Goal: Task Accomplishment & Management: Manage account settings

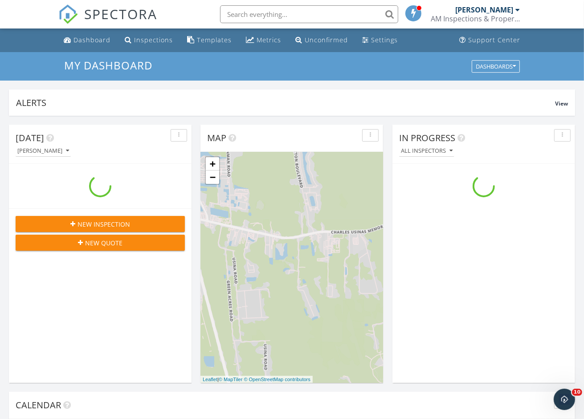
scroll to position [827, 601]
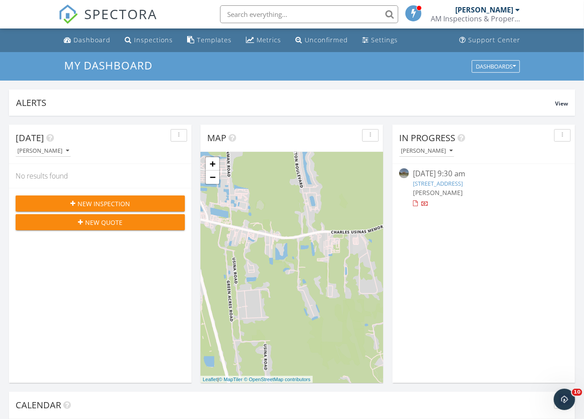
click at [448, 182] on link "627 Battersea Dr, St. Augustine, FL 32095" at bounding box center [438, 183] width 50 height 8
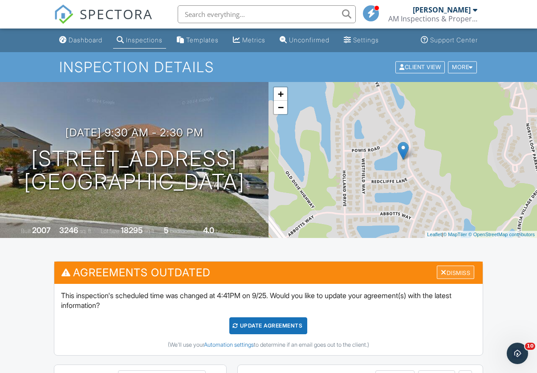
click at [466, 268] on div "Dismiss" at bounding box center [455, 272] width 37 height 14
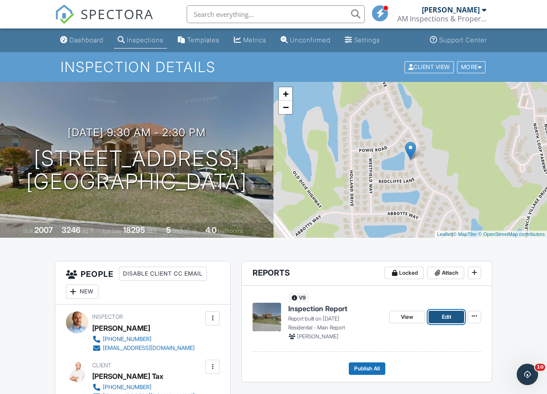
click at [438, 314] on link "Edit" at bounding box center [446, 317] width 36 height 12
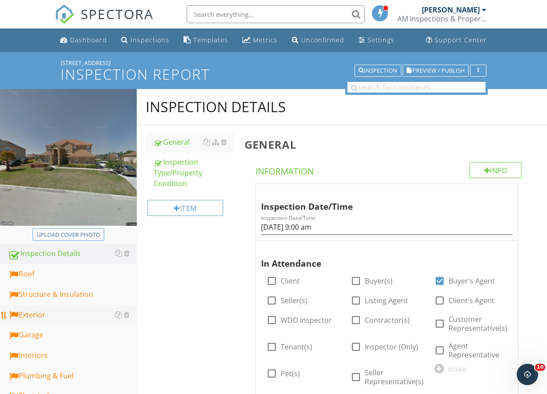
click at [54, 324] on link "Exterior" at bounding box center [72, 315] width 129 height 20
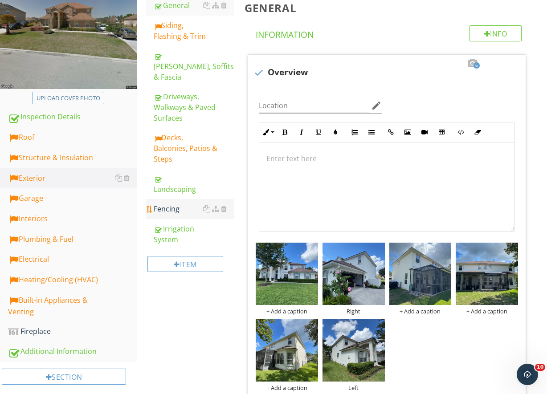
scroll to position [148, 0]
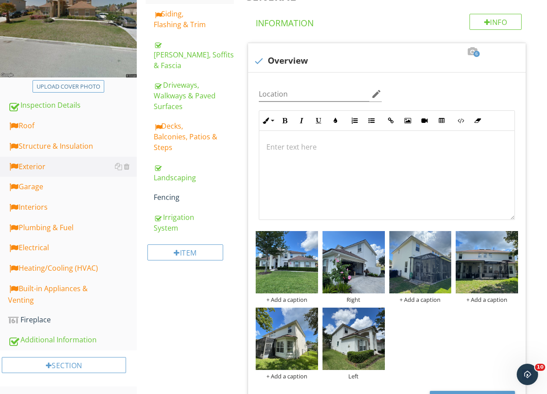
click at [101, 91] on button "Upload cover photo" at bounding box center [68, 86] width 72 height 12
type input "C:\fakepath\photo (12).jpg"
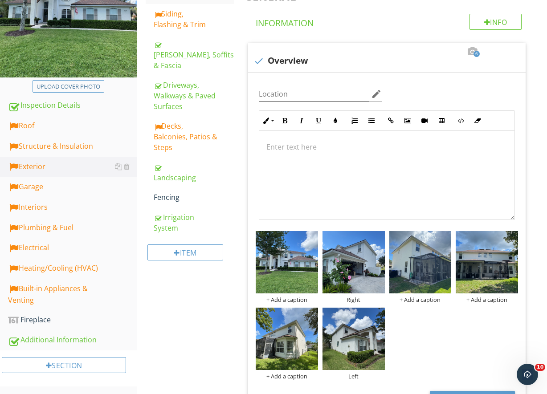
scroll to position [0, 0]
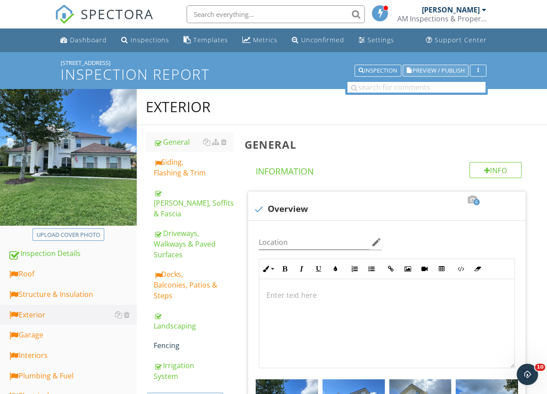
click at [419, 72] on span "Preview / Publish" at bounding box center [438, 71] width 52 height 6
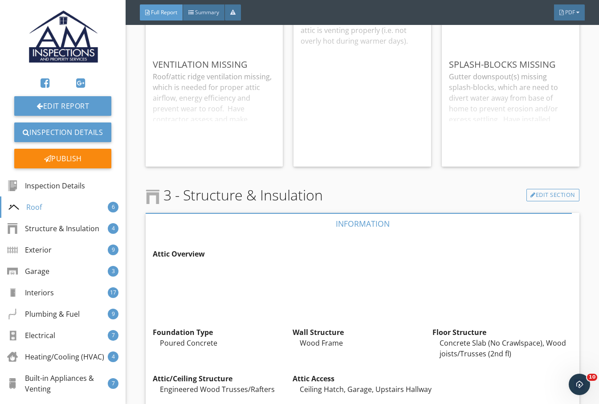
scroll to position [1632, 0]
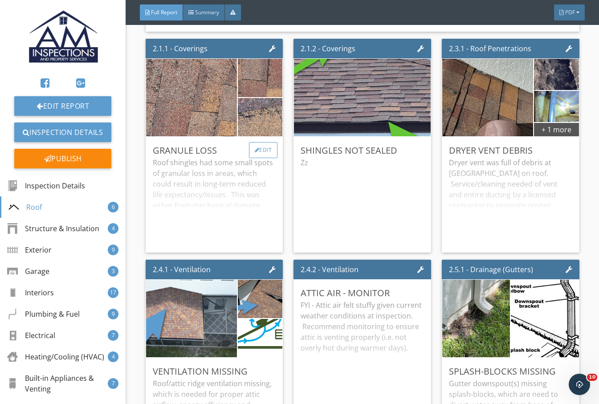
click at [256, 158] on div "Edit" at bounding box center [263, 150] width 29 height 16
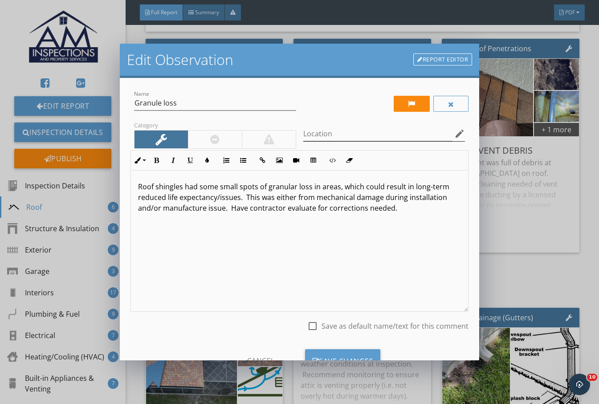
click at [454, 133] on icon "edit" at bounding box center [459, 133] width 11 height 11
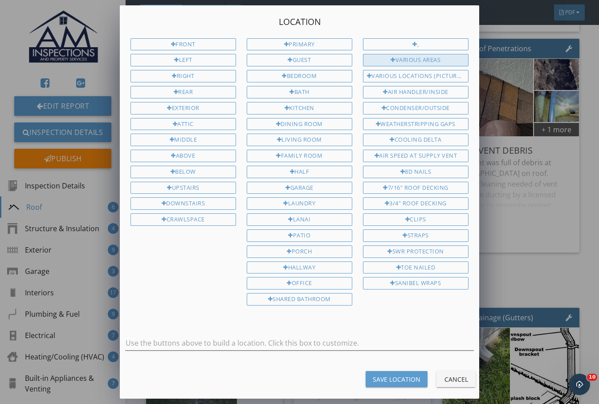
click at [428, 64] on div "Various Areas" at bounding box center [415, 60] width 105 height 12
type input "Various Areas"
click at [405, 380] on div "Save Location" at bounding box center [397, 378] width 48 height 9
type input "Various Areas"
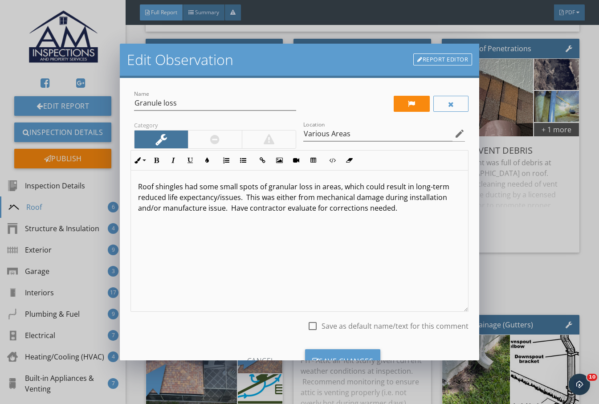
click at [269, 207] on p "Roof shingles had some small spots of granular loss in areas, which could resul…" at bounding box center [299, 197] width 323 height 32
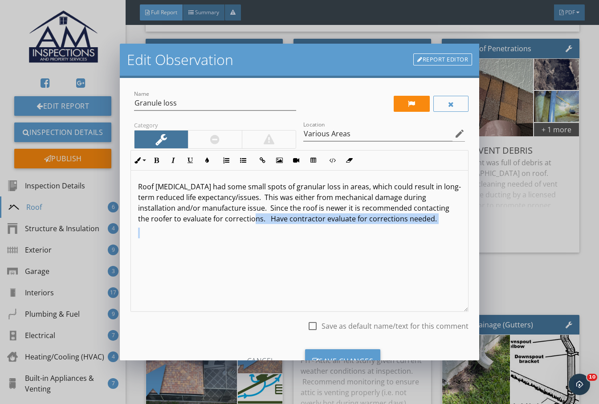
drag, startPoint x: 305, startPoint y: 222, endPoint x: 440, endPoint y: 235, distance: 135.5
click at [431, 235] on div "Roof shingles had some small spots of granular loss in areas, which could resul…" at bounding box center [299, 240] width 337 height 141
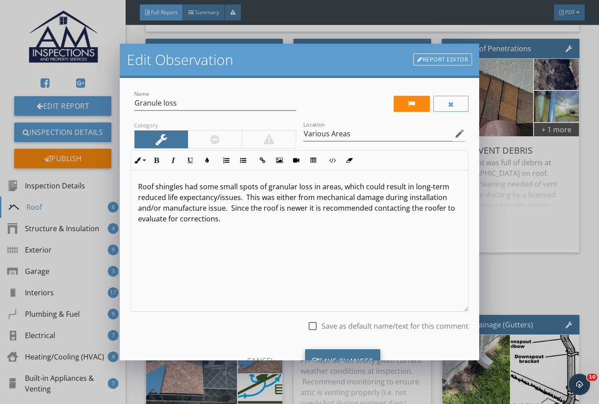
click at [357, 356] on div "Save Changes" at bounding box center [343, 361] width 76 height 24
type input "Various Areas"
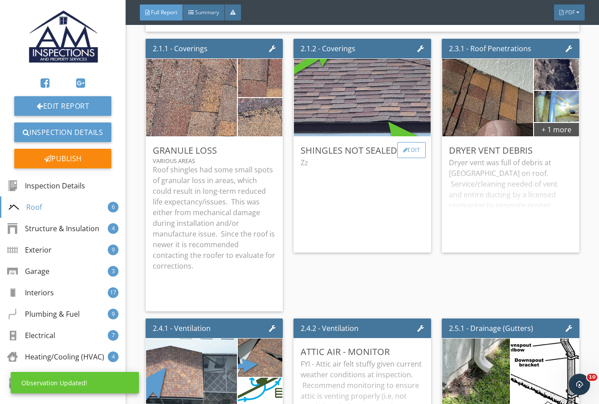
click at [406, 155] on div "Edit" at bounding box center [411, 150] width 29 height 16
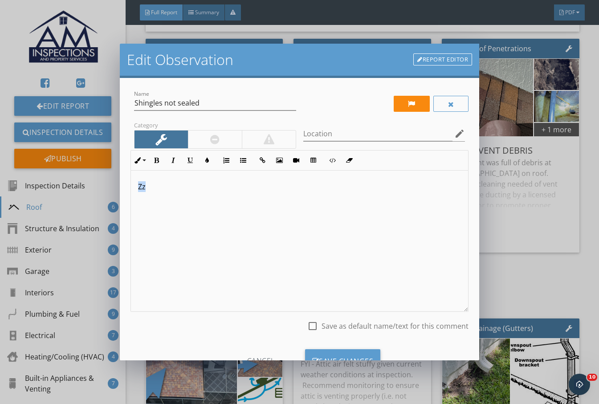
drag, startPoint x: 151, startPoint y: 194, endPoint x: 116, endPoint y: 171, distance: 42.2
click at [116, 190] on div "Edit Observation Report Editor Name Shingles not sealed Category Location edit …" at bounding box center [299, 202] width 599 height 404
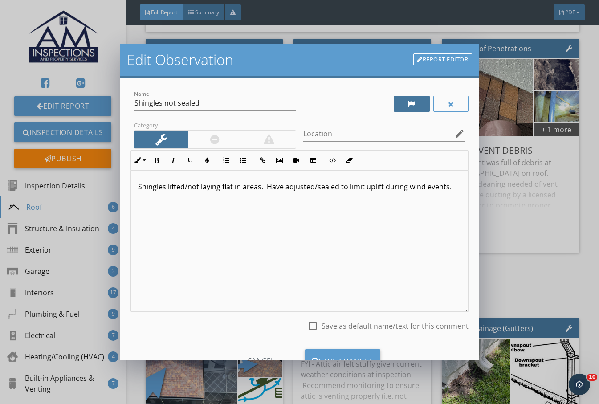
click at [412, 106] on div at bounding box center [412, 104] width 36 height 16
click at [361, 355] on div "Save Changes" at bounding box center [343, 361] width 76 height 24
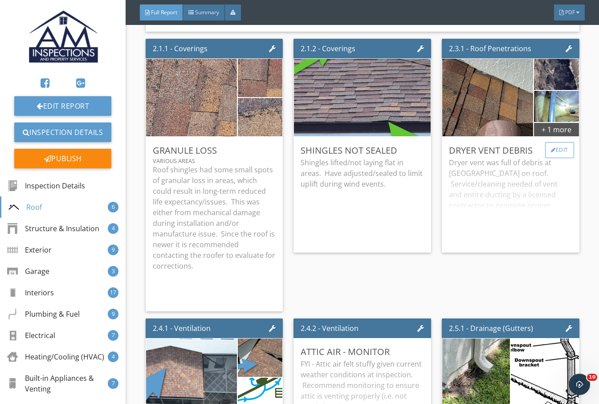
click at [546, 156] on div "Edit" at bounding box center [559, 150] width 29 height 16
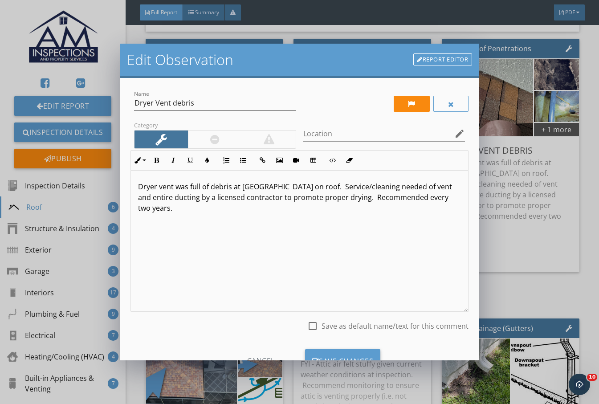
click at [137, 189] on div "Dryer vent was full of debris at goose neck on roof. Service/cleaning needed of…" at bounding box center [299, 240] width 337 height 141
click at [245, 162] on icon "button" at bounding box center [243, 160] width 6 height 6
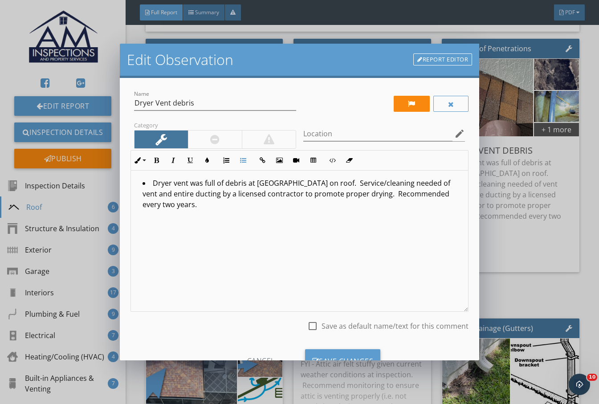
click at [319, 185] on li "Dryer vent was full of debris at goose neck on roof. Service/cleaning needed of…" at bounding box center [301, 195] width 318 height 34
drag, startPoint x: 375, startPoint y: 195, endPoint x: 387, endPoint y: 200, distance: 12.6
click at [384, 201] on li "Dryer vent was full of debris at goose neck on roof. Service/cleaning needed of…" at bounding box center [301, 195] width 318 height 34
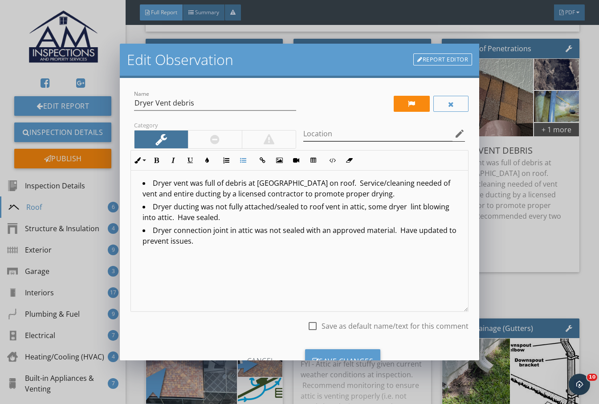
drag, startPoint x: 402, startPoint y: 108, endPoint x: 390, endPoint y: 128, distance: 23.1
click at [402, 108] on div at bounding box center [412, 104] width 36 height 16
click at [341, 355] on div "Save Changes" at bounding box center [343, 361] width 76 height 24
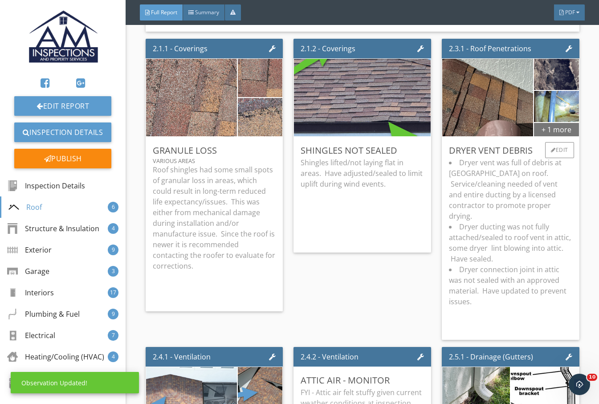
click at [544, 135] on div "+ 1 more" at bounding box center [556, 129] width 45 height 14
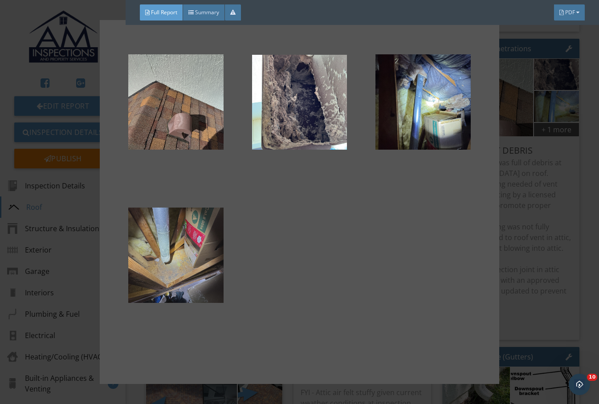
click at [201, 276] on div at bounding box center [175, 255] width 95 height 107
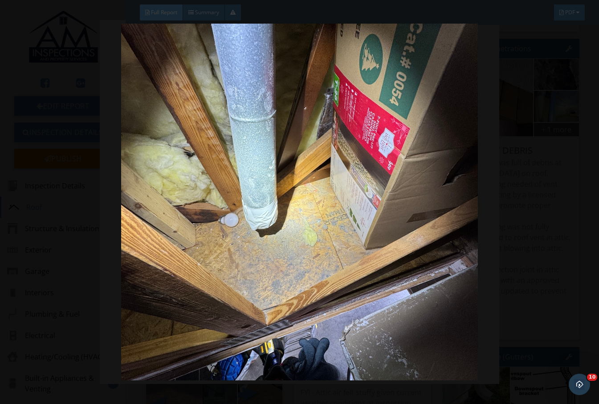
click at [101, 103] on img at bounding box center [299, 202] width 542 height 357
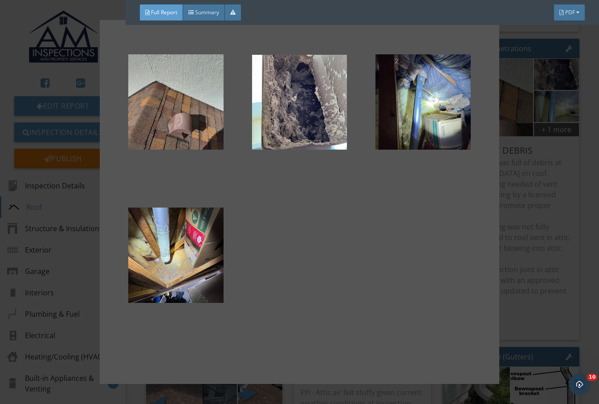
click at [546, 239] on div at bounding box center [299, 202] width 599 height 404
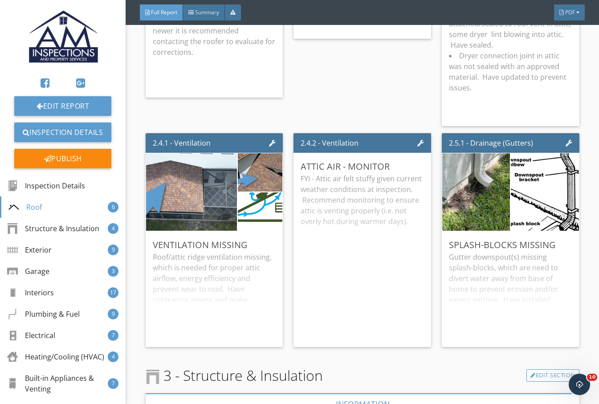
scroll to position [1855, 0]
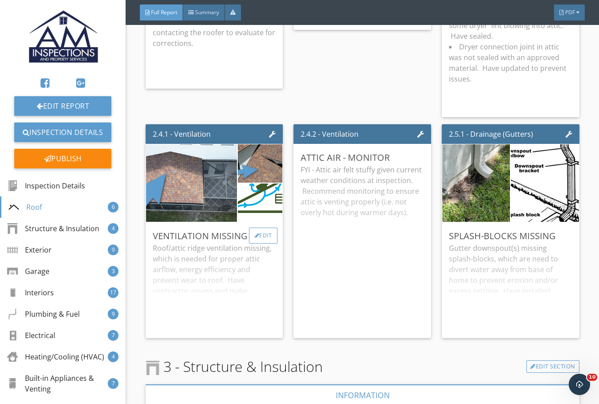
click at [265, 242] on div "Edit" at bounding box center [263, 235] width 29 height 16
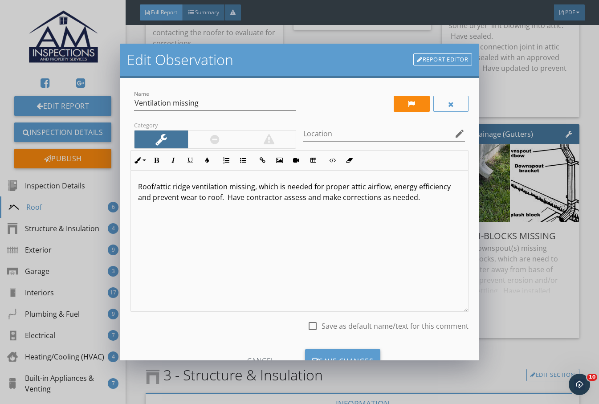
click at [536, 342] on div "Edit Observation Report Editor Name Ventilation missing Category Location edit …" at bounding box center [299, 202] width 599 height 404
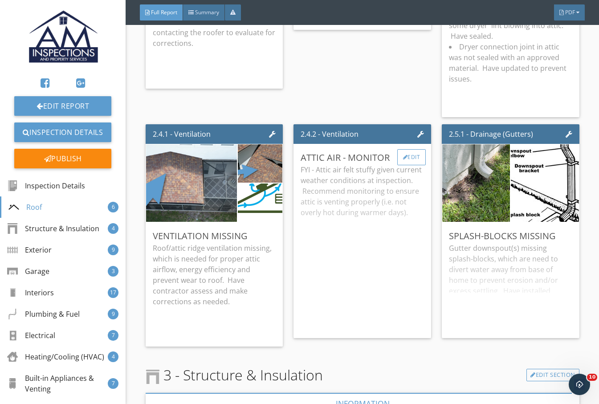
click at [408, 164] on div "Edit" at bounding box center [411, 157] width 29 height 16
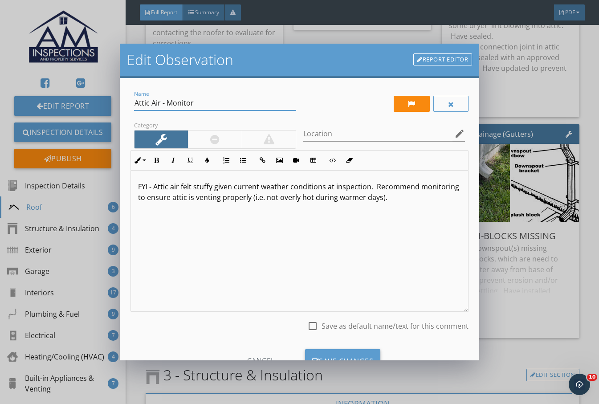
drag, startPoint x: 215, startPoint y: 101, endPoint x: 161, endPoint y: 99, distance: 54.8
click at [161, 99] on input "Attic Air - Monitor" at bounding box center [215, 103] width 162 height 15
type input "Attic Air Hot/Stuffy"
click at [407, 105] on div at bounding box center [412, 104] width 36 height 16
drag, startPoint x: 154, startPoint y: 187, endPoint x: 134, endPoint y: 177, distance: 22.1
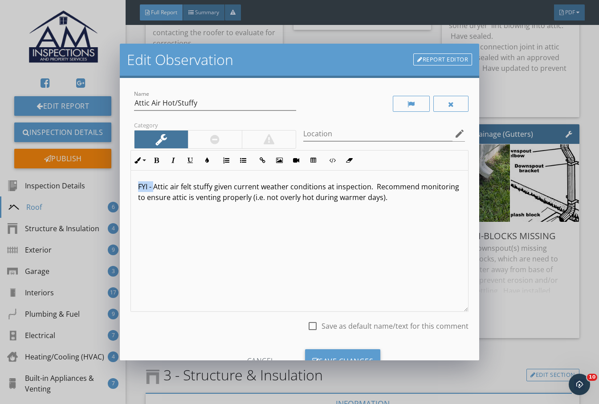
click at [128, 188] on div "Name Attic Air Hot/Stuffy Category Location edit Inline Style XLarge Large Norm…" at bounding box center [299, 219] width 359 height 283
click at [348, 350] on div "Save Changes" at bounding box center [343, 361] width 76 height 24
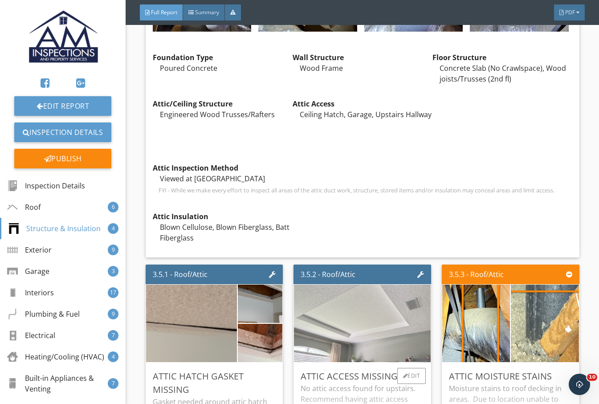
scroll to position [2671, 0]
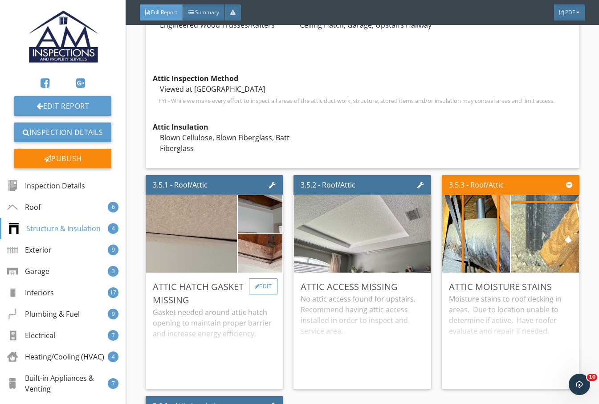
click at [264, 283] on div "Edit" at bounding box center [263, 286] width 29 height 16
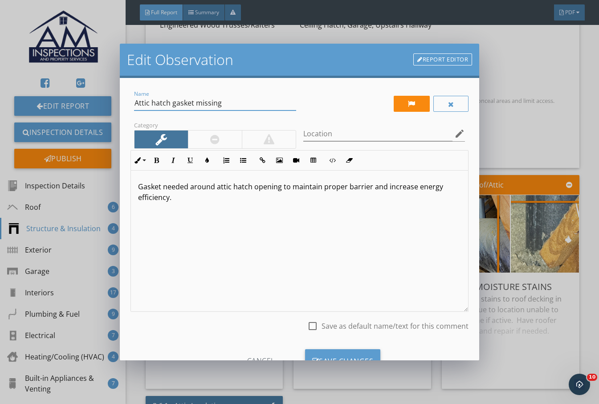
drag, startPoint x: 230, startPoint y: 104, endPoint x: 172, endPoint y: 108, distance: 57.6
click at [172, 108] on input "Attic hatch gasket missing" at bounding box center [215, 103] width 162 height 15
type input "Attic hatch"
click at [340, 130] on input "Location" at bounding box center [378, 133] width 150 height 15
type input "Hallway"
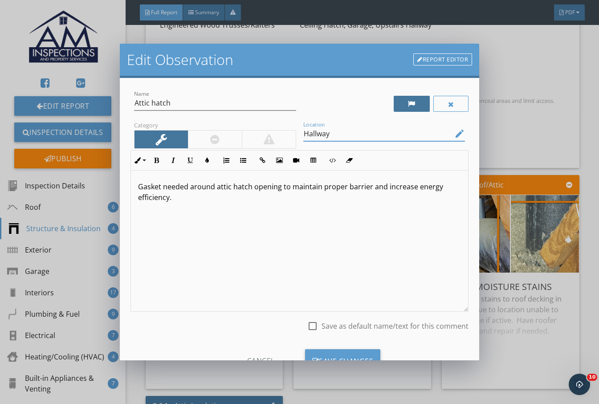
click at [408, 104] on div at bounding box center [412, 103] width 8 height 7
click at [138, 190] on p "Gasket needed around attic hatch opening to maintain proper barrier and increas…" at bounding box center [299, 191] width 323 height 21
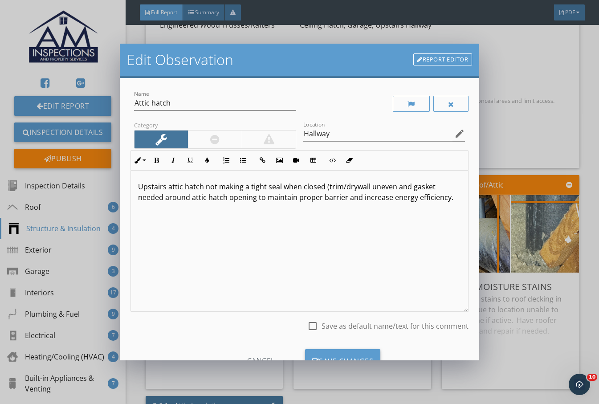
click at [226, 199] on p "Upstairs attic hatch not making a tight seal when closed (trim/drywall uneven a…" at bounding box center [299, 191] width 323 height 21
click at [345, 351] on div "Save Changes" at bounding box center [343, 361] width 76 height 24
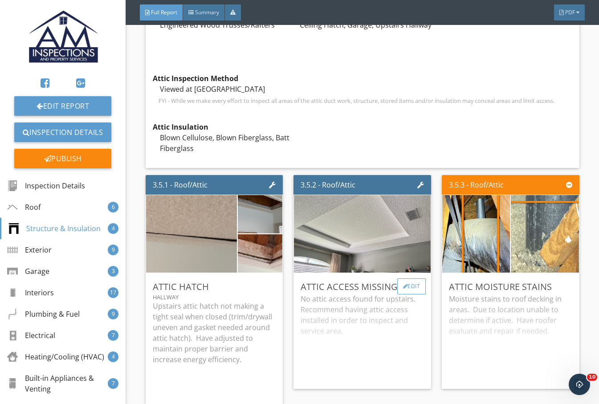
click at [404, 287] on div "Edit" at bounding box center [411, 286] width 29 height 16
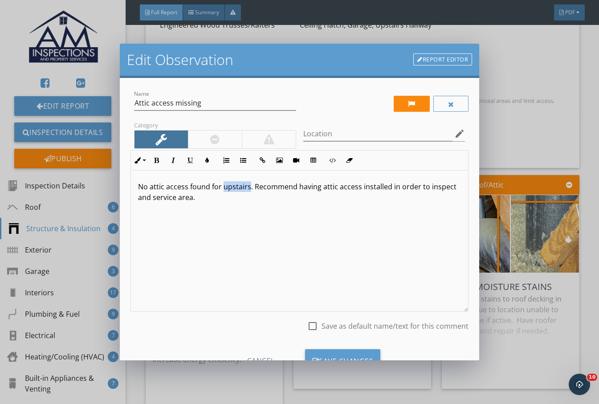
drag, startPoint x: 223, startPoint y: 187, endPoint x: 249, endPoint y: 191, distance: 26.1
click at [249, 191] on p "No attic access found for upstairs. Recommend having attic access installed in …" at bounding box center [299, 191] width 323 height 21
click at [400, 109] on div at bounding box center [412, 104] width 36 height 16
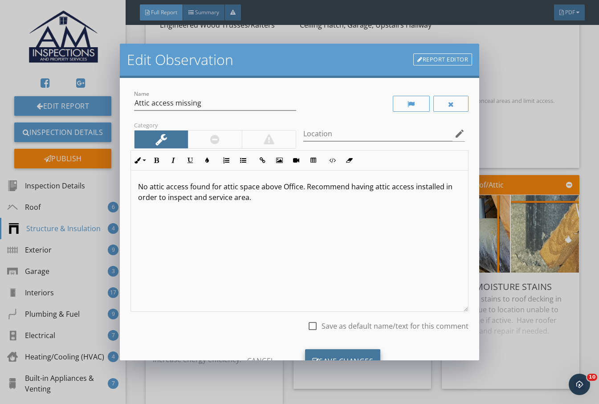
click at [337, 354] on div "Save Changes" at bounding box center [343, 361] width 76 height 24
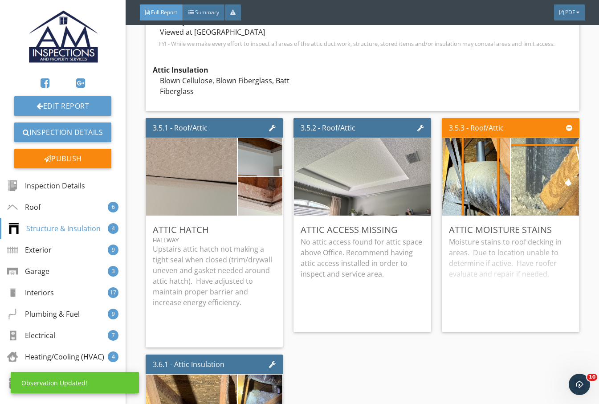
scroll to position [2745, 0]
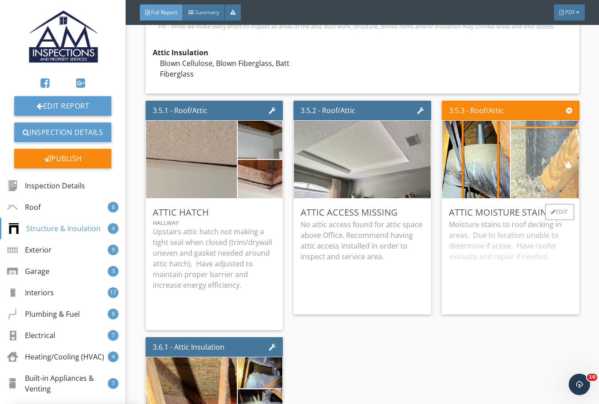
click at [533, 174] on img at bounding box center [545, 159] width 170 height 170
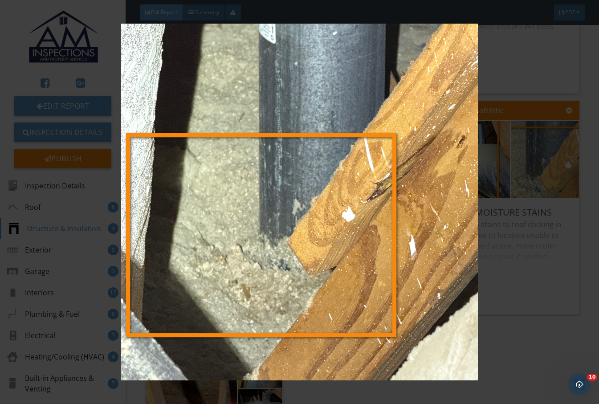
click at [509, 327] on img at bounding box center [299, 202] width 542 height 357
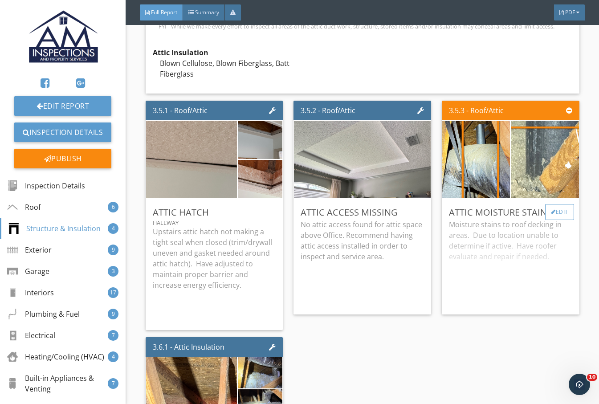
click at [546, 214] on div "Edit" at bounding box center [559, 212] width 29 height 16
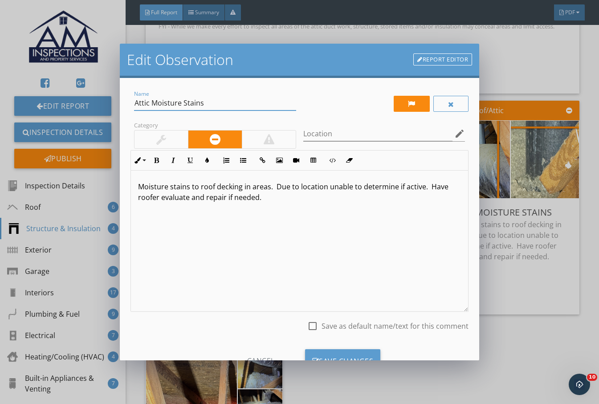
drag, startPoint x: 152, startPoint y: 103, endPoint x: 183, endPoint y: 102, distance: 31.6
click at [183, 102] on input "Attic Moisture Stains" at bounding box center [215, 103] width 162 height 15
type input "Attic Vent Stains"
drag, startPoint x: 193, startPoint y: 190, endPoint x: 268, endPoint y: 189, distance: 75.7
click at [268, 189] on p "Moisture stains to roof decking in areas. Due to location unable to determine i…" at bounding box center [299, 191] width 323 height 21
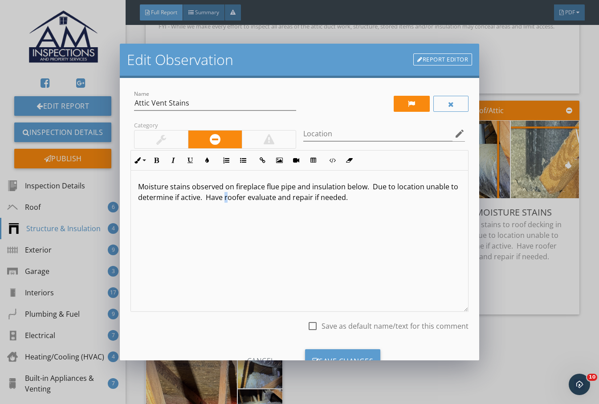
drag, startPoint x: 257, startPoint y: 199, endPoint x: 262, endPoint y: 206, distance: 8.4
click at [260, 207] on div "Moisture stains observed on fireplace flue pipe and insulation below. Due to lo…" at bounding box center [299, 240] width 337 height 141
drag, startPoint x: 280, startPoint y: 203, endPoint x: 257, endPoint y: 206, distance: 23.4
click at [257, 206] on div "Moisture stains observed on fireplace flue pipe and insulation below. Due to lo…" at bounding box center [299, 240] width 337 height 141
click at [285, 197] on p "Moisture stains observed on fireplace flue pipe and insulation below. Due to lo…" at bounding box center [299, 191] width 323 height 21
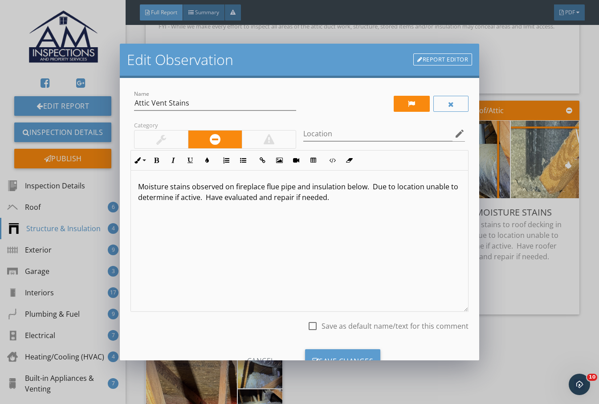
click at [391, 200] on p "Moisture stains observed on fireplace flue pipe and insulation below. Due to lo…" at bounding box center [299, 191] width 323 height 21
click at [350, 356] on div "Save Changes" at bounding box center [343, 361] width 76 height 24
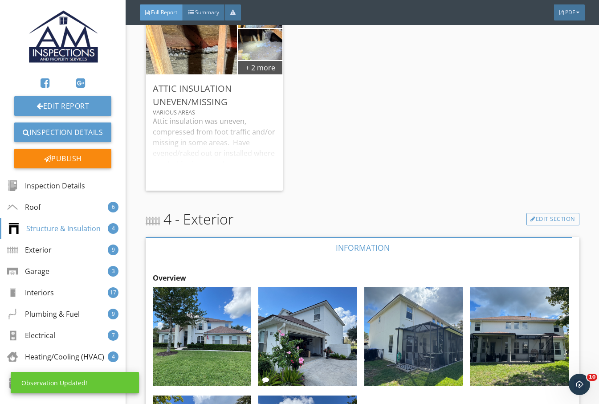
scroll to position [3042, 0]
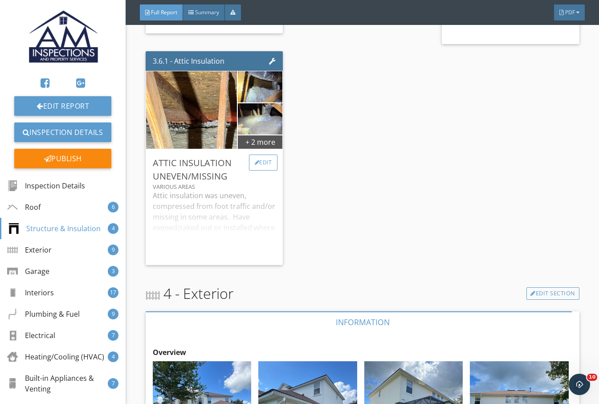
click at [258, 160] on div "Edit" at bounding box center [263, 162] width 29 height 16
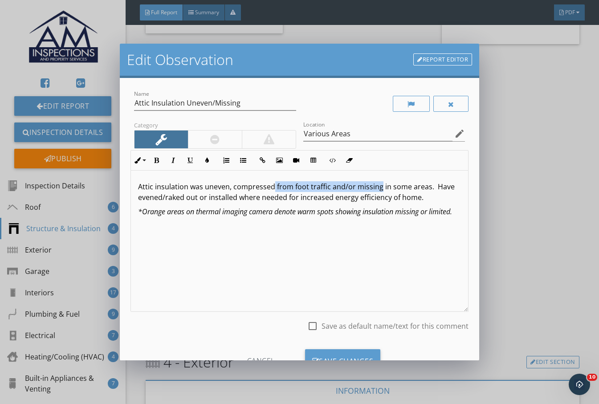
drag, startPoint x: 273, startPoint y: 188, endPoint x: 378, endPoint y: 186, distance: 104.6
click at [378, 186] on p "Attic insulation was uneven, compressed from foot traffic and/or missing in som…" at bounding box center [299, 191] width 323 height 21
click at [232, 185] on p "Attic insulation was uneven, compressed in some areas. Have evened/raked out or…" at bounding box center [299, 191] width 323 height 21
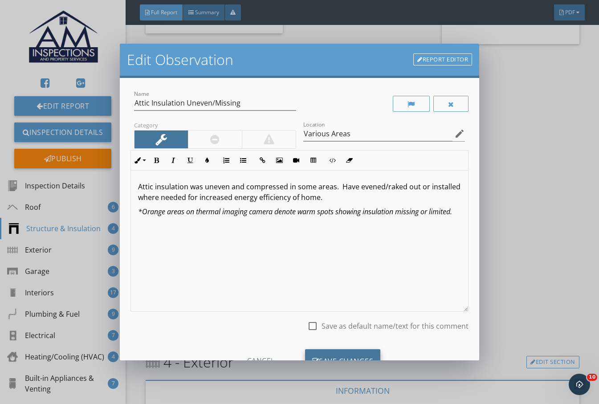
click at [349, 357] on div "Save Changes" at bounding box center [343, 361] width 76 height 24
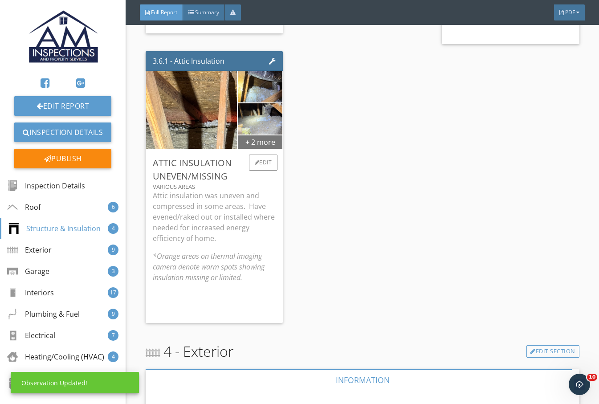
click at [258, 137] on div "+ 2 more" at bounding box center [260, 141] width 45 height 14
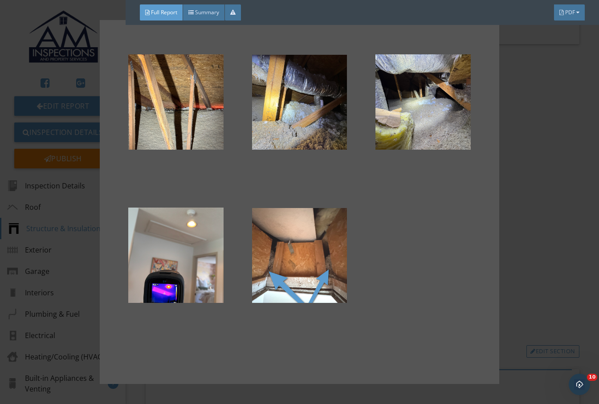
click at [511, 204] on div at bounding box center [299, 202] width 599 height 404
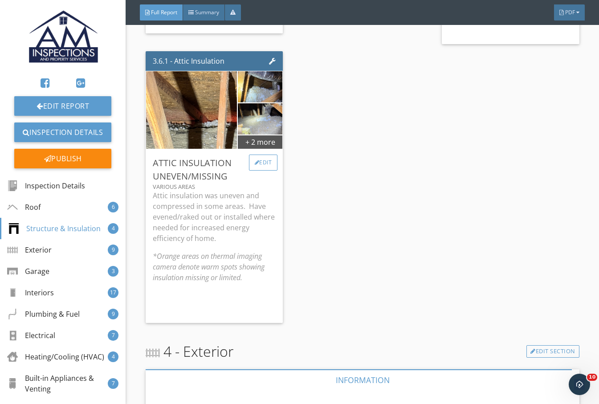
click at [261, 162] on div "Edit" at bounding box center [263, 162] width 29 height 16
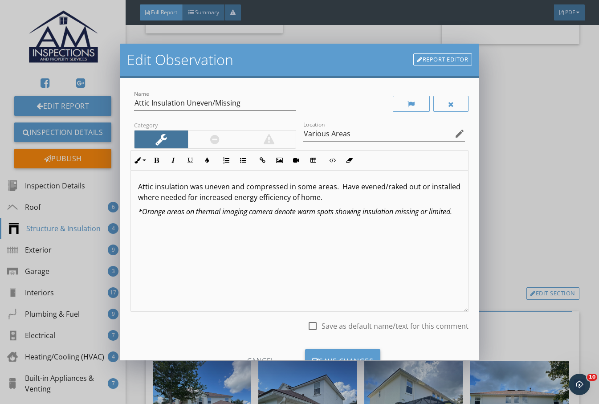
click at [134, 186] on div "Attic insulation was uneven and compressed in some areas. Have evened/raked out…" at bounding box center [299, 240] width 337 height 141
click at [246, 162] on icon "button" at bounding box center [243, 160] width 6 height 6
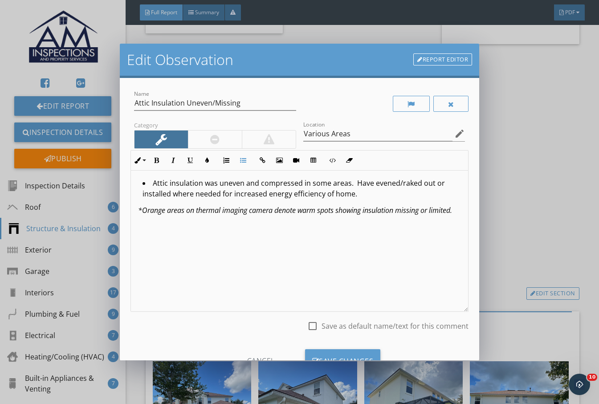
click at [394, 195] on li "Attic insulation was uneven and compressed in some areas. Have evened/raked out…" at bounding box center [301, 190] width 318 height 24
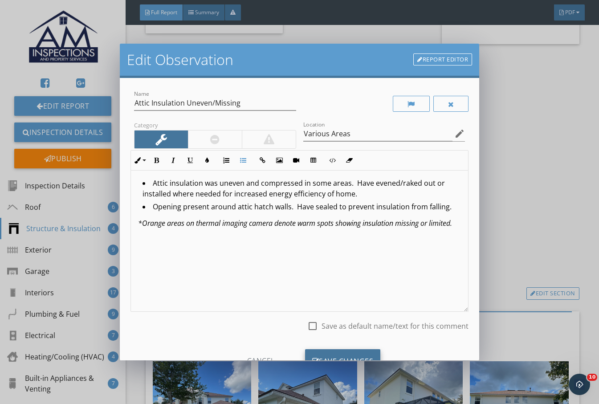
click at [349, 357] on div "Save Changes" at bounding box center [343, 361] width 76 height 24
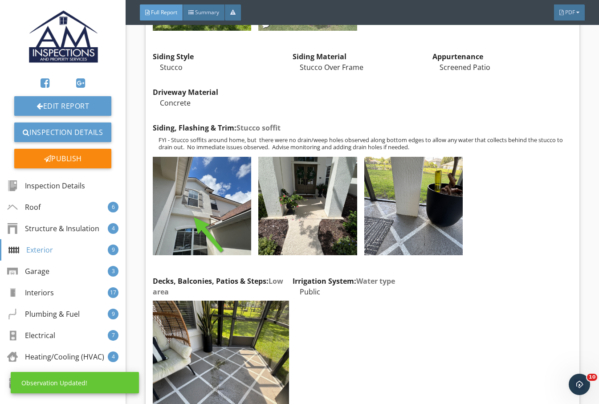
scroll to position [3635, 0]
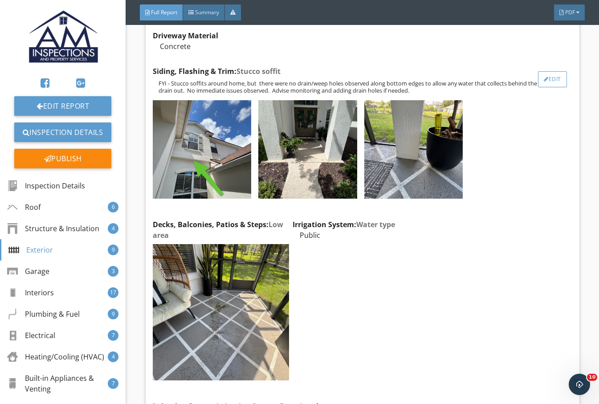
click at [546, 78] on div "Edit" at bounding box center [552, 79] width 29 height 16
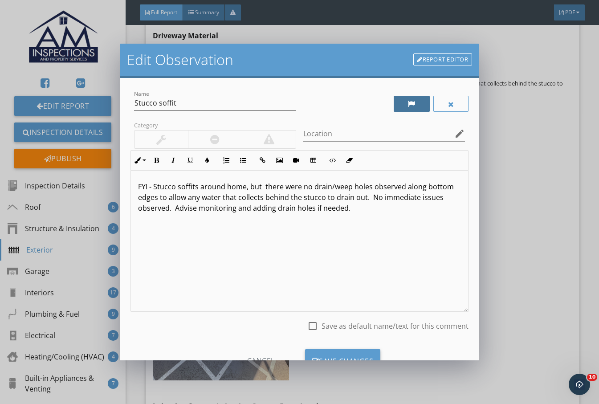
click at [413, 105] on div at bounding box center [412, 104] width 36 height 16
click at [412, 104] on div at bounding box center [411, 104] width 37 height 16
click at [154, 186] on p "FYI - Stucco soffits around home, but there were no drain/weep holes observed a…" at bounding box center [299, 197] width 323 height 32
click at [261, 189] on p "FYI - Stucco soffits around home, but there were no drain/weep holes observed a…" at bounding box center [299, 197] width 323 height 32
click at [399, 210] on p "FYI - Stucco soffits around home, but there were no drain/weep holes observed a…" at bounding box center [299, 197] width 323 height 32
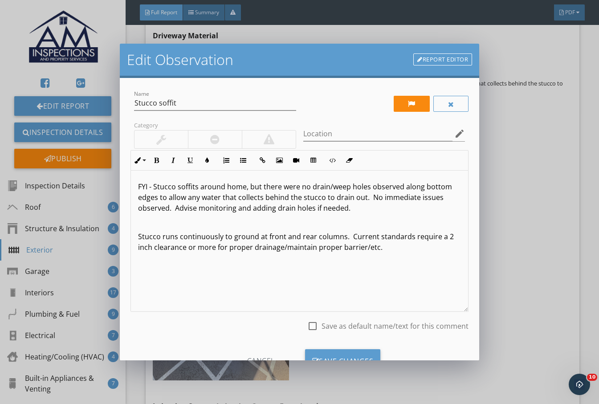
click at [152, 186] on p "FYI - Stucco soffits around home, but there were no drain/weep holes observed a…" at bounding box center [299, 197] width 323 height 32
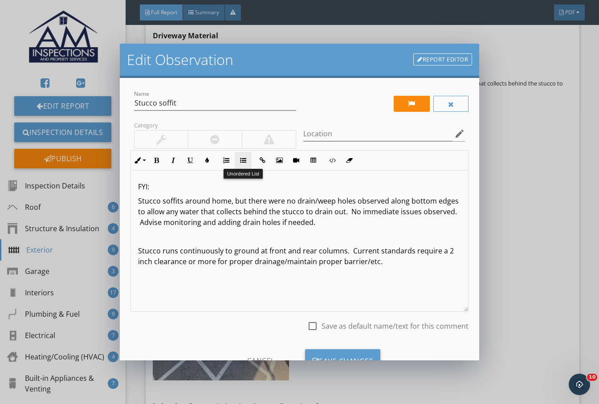
click at [238, 162] on button "Unordered List" at bounding box center [243, 160] width 17 height 17
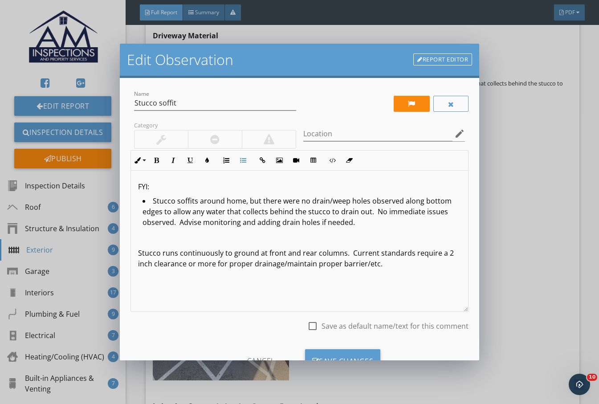
click at [420, 222] on li "Stucco soffits around home, but there were no drain/weep holes observed along b…" at bounding box center [301, 212] width 318 height 34
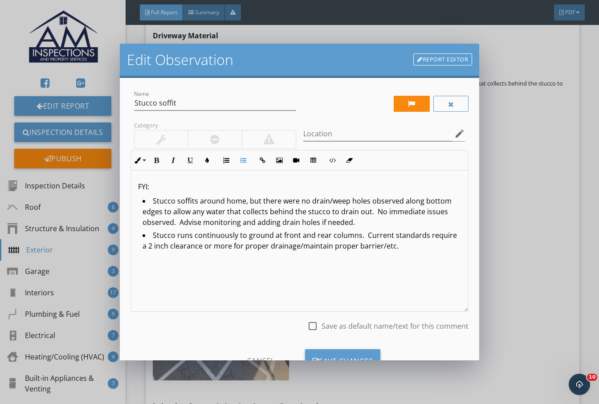
click at [435, 252] on li "Stucco runs continuously to ground at front and rear columns. Current standards…" at bounding box center [301, 242] width 318 height 24
click at [408, 101] on div at bounding box center [412, 104] width 36 height 16
click at [363, 358] on div "Save Changes" at bounding box center [343, 361] width 76 height 24
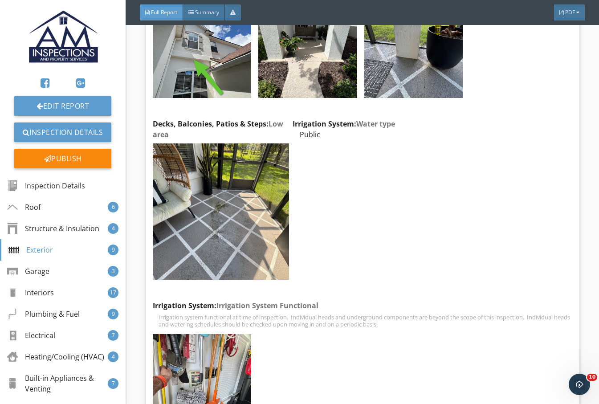
scroll to position [3784, 0]
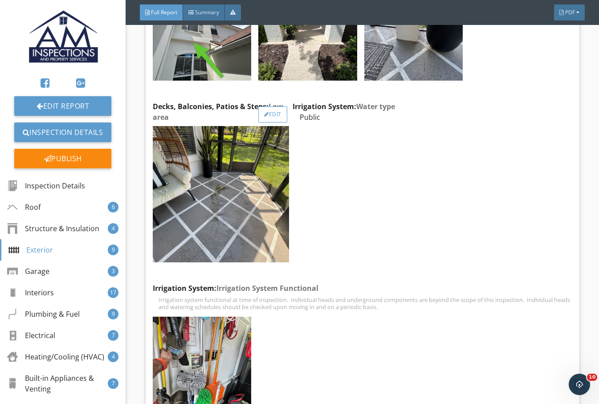
click at [276, 108] on div "Edit" at bounding box center [272, 114] width 29 height 16
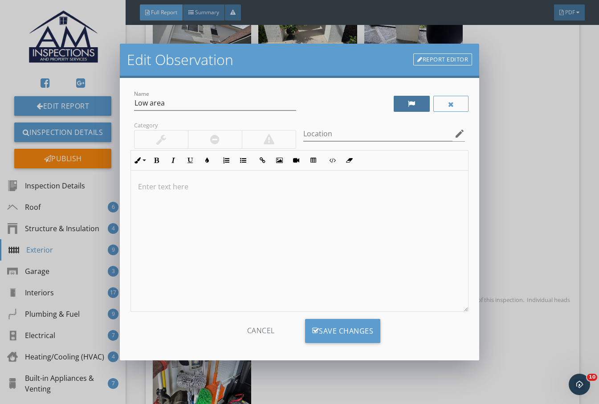
click at [395, 104] on div at bounding box center [412, 104] width 36 height 16
click at [222, 190] on p at bounding box center [299, 186] width 323 height 11
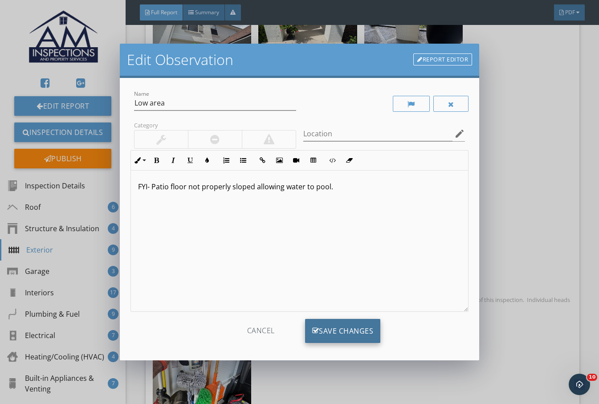
click at [359, 328] on div "Save Changes" at bounding box center [343, 331] width 76 height 24
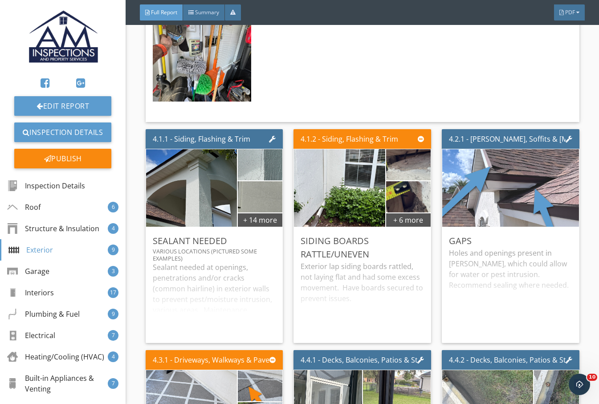
scroll to position [4155, 0]
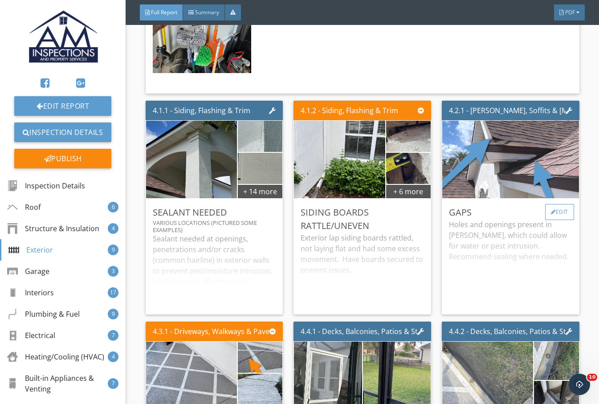
click at [546, 204] on div "Edit" at bounding box center [559, 212] width 29 height 16
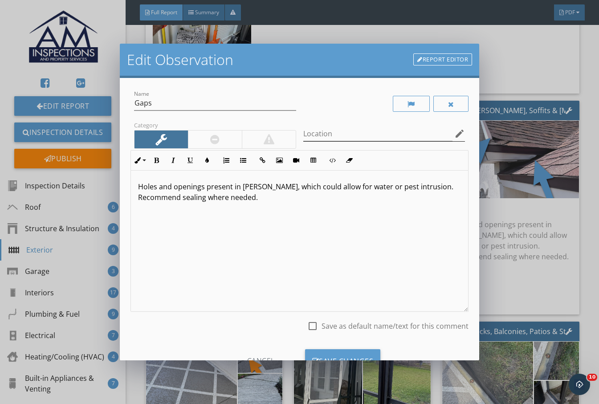
click at [454, 135] on icon "edit" at bounding box center [459, 133] width 11 height 11
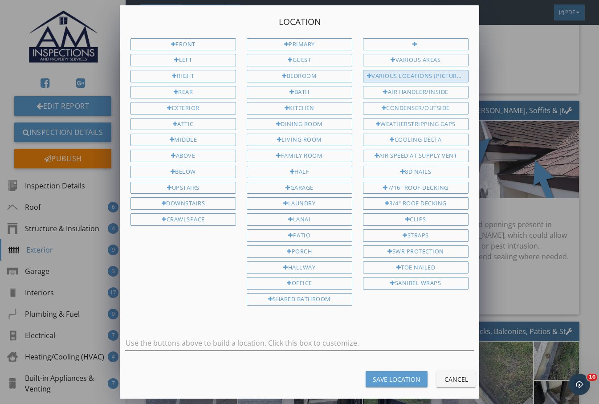
click at [427, 77] on div "Various Locations (Pictured Some Examples)" at bounding box center [415, 76] width 105 height 12
type input "Various Locations (Pictured Some Examples)"
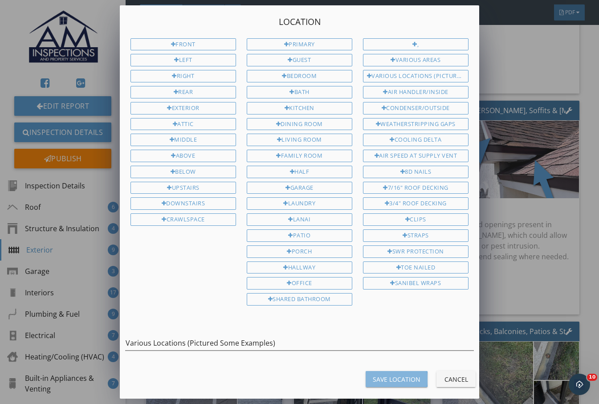
click at [404, 373] on button "Save Location" at bounding box center [396, 379] width 62 height 16
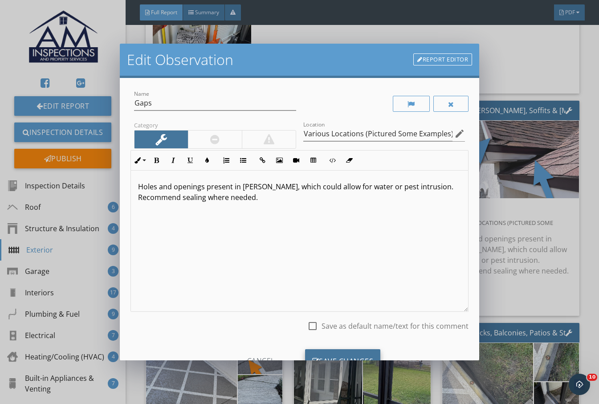
click at [350, 355] on div "Save Changes" at bounding box center [343, 361] width 76 height 24
type input "Various Locations (Pictured Some Examples)"
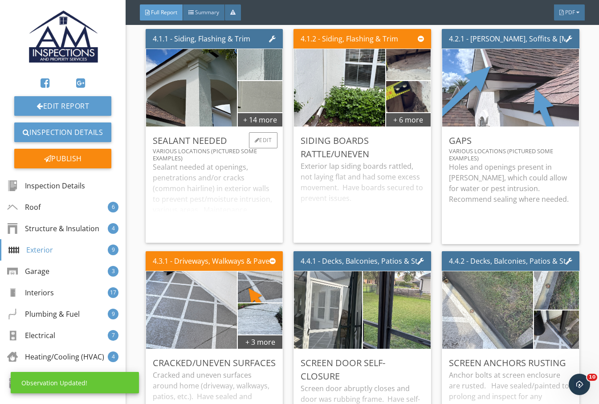
scroll to position [4303, 0]
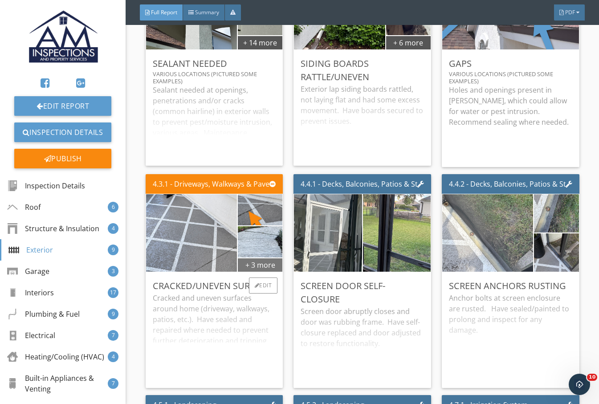
click at [263, 257] on div "+ 3 more" at bounding box center [260, 264] width 45 height 14
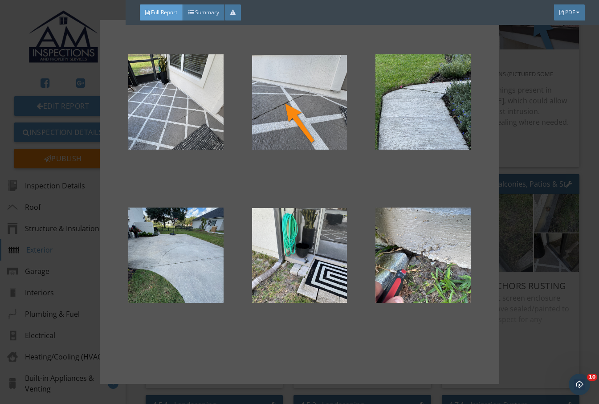
click at [540, 139] on div at bounding box center [299, 202] width 599 height 404
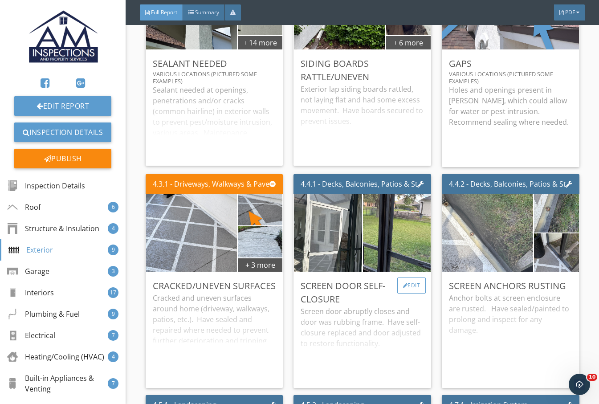
click at [402, 277] on div "Edit" at bounding box center [411, 285] width 29 height 16
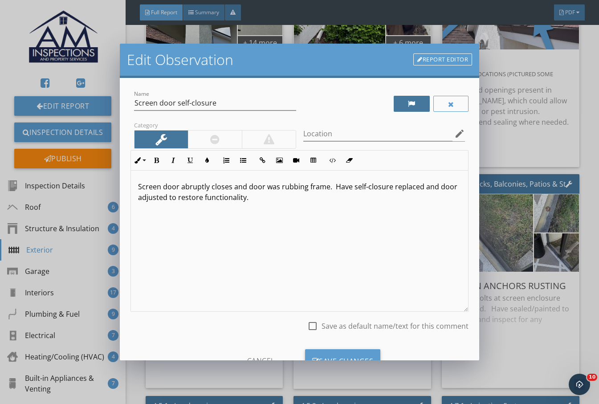
click at [408, 101] on div at bounding box center [412, 103] width 8 height 7
click at [139, 188] on p "Screen door abruptly closes and door was rubbing frame. Have self-closure repla…" at bounding box center [299, 191] width 323 height 21
click at [245, 162] on icon "button" at bounding box center [243, 160] width 6 height 6
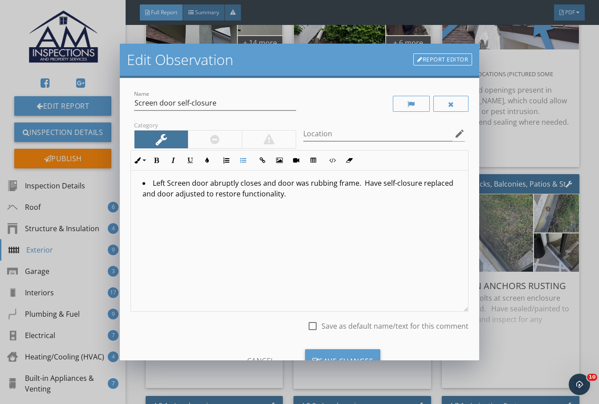
click at [338, 200] on li "Left Screen door abruptly closes and door was rubbing frame. Have self-closure …" at bounding box center [301, 190] width 318 height 24
drag, startPoint x: 260, startPoint y: 184, endPoint x: 356, endPoint y: 179, distance: 96.3
click at [356, 179] on li "Left Screen door abruptly closes and door was rubbing frame. Have self-closure …" at bounding box center [301, 190] width 318 height 24
click at [355, 182] on li "Left Screen door abruptly closes. Have self-closure replaced and door adjusted …" at bounding box center [301, 190] width 318 height 24
click at [152, 183] on li "Left Screen door abruptly closes. Have self-closure replaced and door adjusted …" at bounding box center [301, 190] width 318 height 24
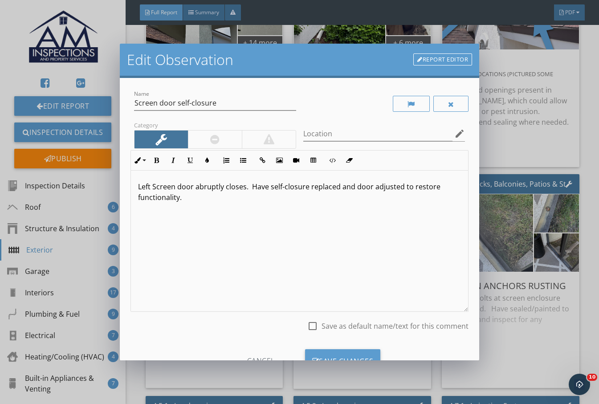
click at [243, 189] on p "Left Screen door abruptly closes. Have self-closure replaced and door adjusted …" at bounding box center [299, 191] width 323 height 21
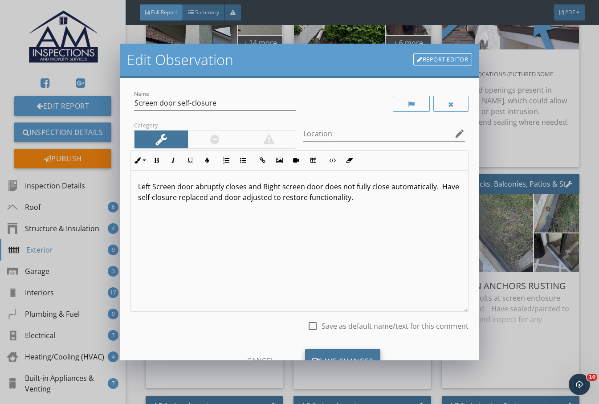
click at [345, 355] on div "Save Changes" at bounding box center [343, 361] width 76 height 24
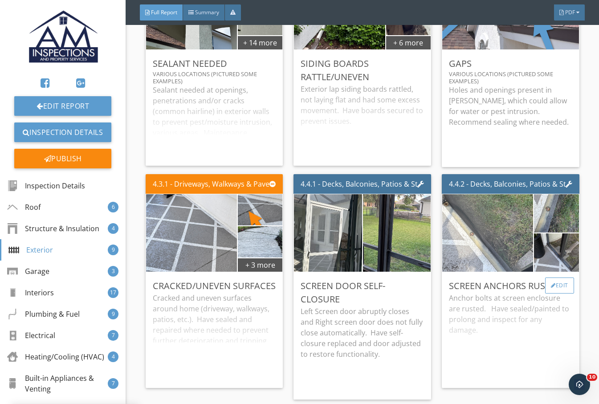
click at [546, 277] on div "Edit" at bounding box center [559, 285] width 29 height 16
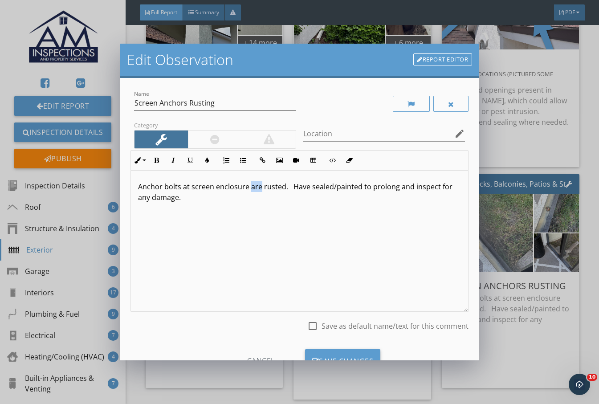
drag, startPoint x: 250, startPoint y: 188, endPoint x: 259, endPoint y: 188, distance: 8.9
click at [259, 188] on p "Anchor bolts at screen enclosure are rusted. Have sealed/painted to prolong and…" at bounding box center [299, 191] width 323 height 21
click at [289, 190] on p "Anchor bolts at screen enclosure were rusted. Have sealed/painted to prolong an…" at bounding box center [299, 191] width 323 height 21
click at [188, 198] on p "Anchor bolts at screen enclosure were rusted and some were damaged. Have sealed…" at bounding box center [299, 191] width 323 height 21
drag, startPoint x: 321, startPoint y: 199, endPoint x: 424, endPoint y: 191, distance: 103.6
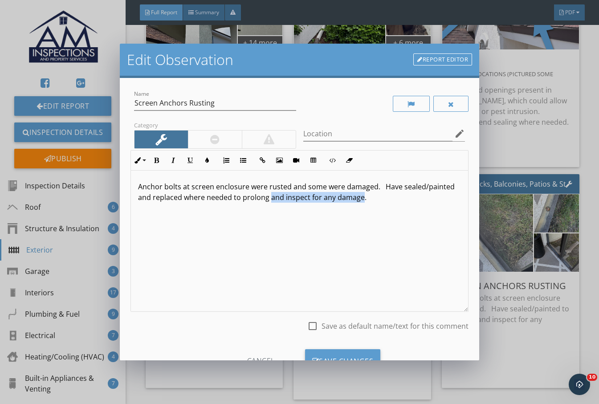
click at [413, 198] on p "Anchor bolts at screen enclosure were rusted and some were damaged. Have sealed…" at bounding box center [299, 191] width 323 height 21
click at [360, 353] on div "Save Changes" at bounding box center [343, 361] width 76 height 24
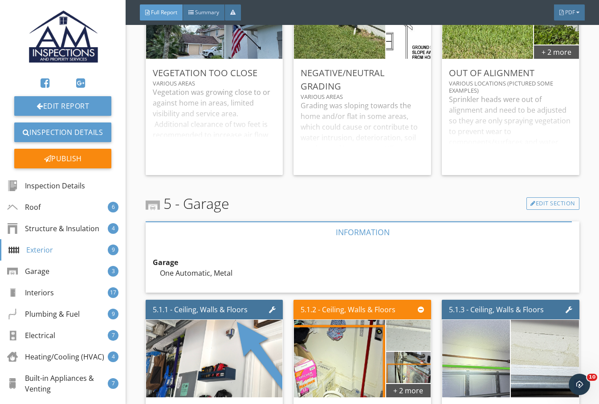
scroll to position [4674, 0]
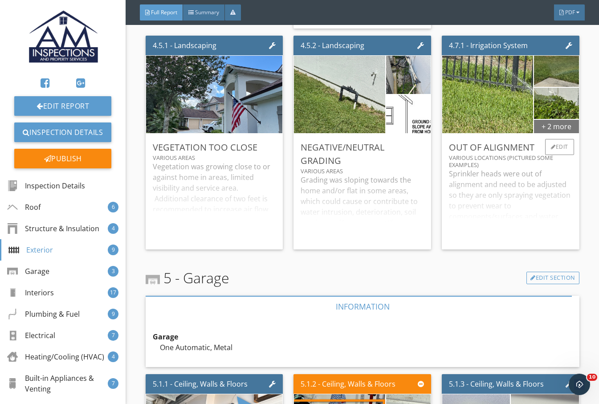
click at [544, 119] on div "+ 2 more" at bounding box center [556, 126] width 45 height 14
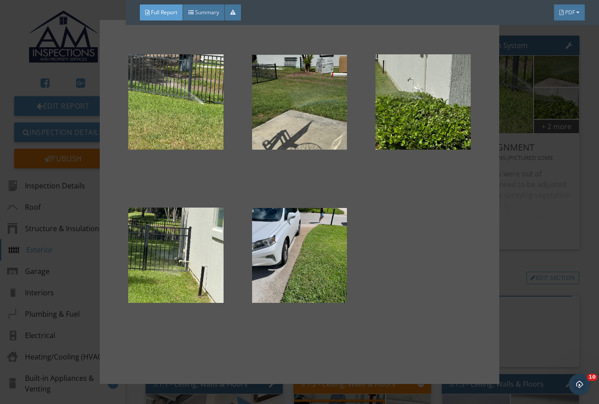
click at [546, 189] on div at bounding box center [299, 202] width 599 height 404
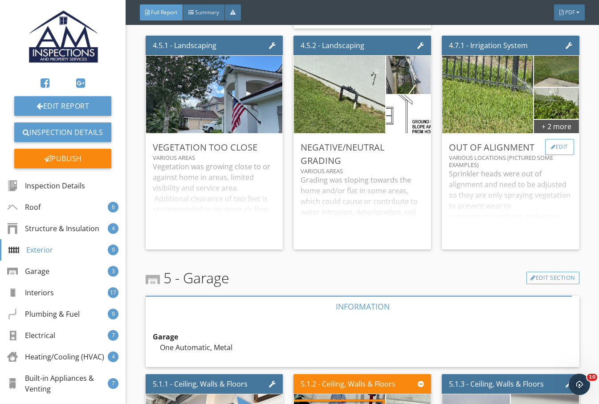
click at [546, 139] on div "Edit" at bounding box center [559, 147] width 29 height 16
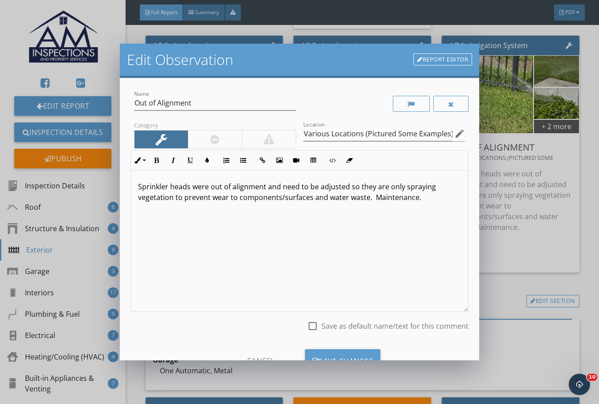
click at [265, 188] on p "Sprinkler heads were out of alignment and need to be adjusted so they are only …" at bounding box center [299, 191] width 323 height 21
click at [339, 356] on div "Save Changes" at bounding box center [343, 361] width 76 height 24
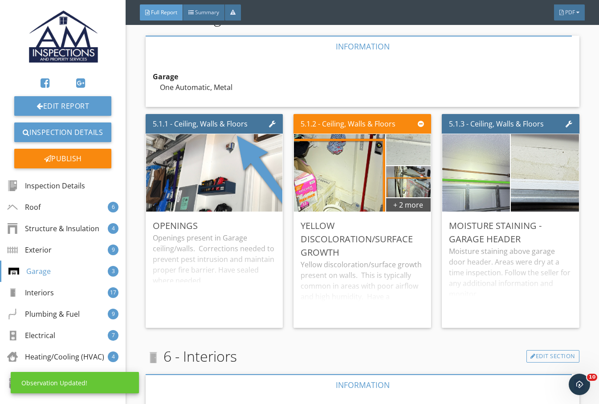
scroll to position [4971, 0]
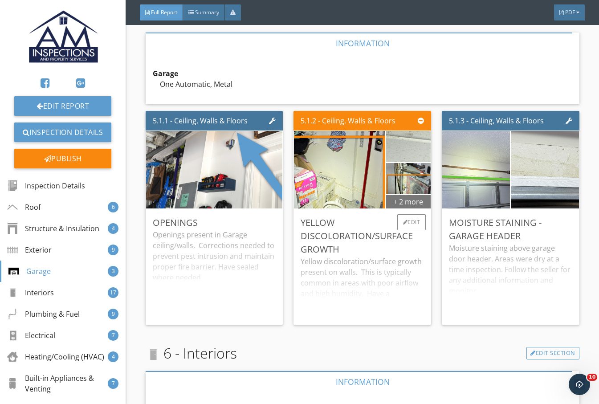
click at [412, 194] on div "+ 2 more" at bounding box center [408, 201] width 45 height 14
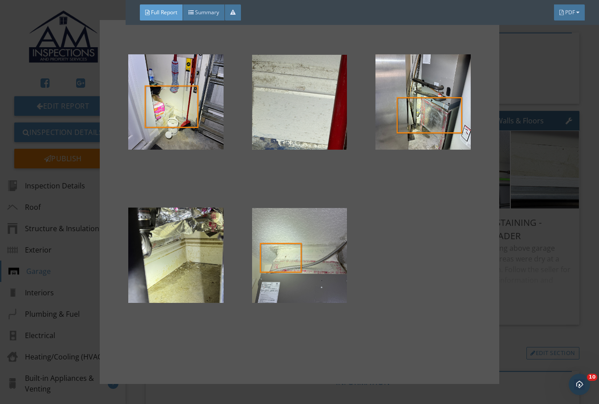
click at [546, 278] on div at bounding box center [299, 202] width 599 height 404
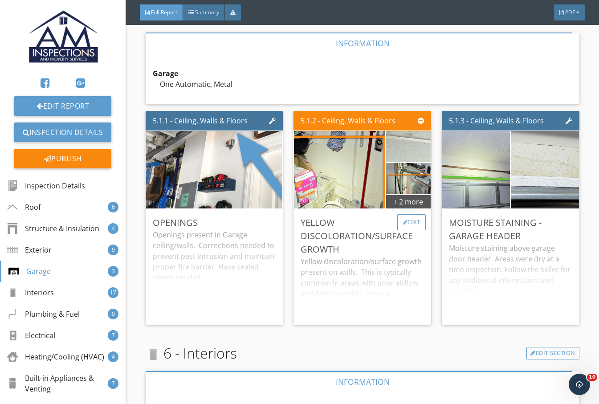
click at [408, 214] on div "Edit" at bounding box center [411, 222] width 29 height 16
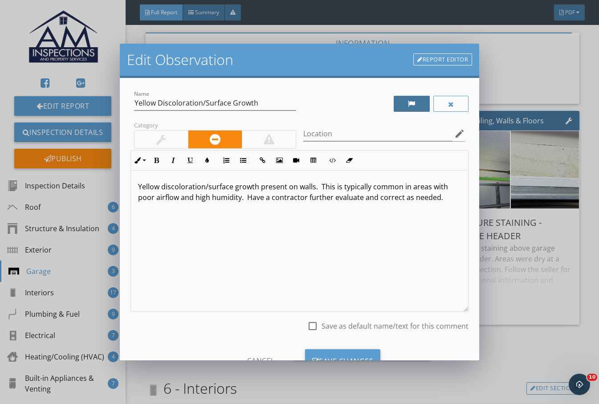
click at [409, 104] on div at bounding box center [412, 104] width 36 height 16
click at [454, 130] on icon "edit" at bounding box center [459, 133] width 11 height 11
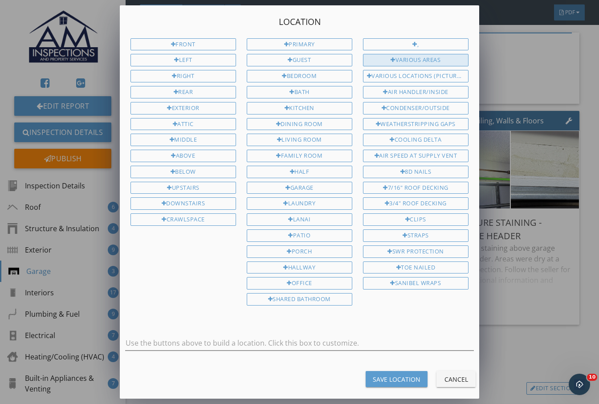
click at [405, 63] on div "Various Areas" at bounding box center [415, 60] width 105 height 12
type input "Various Areas"
click at [386, 384] on button "Save Location" at bounding box center [396, 379] width 62 height 16
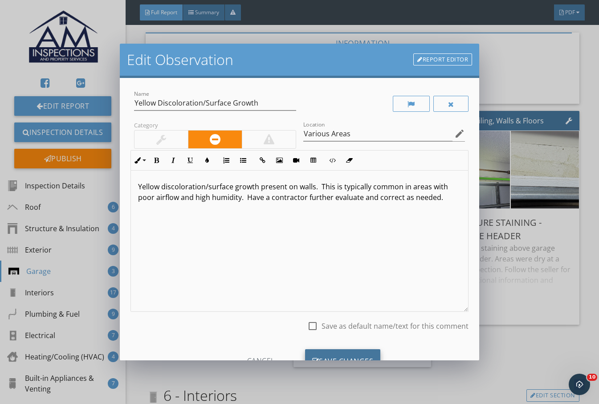
click at [348, 356] on div "Save Changes" at bounding box center [343, 361] width 76 height 24
type input "Various Areas"
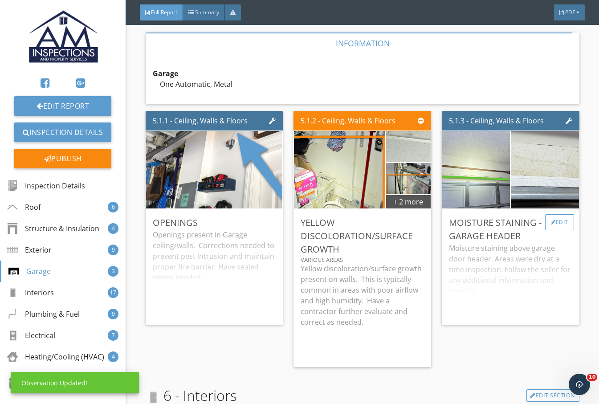
click at [546, 214] on div "Edit" at bounding box center [559, 222] width 29 height 16
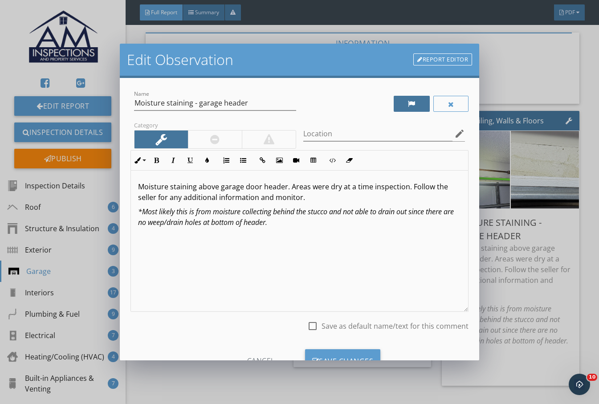
click at [407, 101] on div at bounding box center [412, 104] width 36 height 16
click at [258, 103] on input "Moisture staining - garage header" at bounding box center [215, 103] width 162 height 15
type input "Moisture staining - garage header/framing"
click at [284, 188] on p "Moisture staining above garage door header. Areas were dry at a time inspection…" at bounding box center [299, 191] width 323 height 21
click at [197, 199] on p "Moisture staining above garage door header and along sides. Areas were dry at a…" at bounding box center [299, 191] width 323 height 21
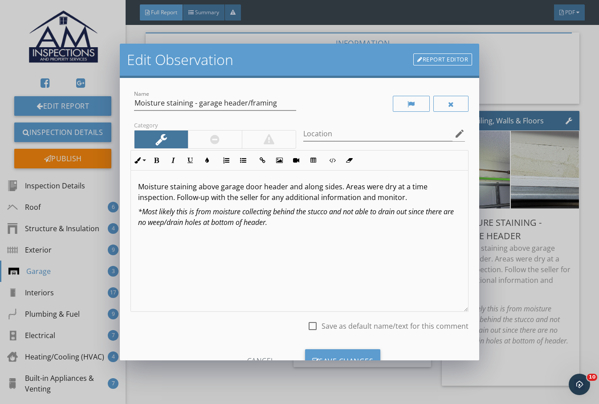
drag, startPoint x: 308, startPoint y: 235, endPoint x: 120, endPoint y: 200, distance: 190.7
click at [117, 202] on div "Edit Observation Report Editor Name Moisture staining - garage header/framing C…" at bounding box center [299, 202] width 599 height 404
click at [370, 268] on div "Moisture staining above garage door header and along sides. Areas were dry at a…" at bounding box center [299, 240] width 337 height 141
drag, startPoint x: 343, startPoint y: 235, endPoint x: 110, endPoint y: 207, distance: 234.4
click at [106, 208] on div "Edit Observation Report Editor Name Moisture staining - garage header/framing C…" at bounding box center [299, 202] width 599 height 404
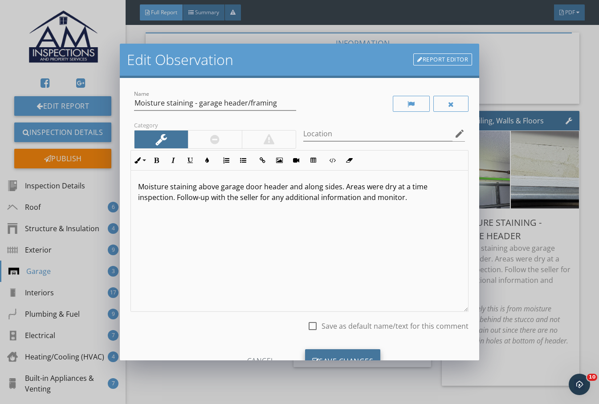
click at [355, 353] on div "Save Changes" at bounding box center [343, 361] width 76 height 24
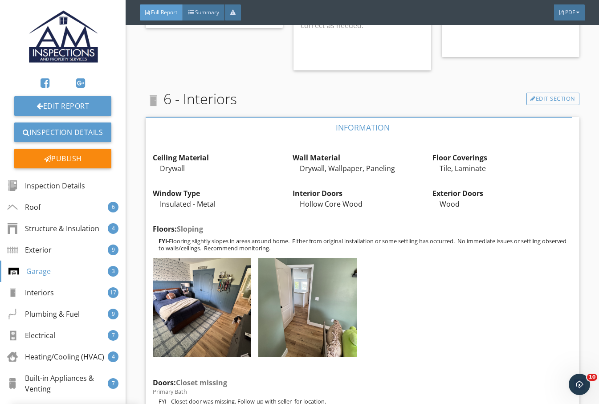
scroll to position [5342, 0]
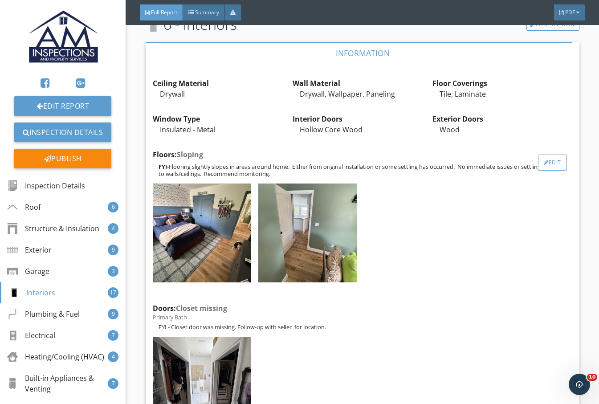
click at [546, 154] on div "Edit" at bounding box center [552, 162] width 29 height 16
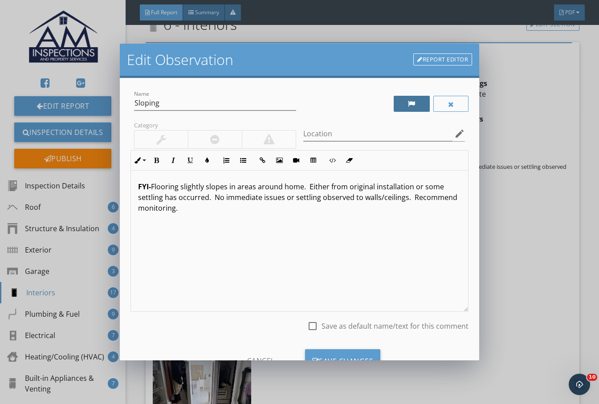
click at [405, 99] on div at bounding box center [412, 104] width 36 height 16
click at [229, 187] on p "FYI- Flooring slightly slopes in areas around home. Either from original instal…" at bounding box center [299, 197] width 323 height 32
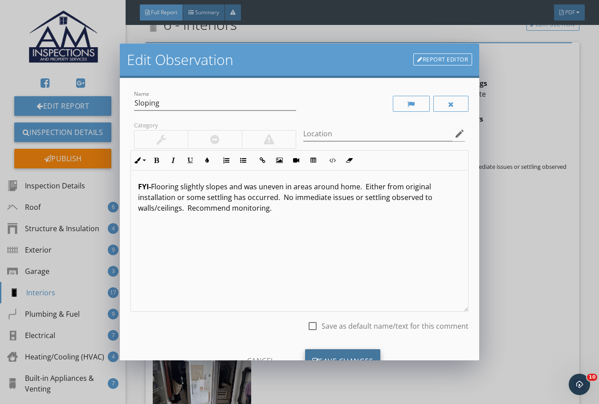
click at [353, 353] on div "Save Changes" at bounding box center [343, 361] width 76 height 24
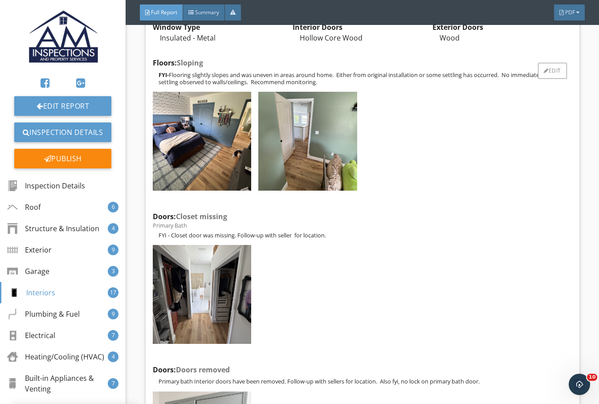
scroll to position [5490, 0]
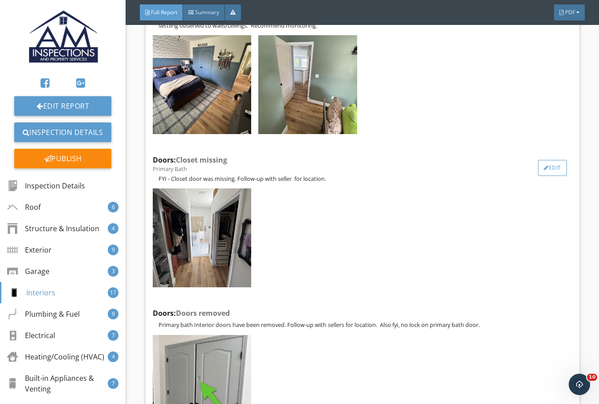
click at [546, 160] on div "Edit" at bounding box center [552, 168] width 29 height 16
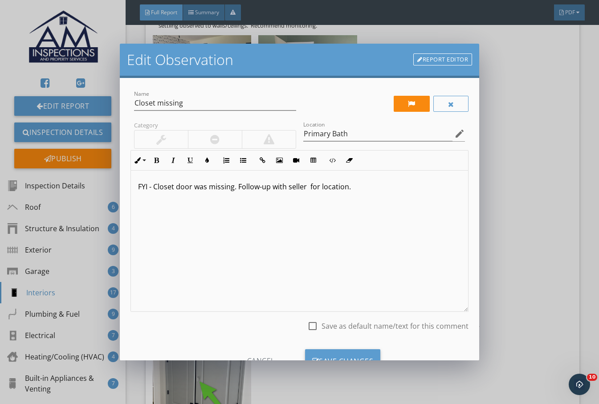
drag, startPoint x: 309, startPoint y: 187, endPoint x: 316, endPoint y: 187, distance: 7.2
click at [310, 187] on p "FYI - Closet door was missing. Follow-up with seller for location." at bounding box center [299, 186] width 323 height 11
click at [326, 325] on label "Save as default name/text for this comment" at bounding box center [394, 325] width 147 height 9
checkbox input "true"
click at [345, 354] on div "Save Changes" at bounding box center [343, 361] width 76 height 24
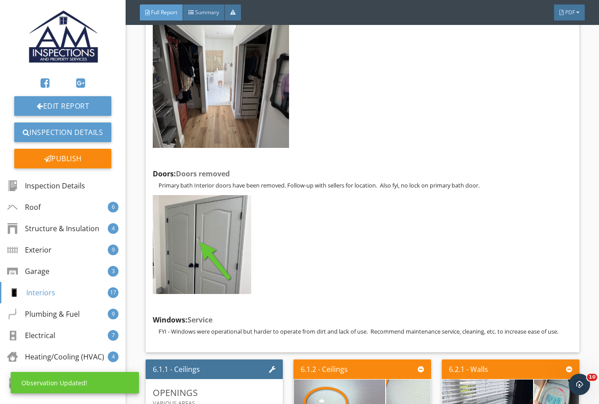
scroll to position [5713, 0]
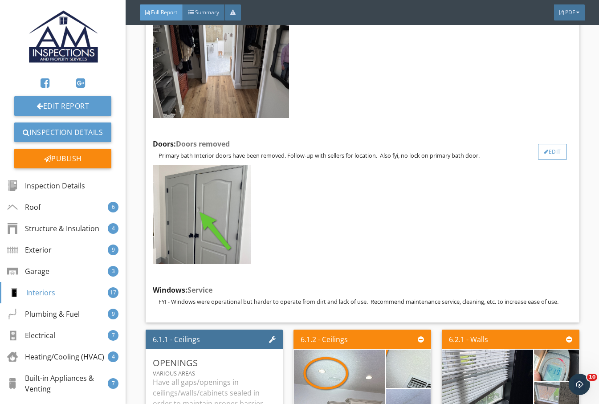
click at [544, 149] on div at bounding box center [546, 151] width 5 height 5
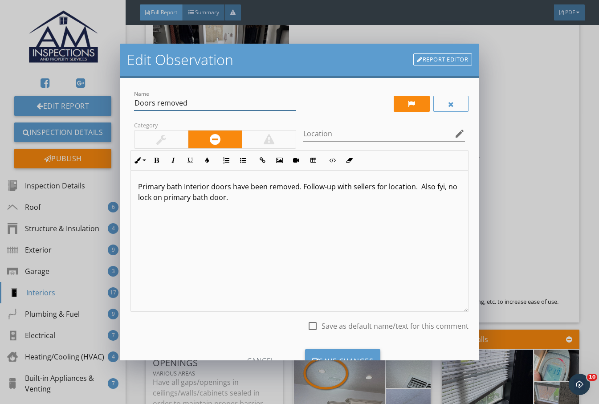
click at [219, 104] on input "Doors removed" at bounding box center [215, 103] width 162 height 15
type input "Door Damage"
drag, startPoint x: 300, startPoint y: 250, endPoint x: 85, endPoint y: 152, distance: 236.5
click at [87, 156] on div "Edit Observation Report Editor Name Door Damage Category Location edit Inline S…" at bounding box center [299, 202] width 599 height 404
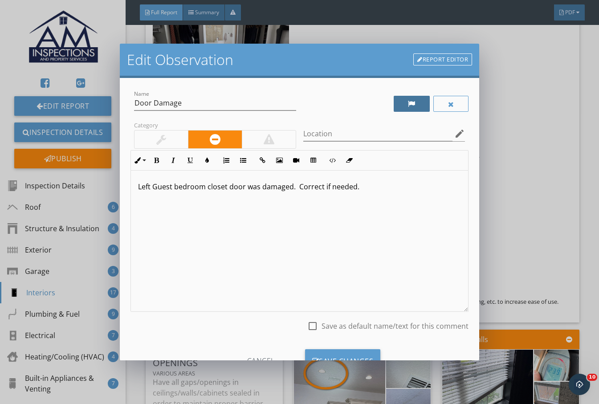
click at [408, 100] on div at bounding box center [412, 103] width 8 height 7
click at [354, 356] on div "Save Changes" at bounding box center [343, 361] width 76 height 24
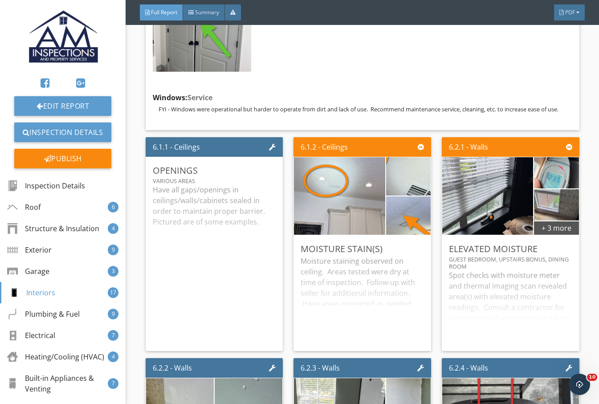
scroll to position [5935, 0]
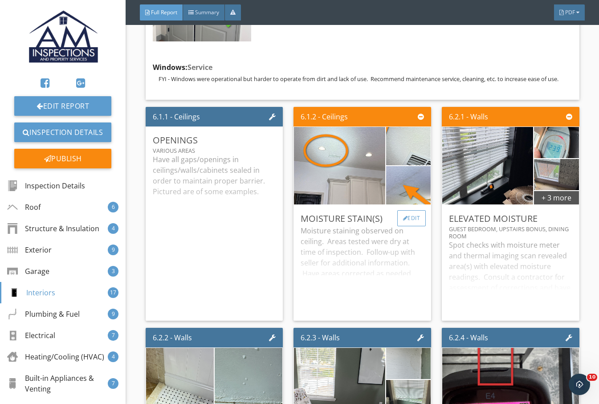
click at [405, 210] on div "Edit" at bounding box center [411, 218] width 29 height 16
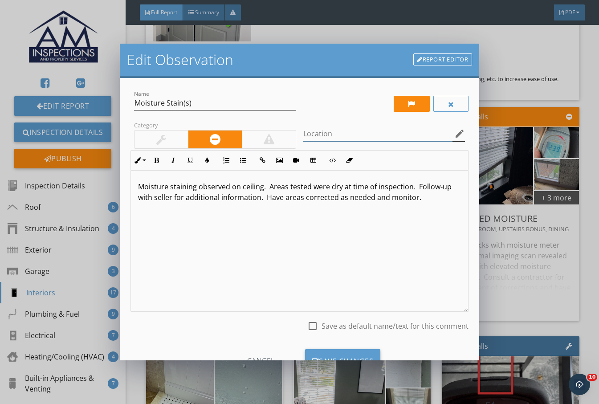
click at [331, 133] on input "Location" at bounding box center [378, 133] width 150 height 15
type input "Kitchen, Laundry"
click at [408, 106] on div at bounding box center [412, 103] width 8 height 7
click at [261, 188] on p "Moisture staining observed on ceiling. Areas tested were dry at time of inspect…" at bounding box center [299, 191] width 323 height 21
click at [357, 350] on div "Save Changes" at bounding box center [343, 361] width 76 height 24
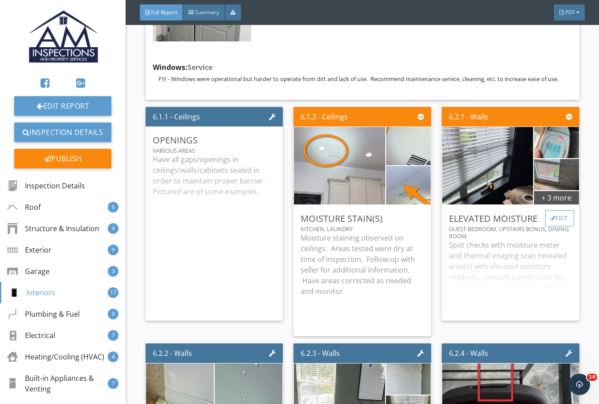
click at [546, 210] on div "Edit" at bounding box center [559, 218] width 29 height 16
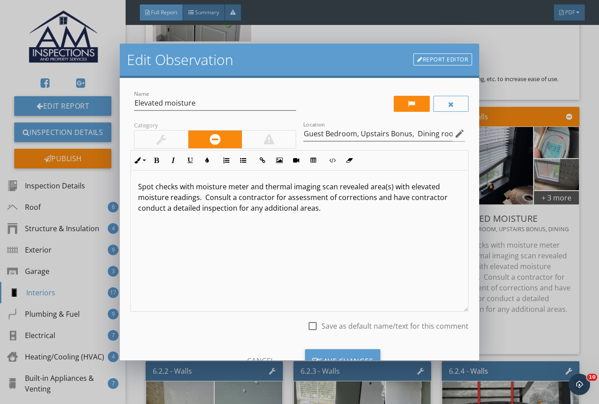
click at [546, 302] on div "Edit Observation Report Editor Name Elevated moisture Category Location Guest B…" at bounding box center [299, 202] width 599 height 404
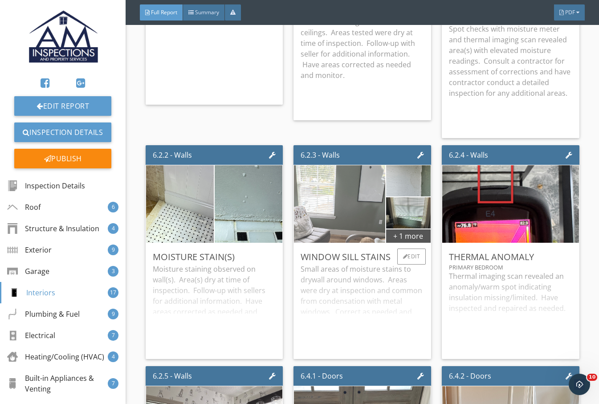
scroll to position [6158, 0]
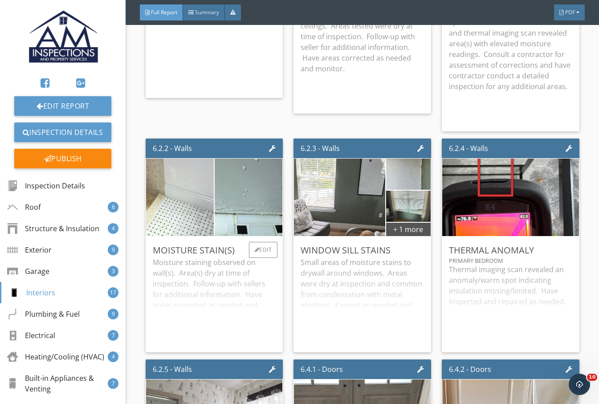
click at [171, 186] on img at bounding box center [180, 198] width 170 height 170
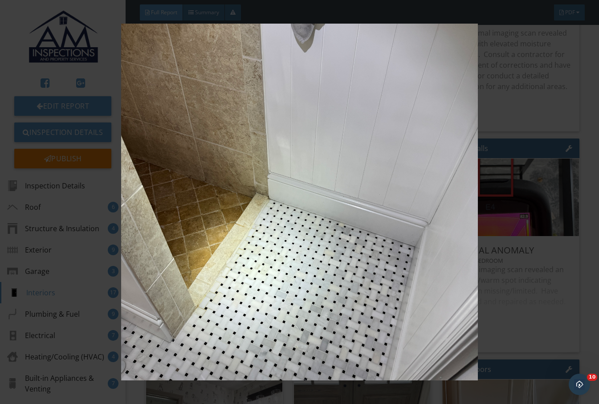
click at [524, 288] on img at bounding box center [299, 202] width 542 height 357
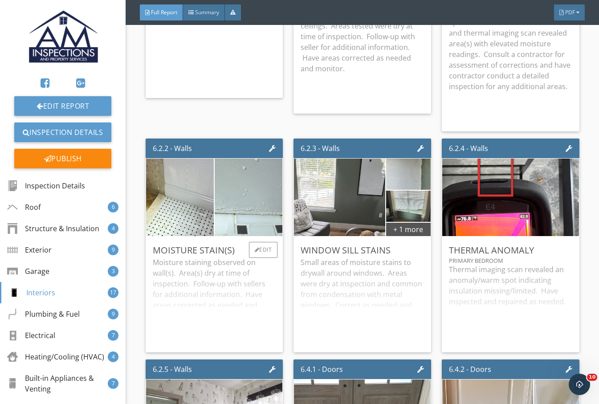
click at [256, 200] on img at bounding box center [249, 198] width 170 height 170
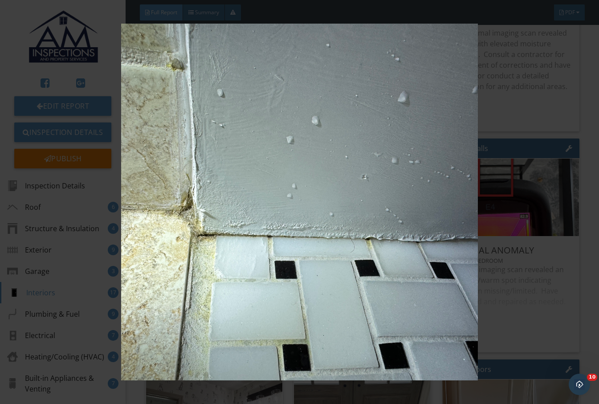
click at [544, 270] on img at bounding box center [299, 202] width 542 height 357
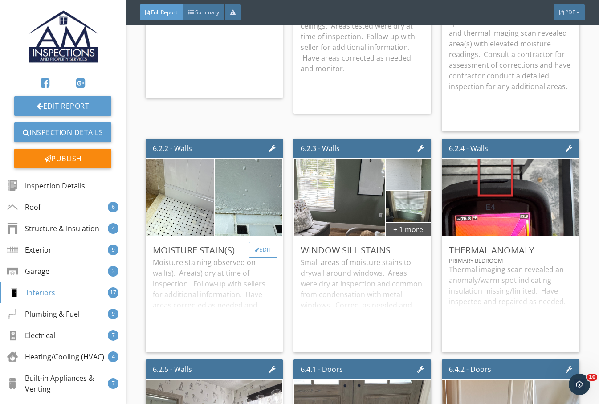
click at [264, 242] on div "Edit" at bounding box center [263, 250] width 29 height 16
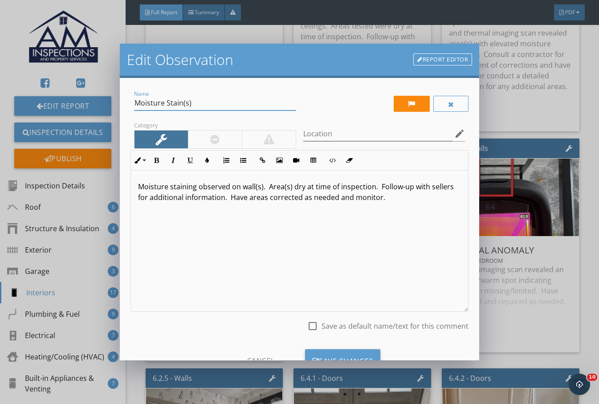
click at [207, 106] on input "Moisture Stain(s)" at bounding box center [215, 103] width 162 height 15
type input "Moisture Stain/swelling"
click at [410, 106] on div at bounding box center [412, 104] width 36 height 16
click at [400, 130] on input "Location" at bounding box center [378, 133] width 150 height 15
type input "Primary Bath"
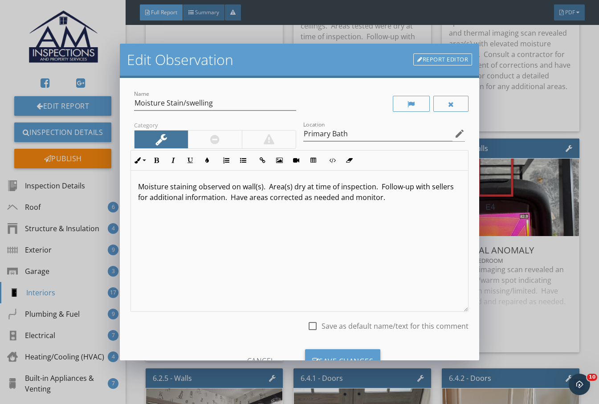
click at [197, 188] on p "Moisture staining observed on wall(s). Area(s) dry at time of inspection. Follo…" at bounding box center [299, 191] width 323 height 21
drag, startPoint x: 314, startPoint y: 186, endPoint x: 386, endPoint y: 184, distance: 71.7
click at [383, 185] on p "Moisture staining/swelling to baseboard by shower. observed on wall(s). Area(s)…" at bounding box center [299, 197] width 323 height 32
drag, startPoint x: 337, startPoint y: 186, endPoint x: 354, endPoint y: 186, distance: 17.8
click at [337, 186] on p "Moisture staining/swelling to baseboard by shower. Area(s) dry at time of inspe…" at bounding box center [299, 191] width 323 height 21
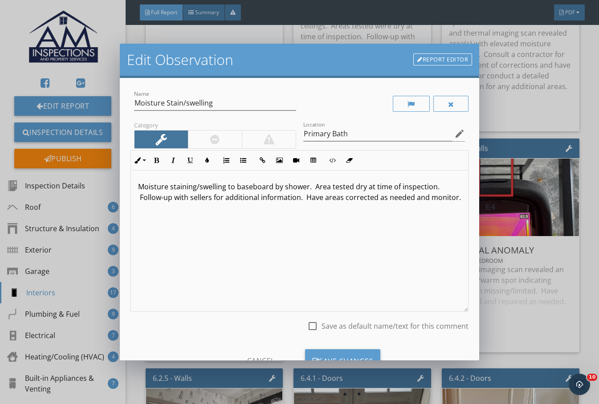
drag, startPoint x: 140, startPoint y: 199, endPoint x: 329, endPoint y: 220, distance: 190.4
click at [327, 221] on div "Moisture staining/swelling to baseboard by shower. Area tested dry at time of i…" at bounding box center [299, 240] width 337 height 141
click at [340, 352] on div "Save Changes" at bounding box center [343, 361] width 76 height 24
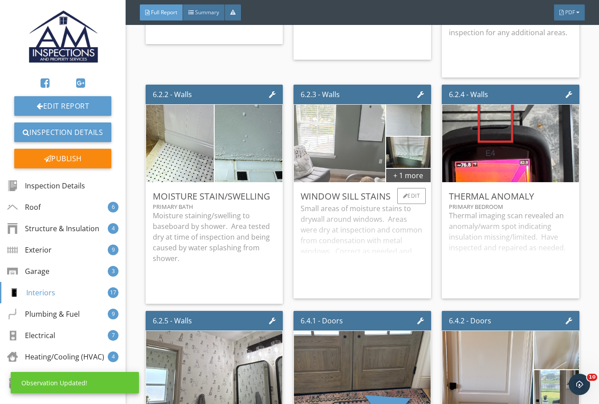
scroll to position [6232, 0]
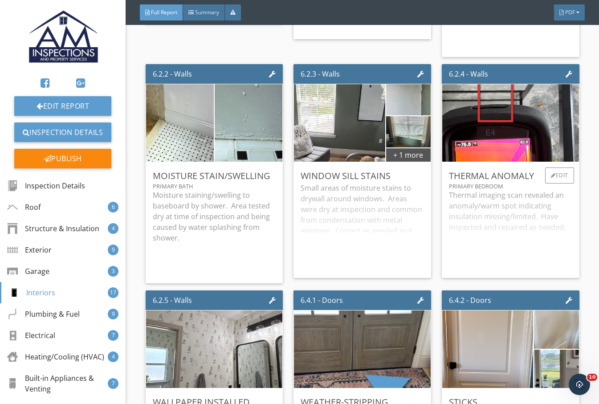
click at [532, 195] on div "Thermal imaging scan revealed an anomaly/warm spot indicating insulation missin…" at bounding box center [510, 230] width 123 height 81
click at [403, 147] on div "+ 1 more" at bounding box center [408, 154] width 45 height 14
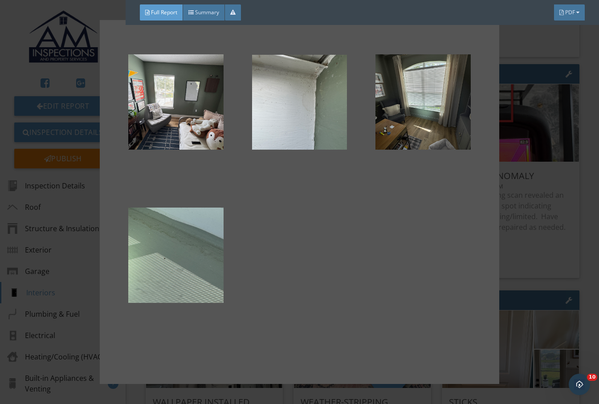
click at [196, 256] on div at bounding box center [175, 255] width 95 height 107
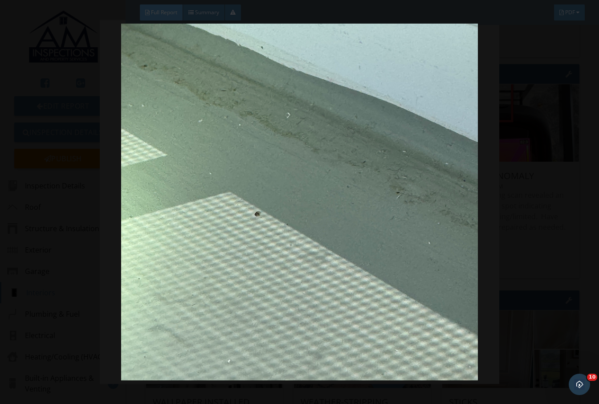
click at [539, 223] on img at bounding box center [299, 202] width 542 height 357
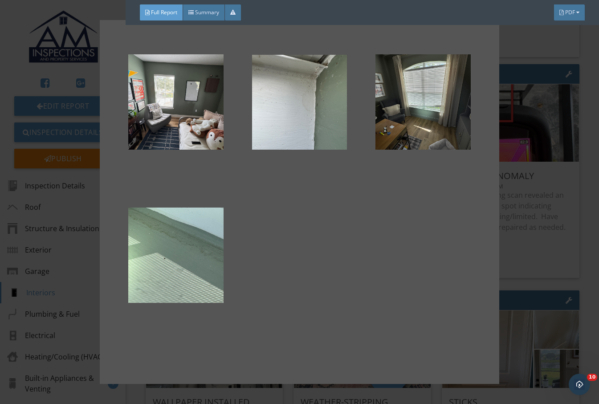
click at [531, 199] on div at bounding box center [299, 202] width 599 height 404
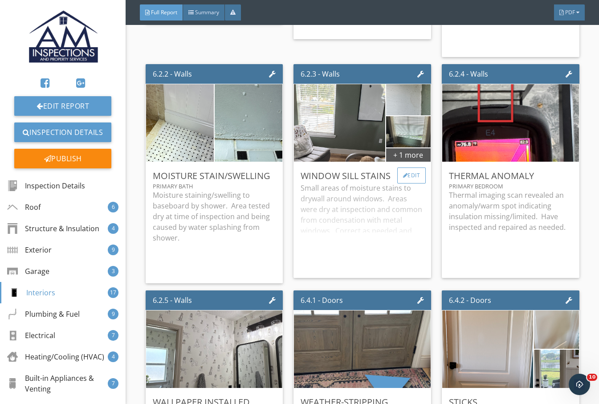
click at [409, 167] on div "Edit" at bounding box center [411, 175] width 29 height 16
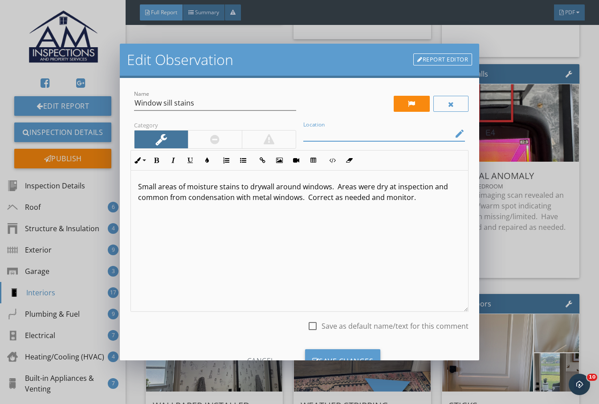
drag, startPoint x: 350, startPoint y: 137, endPoint x: 347, endPoint y: 130, distance: 7.2
click at [350, 136] on input "Location" at bounding box center [378, 133] width 150 height 15
type input "Right Guest Bedroom, Office"
click at [410, 102] on div at bounding box center [412, 104] width 36 height 16
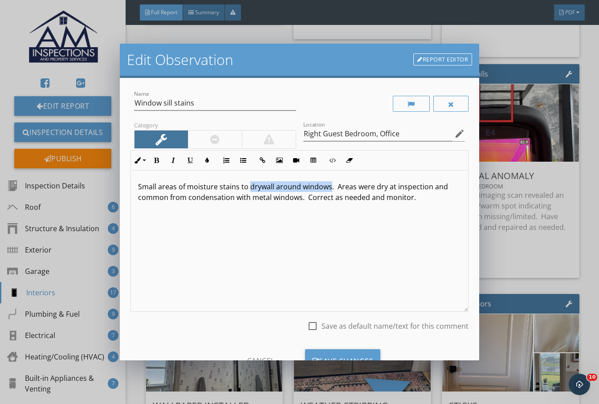
drag, startPoint x: 247, startPoint y: 188, endPoint x: 329, endPoint y: 189, distance: 82.4
click at [329, 189] on p "Small areas of moisture stains to drywall around windows. Areas were dry at ins…" at bounding box center [299, 191] width 323 height 21
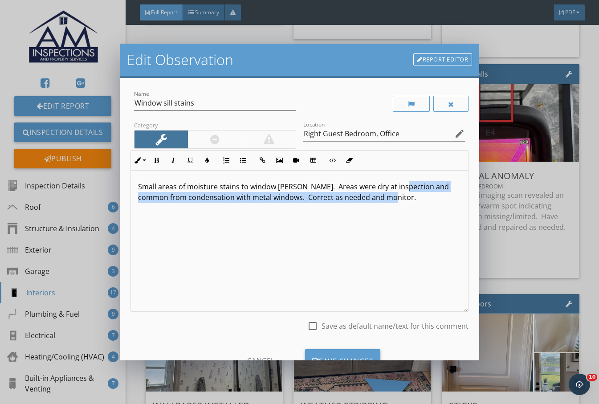
drag, startPoint x: 390, startPoint y: 188, endPoint x: 398, endPoint y: 211, distance: 24.9
click at [398, 211] on div "Small areas of moisture stains to window sills. Areas were dry at inspection an…" at bounding box center [299, 240] width 337 height 141
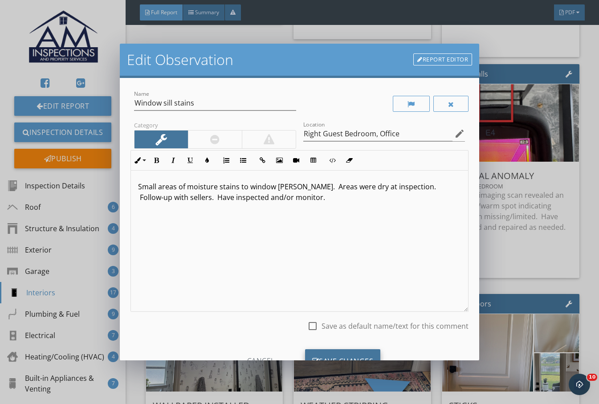
click at [342, 351] on div "Save Changes" at bounding box center [343, 361] width 76 height 24
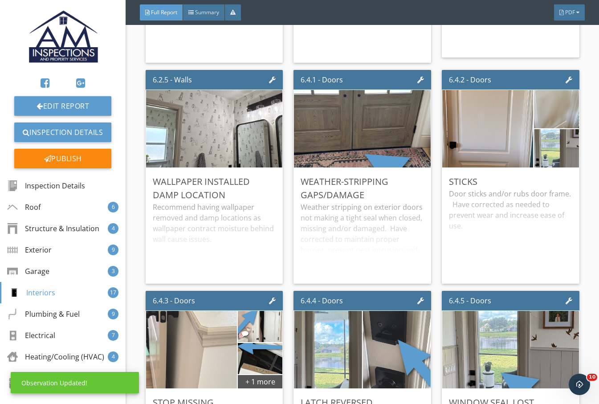
scroll to position [6455, 0]
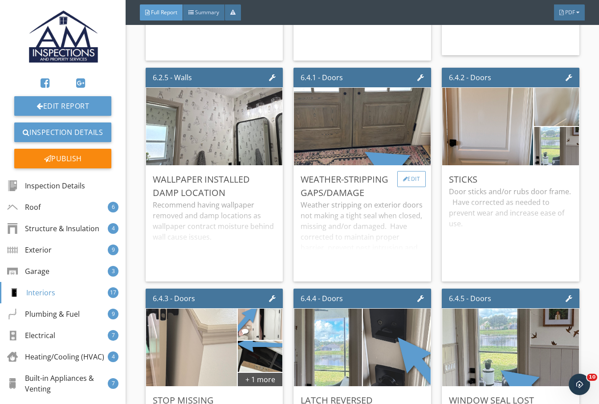
click at [403, 171] on div "Edit" at bounding box center [411, 179] width 29 height 16
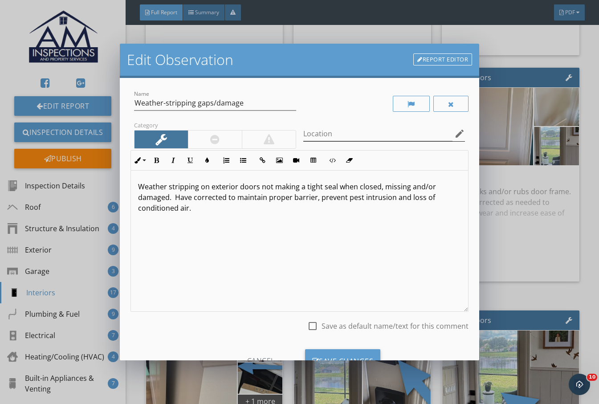
click at [454, 137] on icon "edit" at bounding box center [459, 133] width 11 height 11
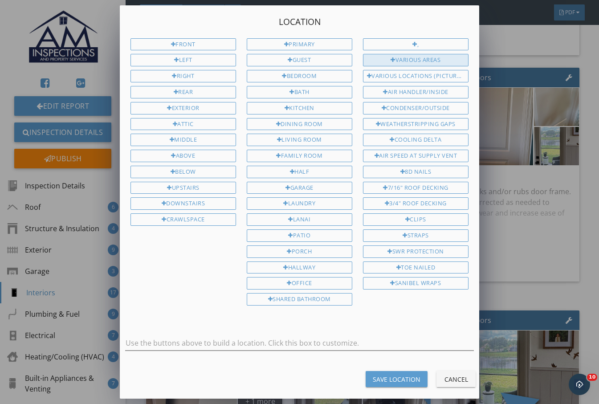
click at [406, 61] on div "Various Areas" at bounding box center [415, 60] width 105 height 12
type input "Various Areas"
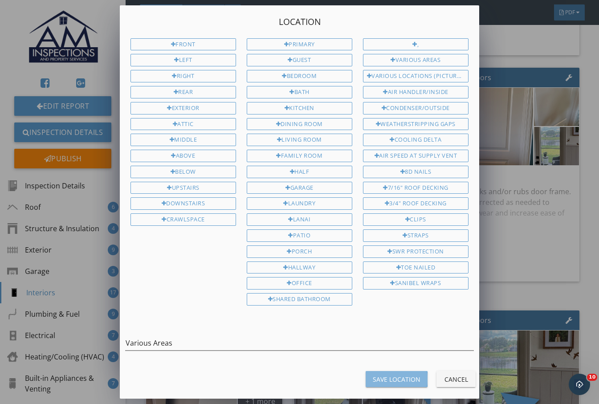
click at [399, 373] on button "Save Location" at bounding box center [396, 379] width 62 height 16
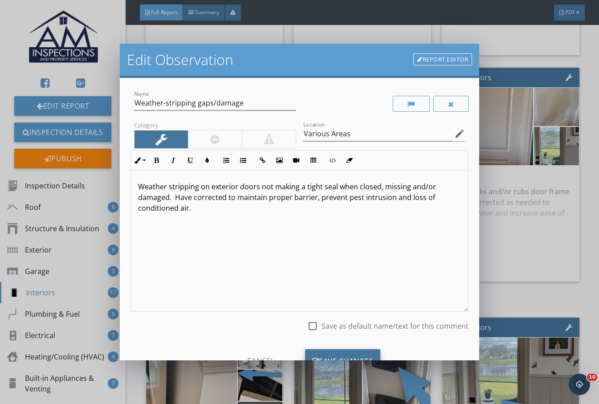
click at [362, 359] on div "Save Changes" at bounding box center [343, 361] width 76 height 24
type input "Various Areas"
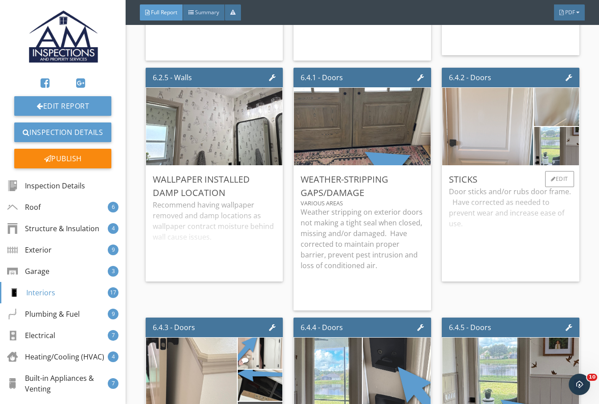
click at [503, 126] on img at bounding box center [488, 126] width 194 height 194
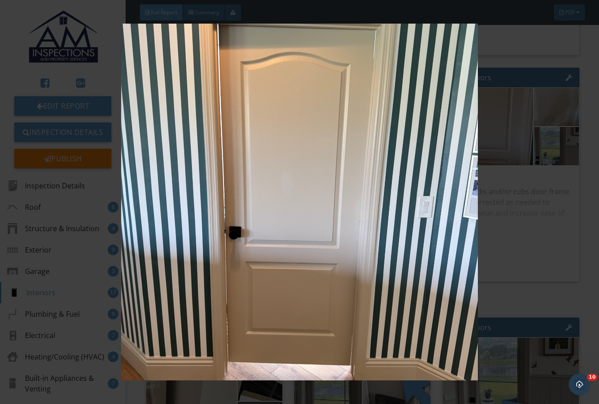
click at [544, 259] on img at bounding box center [299, 202] width 542 height 357
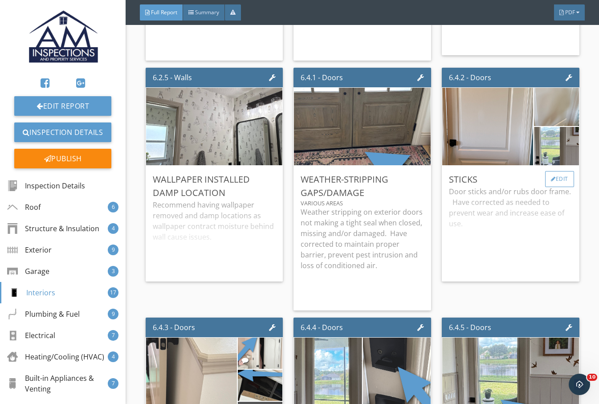
click at [546, 176] on div at bounding box center [553, 178] width 5 height 5
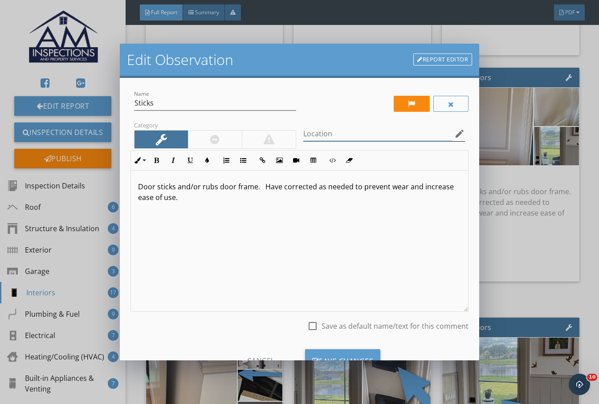
click at [387, 136] on input "Location" at bounding box center [378, 133] width 150 height 15
type input "Patio, Bonus Room"
drag, startPoint x: 176, startPoint y: 188, endPoint x: 216, endPoint y: 190, distance: 40.5
click at [216, 190] on p "Door sticks and/or rubs door frame. Have corrected as needed to prevent wear an…" at bounding box center [299, 191] width 323 height 21
click at [232, 190] on p "Door sticks/rubs door frame. Have corrected as needed to prevent wear and incre…" at bounding box center [299, 191] width 323 height 21
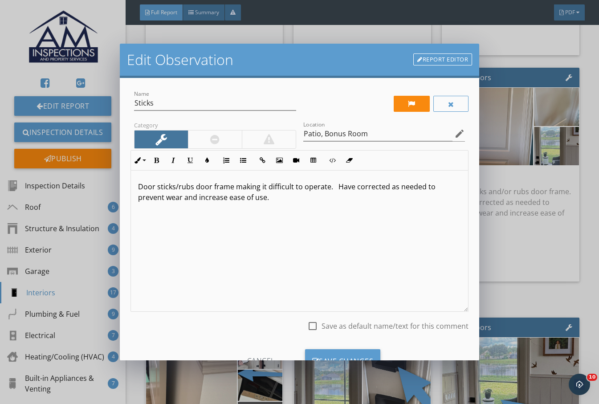
click at [299, 198] on p "Door sticks/rubs door frame making it difficult to operate. Have corrected as n…" at bounding box center [299, 191] width 323 height 21
click at [138, 187] on div "Door sticks/rubs door frame making it difficult to operate. Have corrected as n…" at bounding box center [299, 240] width 337 height 141
click at [241, 164] on button "Unordered List" at bounding box center [243, 160] width 17 height 17
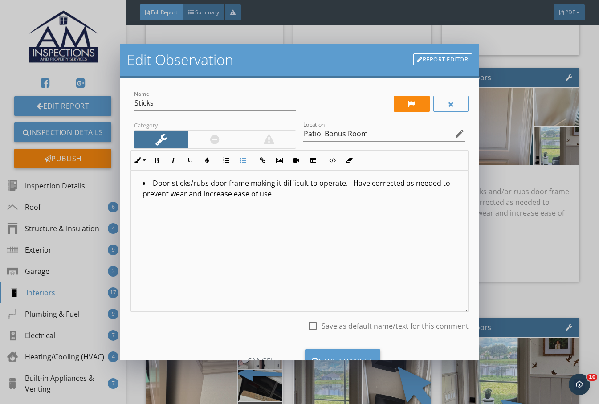
click at [311, 197] on li "Door sticks/rubs door frame making it difficult to operate. Have corrected as n…" at bounding box center [301, 190] width 318 height 24
click at [396, 96] on div at bounding box center [412, 104] width 36 height 16
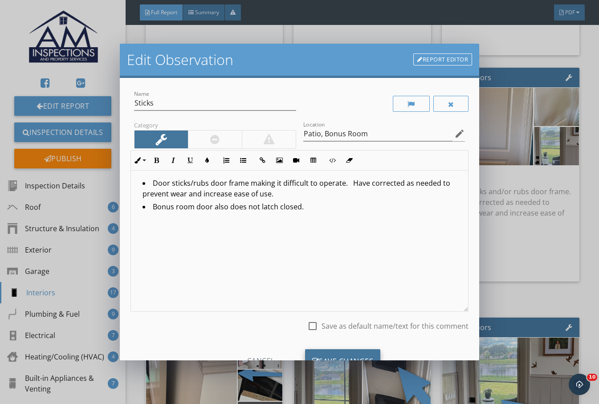
click at [342, 354] on div "Save Changes" at bounding box center [343, 361] width 76 height 24
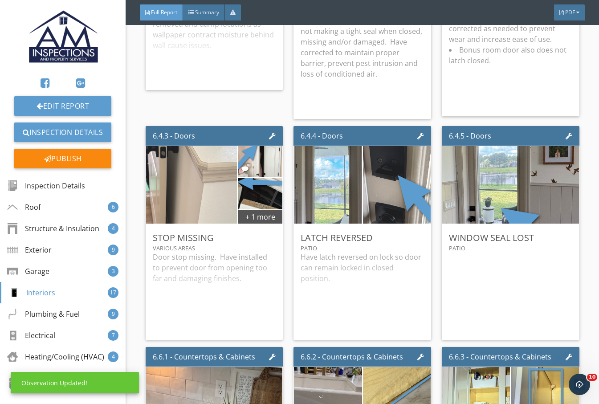
scroll to position [6677, 0]
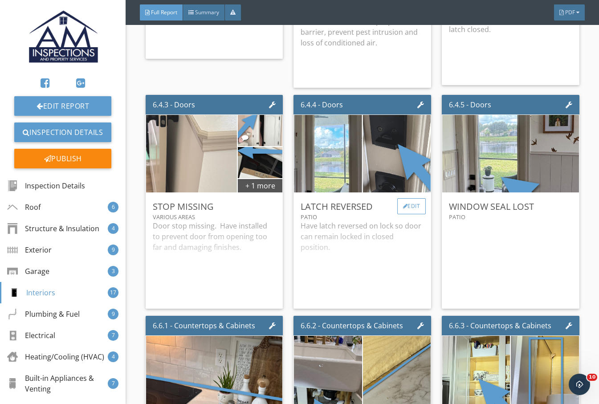
click at [414, 198] on div "Edit" at bounding box center [411, 206] width 29 height 16
click at [497, 224] on div at bounding box center [299, 202] width 599 height 404
click at [546, 198] on div "Edit" at bounding box center [559, 206] width 29 height 16
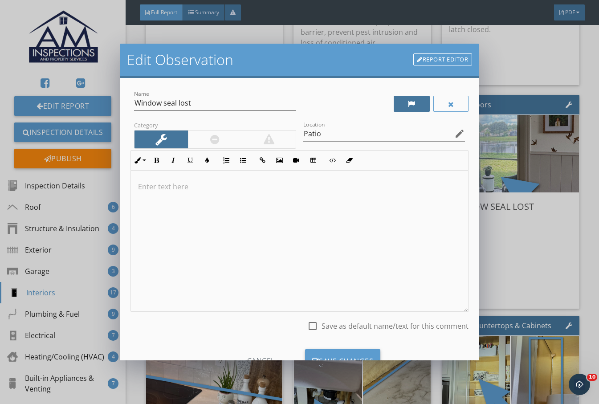
click at [414, 106] on div at bounding box center [412, 104] width 36 height 16
click at [314, 204] on div at bounding box center [299, 240] width 337 height 141
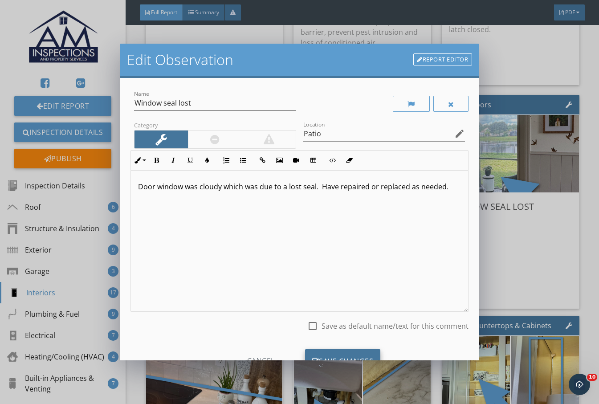
click at [344, 353] on div "Save Changes" at bounding box center [343, 361] width 76 height 24
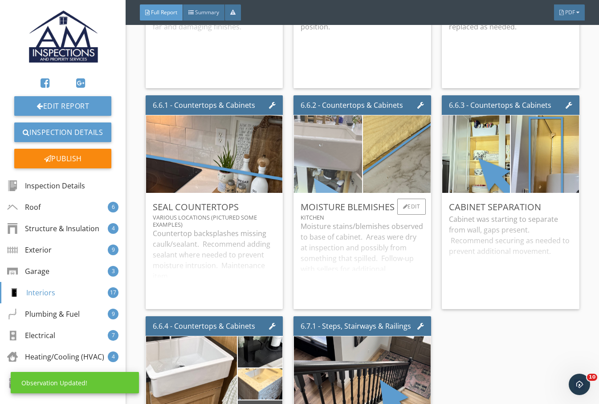
scroll to position [6900, 0]
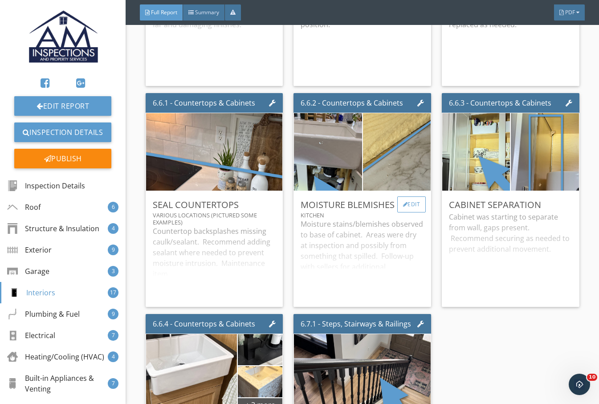
click at [403, 202] on div at bounding box center [405, 204] width 5 height 5
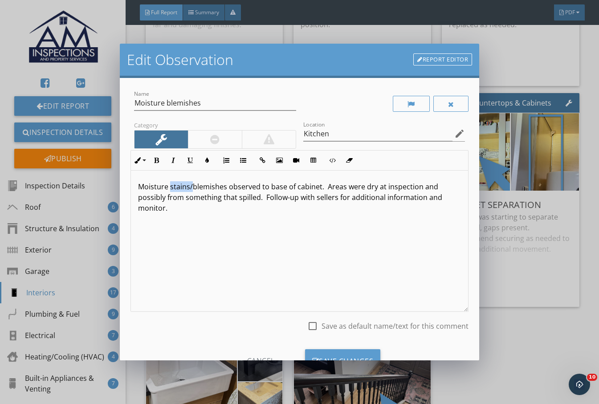
drag, startPoint x: 170, startPoint y: 187, endPoint x: 196, endPoint y: 181, distance: 27.0
click at [193, 188] on p "Moisture stains/blemishes observed to base of cabinet. Areas were dry at inspec…" at bounding box center [299, 197] width 323 height 32
drag, startPoint x: 356, startPoint y: 188, endPoint x: 370, endPoint y: 187, distance: 14.3
click at [370, 188] on p "Moisture blemishes/swelling observed to base of cabinet. Areas were dry at insp…" at bounding box center [299, 197] width 323 height 32
drag, startPoint x: 139, startPoint y: 196, endPoint x: 275, endPoint y: 200, distance: 135.8
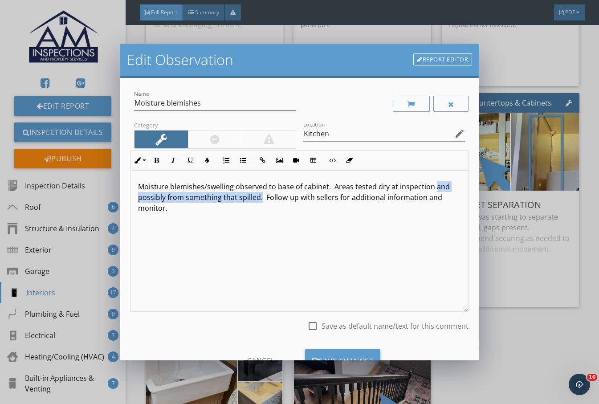
click at [275, 200] on p "Moisture blemishes/swelling observed to base of cabinet. Areas tested dry at in…" at bounding box center [299, 197] width 323 height 32
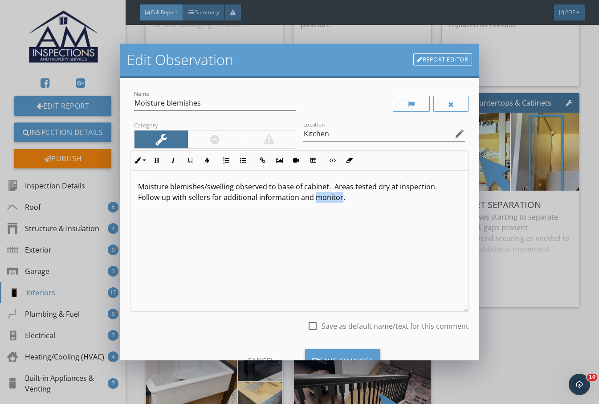
drag, startPoint x: 314, startPoint y: 199, endPoint x: 340, endPoint y: 202, distance: 25.5
click at [340, 202] on p "Moisture blemishes/swelling observed to base of cabinet. Areas tested dry at in…" at bounding box center [299, 191] width 323 height 21
type textarea "<p>Moisture blemishes/swelling observed to base of cabinet. &nbsp;Areas tested …"
click at [366, 354] on div "Save Changes" at bounding box center [343, 361] width 76 height 24
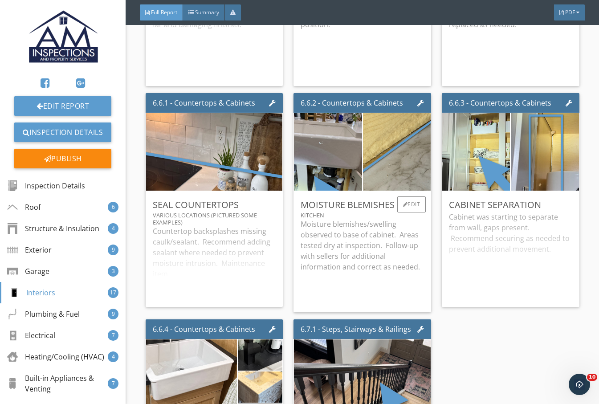
scroll to position [6974, 0]
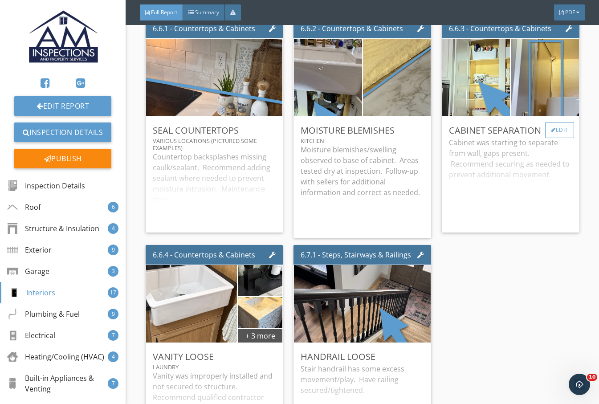
click at [546, 122] on div "Edit" at bounding box center [559, 130] width 29 height 16
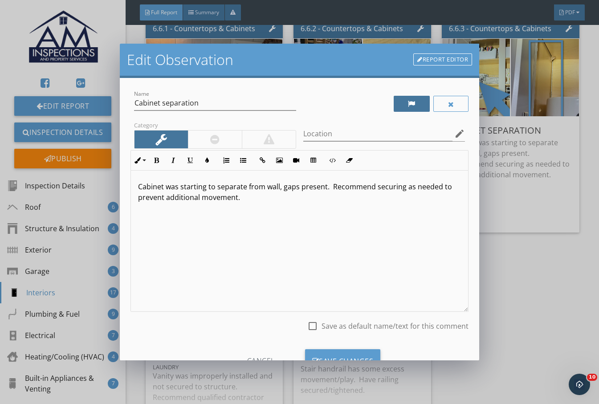
click at [411, 102] on div at bounding box center [412, 104] width 36 height 16
click at [165, 189] on p "Cabinet was starting to separate from wall, gaps present. Recommend securing as…" at bounding box center [299, 191] width 323 height 21
drag, startPoint x: 195, startPoint y: 186, endPoint x: 294, endPoint y: 190, distance: 99.3
click at [294, 190] on p "Cabinet side was starting to separate from wall, gaps present. Recommend securi…" at bounding box center [299, 191] width 323 height 21
drag, startPoint x: 377, startPoint y: 187, endPoint x: 408, endPoint y: 209, distance: 37.7
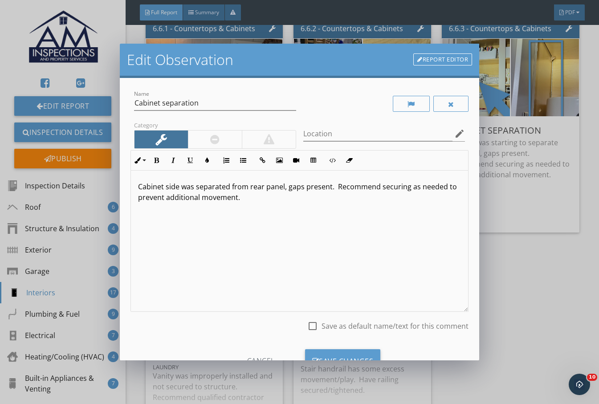
click at [406, 208] on div "Cabinet side was separated from rear panel, gaps present. Recommend securing as…" at bounding box center [299, 240] width 337 height 141
click at [355, 357] on div "Save Changes" at bounding box center [343, 361] width 76 height 24
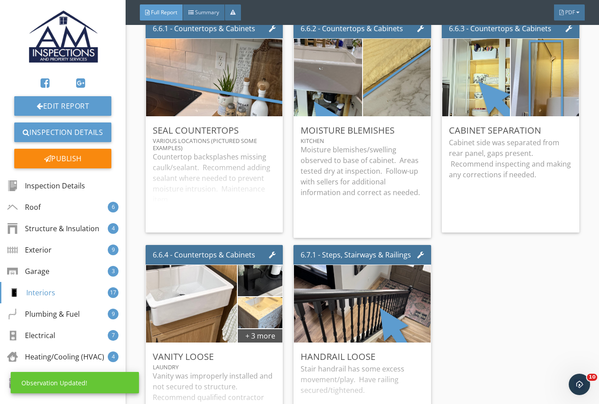
scroll to position [7048, 0]
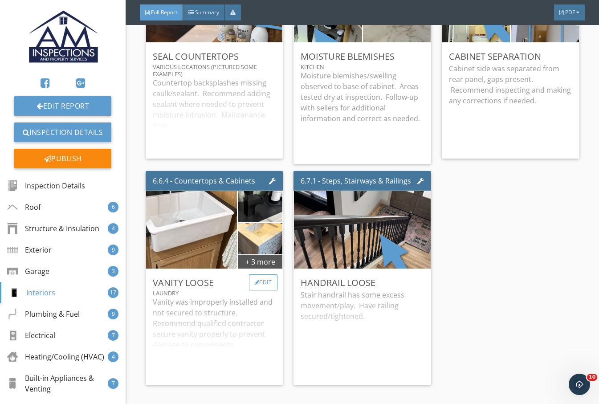
click at [261, 274] on div "Edit" at bounding box center [263, 282] width 29 height 16
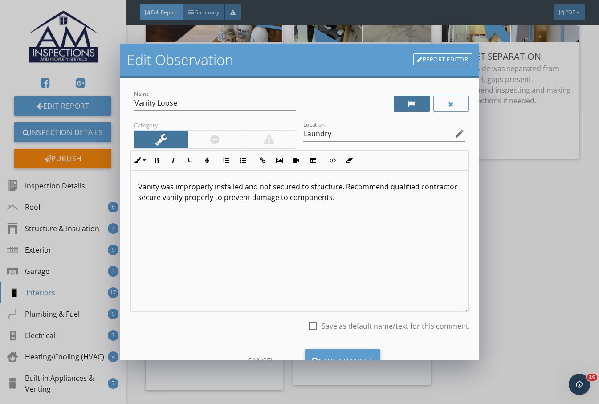
click at [408, 104] on div at bounding box center [412, 103] width 8 height 7
click at [287, 138] on div "Name Vanity Loose Category Location Laundry edit Inline Style XLarge Large Norm…" at bounding box center [299, 215] width 338 height 253
type input "T"
type input "All Baths, Laundry"
drag, startPoint x: 146, startPoint y: 189, endPoint x: 126, endPoint y: 188, distance: 20.1
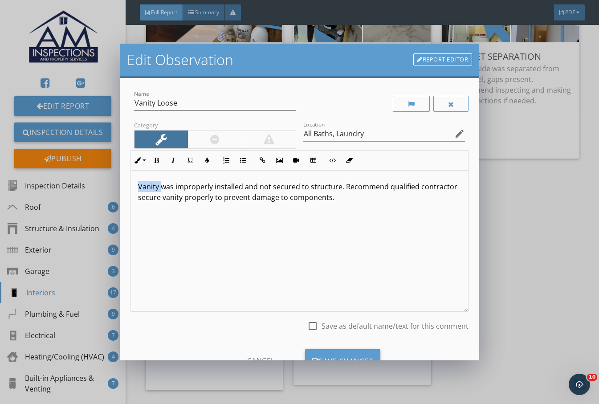
click at [126, 189] on div "Name Vanity Loose Category Location All Baths, Laundry edit Inline Style XLarge…" at bounding box center [299, 219] width 359 height 283
drag, startPoint x: 198, startPoint y: 199, endPoint x: 221, endPoint y: 199, distance: 23.1
click at [221, 199] on p "Cabinets/backsplashes were loose and not secured to structure. Recommend qualif…" at bounding box center [299, 191] width 323 height 21
drag, startPoint x: 155, startPoint y: 104, endPoint x: 123, endPoint y: 101, distance: 32.2
click at [123, 102] on div "Name Vanity Loose Category Location All Baths, Laundry edit Inline Style XLarge…" at bounding box center [299, 219] width 359 height 283
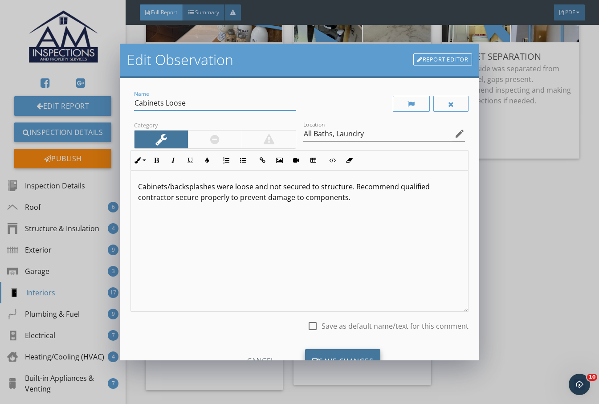
type input "Cabinets Loose"
click at [357, 354] on div "Save Changes" at bounding box center [343, 361] width 76 height 24
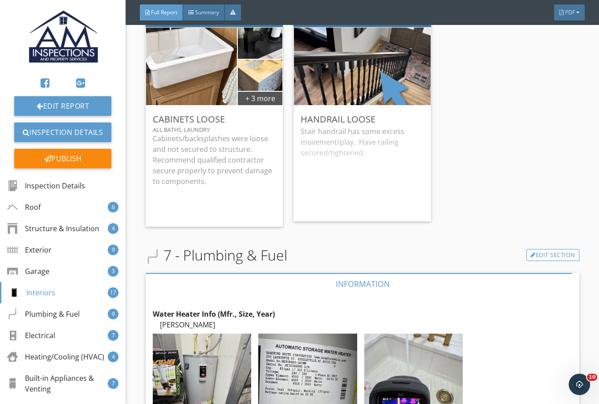
scroll to position [7345, 0]
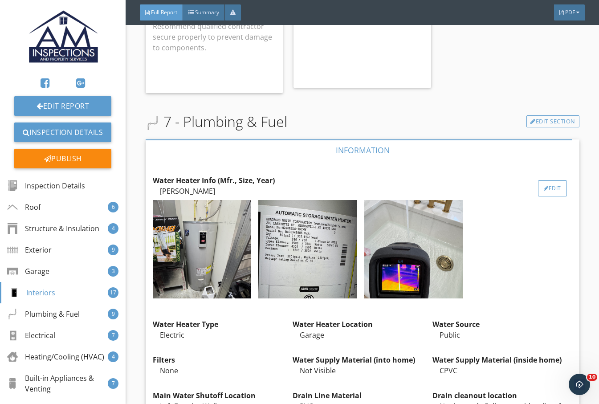
click at [538, 180] on div "Edit" at bounding box center [552, 188] width 29 height 16
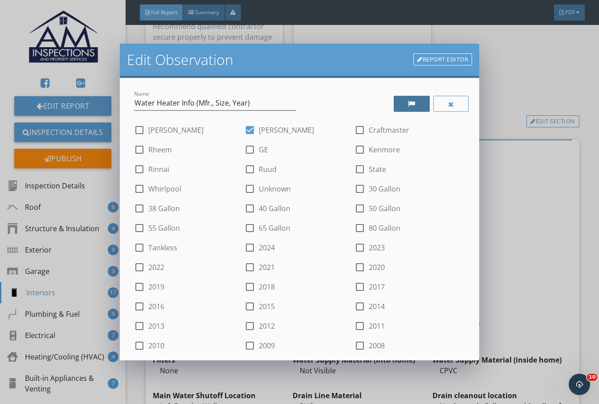
drag, startPoint x: 413, startPoint y: 100, endPoint x: 400, endPoint y: 103, distance: 12.8
click at [413, 99] on div at bounding box center [412, 104] width 36 height 16
click at [369, 227] on label "80 Gallon" at bounding box center [385, 227] width 32 height 9
checkbox input "true"
click at [264, 305] on label "2015" at bounding box center [267, 306] width 16 height 9
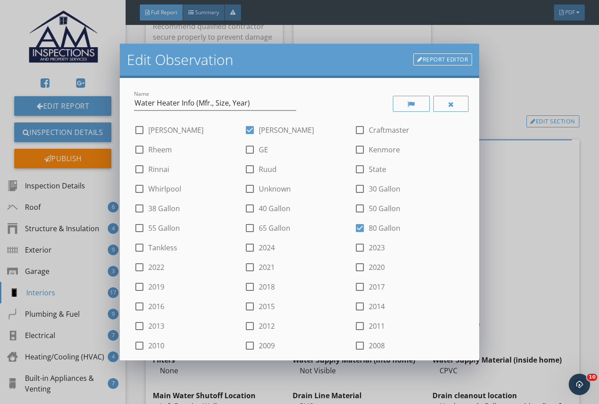
checkbox input "true"
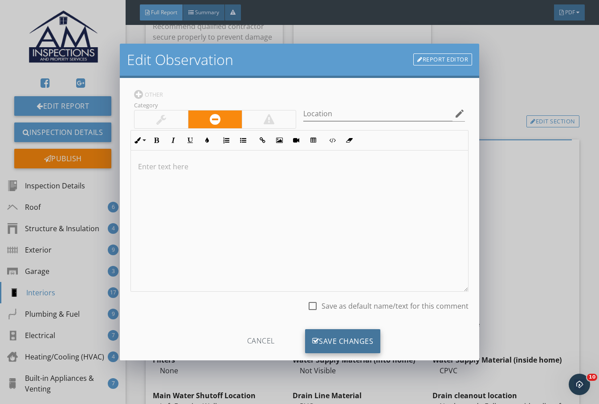
click at [351, 340] on div "Save Changes" at bounding box center [343, 341] width 76 height 24
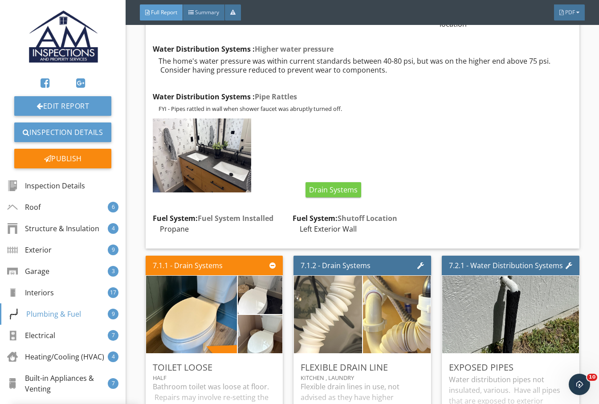
scroll to position [7716, 0]
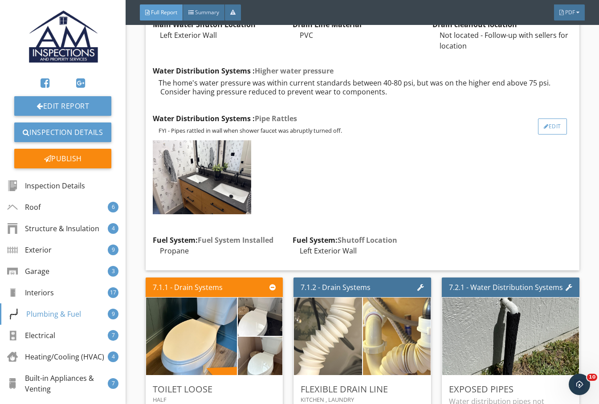
click at [544, 124] on div at bounding box center [546, 126] width 5 height 5
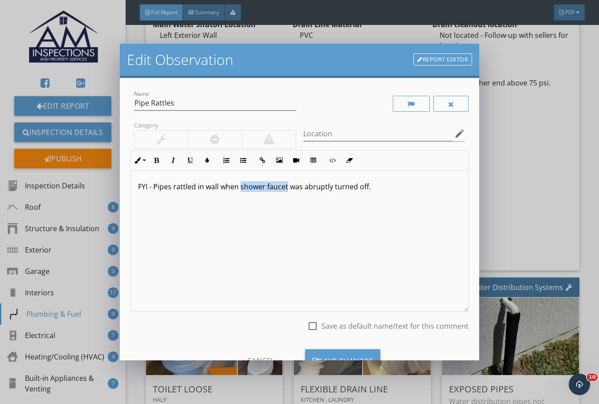
drag, startPoint x: 239, startPoint y: 186, endPoint x: 288, endPoint y: 187, distance: 48.5
click at [288, 187] on p "FYI - Pipes rattled in wall when shower faucet was abruptly turned off." at bounding box center [299, 186] width 323 height 11
click at [399, 184] on p "FYI - Pipes rattled in wall when plumbing fixtures were abruptly turned off." at bounding box center [299, 186] width 323 height 11
click at [454, 135] on icon "edit" at bounding box center [459, 133] width 11 height 11
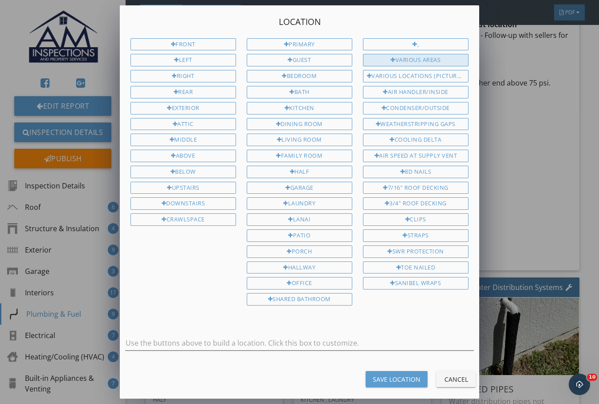
click at [410, 58] on div "Various Areas" at bounding box center [415, 60] width 105 height 12
type input "Various Areas"
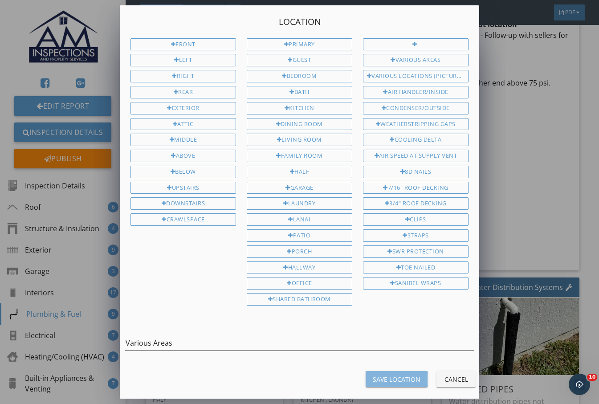
click at [396, 384] on button "Save Location" at bounding box center [396, 379] width 62 height 16
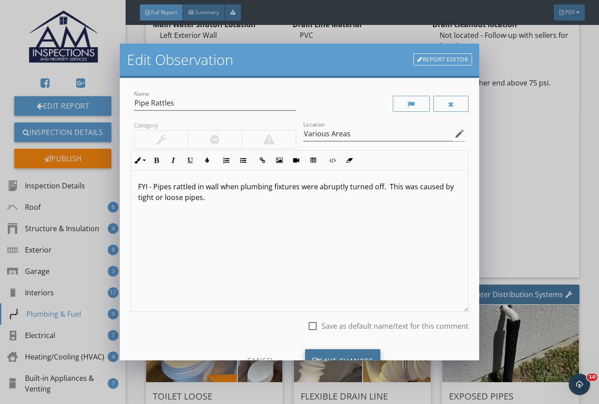
click at [349, 354] on div "Save Changes" at bounding box center [343, 361] width 76 height 24
type input "Various Areas"
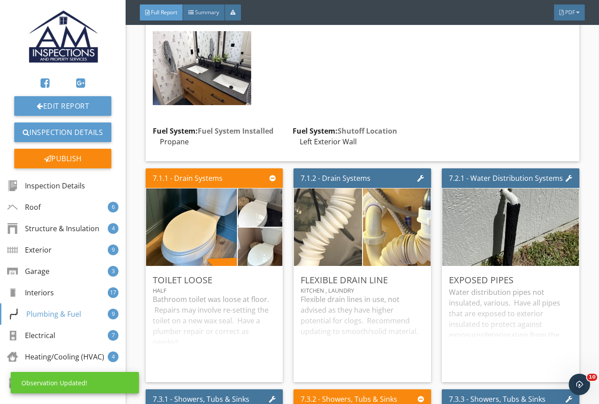
scroll to position [7864, 0]
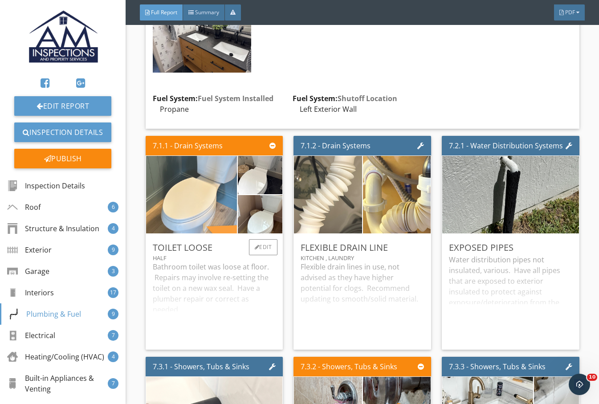
click at [206, 195] on img at bounding box center [190, 195] width 227 height 170
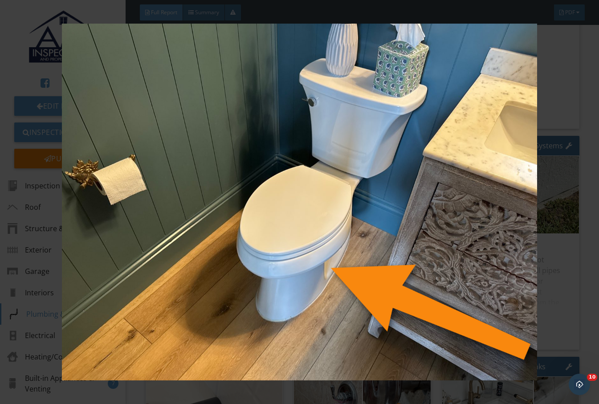
click at [546, 259] on img at bounding box center [299, 202] width 542 height 357
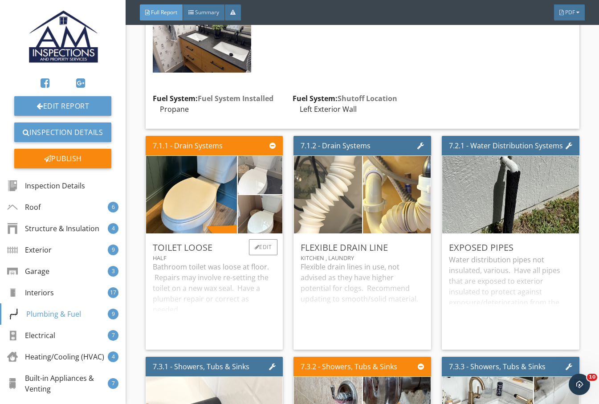
click at [256, 174] on img at bounding box center [260, 175] width 112 height 84
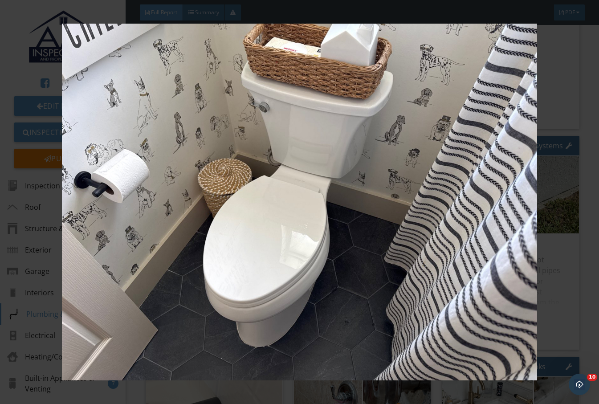
click at [546, 243] on div at bounding box center [299, 202] width 599 height 404
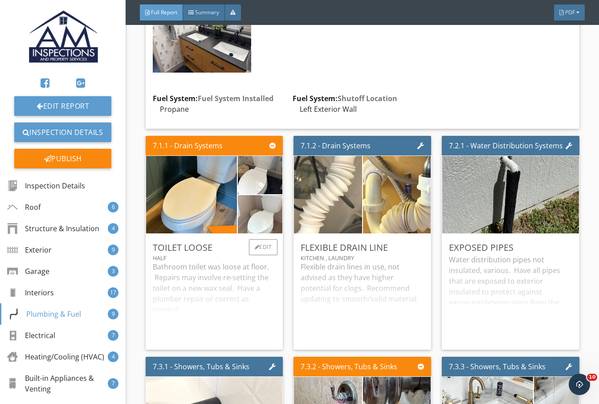
click at [264, 214] on img at bounding box center [260, 214] width 112 height 84
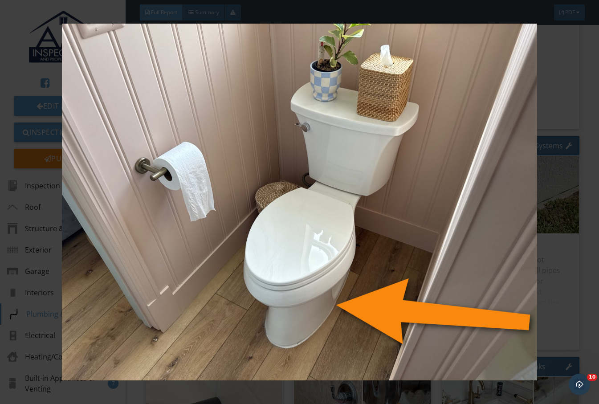
click at [546, 246] on div at bounding box center [299, 202] width 599 height 404
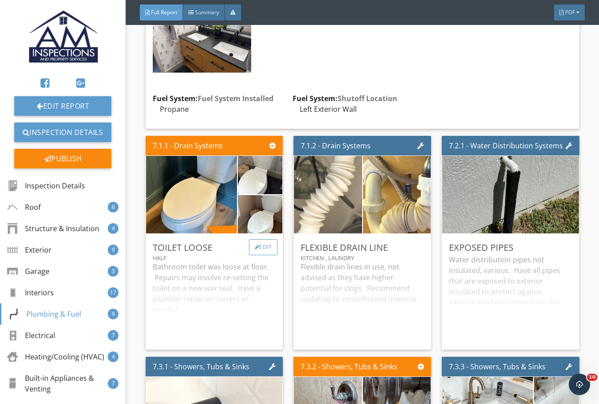
click at [268, 239] on div "Edit" at bounding box center [263, 247] width 29 height 16
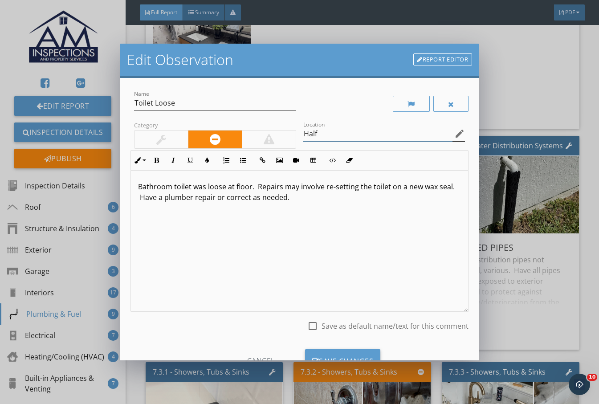
click at [337, 135] on input "Half" at bounding box center [378, 133] width 150 height 15
type input "Half Bath, Both Guest Baths"
click at [338, 349] on div "Save Changes" at bounding box center [343, 361] width 76 height 24
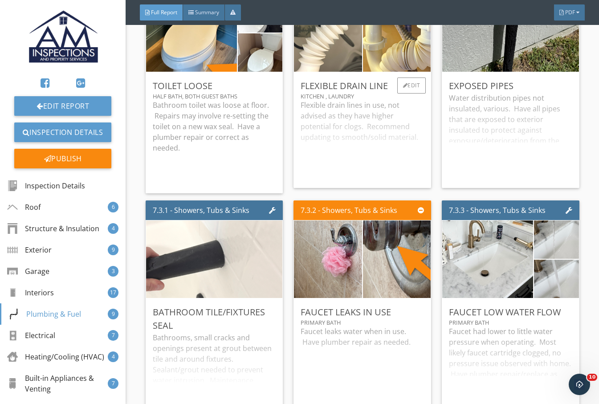
scroll to position [8087, 0]
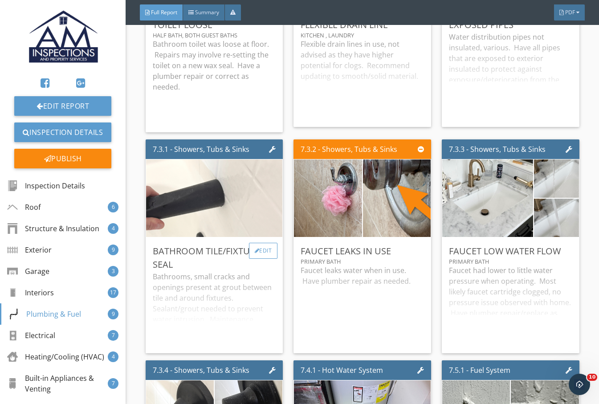
click at [257, 244] on div "Edit" at bounding box center [263, 251] width 29 height 16
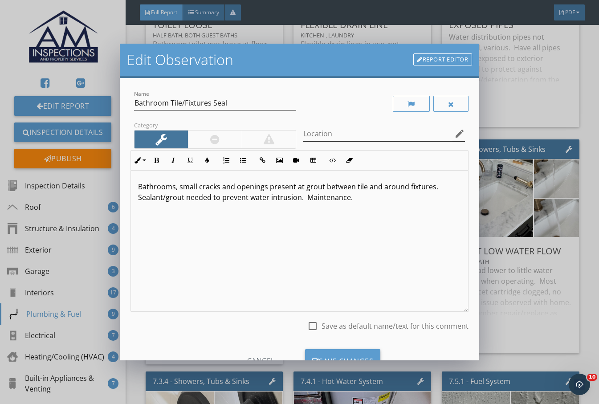
click at [454, 132] on icon "edit" at bounding box center [459, 133] width 11 height 11
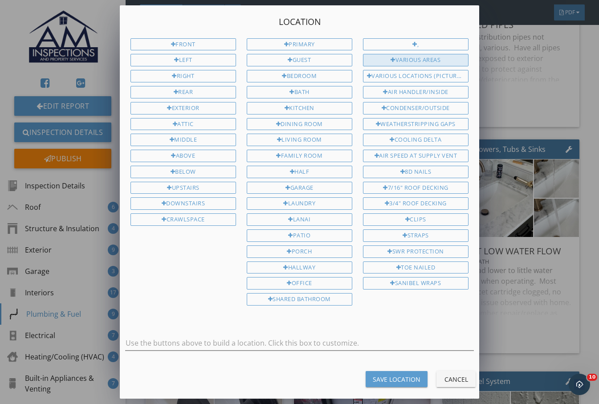
click at [409, 61] on div "Various Areas" at bounding box center [415, 60] width 105 height 12
type input "Various Areas"
click at [387, 374] on div "Save Location" at bounding box center [397, 378] width 48 height 9
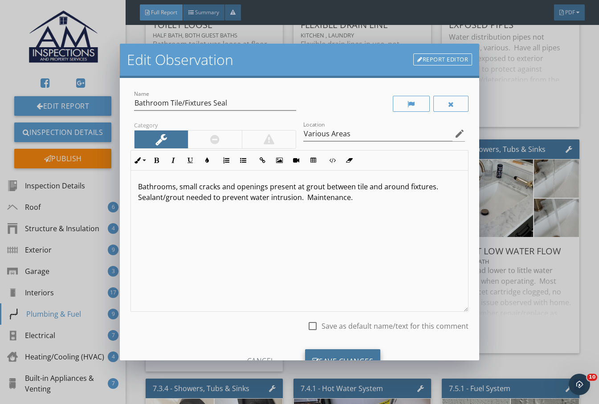
click at [363, 353] on div "Save Changes" at bounding box center [343, 361] width 76 height 24
type input "Various Areas"
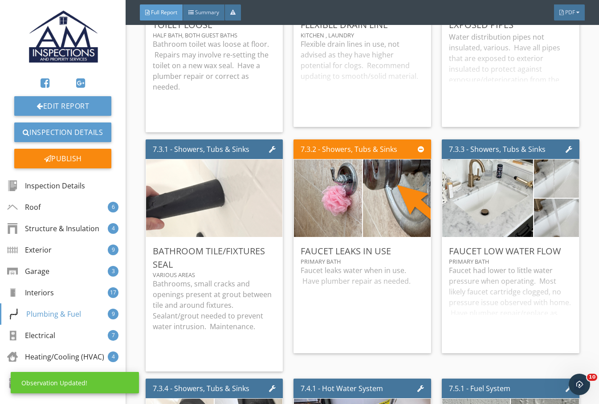
scroll to position [8161, 0]
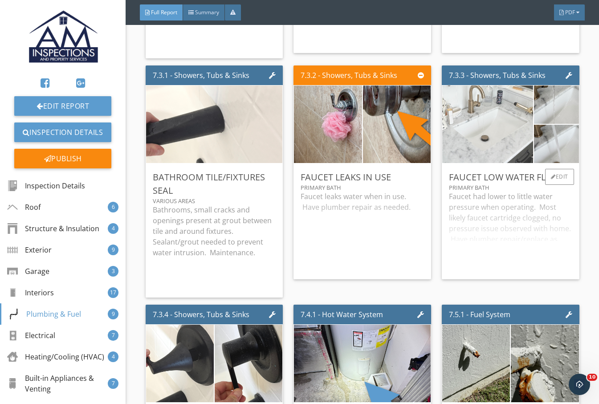
click at [505, 118] on img at bounding box center [488, 124] width 194 height 194
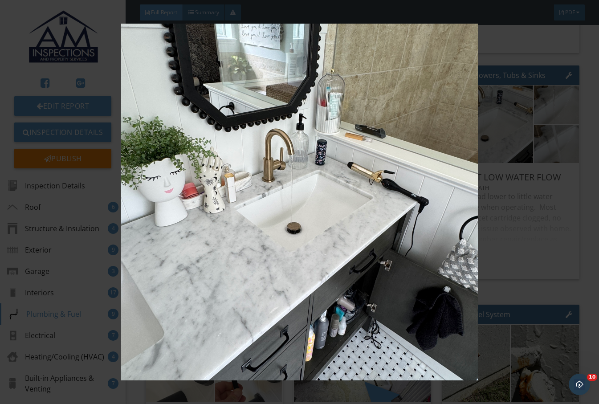
click at [543, 226] on img at bounding box center [299, 202] width 542 height 357
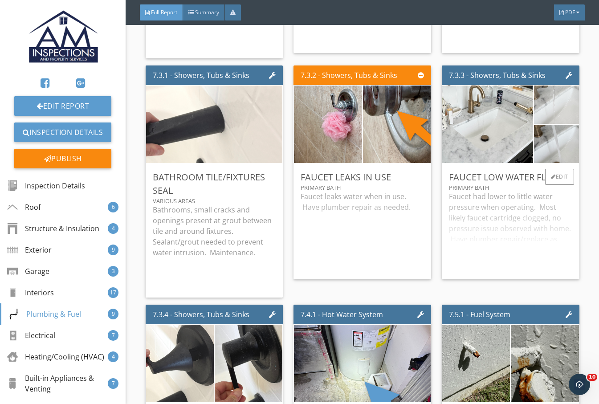
click at [546, 86] on img at bounding box center [556, 105] width 96 height 96
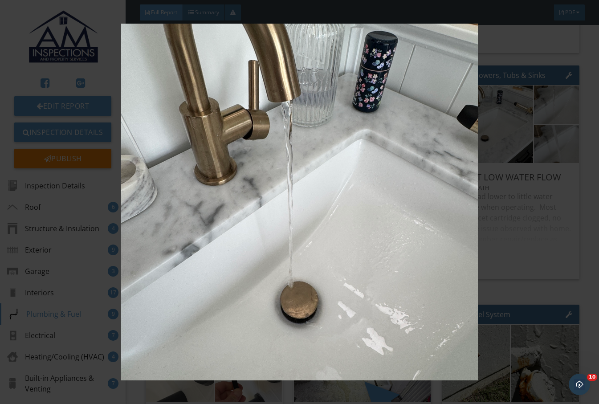
click at [529, 252] on img at bounding box center [299, 202] width 542 height 357
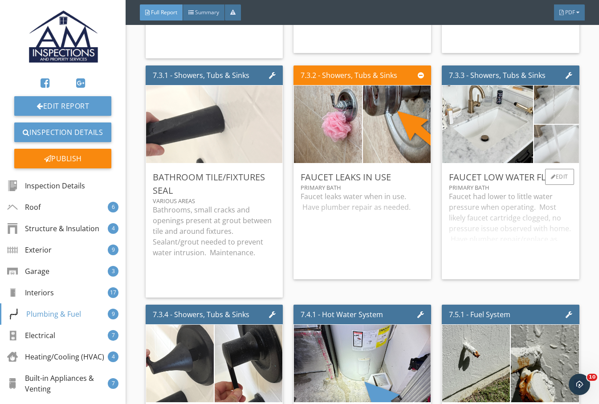
click at [546, 140] on img at bounding box center [556, 144] width 96 height 96
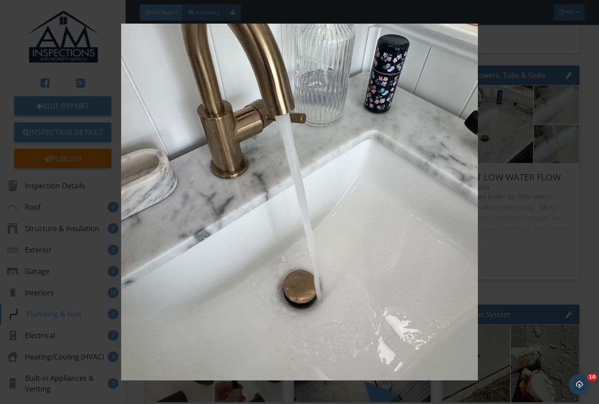
click at [538, 215] on img at bounding box center [299, 202] width 542 height 357
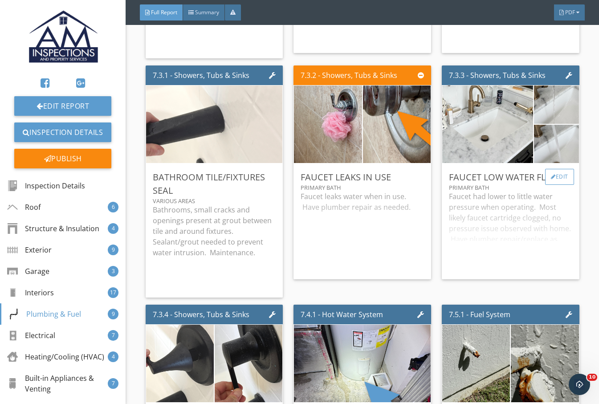
click at [546, 169] on div "Edit" at bounding box center [559, 177] width 29 height 16
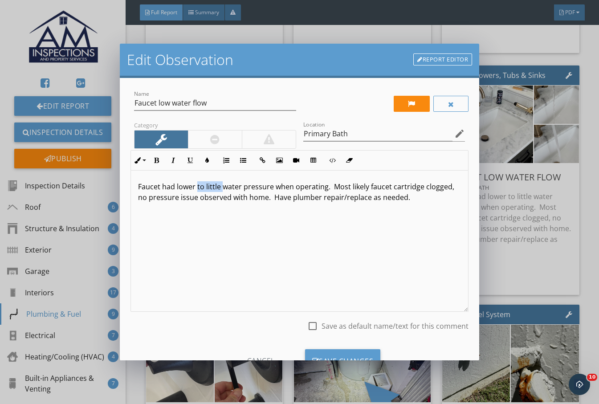
drag, startPoint x: 196, startPoint y: 186, endPoint x: 223, endPoint y: 187, distance: 26.8
click at [223, 187] on p "Faucet had lower to little water pressure when operating. Most likely faucet ca…" at bounding box center [299, 191] width 323 height 21
click at [302, 189] on p "Faucet had lower water pressure when operating. Most likely faucet cartridge cl…" at bounding box center [299, 191] width 323 height 21
drag, startPoint x: 224, startPoint y: 196, endPoint x: 346, endPoint y: 213, distance: 123.6
click at [346, 213] on div "Faucet had lower water pressure when turned to the full hot setting, faucet had…" at bounding box center [299, 240] width 337 height 141
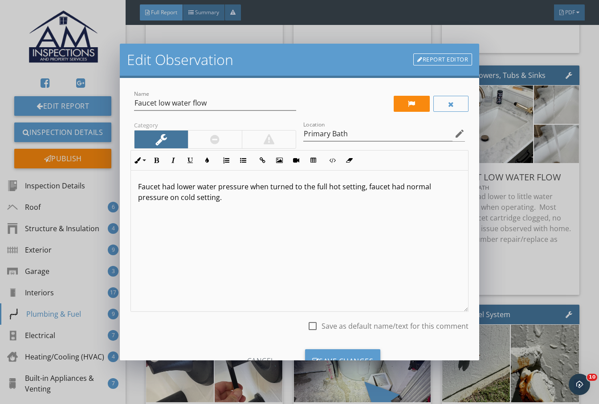
click at [408, 105] on div at bounding box center [412, 103] width 8 height 7
click at [345, 350] on div "Save Changes" at bounding box center [343, 361] width 76 height 24
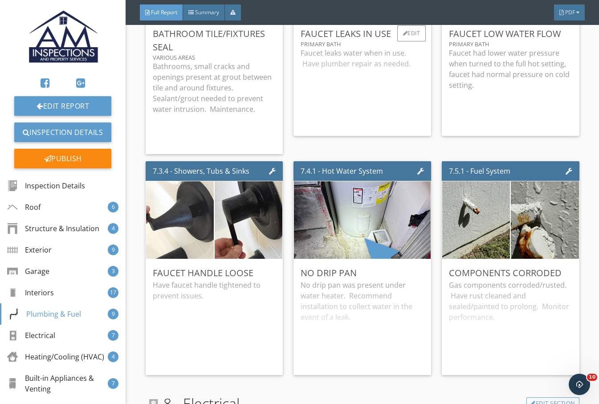
scroll to position [8309, 0]
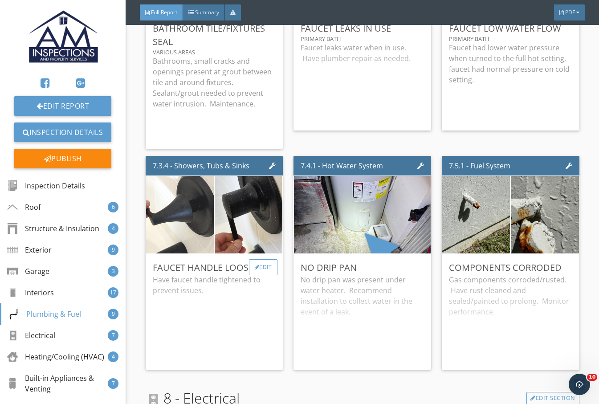
click at [267, 259] on div "Edit" at bounding box center [263, 267] width 29 height 16
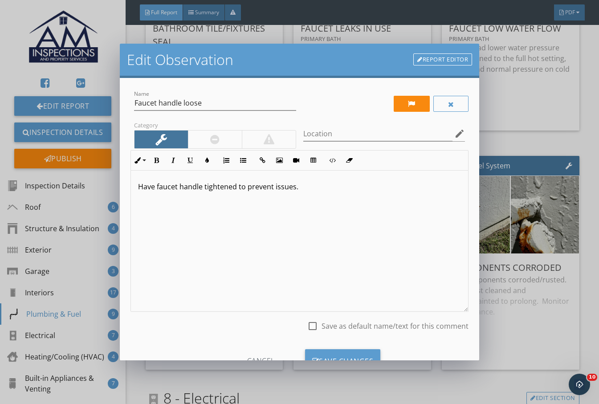
click at [237, 188] on p "Have faucet handle tightened to prevent issues." at bounding box center [299, 186] width 323 height 11
click at [399, 99] on div at bounding box center [412, 104] width 36 height 16
click at [338, 132] on input "Location" at bounding box center [378, 133] width 150 height 15
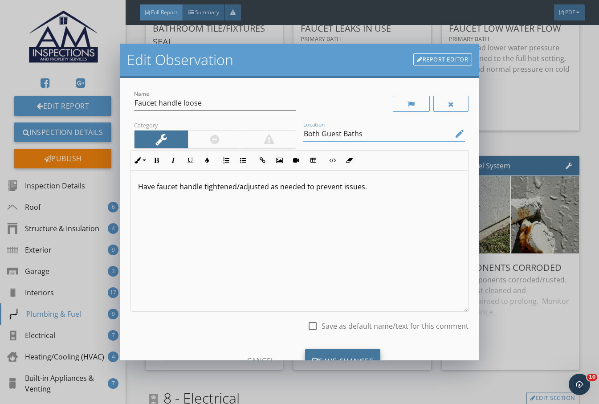
type input "Both Guest Baths"
click at [353, 359] on div "Save Changes" at bounding box center [343, 361] width 76 height 24
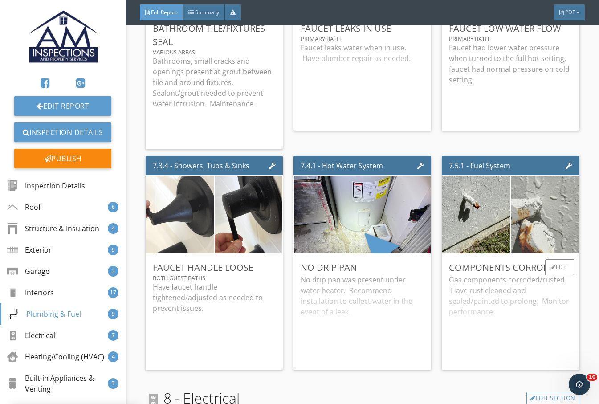
click at [519, 204] on img at bounding box center [545, 215] width 170 height 170
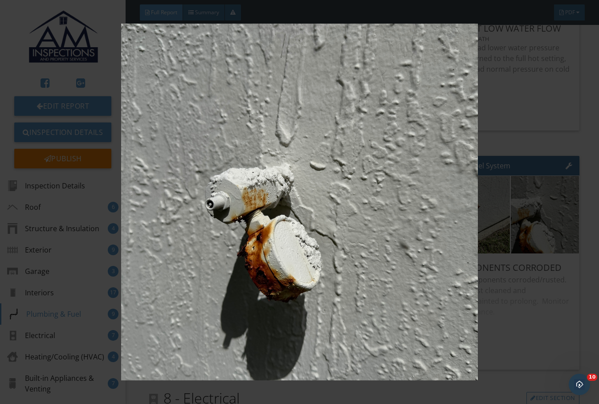
click at [542, 108] on img at bounding box center [299, 202] width 542 height 357
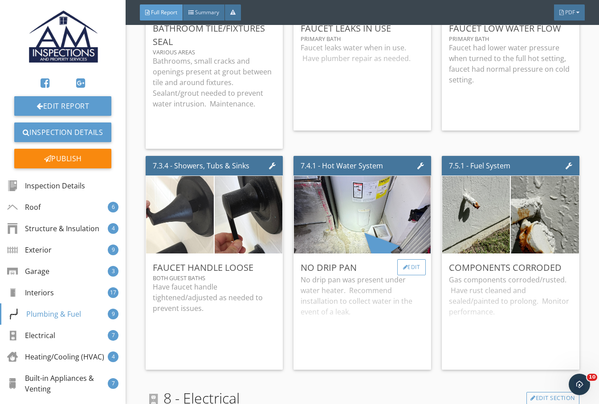
click at [405, 259] on div "Edit" at bounding box center [411, 267] width 29 height 16
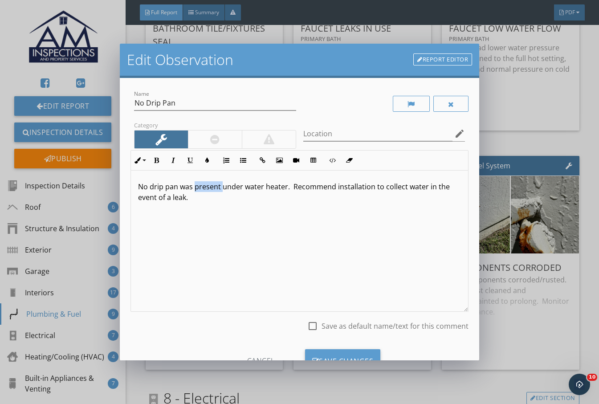
drag, startPoint x: 195, startPoint y: 190, endPoint x: 223, endPoint y: 187, distance: 27.7
click at [221, 190] on p "No drip pan was present under water heater. Recommend installation to collect w…" at bounding box center [299, 191] width 323 height 21
drag, startPoint x: 295, startPoint y: 191, endPoint x: 385, endPoint y: 190, distance: 90.4
click at [385, 190] on p "No drip pan was installed under water heater. Recommend installation to collect…" at bounding box center [299, 191] width 323 height 21
click at [343, 187] on p "No drip pan was installed under water heater. Have installed to collect water i…" at bounding box center [299, 191] width 323 height 21
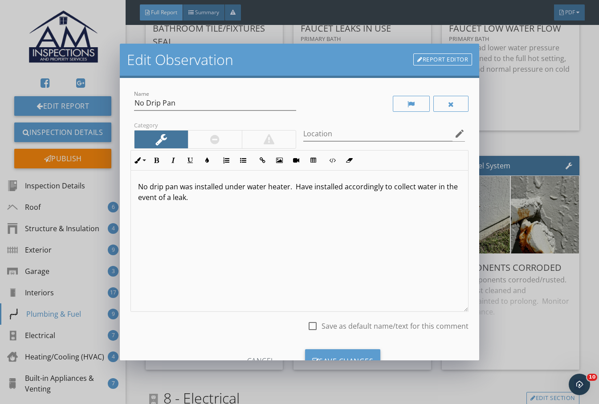
click at [434, 187] on p "No drip pan was installed under water heater. Have installed accordingly to col…" at bounding box center [299, 191] width 323 height 21
click at [357, 357] on div "Save Changes" at bounding box center [343, 361] width 76 height 24
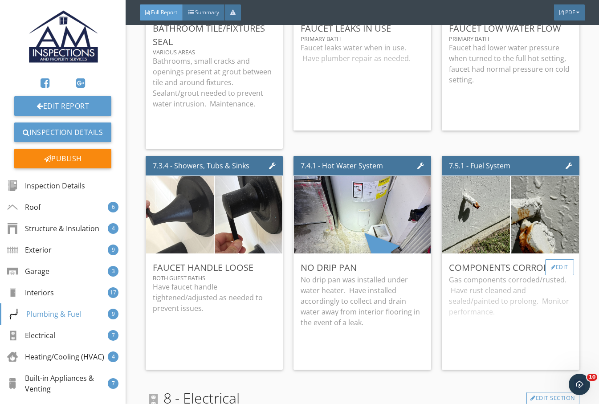
click at [546, 259] on div "Edit" at bounding box center [559, 267] width 29 height 16
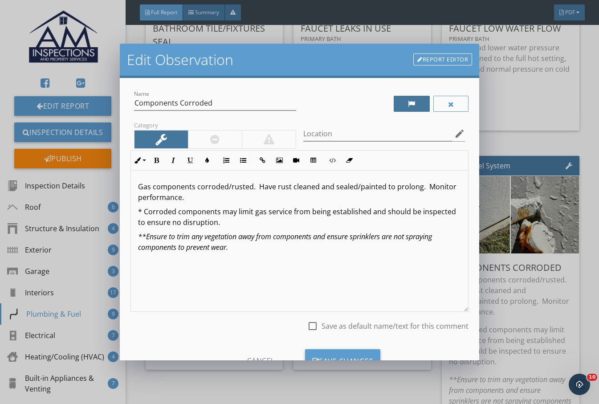
drag, startPoint x: 445, startPoint y: 109, endPoint x: 421, endPoint y: 106, distance: 24.2
click at [444, 109] on div at bounding box center [451, 104] width 36 height 16
click at [416, 106] on div at bounding box center [412, 104] width 36 height 16
click at [369, 355] on div "Save Changes" at bounding box center [343, 361] width 76 height 24
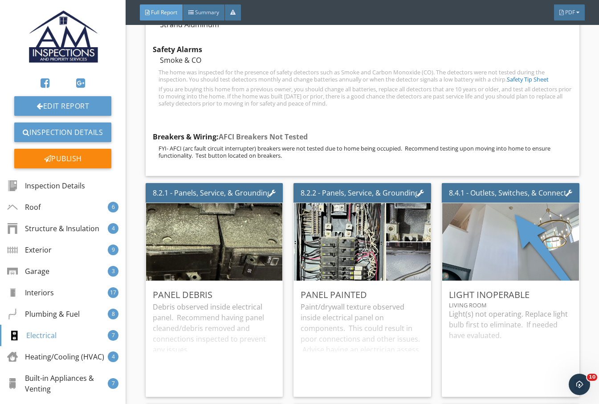
scroll to position [9125, 0]
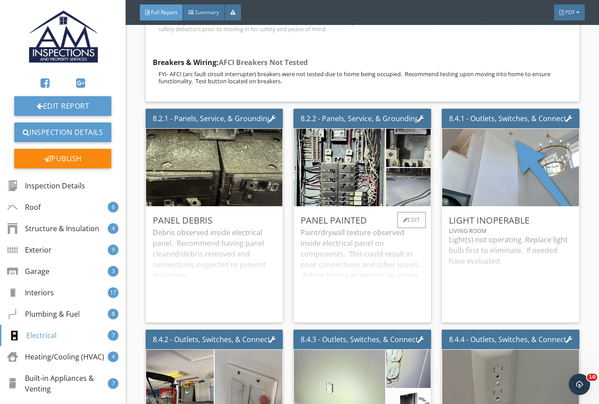
click at [337, 245] on div "Paint/drywall texture observed inside electrical panel on components. This coul…" at bounding box center [361, 271] width 123 height 88
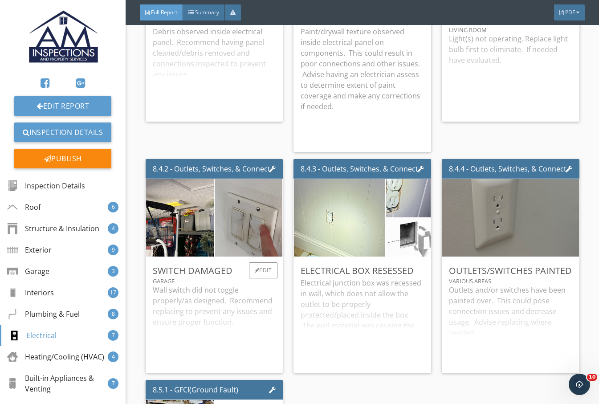
scroll to position [9348, 0]
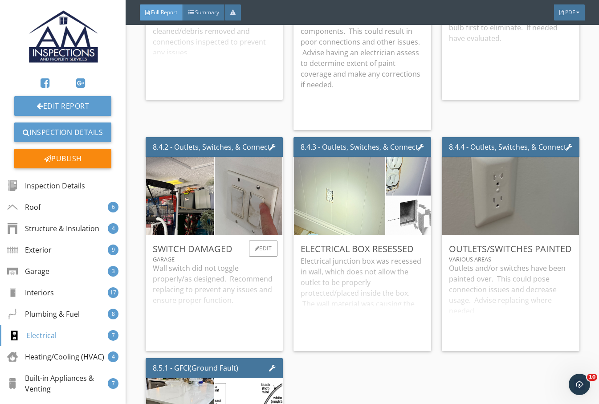
click at [216, 270] on div "Wall switch did not toggle properly/as designed. Recommend replacing to prevent…" at bounding box center [214, 303] width 123 height 81
click at [263, 240] on div "Edit" at bounding box center [263, 248] width 29 height 16
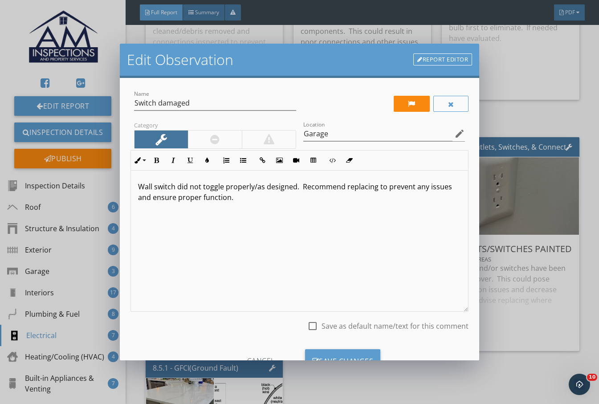
click at [300, 188] on p "Wall switch did not toggle properly/as designed. Recommend replacing to prevent…" at bounding box center [299, 191] width 323 height 21
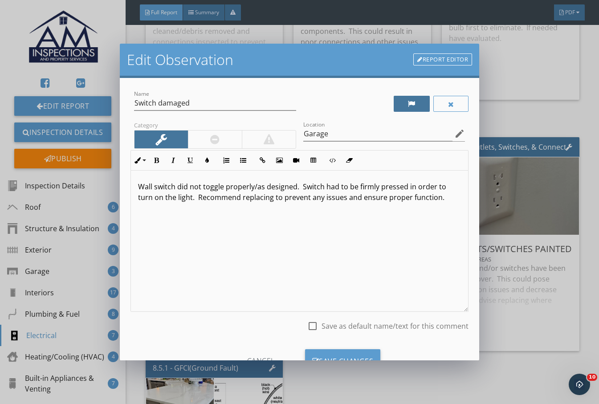
click at [407, 103] on div at bounding box center [412, 104] width 36 height 16
click at [345, 354] on div "Save Changes" at bounding box center [343, 361] width 76 height 24
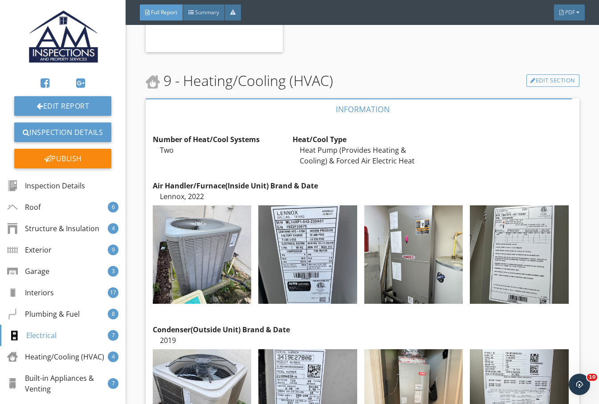
scroll to position [9941, 0]
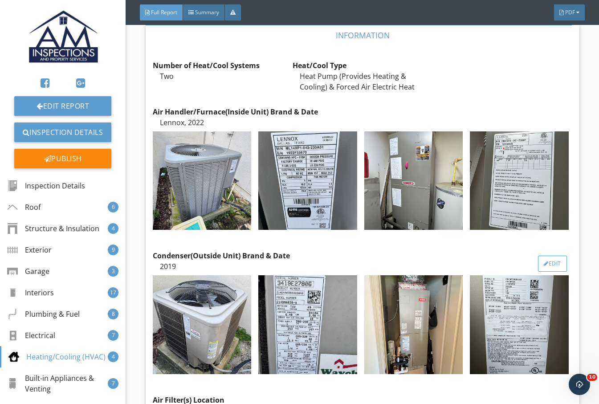
click at [544, 256] on div "Edit" at bounding box center [552, 264] width 29 height 16
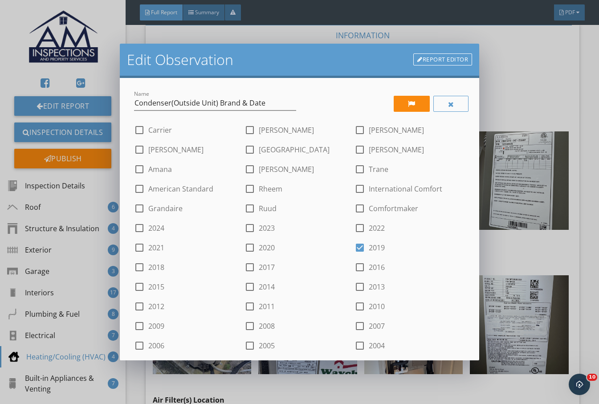
click at [260, 129] on label "Bryant" at bounding box center [286, 130] width 55 height 9
checkbox input "true"
click at [394, 108] on div at bounding box center [412, 104] width 36 height 16
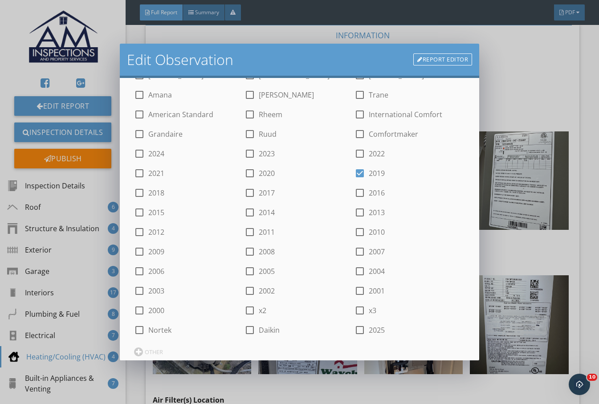
scroll to position [0, 0]
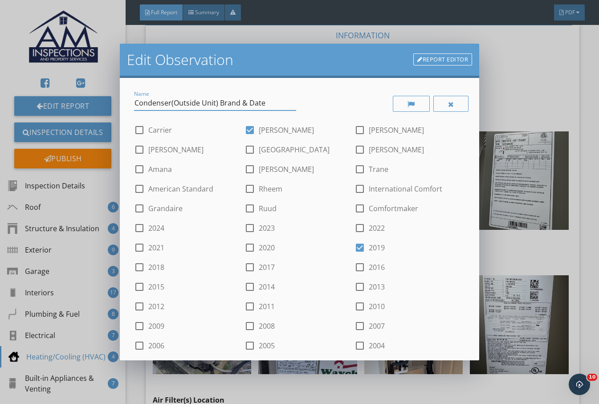
drag, startPoint x: 280, startPoint y: 105, endPoint x: 103, endPoint y: 106, distance: 177.2
click at [103, 106] on div "Edit Observation Report Editor Name Condenser(Outside Unit) Brand & Date check_…" at bounding box center [299, 202] width 599 height 404
click at [207, 100] on input "Condenser(Outside Unit) Brand & Date" at bounding box center [215, 103] width 162 height 15
drag, startPoint x: 217, startPoint y: 105, endPoint x: 119, endPoint y: 105, distance: 97.9
click at [122, 110] on div "Name Condenser(Outside Unit) Brand & Date check_box_outline_blank Carrier check…" at bounding box center [299, 219] width 359 height 283
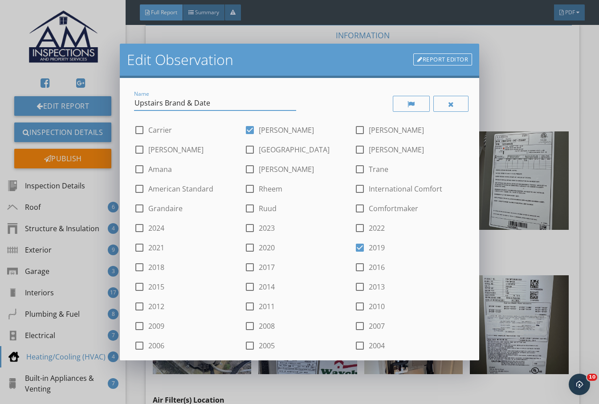
scroll to position [349, 0]
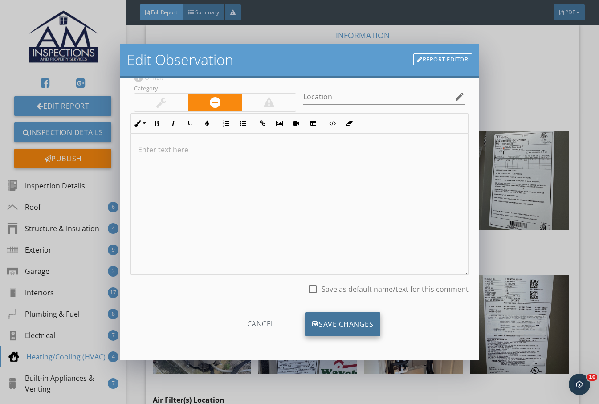
type input "Upstairs Brand & Date"
click at [351, 323] on div "Save Changes" at bounding box center [343, 324] width 76 height 24
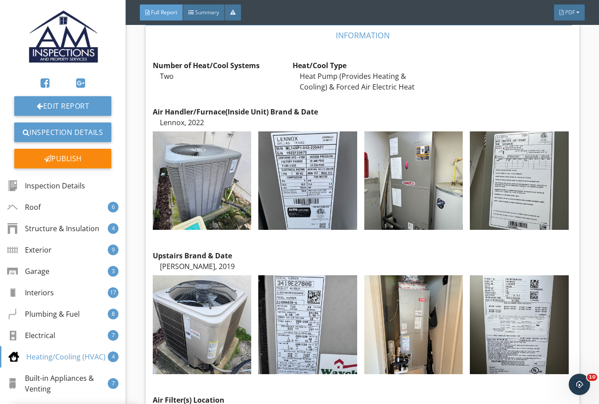
scroll to position [243, 0]
click at [546, 112] on div "Edit" at bounding box center [552, 120] width 29 height 16
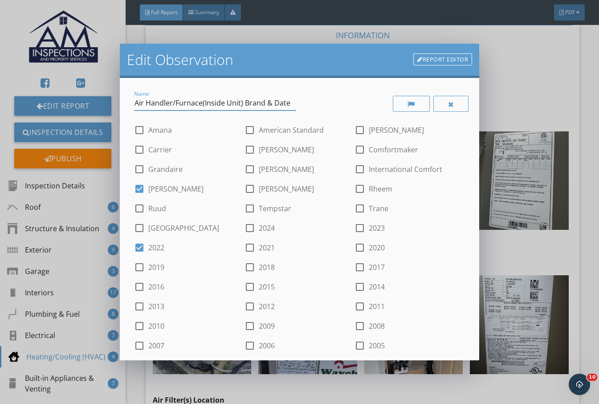
drag, startPoint x: 196, startPoint y: 103, endPoint x: 105, endPoint y: 110, distance: 91.5
click at [102, 110] on div "Edit Observation Report Editor Name Air Handler/Furnace(Inside Unit) Brand & Da…" at bounding box center [299, 202] width 599 height 404
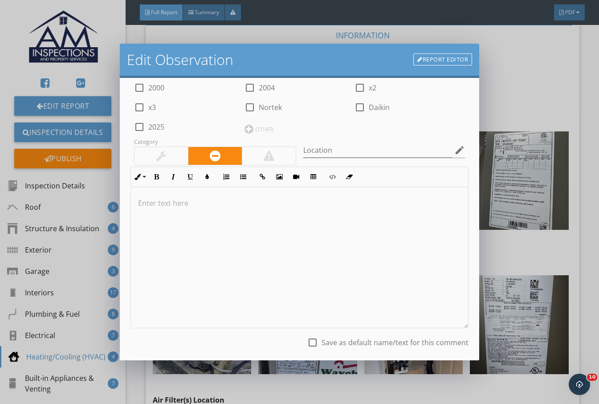
scroll to position [0, 0]
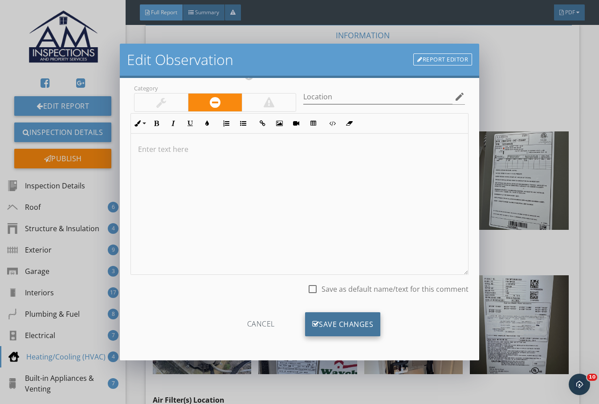
type input "Downstairs Brand & Date"
click at [349, 318] on div "Save Changes" at bounding box center [343, 324] width 76 height 24
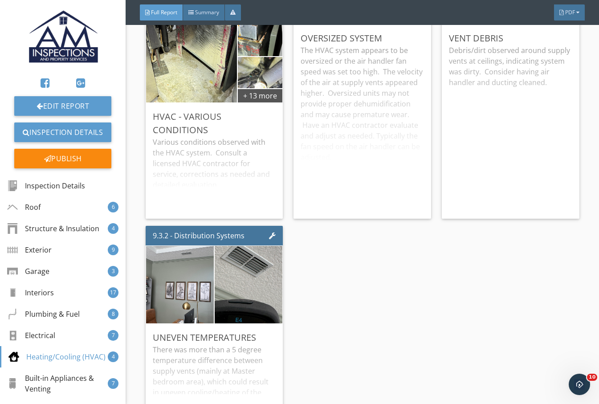
scroll to position [10758, 0]
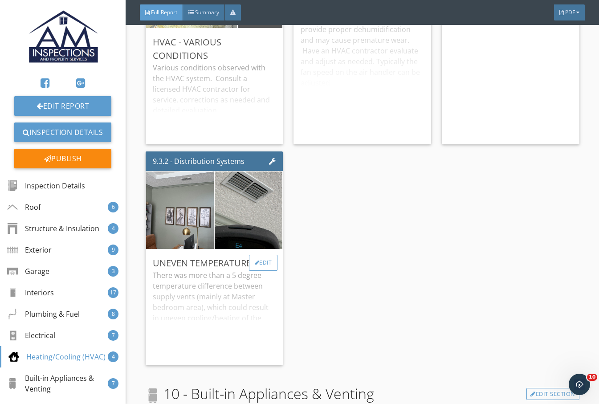
click at [268, 255] on div "Edit" at bounding box center [263, 263] width 29 height 16
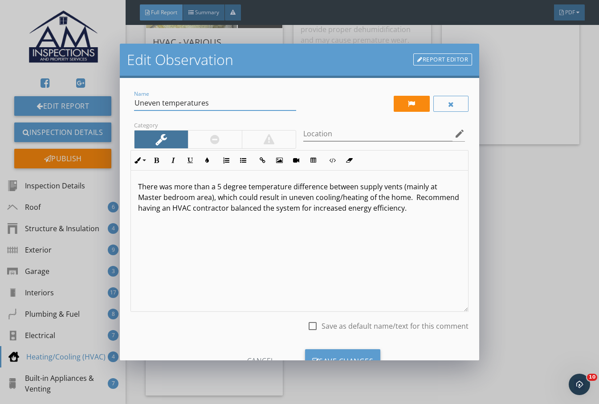
drag, startPoint x: 116, startPoint y: 118, endPoint x: 108, endPoint y: 109, distance: 12.0
click at [105, 114] on div "Edit Observation Report Editor Name Uneven temperatures Category Location edit …" at bounding box center [299, 202] width 599 height 404
type input "A"
type input "W"
type input "Ambient Air Warmer"
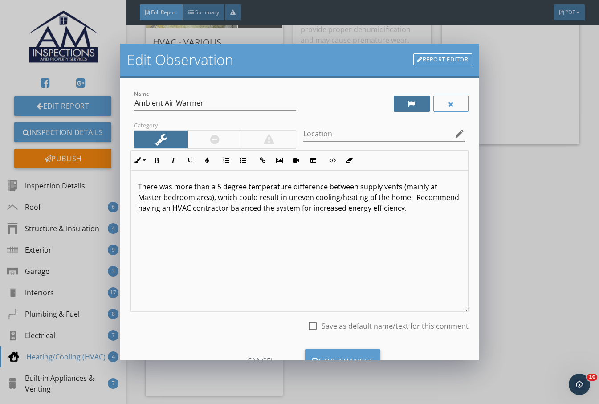
click at [410, 102] on div at bounding box center [412, 104] width 36 height 16
drag, startPoint x: 180, startPoint y: 247, endPoint x: 68, endPoint y: 114, distance: 173.4
click at [67, 114] on div "Edit Observation Report Editor Name Ambient Air Warmer Category Location edit I…" at bounding box center [299, 202] width 599 height 404
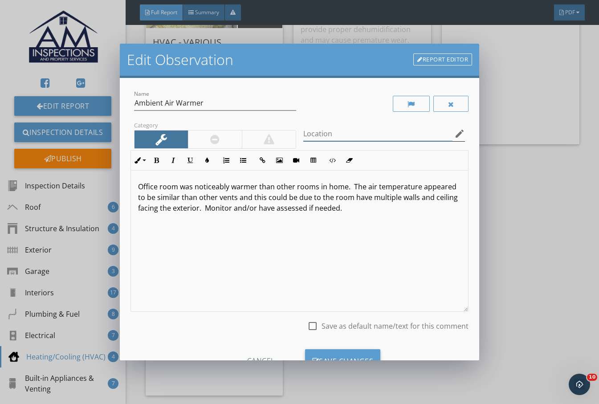
click at [346, 135] on input "Location" at bounding box center [378, 133] width 150 height 15
type input "Office"
click at [369, 353] on div "Save Changes" at bounding box center [343, 361] width 76 height 24
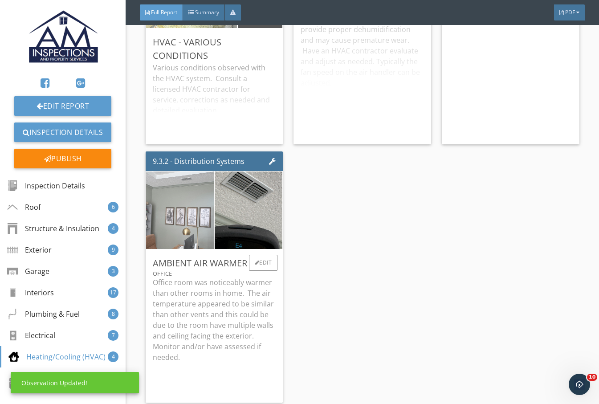
click at [195, 176] on img at bounding box center [180, 211] width 170 height 170
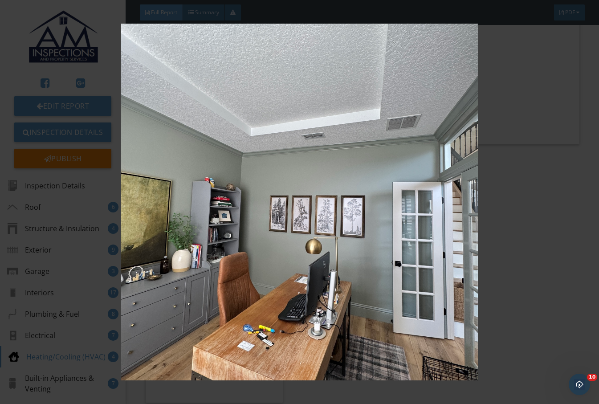
click at [511, 182] on img at bounding box center [299, 202] width 542 height 357
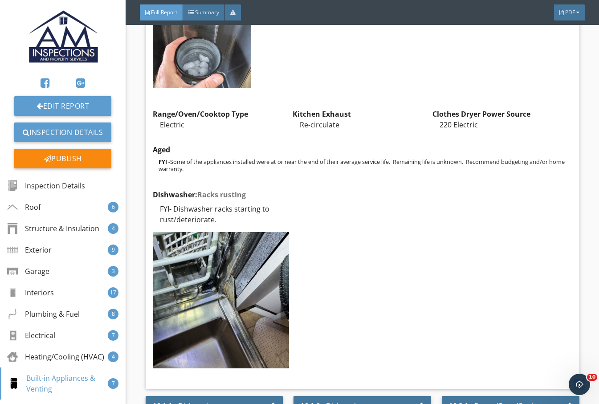
scroll to position [11574, 0]
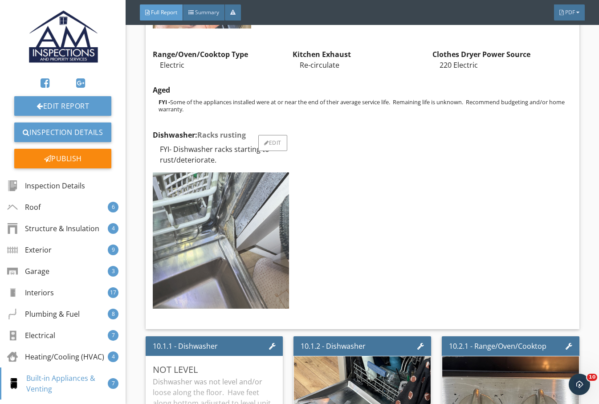
click at [239, 212] on img at bounding box center [221, 240] width 136 height 136
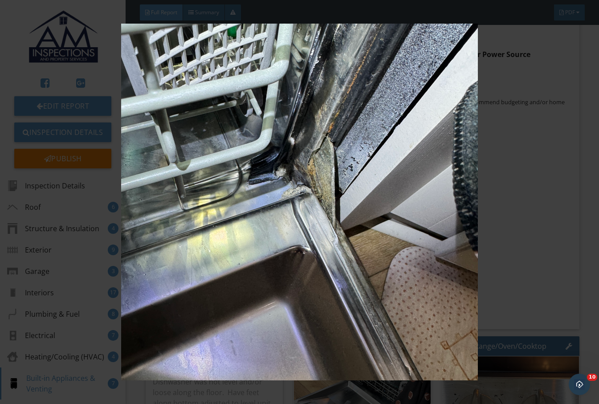
click at [529, 119] on img at bounding box center [299, 202] width 542 height 357
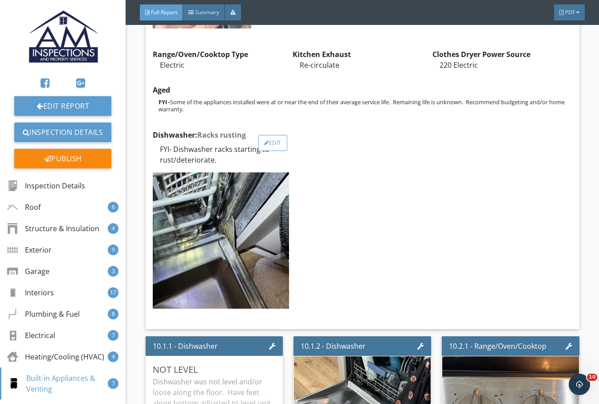
click at [272, 135] on div "Edit" at bounding box center [272, 143] width 29 height 16
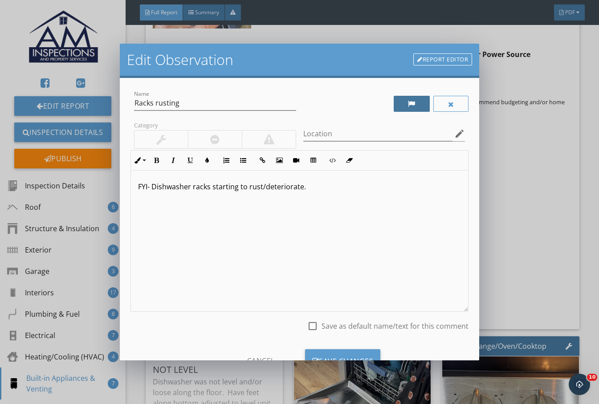
click at [407, 96] on div at bounding box center [412, 104] width 36 height 16
click at [320, 359] on div "Save Changes" at bounding box center [343, 361] width 76 height 24
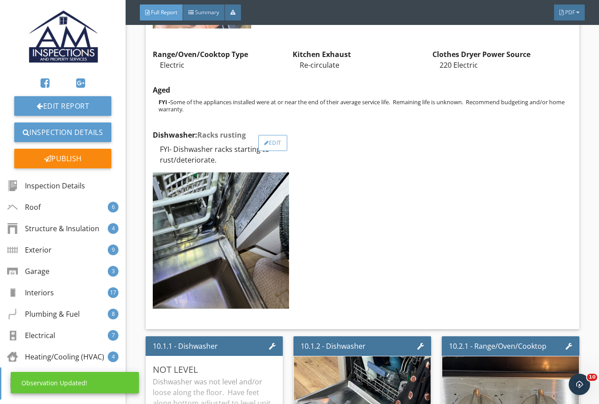
click at [279, 135] on div "Edit" at bounding box center [272, 143] width 29 height 16
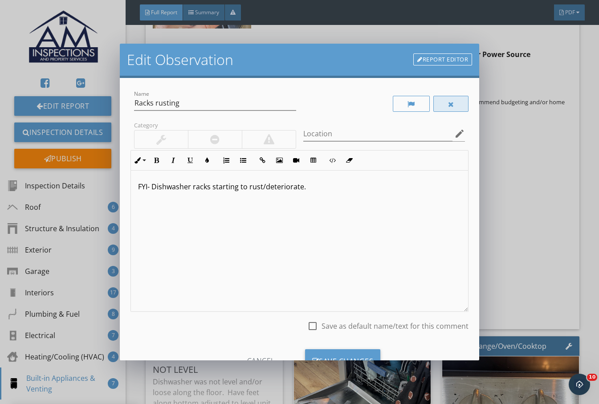
click at [448, 101] on div at bounding box center [451, 104] width 6 height 7
click at [348, 356] on div "Save Changes" at bounding box center [343, 361] width 76 height 24
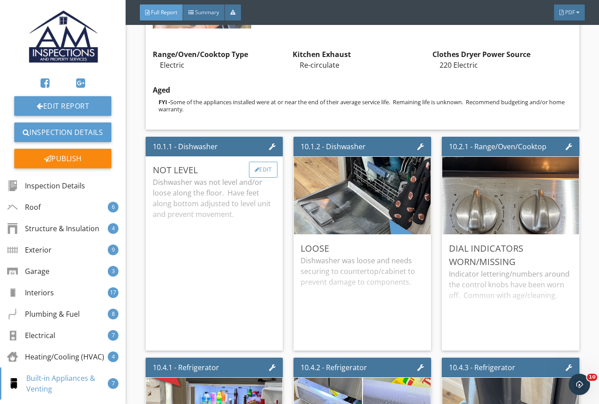
click at [256, 162] on div "Edit" at bounding box center [263, 170] width 29 height 16
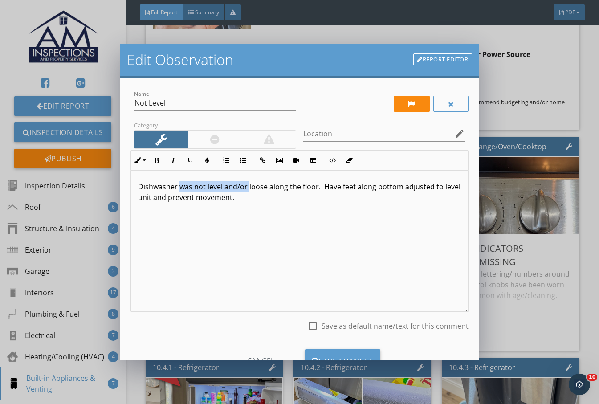
drag, startPoint x: 180, startPoint y: 186, endPoint x: 248, endPoint y: 184, distance: 68.1
click at [247, 185] on p "Dishwasher was not level and/or loose along the floor. Have feet along bottom a…" at bounding box center [299, 191] width 323 height 21
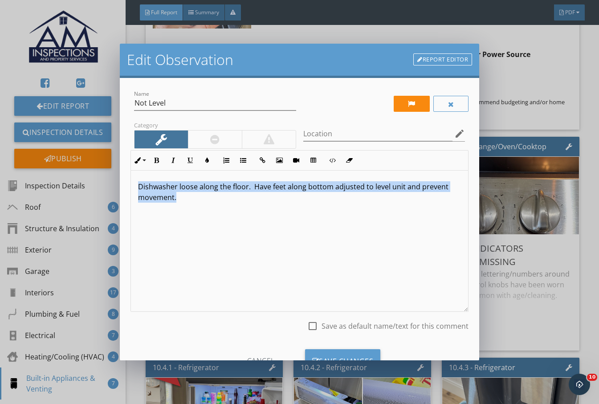
drag, startPoint x: 252, startPoint y: 207, endPoint x: 92, endPoint y: 159, distance: 166.8
click at [92, 161] on div "Edit Observation Report Editor Name Not Level Category Location edit Inline Sty…" at bounding box center [299, 202] width 599 height 404
copy p "Dishwasher loose along the floor. Have feet along bottom adjusted to level unit…"
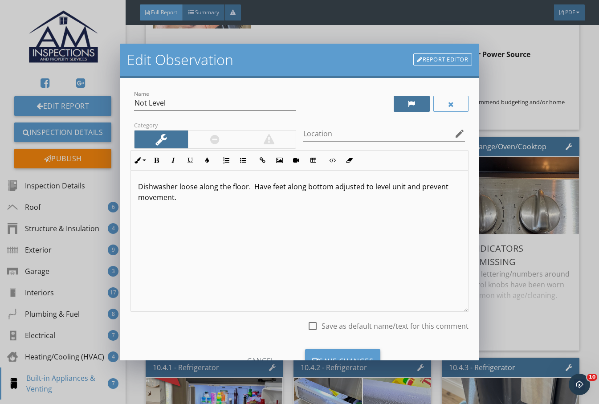
click at [408, 101] on div at bounding box center [412, 103] width 8 height 7
click at [455, 104] on div at bounding box center [451, 104] width 36 height 16
click at [332, 355] on div "Save Changes" at bounding box center [343, 361] width 76 height 24
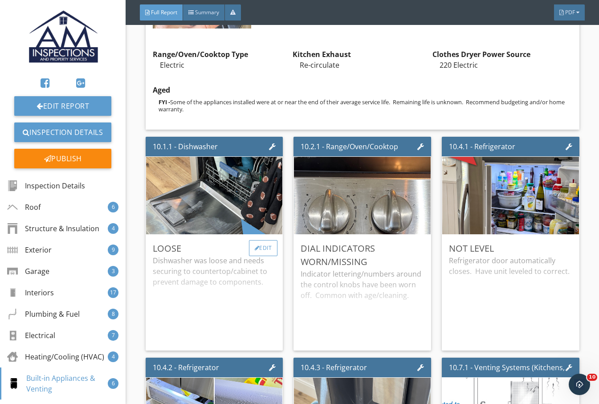
click at [265, 240] on div "Edit" at bounding box center [263, 248] width 29 height 16
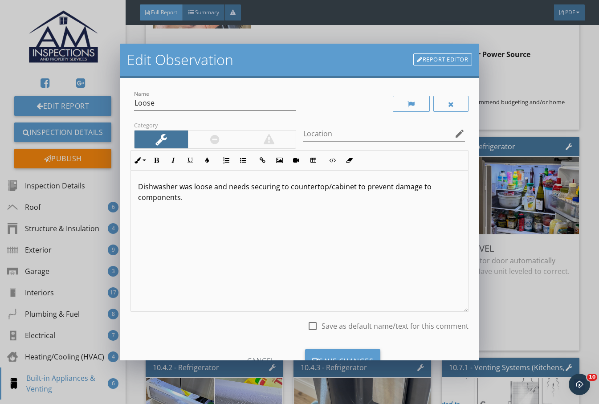
drag, startPoint x: 250, startPoint y: 229, endPoint x: 100, endPoint y: 147, distance: 171.3
click at [102, 151] on div "Edit Observation Report Editor Name Loose Category Location edit Inline Style X…" at bounding box center [299, 202] width 599 height 404
click at [178, 186] on p "Dishwasher loose along the floor. Have feet along bottom adjusted to level unit…" at bounding box center [299, 191] width 323 height 21
click at [357, 351] on div "Save Changes" at bounding box center [343, 361] width 76 height 24
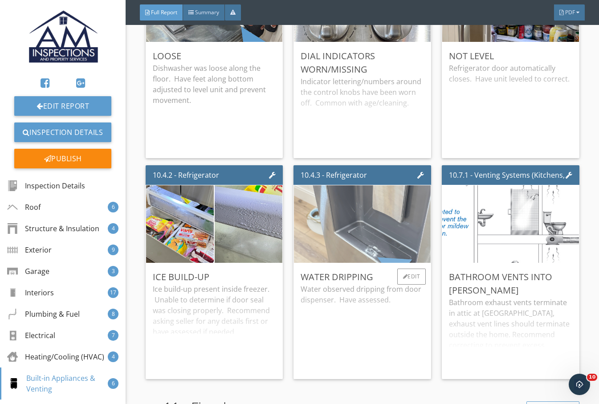
scroll to position [11796, 0]
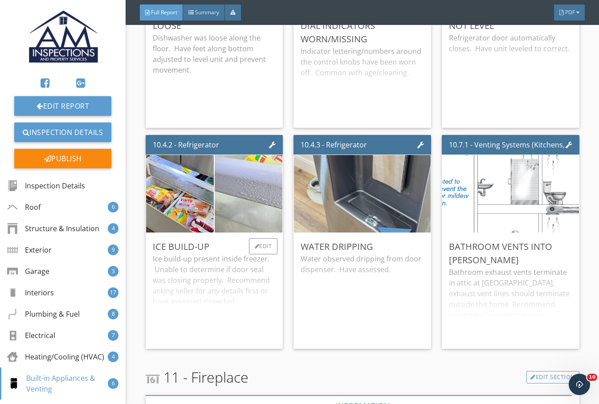
click at [263, 175] on img at bounding box center [249, 194] width 170 height 170
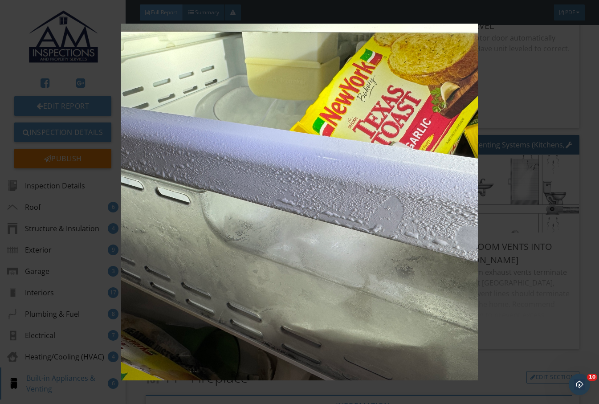
click at [517, 154] on img at bounding box center [299, 202] width 542 height 357
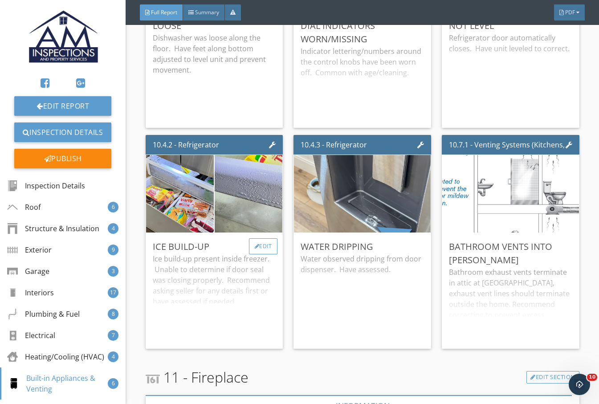
click at [255, 243] on div at bounding box center [257, 245] width 5 height 5
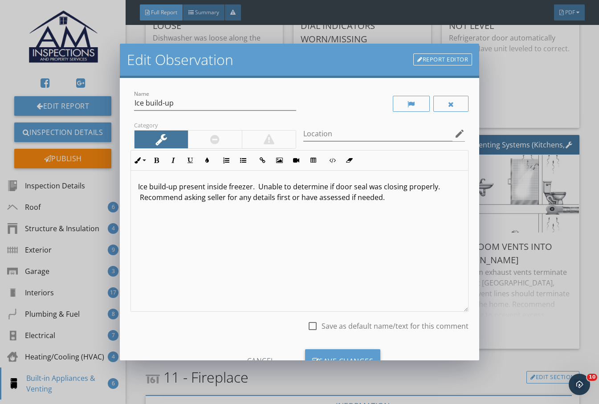
click at [332, 188] on p "Ice build-up present inside freezer. Unable to determine if door seal was closi…" at bounding box center [299, 191] width 323 height 21
drag, startPoint x: 385, startPoint y: 187, endPoint x: 397, endPoint y: 188, distance: 12.1
click at [397, 188] on p "Ice build-up present inside freezer. Unable to determine if from door seal was …" at bounding box center [299, 191] width 323 height 21
click at [165, 200] on p "Ice build-up present inside freezer. Unable to determine if from door seal not …" at bounding box center [299, 191] width 323 height 21
click at [343, 358] on div "Save Changes" at bounding box center [343, 361] width 76 height 24
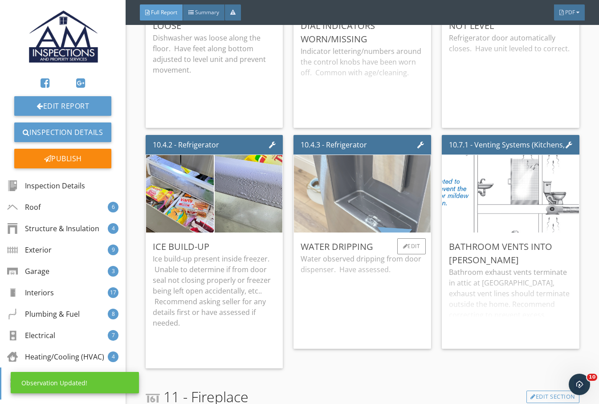
click at [386, 187] on img at bounding box center [362, 194] width 194 height 194
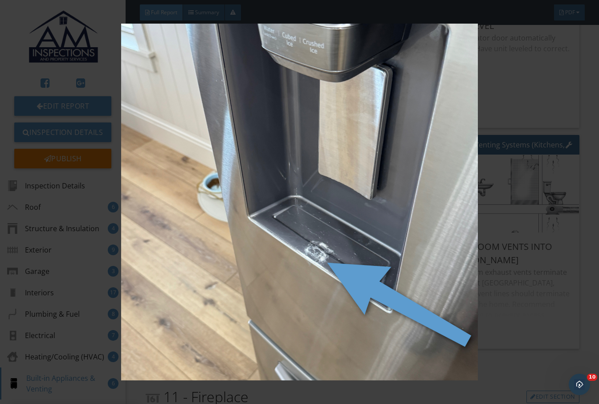
click at [537, 313] on img at bounding box center [299, 202] width 542 height 357
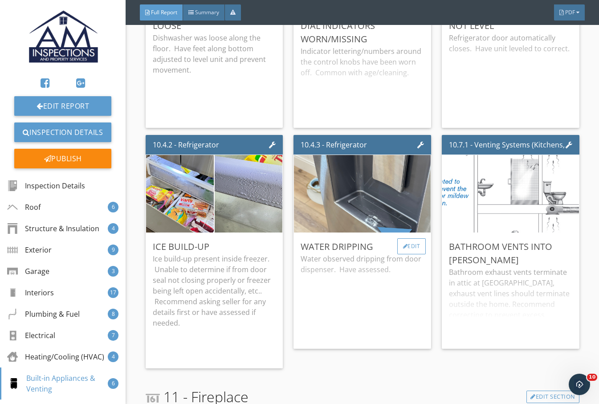
click at [408, 238] on div "Edit" at bounding box center [411, 246] width 29 height 16
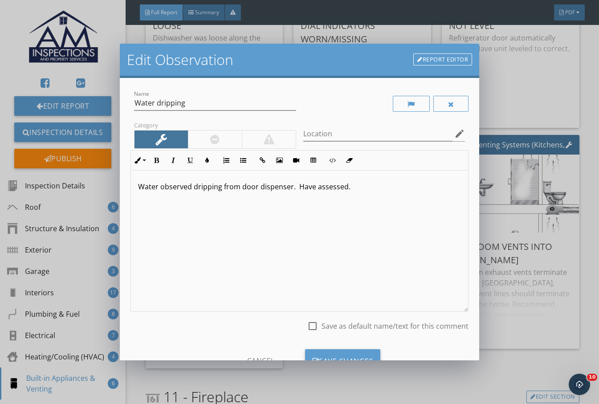
click at [193, 187] on p "Water observed dripping from door dispenser. Have assessed." at bounding box center [299, 186] width 323 height 11
drag, startPoint x: 403, startPoint y: 189, endPoint x: 339, endPoint y: 190, distance: 64.1
click at [338, 192] on div "Water observed to be slowly dripping from door dispenser. Have assessed." at bounding box center [299, 240] width 337 height 141
click at [365, 350] on div "Save Changes" at bounding box center [343, 361] width 76 height 24
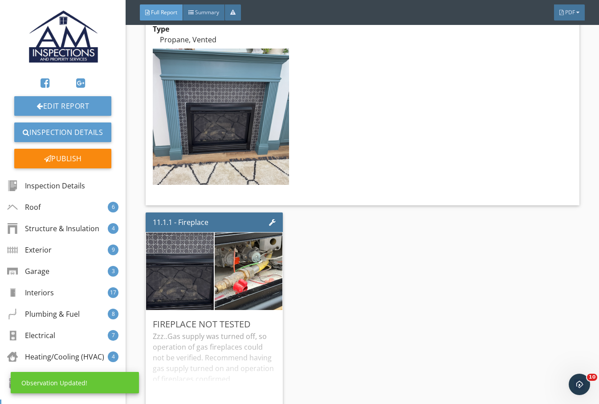
scroll to position [12241, 0]
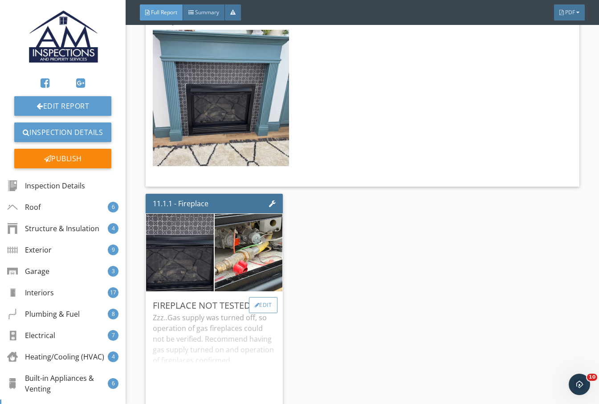
click at [265, 297] on div "Edit" at bounding box center [263, 305] width 29 height 16
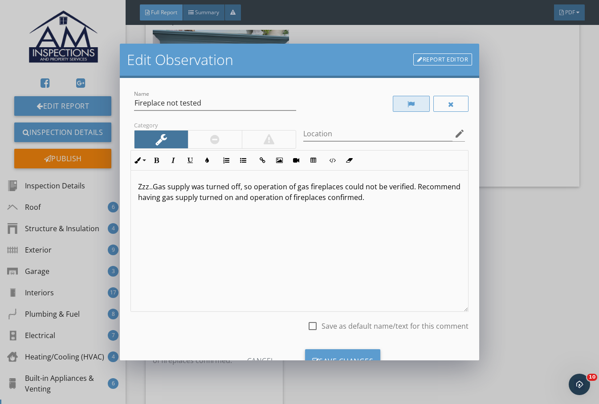
click at [407, 107] on div at bounding box center [411, 104] width 8 height 7
click at [353, 352] on div "Save Changes" at bounding box center [343, 361] width 76 height 24
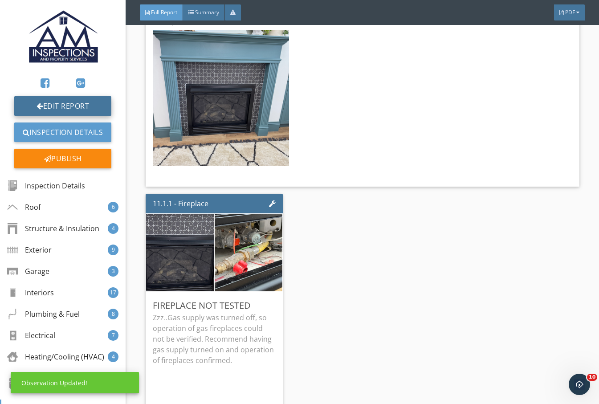
click at [49, 101] on link "Edit Report" at bounding box center [62, 106] width 97 height 20
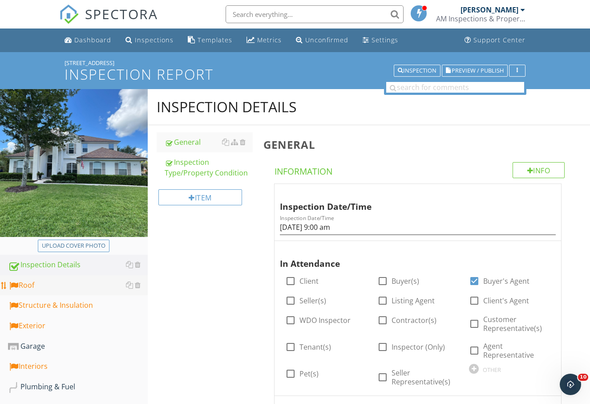
click at [72, 285] on div "Roof" at bounding box center [78, 286] width 140 height 12
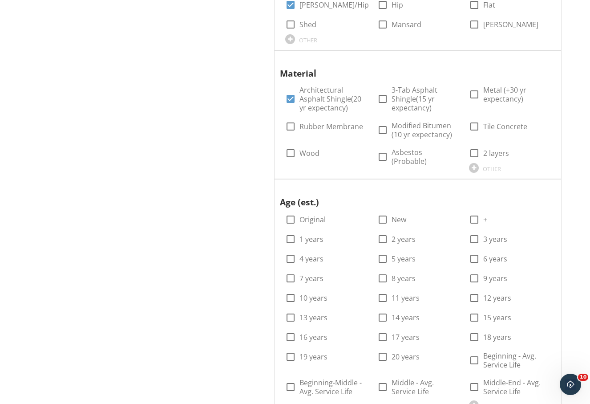
scroll to position [890, 0]
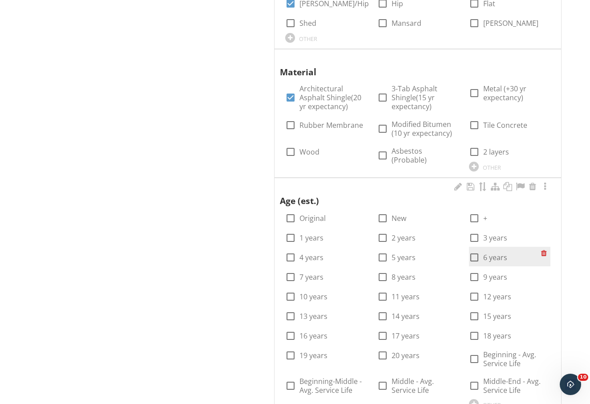
click at [487, 258] on label "6 years" at bounding box center [495, 257] width 24 height 9
checkbox input "true"
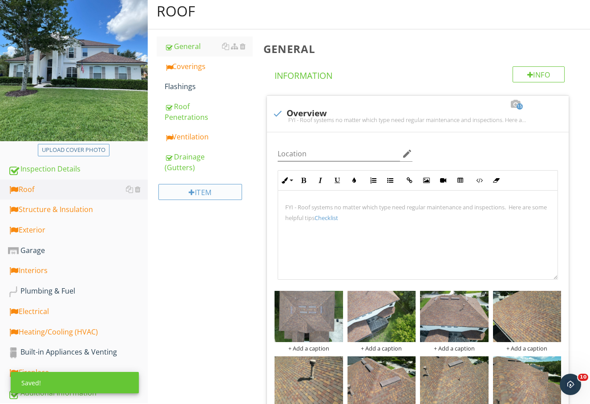
scroll to position [74, 0]
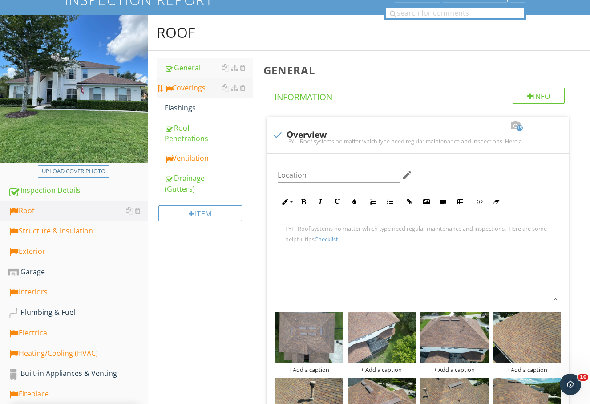
click at [190, 82] on link "Coverings" at bounding box center [209, 88] width 89 height 20
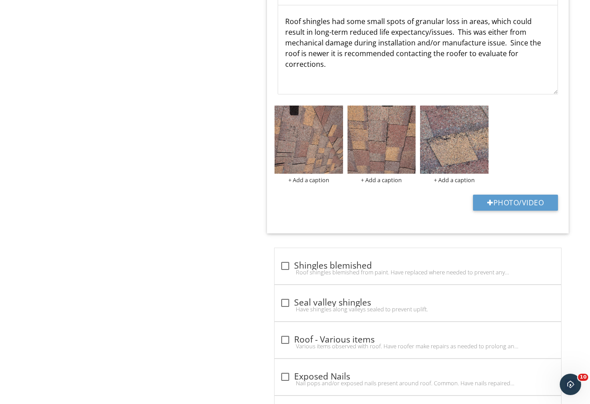
scroll to position [742, 0]
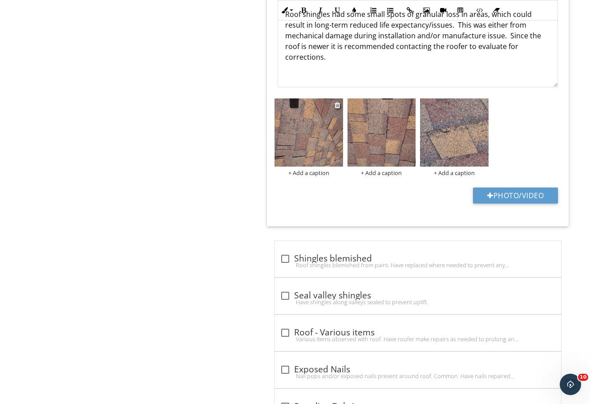
click at [315, 146] on img at bounding box center [309, 132] width 68 height 68
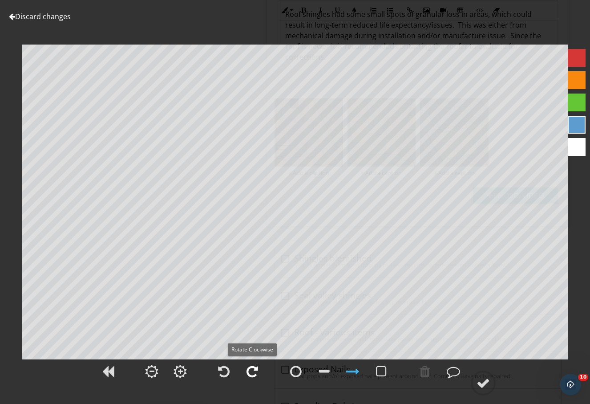
click at [253, 373] on div at bounding box center [253, 371] width 12 height 13
click at [485, 384] on div at bounding box center [483, 382] width 13 height 13
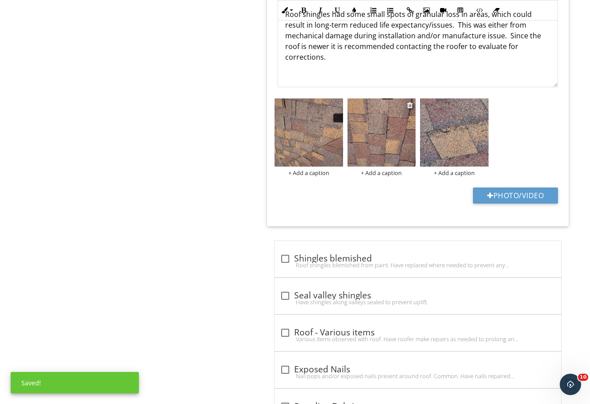
click at [391, 146] on img at bounding box center [382, 132] width 68 height 68
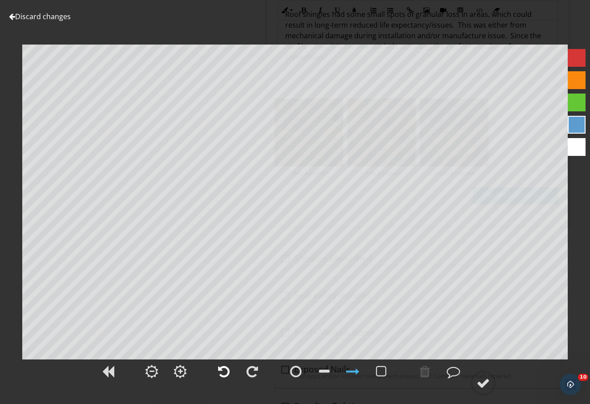
click at [222, 370] on div at bounding box center [224, 371] width 12 height 13
click at [485, 383] on div at bounding box center [483, 382] width 13 height 13
type input "Various Areas"
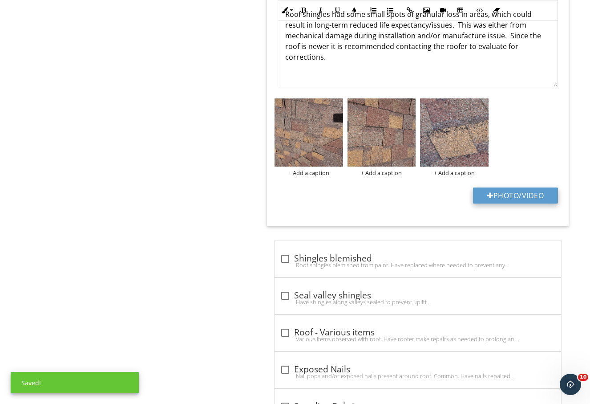
click at [496, 197] on button "Photo/Video" at bounding box center [515, 195] width 85 height 16
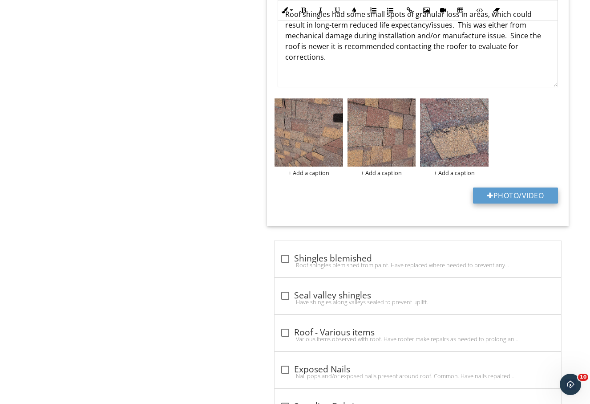
type input "C:\fakepath\Screenshot 2025-09-27 110241.jpg"
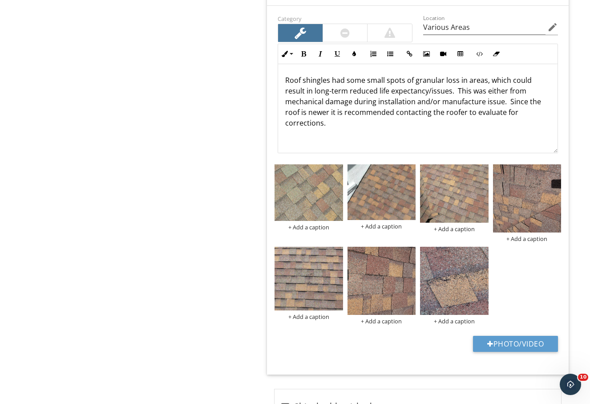
scroll to position [593, 0]
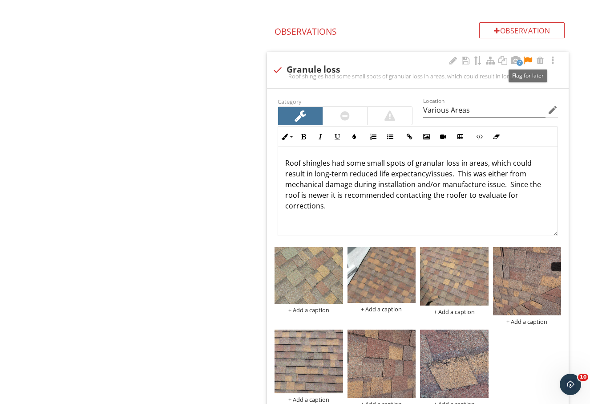
click at [528, 61] on div at bounding box center [528, 60] width 11 height 9
drag, startPoint x: 508, startPoint y: 185, endPoint x: 518, endPoint y: 208, distance: 25.3
click at [517, 208] on p "Roof shingles had some small spots of granular loss in areas, which could resul…" at bounding box center [417, 184] width 265 height 53
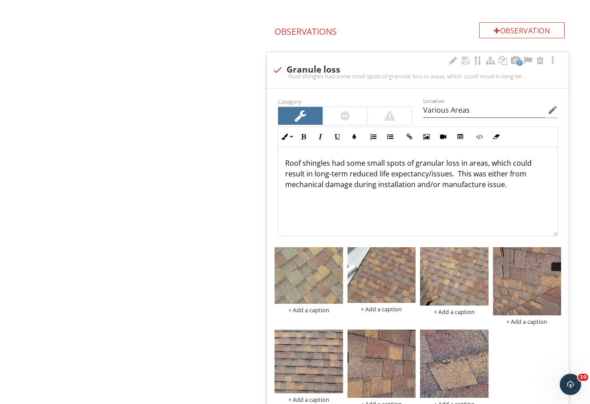
type input "Various Areas"
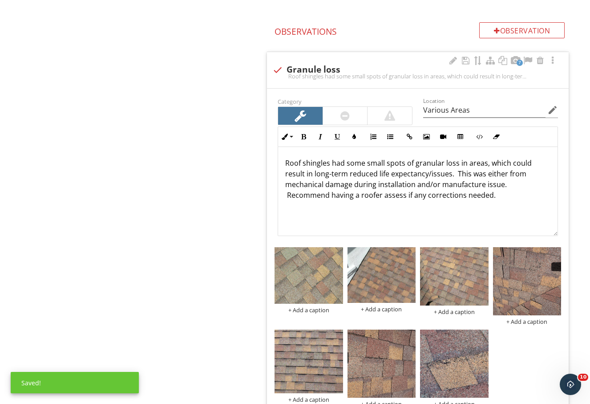
type input "Various Areas"
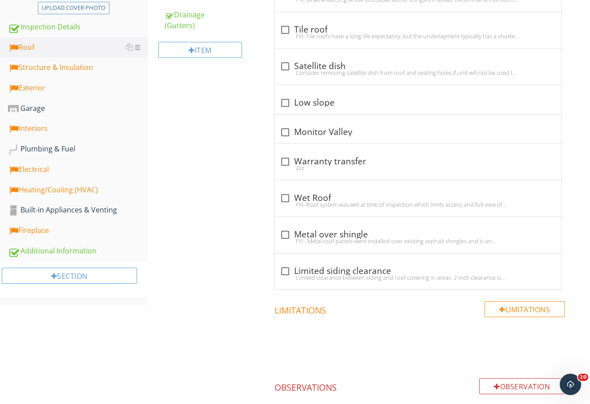
scroll to position [148, 0]
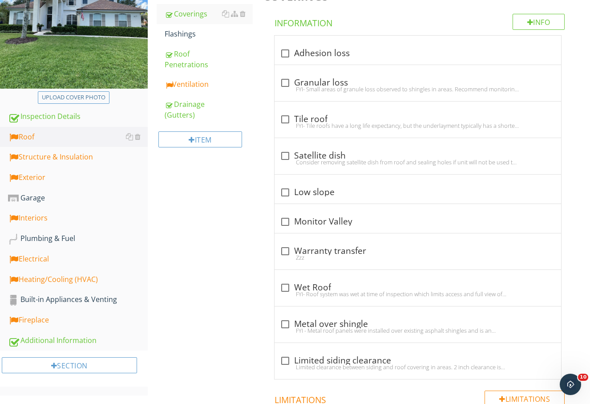
click at [204, 85] on div "Ventilation" at bounding box center [209, 84] width 89 height 11
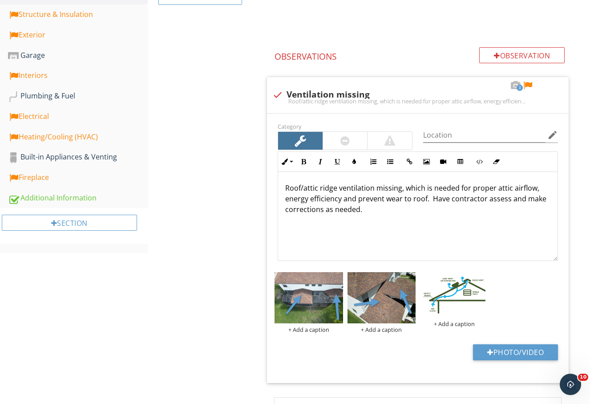
scroll to position [445, 0]
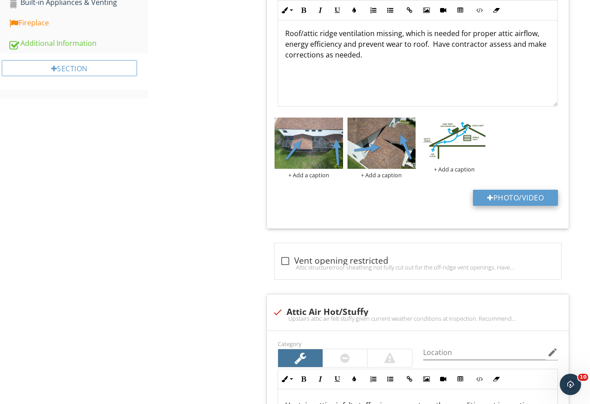
click at [525, 203] on button "Photo/Video" at bounding box center [515, 198] width 85 height 16
type input "C:\fakepath\Screenshot 2025-09-27 115425.jpg"
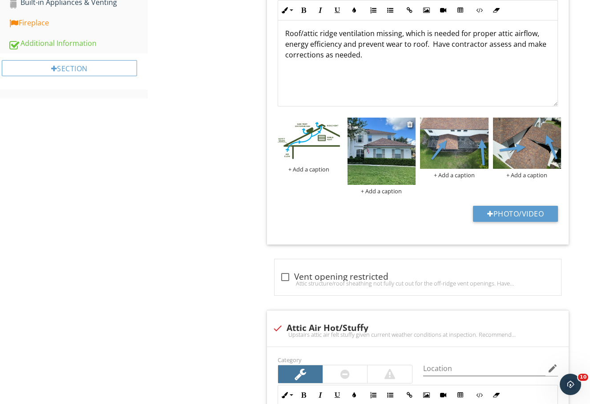
click at [404, 155] on img at bounding box center [382, 152] width 68 height 68
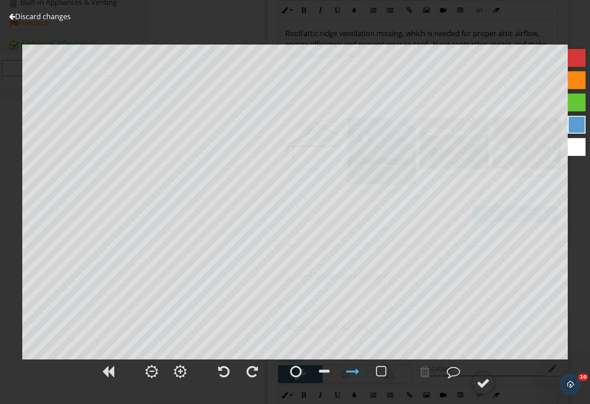
click at [580, 60] on div at bounding box center [577, 58] width 18 height 18
click at [482, 387] on div at bounding box center [483, 382] width 13 height 13
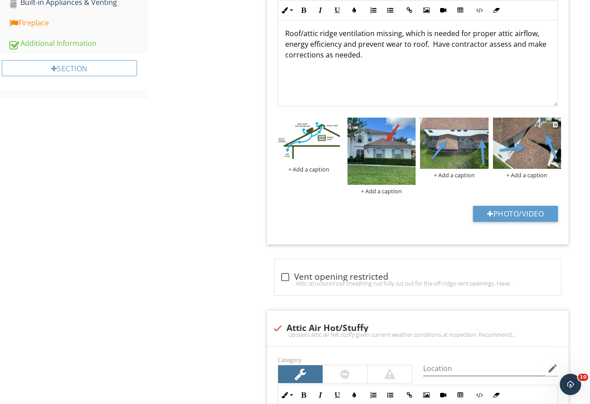
click at [535, 148] on img at bounding box center [527, 143] width 68 height 51
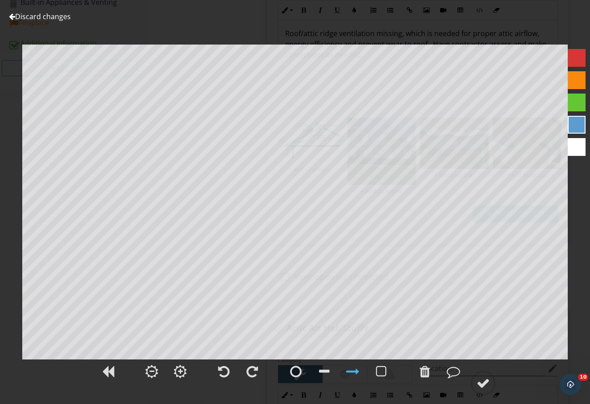
click at [53, 19] on link "Discard changes" at bounding box center [40, 17] width 62 height 10
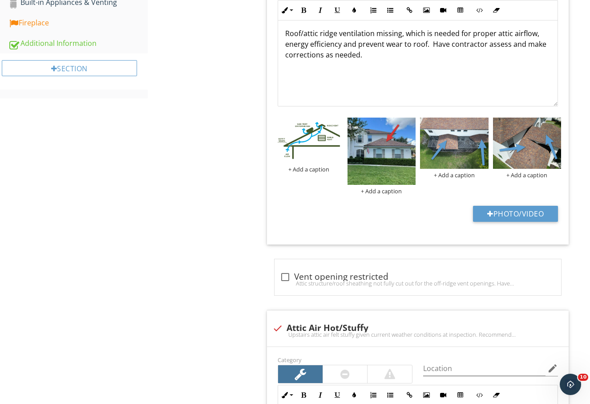
click at [232, 148] on div "Roof General Coverings Flashings Roof Penetrations Ventilation Drainage (Gutter…" at bounding box center [369, 356] width 443 height 1424
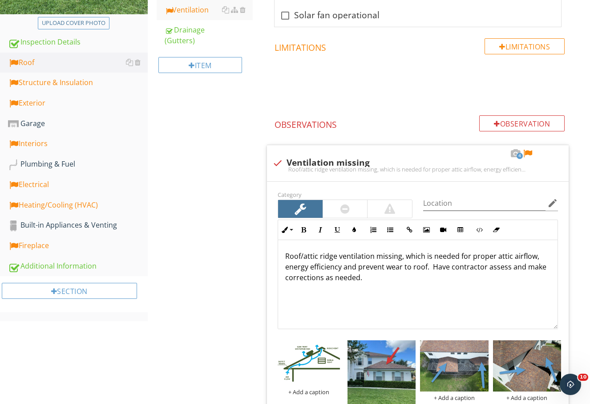
scroll to position [148, 0]
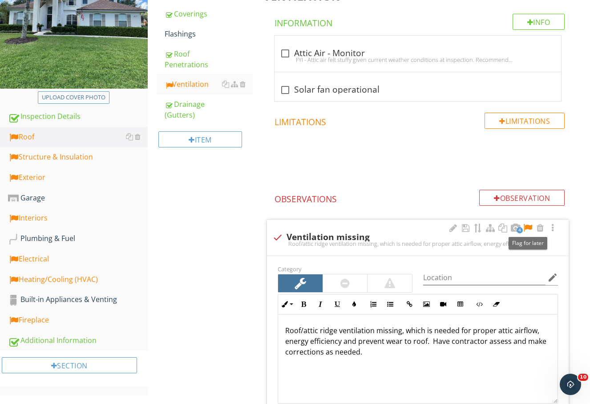
click at [531, 227] on div at bounding box center [528, 227] width 11 height 9
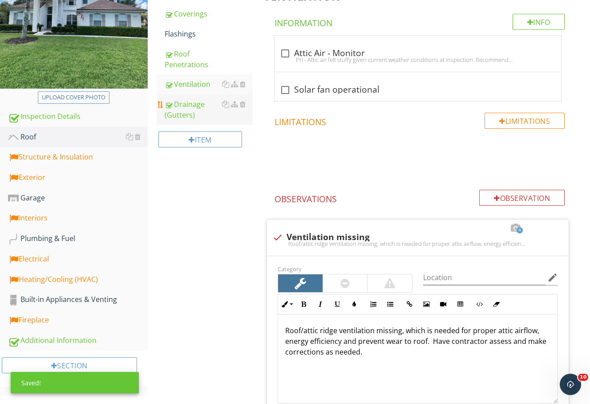
click at [190, 108] on div "Drainage (Gutters)" at bounding box center [209, 109] width 89 height 21
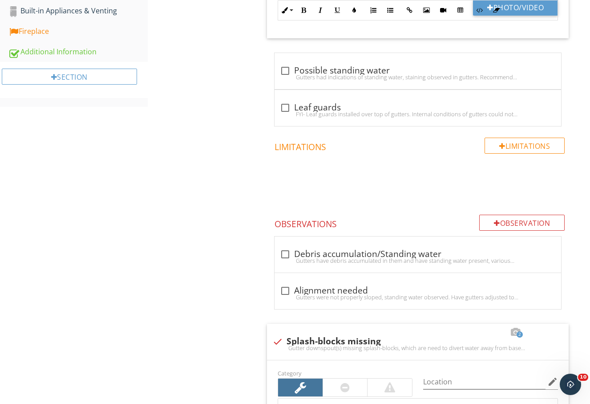
scroll to position [519, 0]
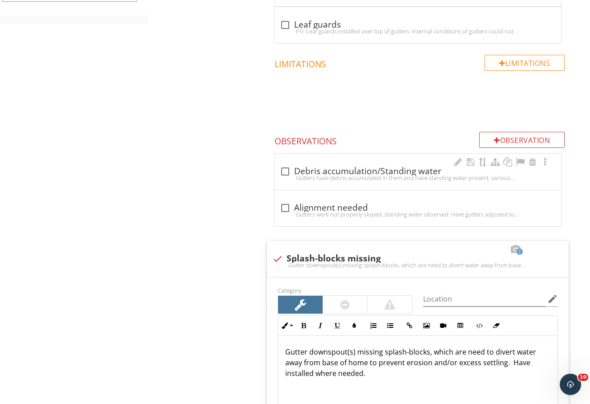
click at [287, 168] on div at bounding box center [285, 171] width 15 height 15
checkbox input "true"
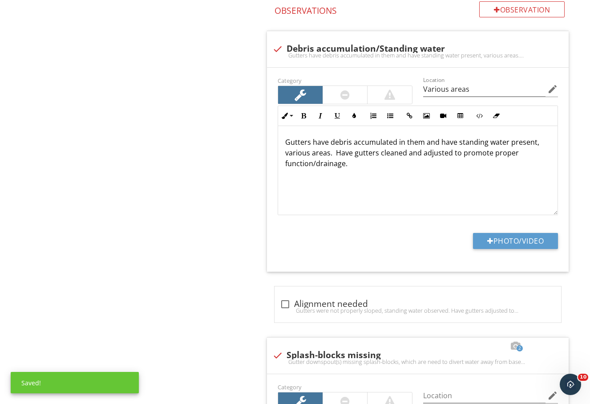
scroll to position [742, 0]
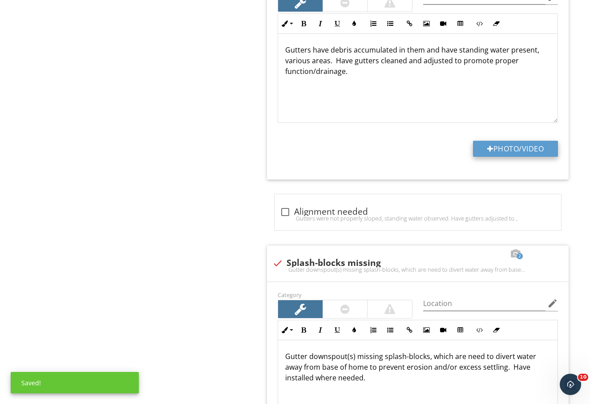
click at [494, 152] on button "Photo/Video" at bounding box center [515, 149] width 85 height 16
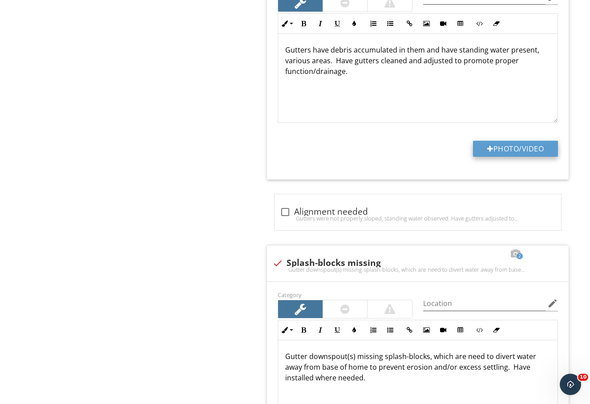
type input "C:\fakepath\Screenshot 2025-09-27 111406.jpg"
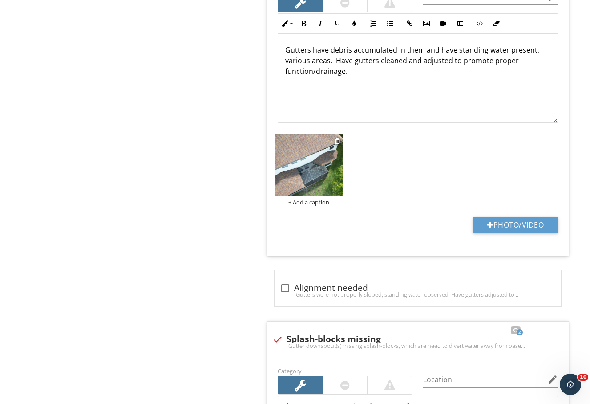
click at [331, 174] on img at bounding box center [309, 165] width 68 height 62
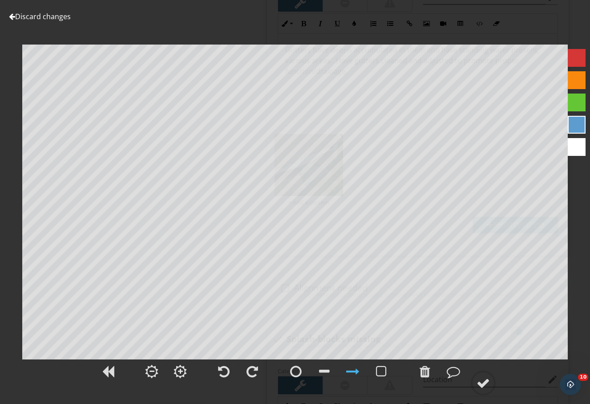
drag, startPoint x: 423, startPoint y: 376, endPoint x: 430, endPoint y: 359, distance: 18.2
click at [423, 374] on div at bounding box center [425, 371] width 11 height 13
click at [574, 49] on div at bounding box center [577, 58] width 18 height 18
click at [484, 384] on div at bounding box center [483, 382] width 13 height 13
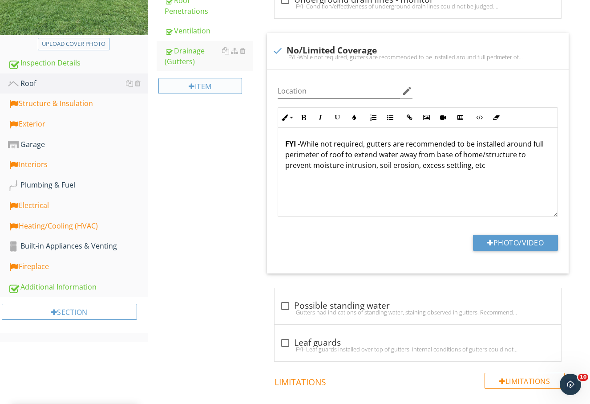
scroll to position [223, 0]
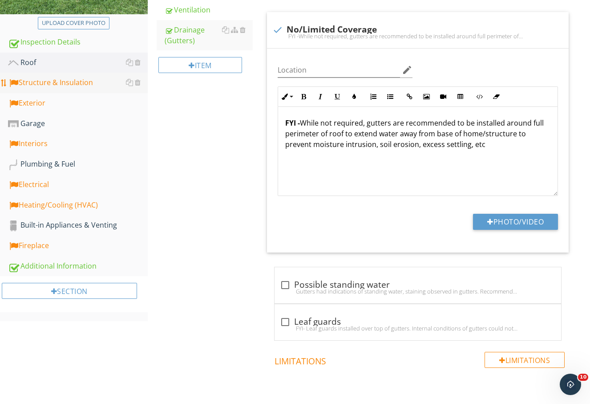
click at [73, 87] on div "Structure & Insulation" at bounding box center [78, 83] width 140 height 12
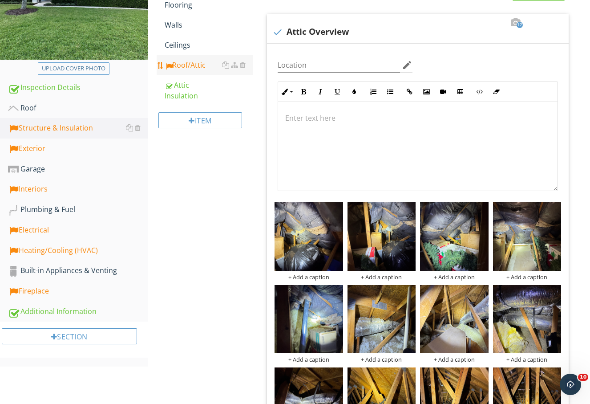
scroll to position [148, 0]
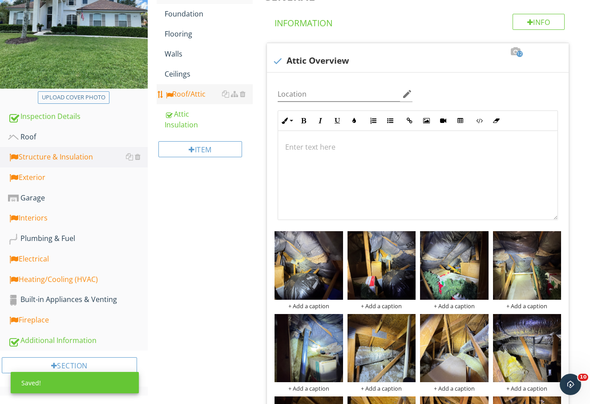
click at [190, 91] on div "Roof/Attic" at bounding box center [209, 94] width 89 height 11
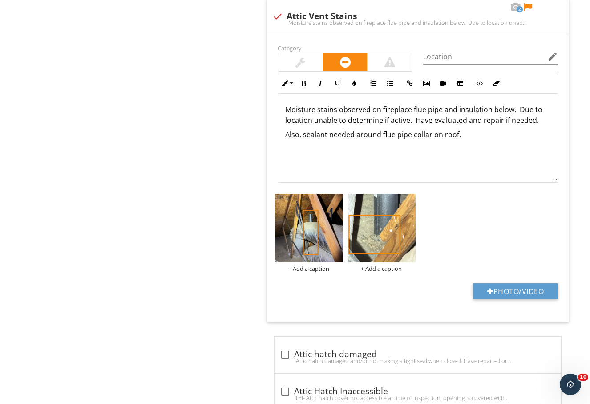
scroll to position [1558, 0]
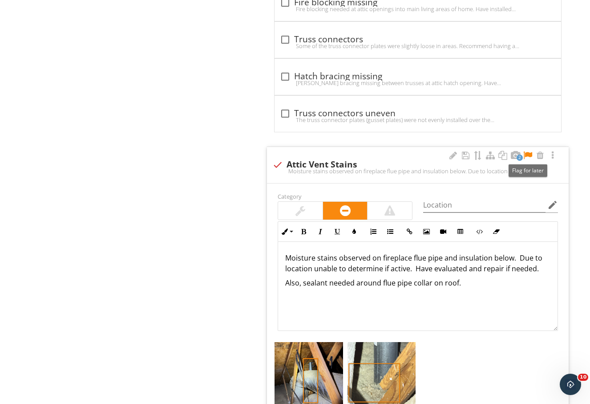
click at [527, 154] on div at bounding box center [528, 155] width 11 height 9
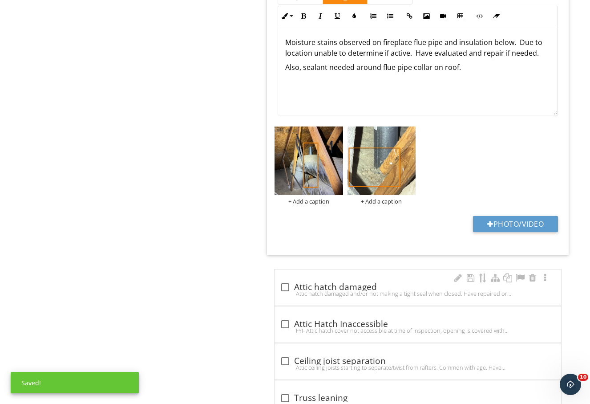
scroll to position [1781, 0]
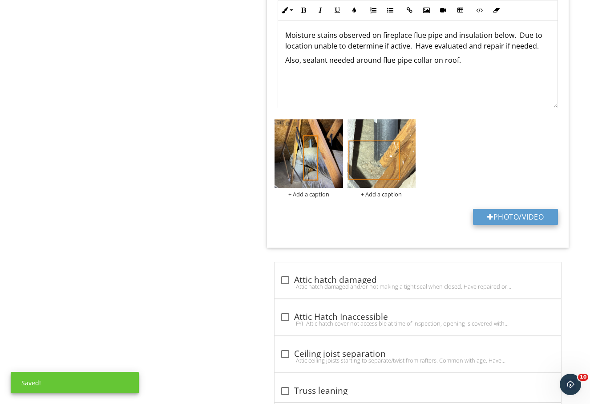
click at [519, 219] on button "Photo/Video" at bounding box center [515, 217] width 85 height 16
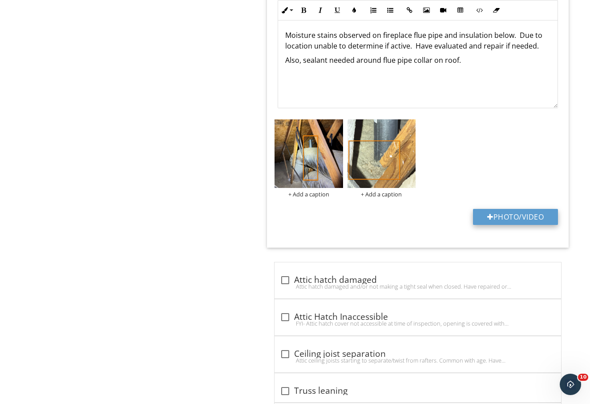
type input "C:\fakepath\Screenshot 2025-09-27 110852.jpg"
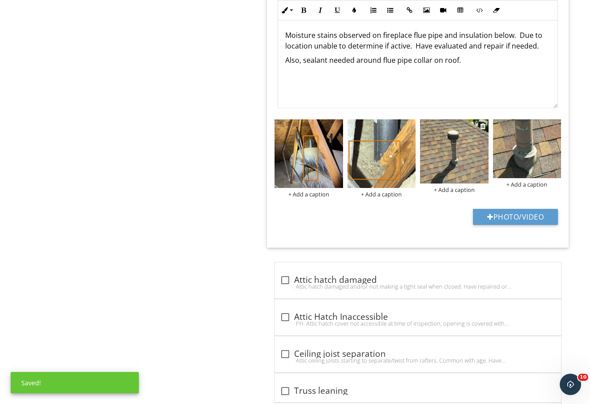
click at [454, 145] on img at bounding box center [454, 151] width 68 height 64
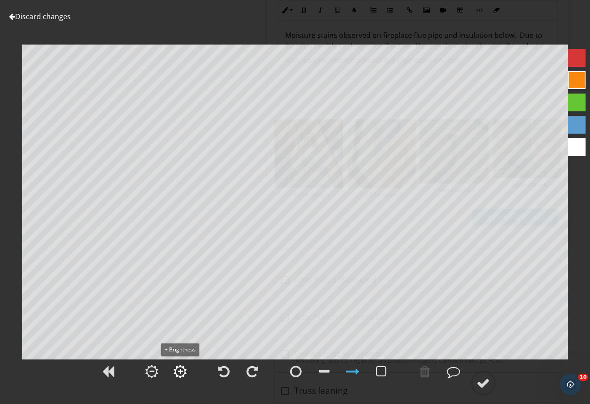
click at [178, 367] on div at bounding box center [180, 371] width 13 height 13
click at [179, 367] on div at bounding box center [180, 371] width 13 height 13
click at [583, 102] on div at bounding box center [577, 102] width 18 height 18
click at [476, 381] on circle at bounding box center [483, 382] width 23 height 23
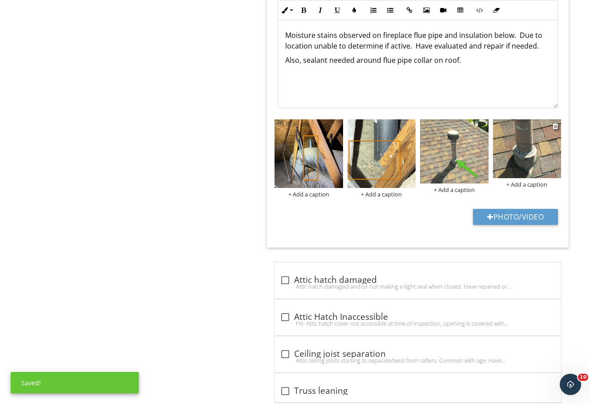
click at [532, 161] on img at bounding box center [527, 148] width 68 height 59
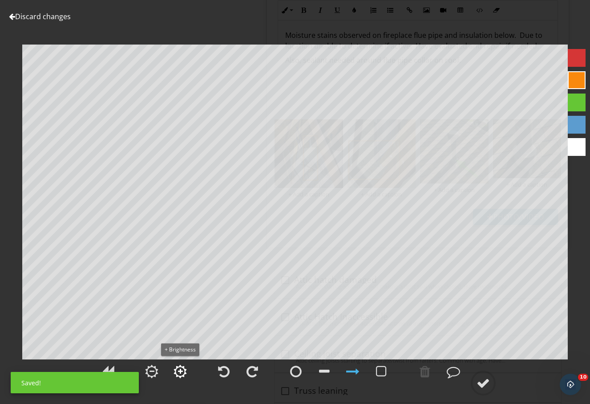
click at [176, 370] on div at bounding box center [180, 371] width 13 height 13
click at [176, 369] on div at bounding box center [180, 371] width 13 height 13
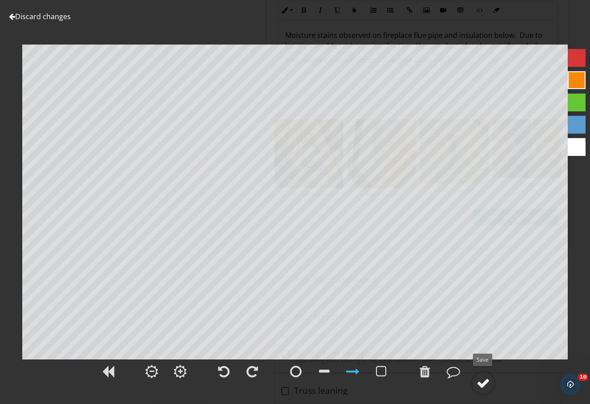
drag, startPoint x: 487, startPoint y: 380, endPoint x: 487, endPoint y: 373, distance: 7.1
click at [487, 373] on div at bounding box center [483, 382] width 25 height 25
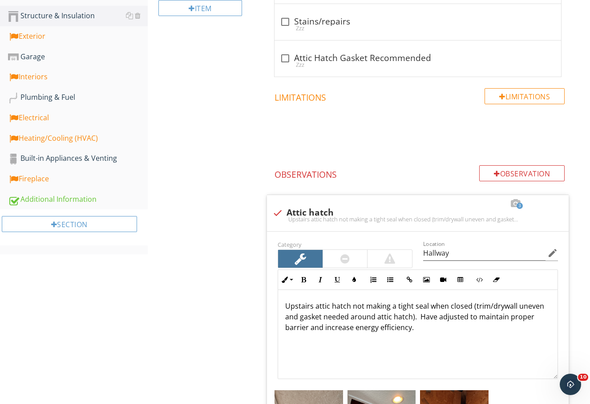
scroll to position [202, 0]
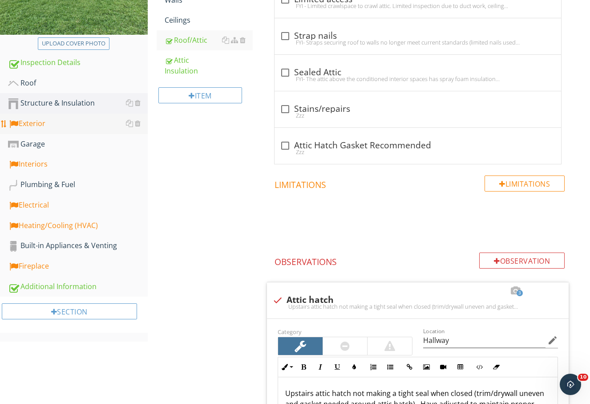
click at [74, 119] on div "Exterior" at bounding box center [78, 124] width 140 height 12
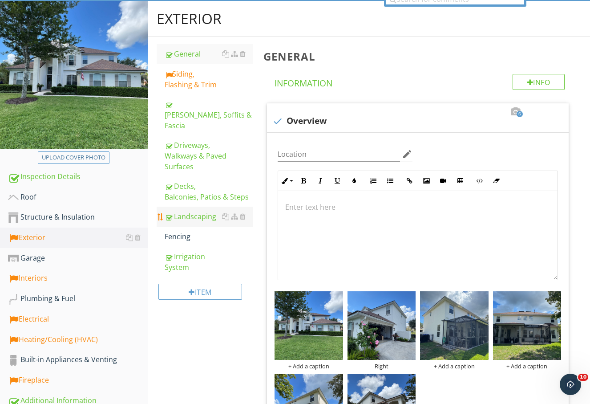
scroll to position [53, 0]
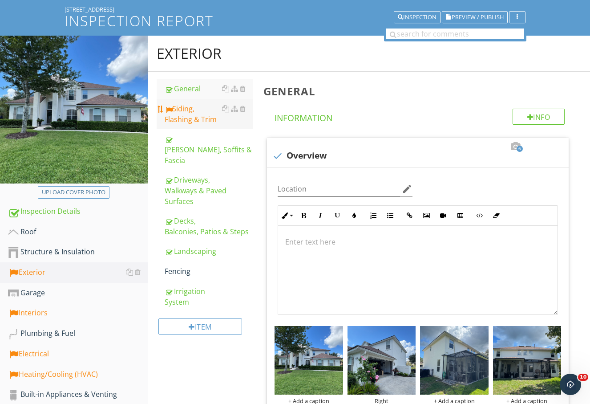
click at [179, 121] on div "Siding, Flashing & Trim" at bounding box center [209, 113] width 89 height 21
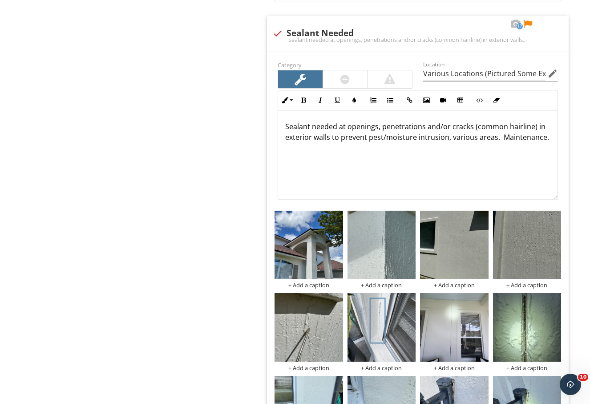
scroll to position [944, 0]
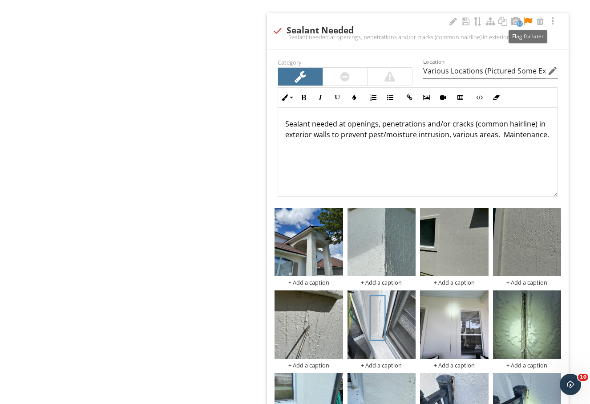
click at [530, 20] on div at bounding box center [528, 21] width 11 height 9
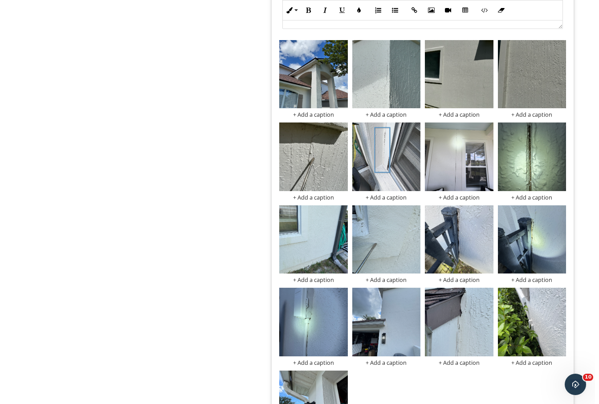
scroll to position [1092, 0]
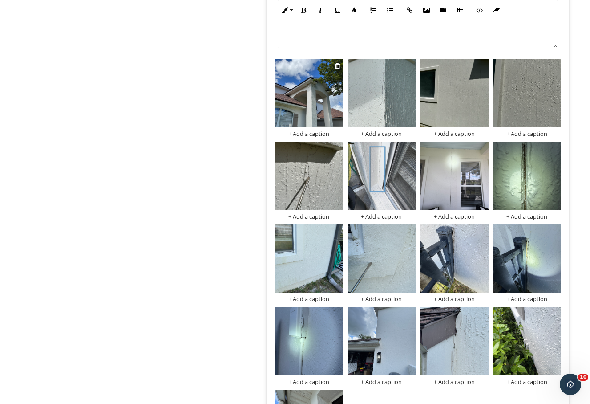
click at [309, 91] on img at bounding box center [309, 93] width 68 height 68
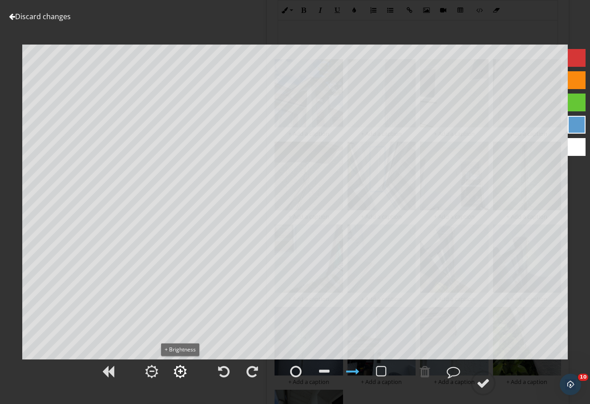
click at [184, 373] on div at bounding box center [180, 371] width 13 height 13
click at [581, 80] on div at bounding box center [577, 80] width 18 height 18
click at [483, 383] on div at bounding box center [483, 382] width 13 height 13
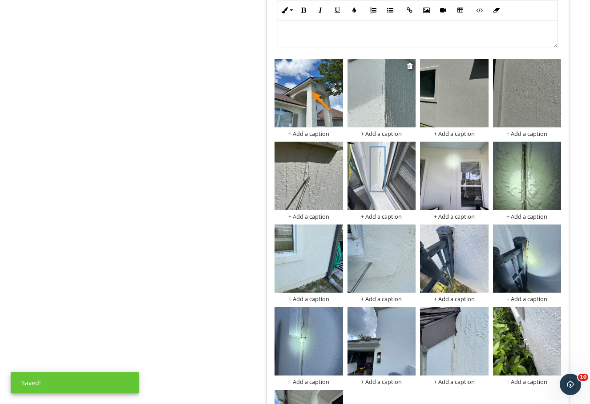
click at [386, 90] on img at bounding box center [382, 93] width 68 height 68
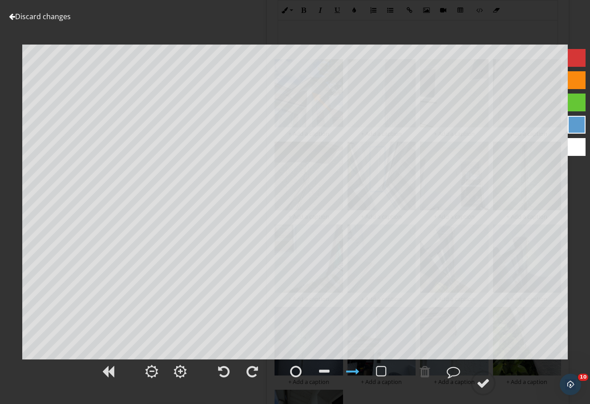
click at [46, 14] on link "Discard changes" at bounding box center [40, 17] width 62 height 10
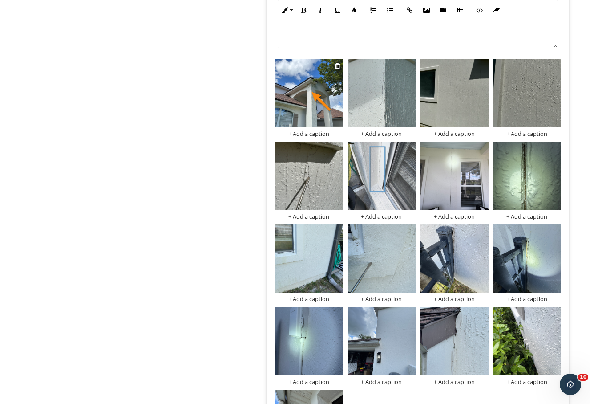
click at [318, 134] on div "+ Add a caption" at bounding box center [309, 133] width 68 height 7
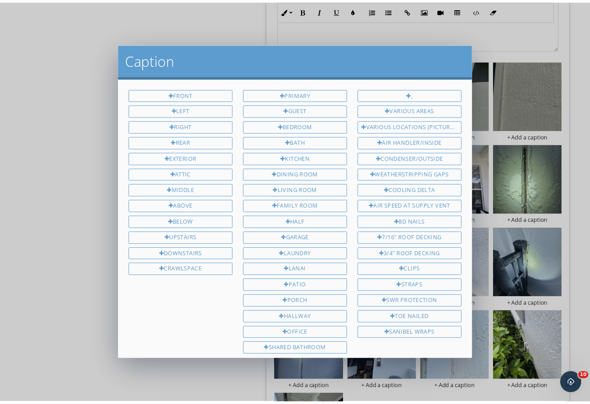
scroll to position [89, 0]
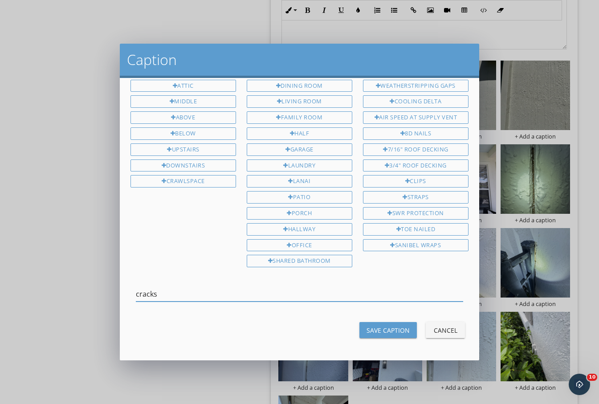
type input "cracks"
click at [392, 329] on div "Save Caption" at bounding box center [387, 329] width 43 height 9
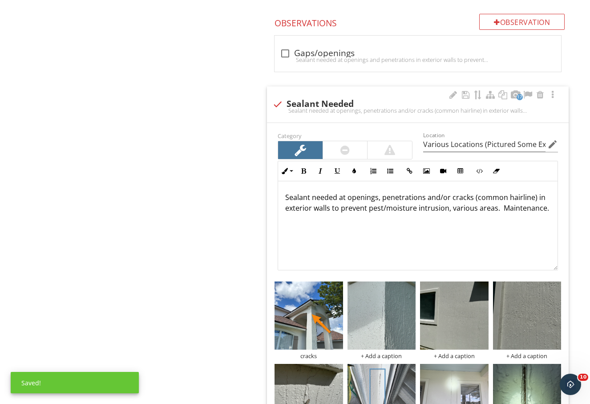
scroll to position [870, 0]
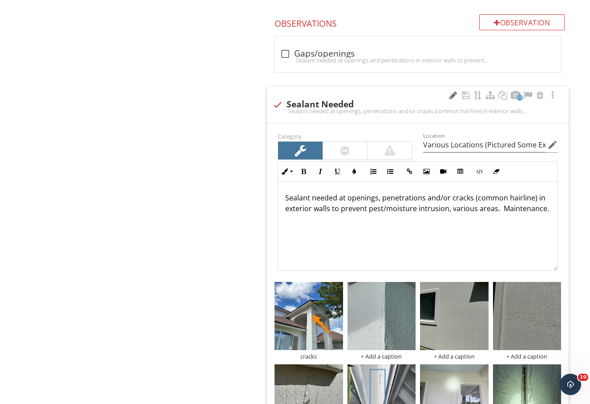
click at [452, 95] on div at bounding box center [453, 95] width 11 height 9
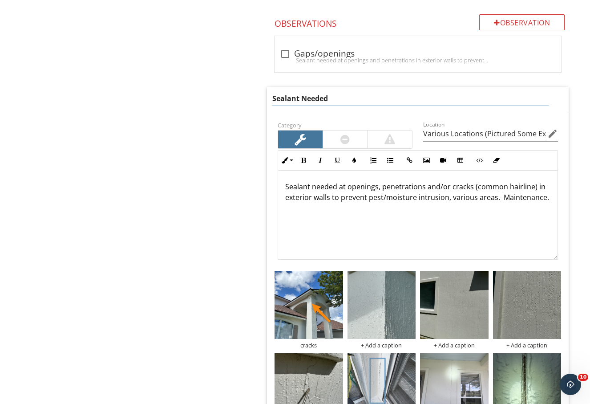
type input "Siding conditions"
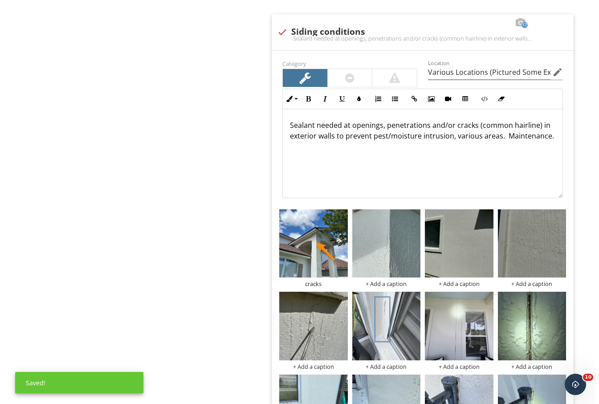
scroll to position [1018, 0]
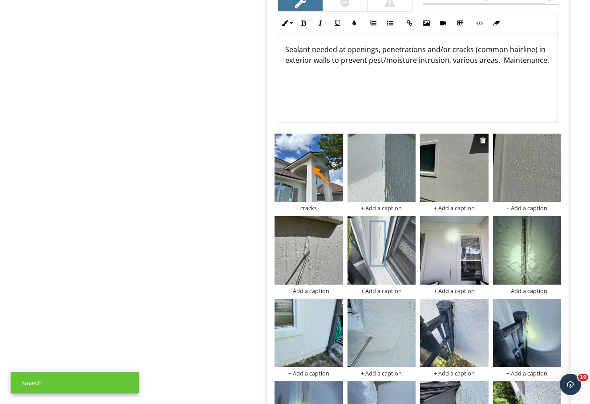
click at [462, 160] on img at bounding box center [454, 168] width 68 height 68
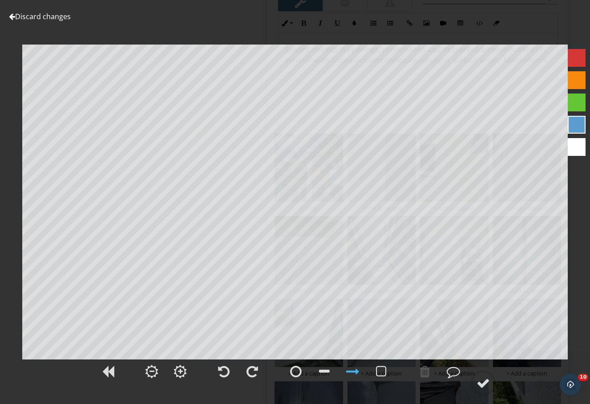
click at [582, 80] on div at bounding box center [577, 80] width 18 height 18
click at [480, 379] on div at bounding box center [483, 382] width 13 height 13
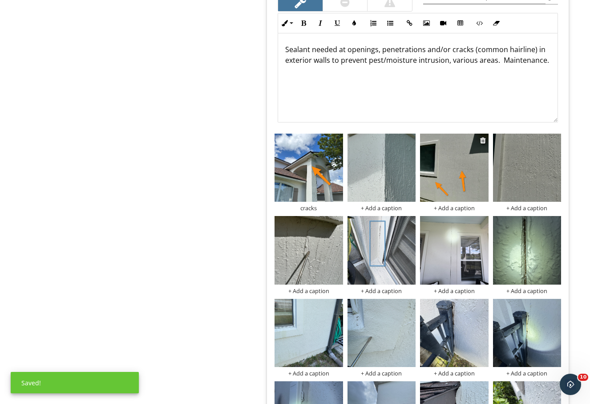
click at [461, 207] on div "+ Add a caption" at bounding box center [454, 207] width 68 height 7
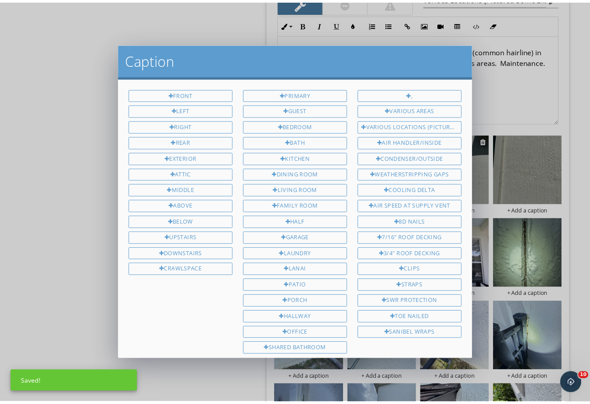
scroll to position [89, 0]
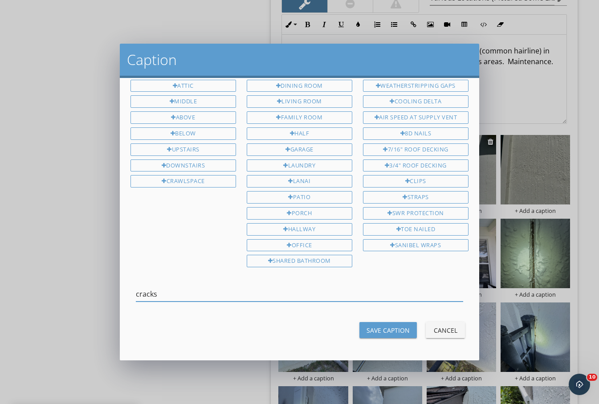
type input "cracks"
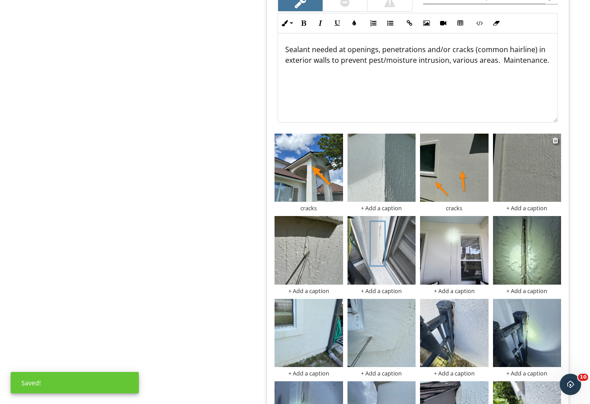
click at [520, 185] on img at bounding box center [527, 168] width 68 height 68
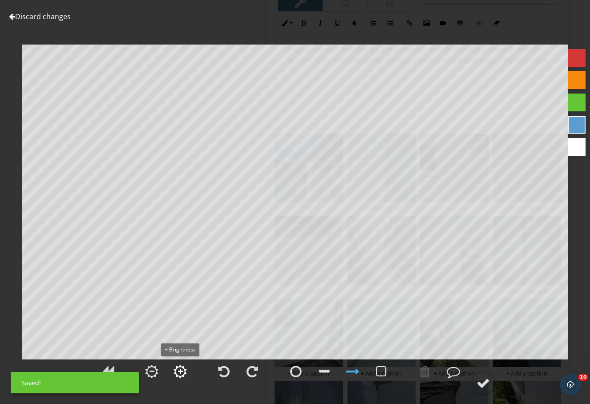
click at [181, 373] on div at bounding box center [180, 371] width 5 height 6
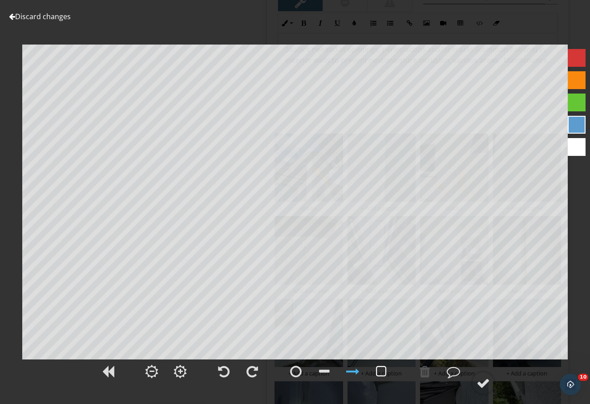
click at [381, 367] on div at bounding box center [381, 371] width 11 height 13
click at [481, 381] on div at bounding box center [483, 382] width 13 height 13
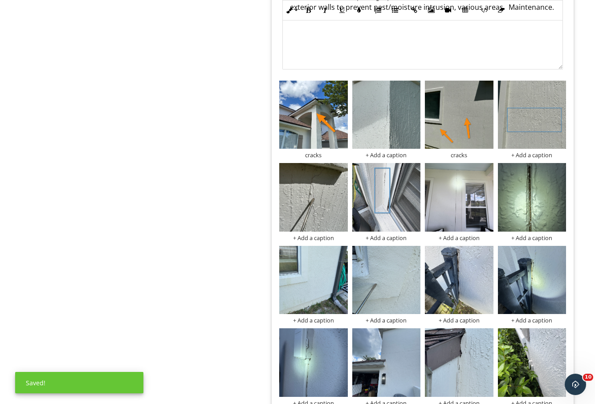
scroll to position [1092, 0]
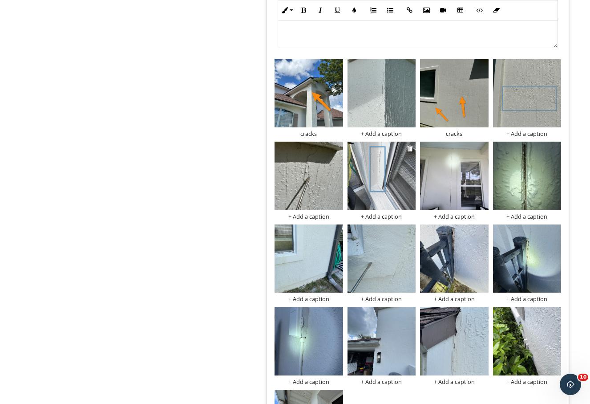
click at [386, 218] on div "+ Add a caption" at bounding box center [382, 216] width 68 height 7
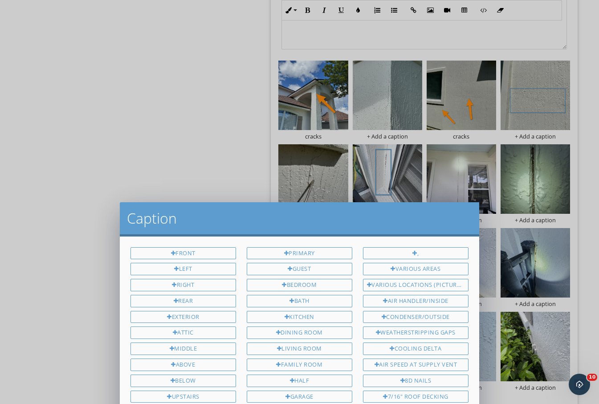
scroll to position [89, 0]
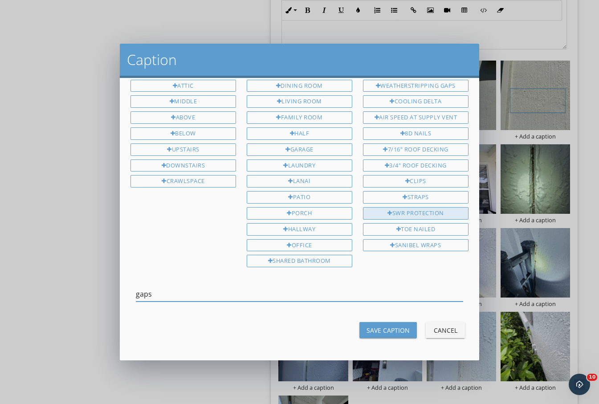
type input "gaps"
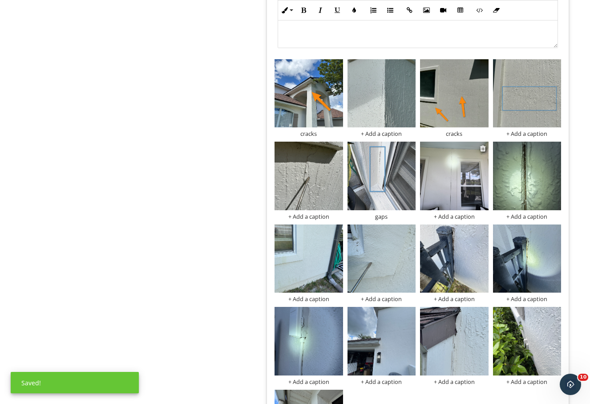
click at [463, 189] on img at bounding box center [454, 176] width 68 height 68
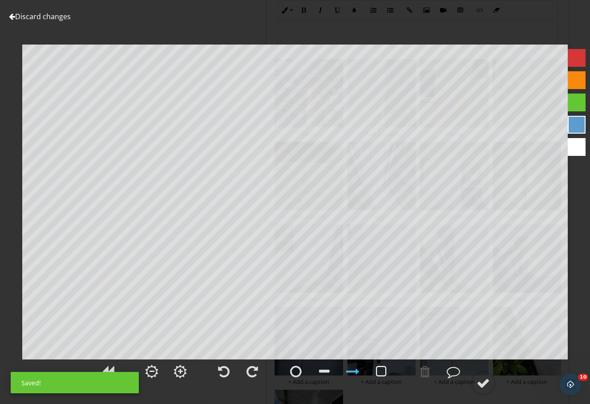
click at [381, 369] on div at bounding box center [381, 371] width 11 height 13
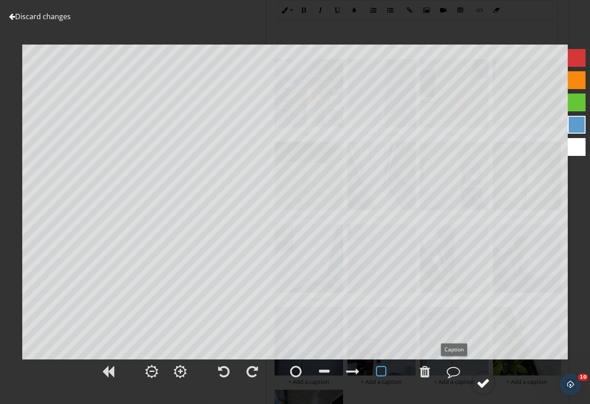
drag, startPoint x: 491, startPoint y: 387, endPoint x: 495, endPoint y: 366, distance: 20.9
click at [490, 386] on div at bounding box center [483, 382] width 13 height 13
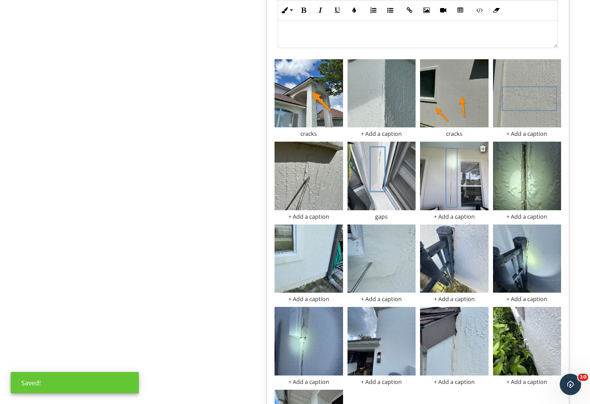
click at [464, 218] on div "+ Add a caption" at bounding box center [454, 216] width 68 height 7
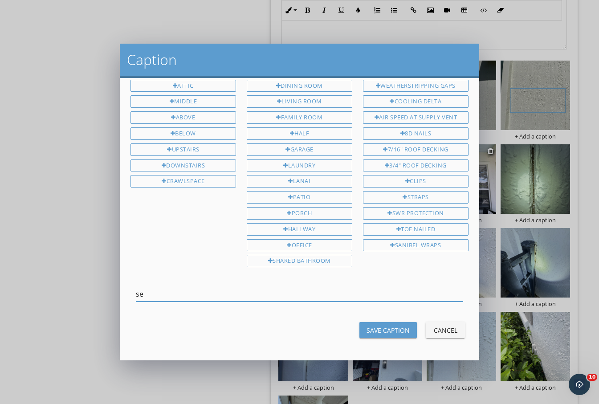
type input "s"
type input "gap"
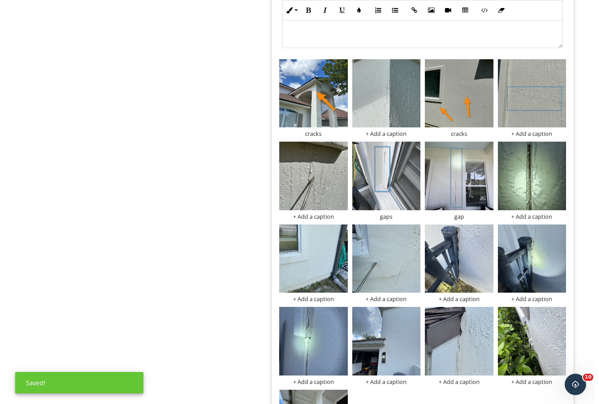
scroll to position [1166, 0]
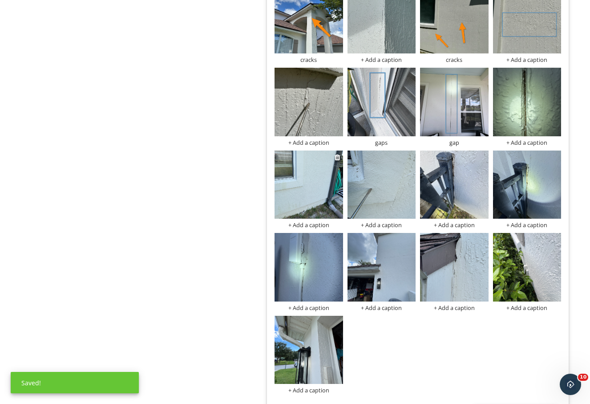
click at [300, 174] on img at bounding box center [309, 184] width 68 height 68
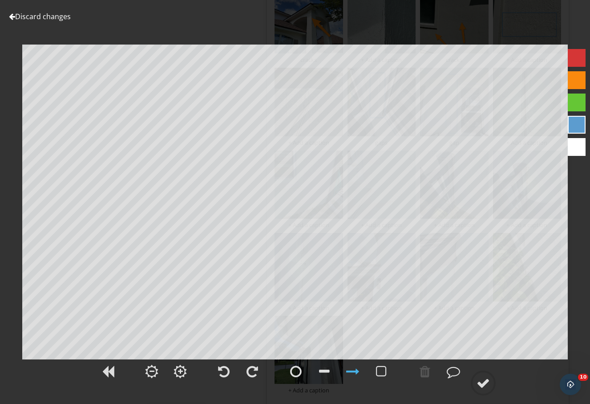
drag, startPoint x: 582, startPoint y: 81, endPoint x: 569, endPoint y: 85, distance: 13.3
click at [582, 81] on div at bounding box center [577, 80] width 18 height 18
drag, startPoint x: 494, startPoint y: 389, endPoint x: 492, endPoint y: 369, distance: 19.7
click at [493, 388] on icon at bounding box center [483, 382] width 25 height 25
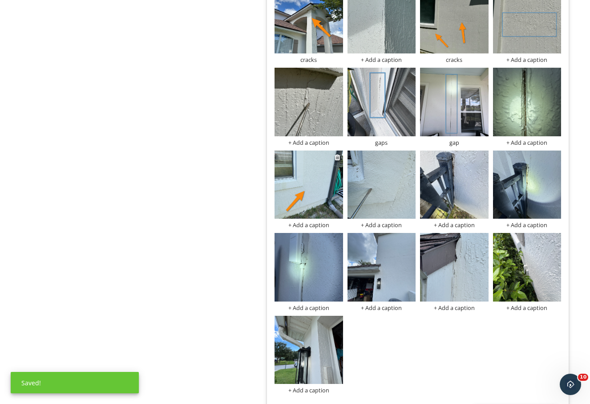
click at [312, 225] on div "+ Add a caption" at bounding box center [309, 224] width 68 height 7
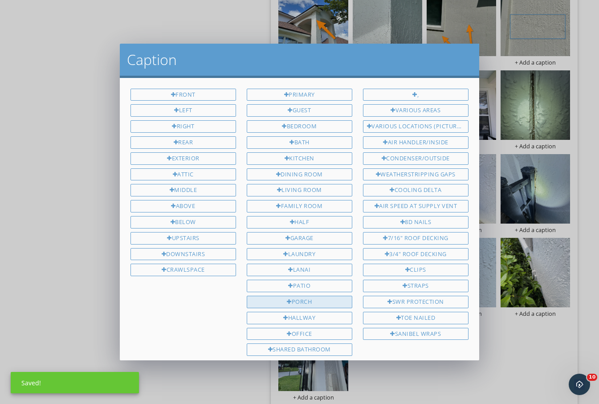
scroll to position [89, 0]
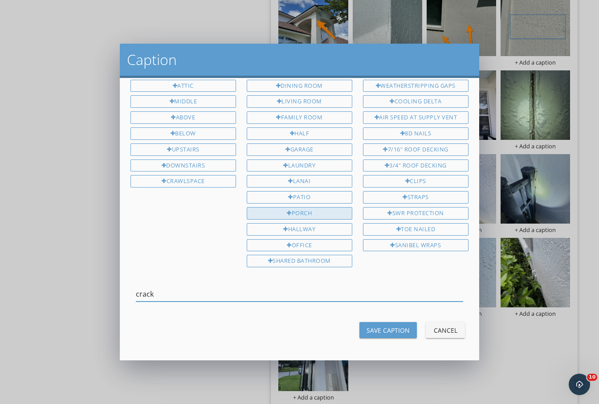
type input "crack"
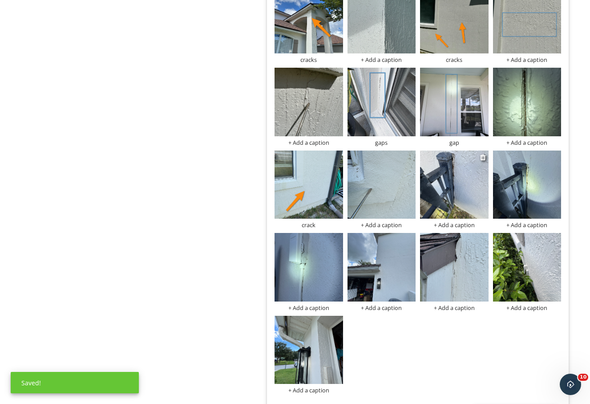
click at [457, 181] on img at bounding box center [454, 184] width 68 height 68
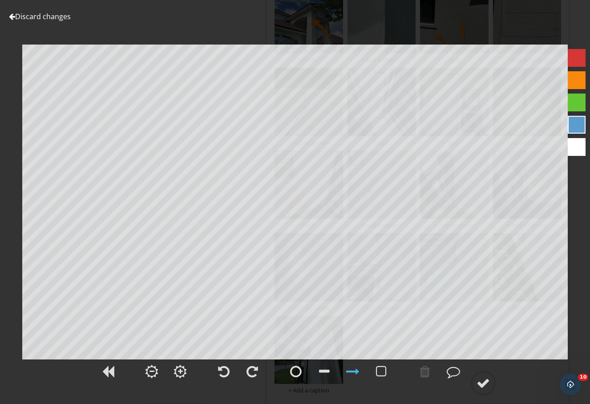
click at [582, 82] on div at bounding box center [577, 80] width 18 height 18
click at [381, 372] on div at bounding box center [381, 371] width 11 height 13
click at [489, 385] on div at bounding box center [483, 382] width 13 height 13
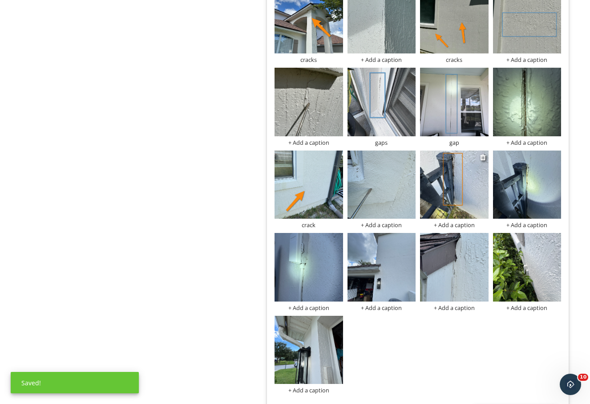
click at [461, 225] on div "+ Add a caption" at bounding box center [454, 224] width 68 height 7
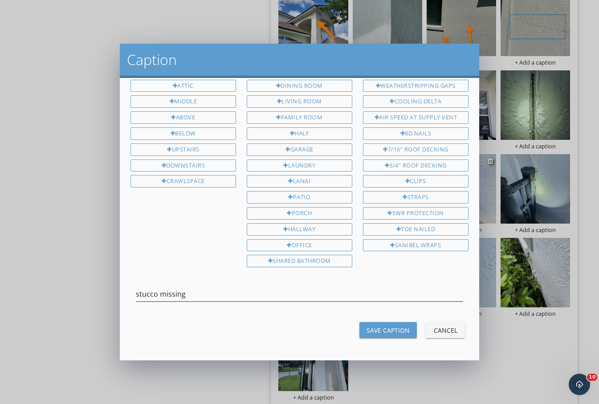
type input "stucco missing"
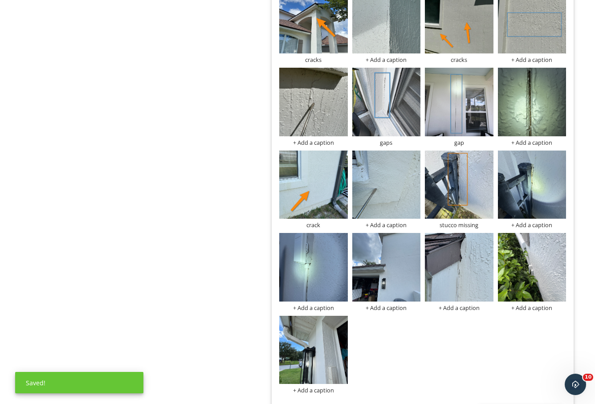
scroll to position [1241, 0]
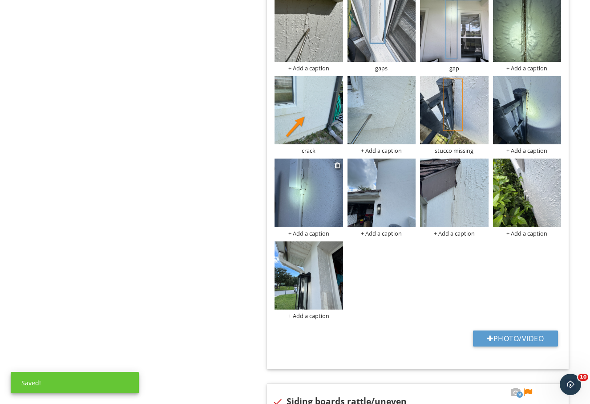
click at [287, 196] on img at bounding box center [309, 192] width 68 height 68
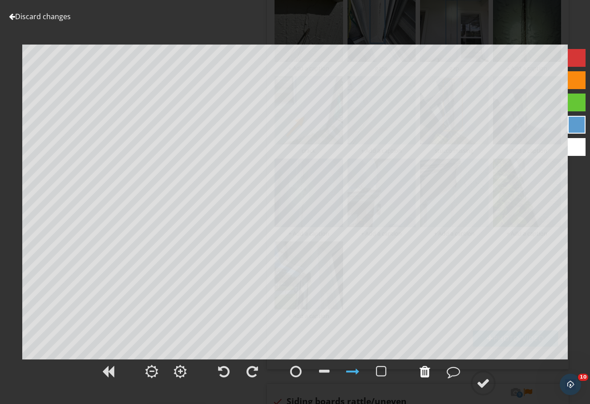
drag, startPoint x: 425, startPoint y: 369, endPoint x: 429, endPoint y: 363, distance: 7.7
click at [426, 366] on div at bounding box center [425, 371] width 11 height 13
click at [582, 81] on div at bounding box center [577, 80] width 18 height 18
click at [475, 377] on circle at bounding box center [483, 382] width 23 height 23
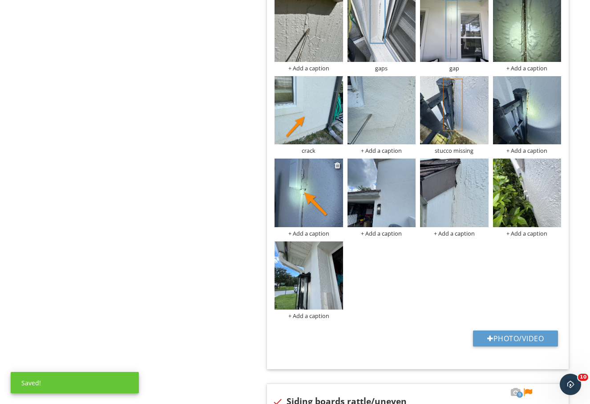
click at [314, 233] on div "+ Add a caption" at bounding box center [309, 233] width 68 height 7
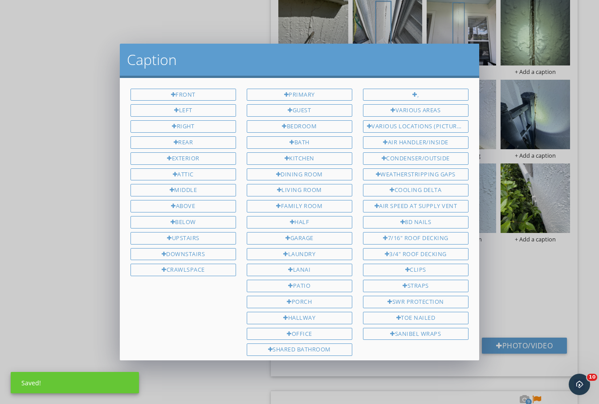
scroll to position [89, 0]
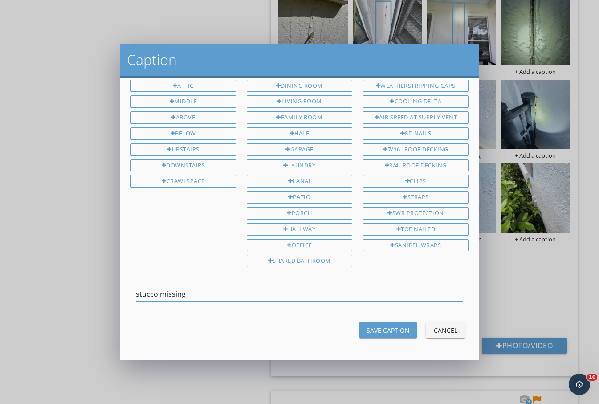
type input "stucco missing"
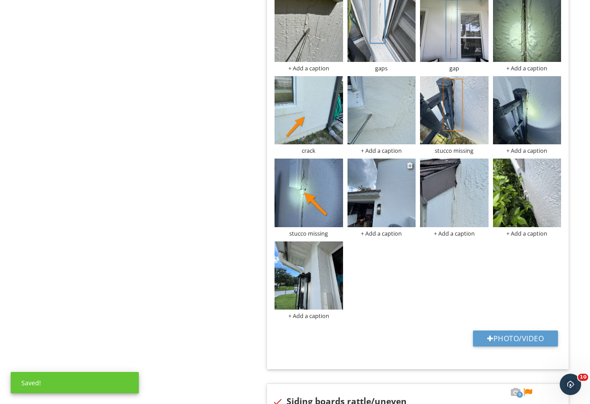
click at [400, 201] on img at bounding box center [382, 192] width 68 height 68
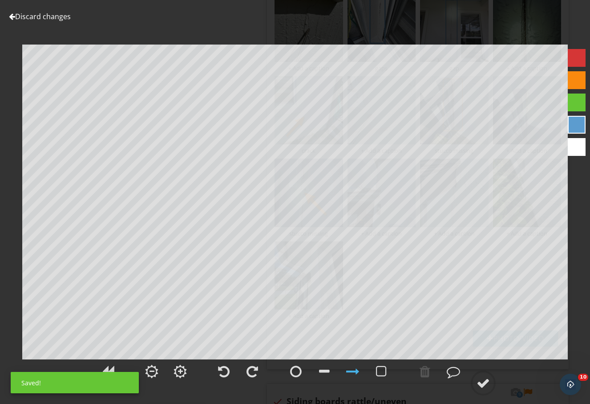
drag, startPoint x: 580, startPoint y: 81, endPoint x: 574, endPoint y: 86, distance: 8.0
click at [580, 82] on div at bounding box center [577, 80] width 18 height 18
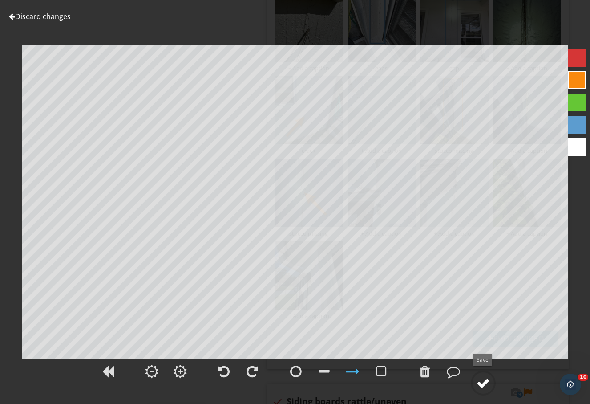
drag, startPoint x: 475, startPoint y: 385, endPoint x: 477, endPoint y: 380, distance: 5.2
click at [475, 384] on circle at bounding box center [483, 382] width 23 height 23
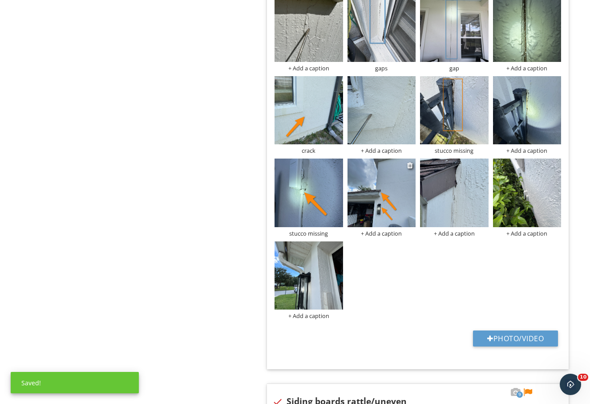
click at [383, 237] on div "+ Add a caption" at bounding box center [382, 233] width 68 height 7
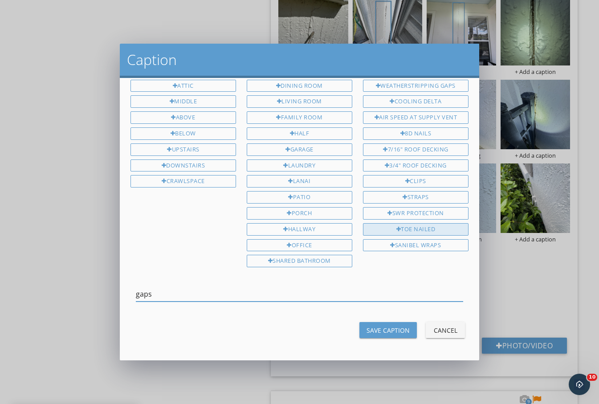
type input "gaps"
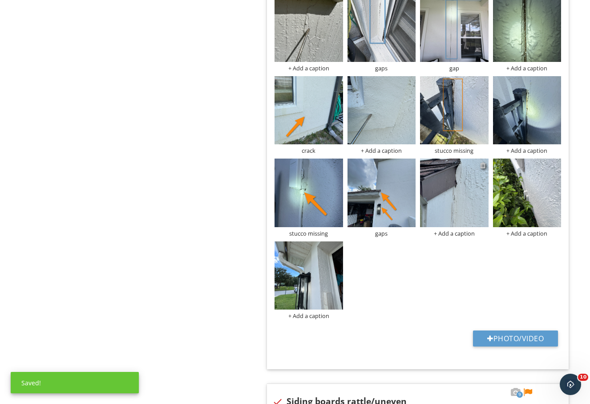
click at [482, 166] on div at bounding box center [483, 165] width 6 height 7
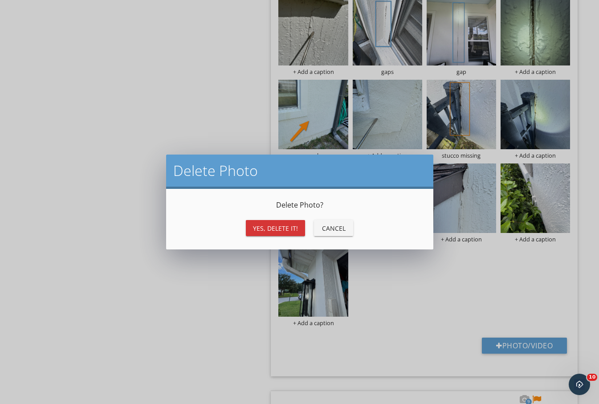
click at [277, 224] on div "Yes, Delete it!" at bounding box center [275, 227] width 45 height 9
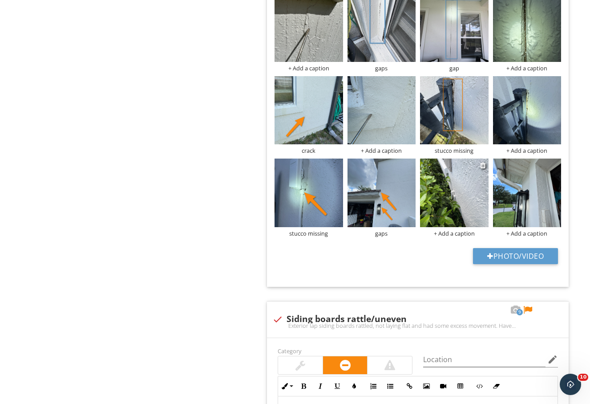
click at [474, 193] on img at bounding box center [454, 192] width 68 height 68
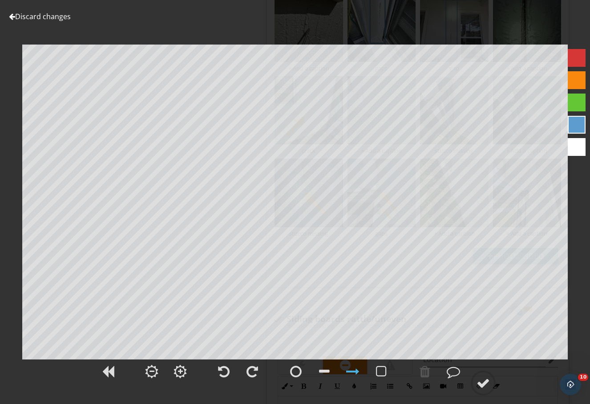
click at [574, 81] on div at bounding box center [577, 80] width 18 height 18
click at [493, 382] on circle at bounding box center [483, 382] width 23 height 23
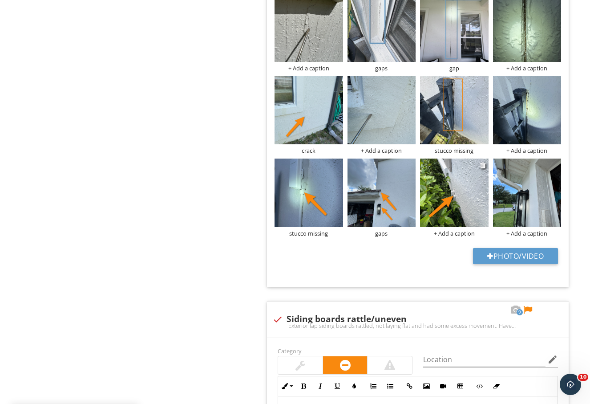
click at [458, 234] on div "+ Add a caption" at bounding box center [454, 233] width 68 height 7
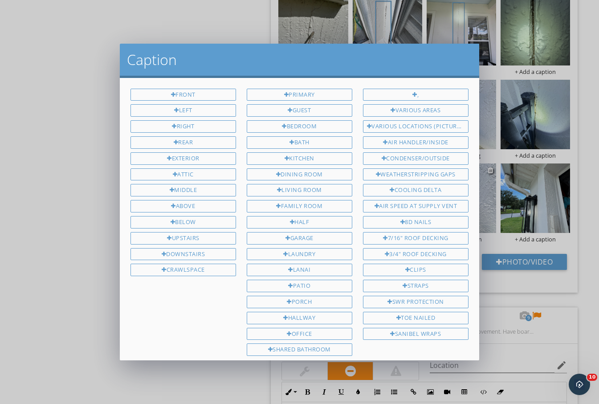
type input "a"
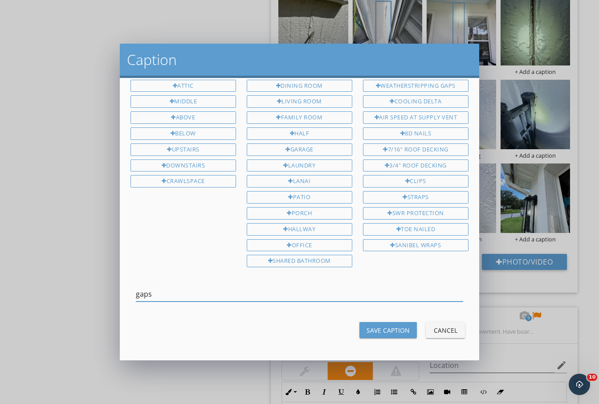
type input "gaps"
click at [378, 333] on div "Save Caption" at bounding box center [387, 329] width 43 height 9
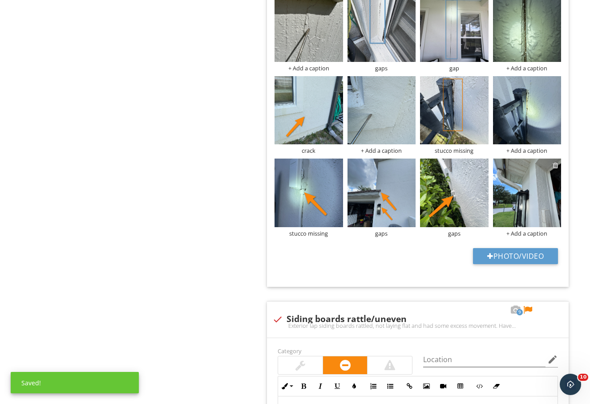
click at [556, 166] on div at bounding box center [556, 165] width 6 height 7
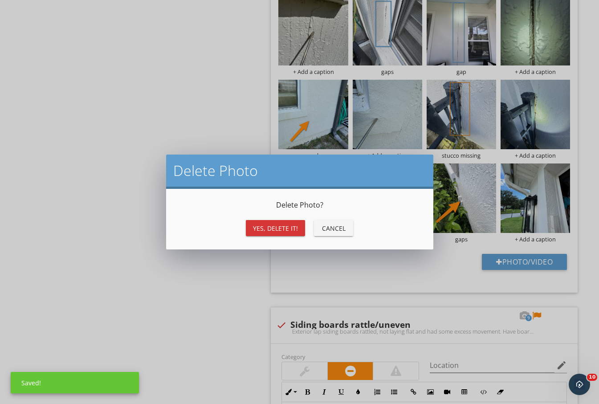
drag, startPoint x: 278, startPoint y: 222, endPoint x: 272, endPoint y: 222, distance: 6.7
click at [277, 222] on button "Yes, Delete it!" at bounding box center [275, 228] width 59 height 16
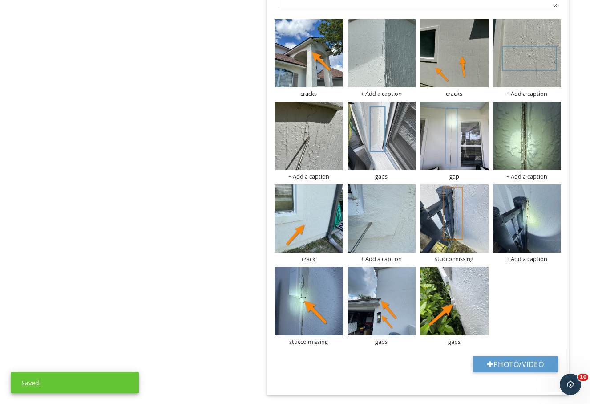
scroll to position [944, 0]
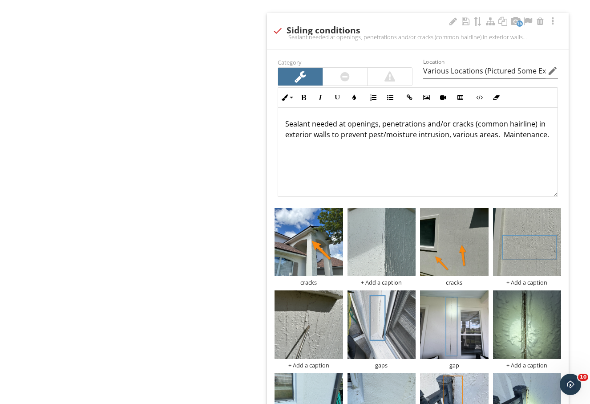
click at [284, 122] on div "Sealant needed at openings, penetrations and/or cracks (common hairline) in ext…" at bounding box center [418, 152] width 280 height 89
click at [394, 98] on icon "button" at bounding box center [390, 97] width 6 height 6
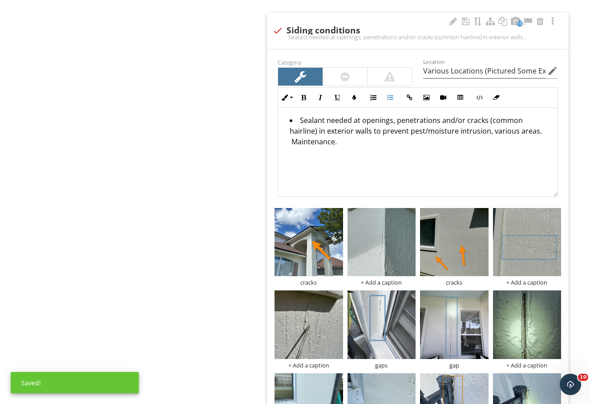
click at [363, 147] on li "Sealant needed at openings, penetrations and/or cracks (common hairline) in ext…" at bounding box center [420, 132] width 261 height 34
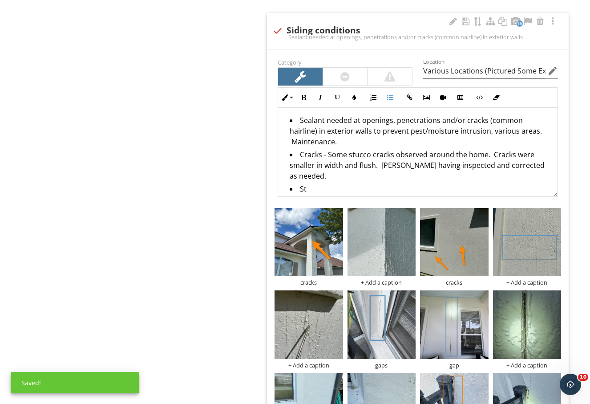
click at [329, 157] on li "Cracks - Some stucco cracks observed around the home. Cracks were smaller in wi…" at bounding box center [420, 166] width 261 height 34
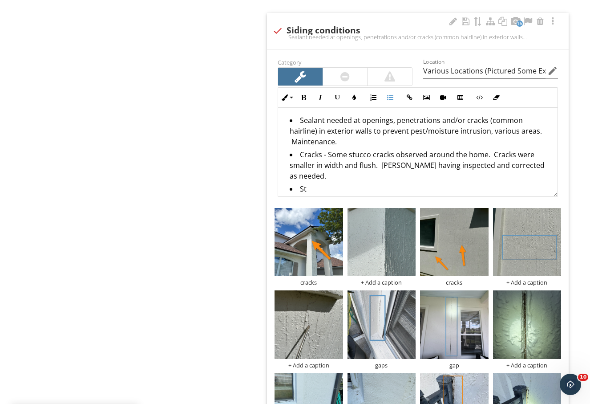
click at [329, 191] on li "St" at bounding box center [420, 189] width 261 height 13
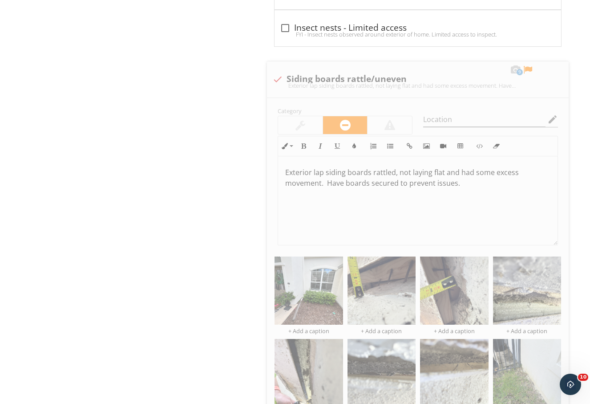
scroll to position [686, 0]
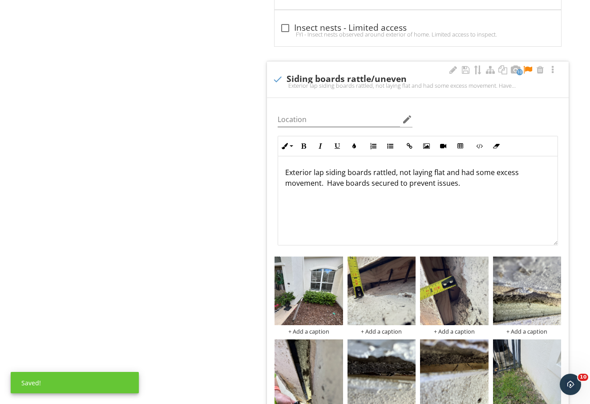
click at [528, 70] on div at bounding box center [528, 69] width 11 height 9
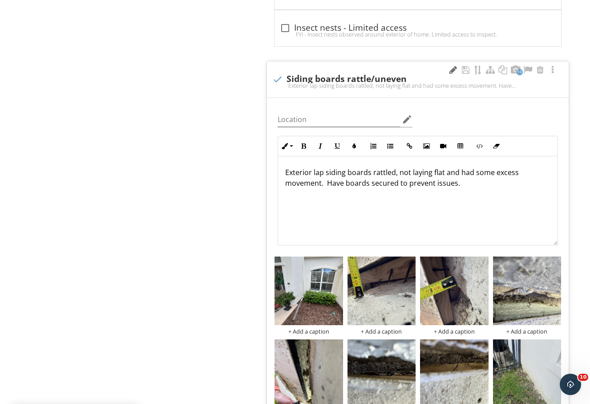
click at [455, 70] on div at bounding box center [453, 69] width 11 height 9
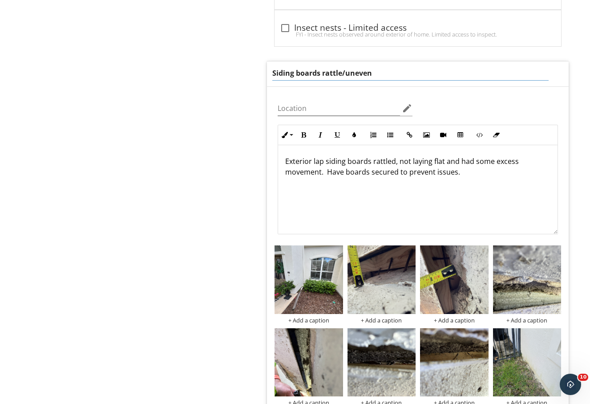
drag, startPoint x: 423, startPoint y: 77, endPoint x: 260, endPoint y: 76, distance: 163.4
type input "Wall Overhang & Foundation Uneven"
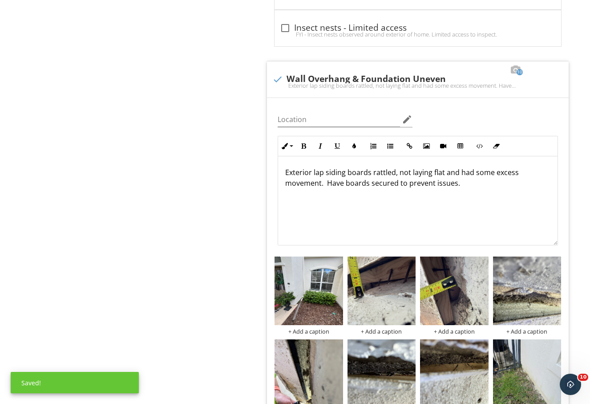
drag, startPoint x: 477, startPoint y: 218, endPoint x: 245, endPoint y: 144, distance: 243.0
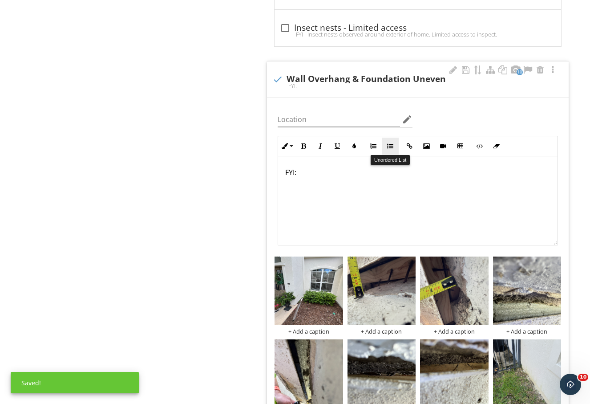
click at [391, 148] on icon "button" at bounding box center [390, 146] width 6 height 6
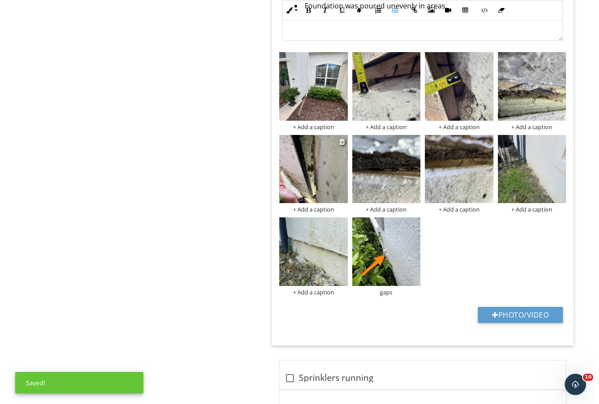
scroll to position [908, 0]
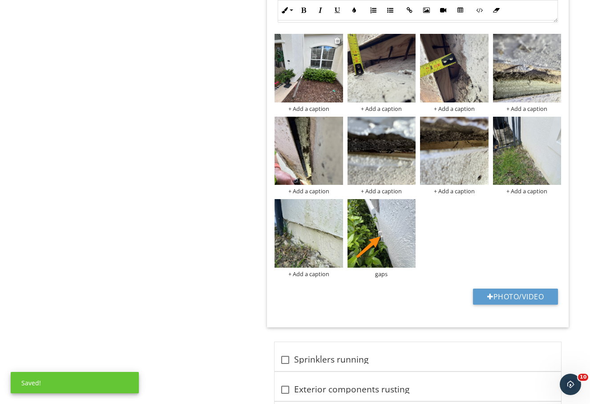
click at [301, 85] on img at bounding box center [309, 68] width 68 height 68
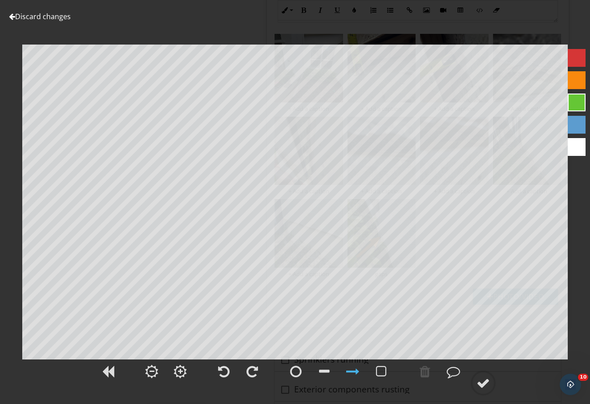
click at [578, 81] on div at bounding box center [577, 80] width 18 height 18
drag, startPoint x: 484, startPoint y: 384, endPoint x: 483, endPoint y: 374, distance: 9.8
click at [483, 374] on div at bounding box center [483, 382] width 25 height 25
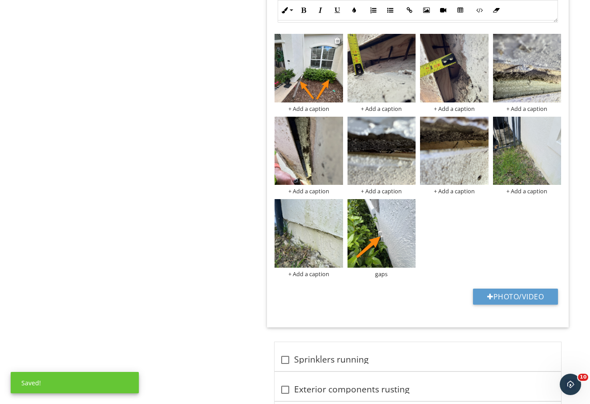
click at [310, 108] on div "+ Add a caption" at bounding box center [309, 108] width 68 height 7
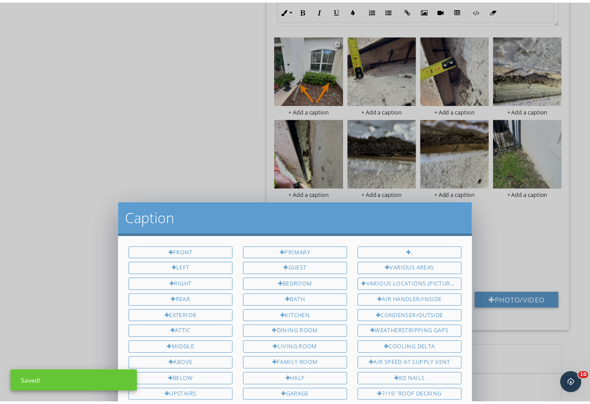
scroll to position [89, 0]
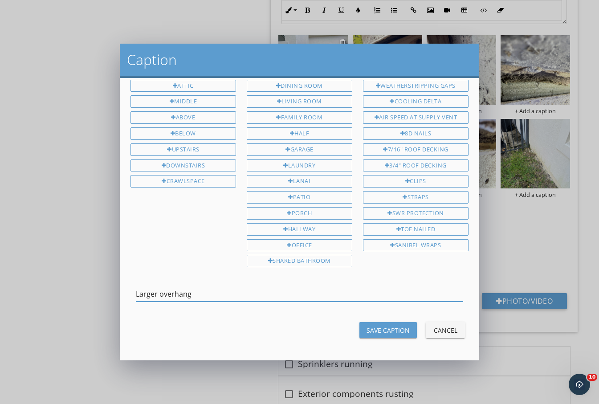
type input "Larger overhang"
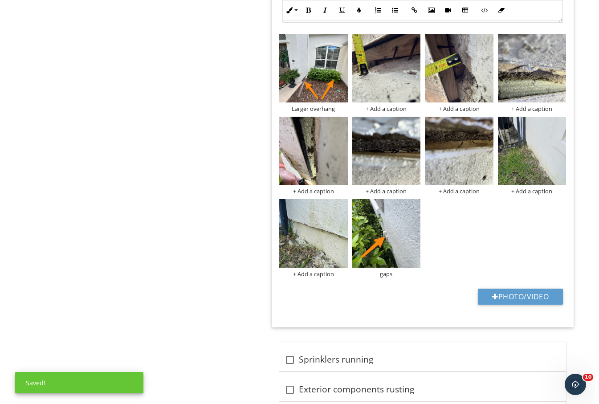
scroll to position [834, 0]
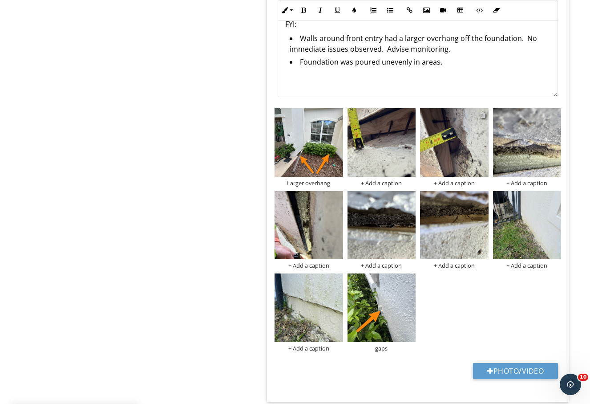
click at [484, 116] on div at bounding box center [483, 114] width 6 height 7
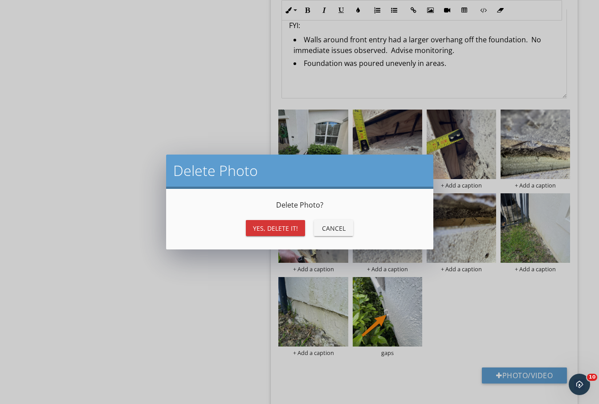
click at [278, 232] on div "Yes, Delete it!" at bounding box center [275, 227] width 45 height 9
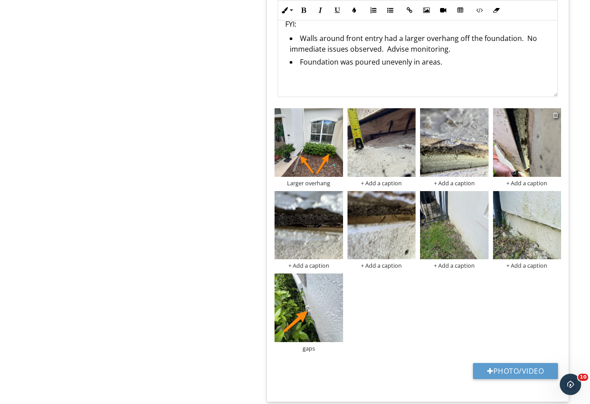
click at [555, 116] on div at bounding box center [556, 114] width 6 height 7
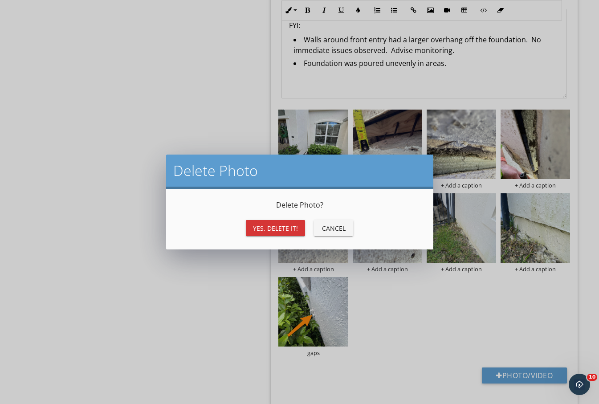
click at [337, 231] on div "Cancel" at bounding box center [333, 227] width 25 height 9
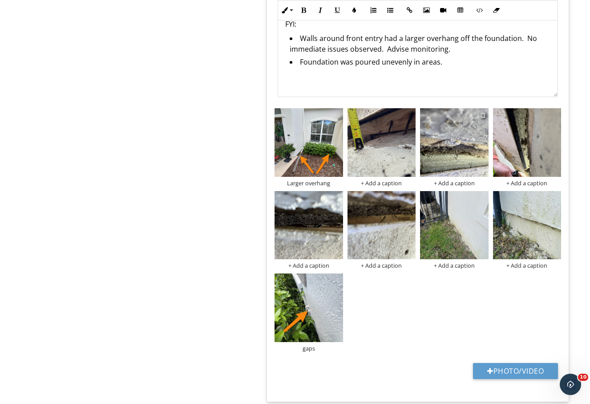
click at [483, 117] on div at bounding box center [483, 114] width 6 height 7
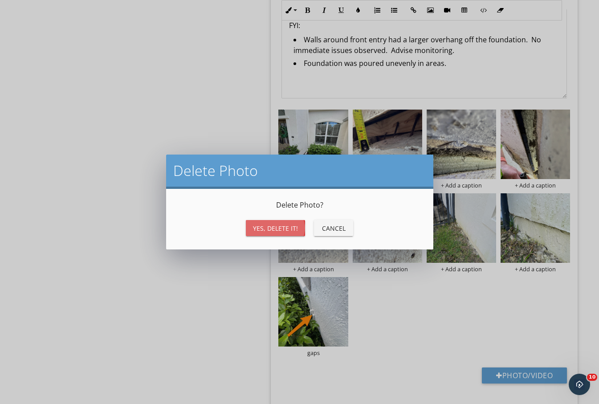
click at [287, 230] on div "Yes, Delete it!" at bounding box center [275, 227] width 45 height 9
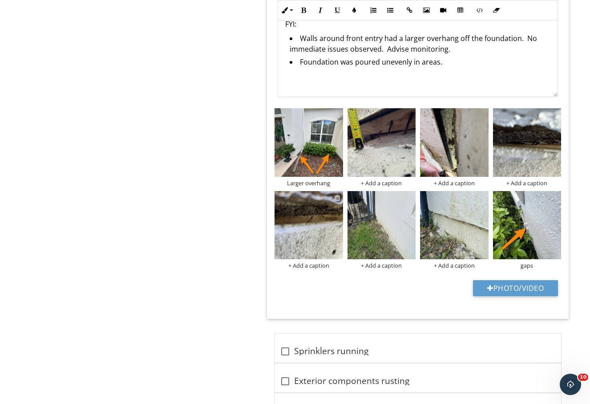
click at [338, 201] on div at bounding box center [338, 197] width 6 height 7
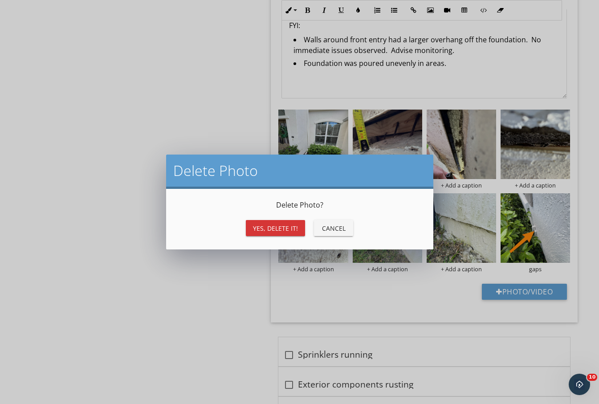
drag, startPoint x: 272, startPoint y: 230, endPoint x: 298, endPoint y: 224, distance: 27.2
click at [272, 230] on div "Yes, Delete it!" at bounding box center [275, 227] width 45 height 9
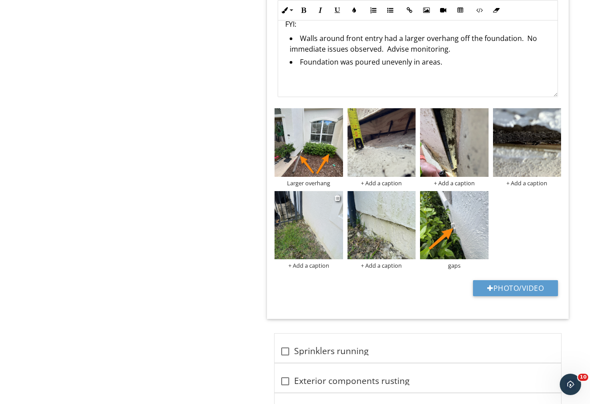
click at [283, 234] on img at bounding box center [309, 225] width 68 height 68
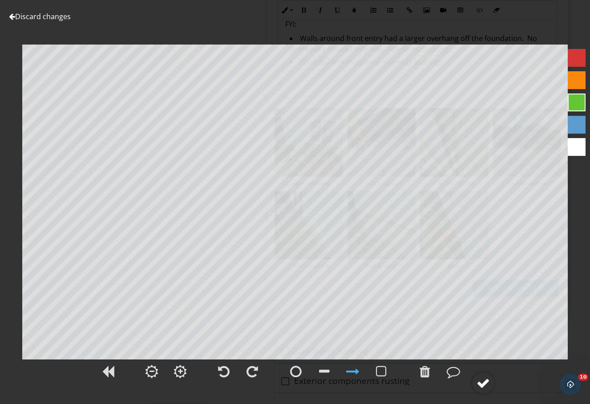
click at [483, 382] on div at bounding box center [483, 382] width 13 height 13
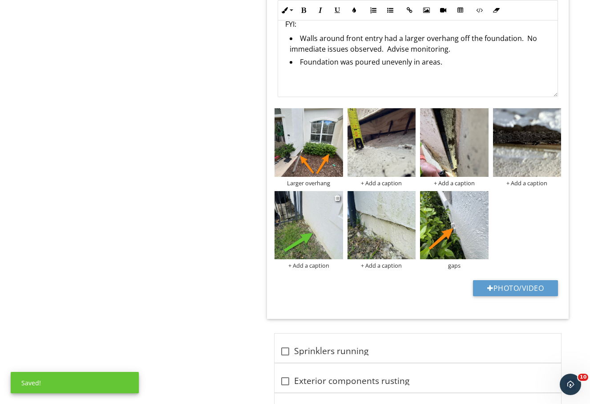
click at [314, 264] on div "+ Add a caption" at bounding box center [309, 265] width 68 height 7
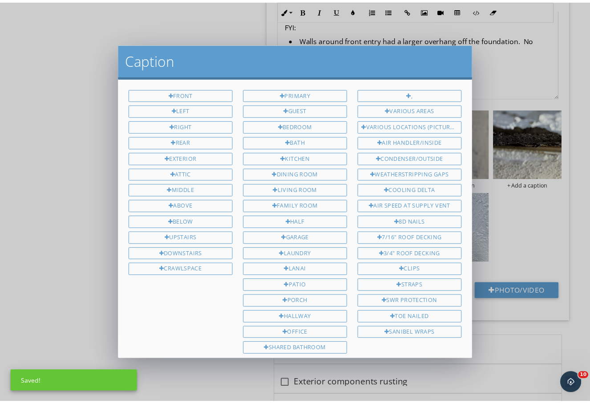
scroll to position [89, 0]
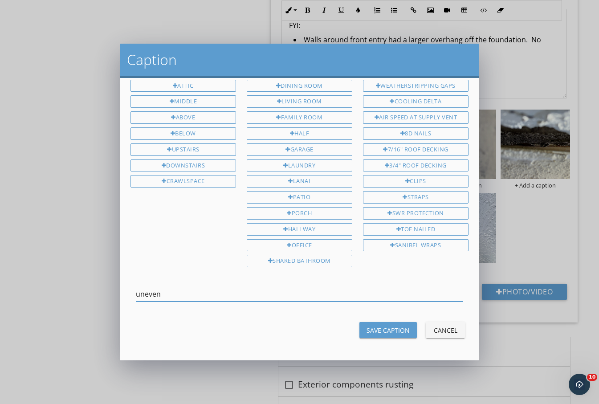
type input "uneven"
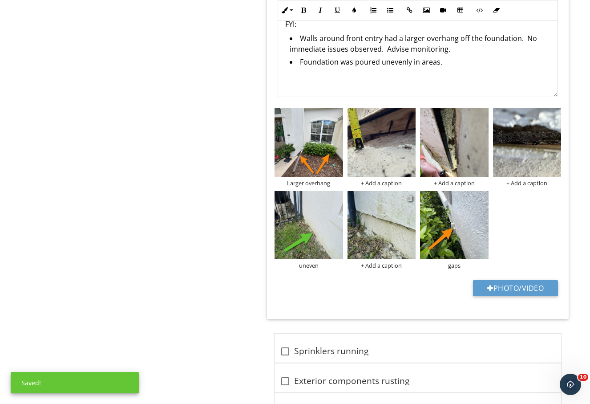
click at [410, 199] on div at bounding box center [410, 197] width 6 height 7
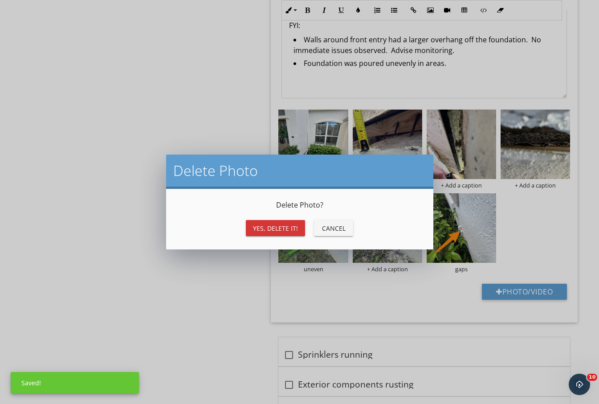
click at [284, 218] on div "Yes, Delete it! Cancel" at bounding box center [300, 227] width 246 height 21
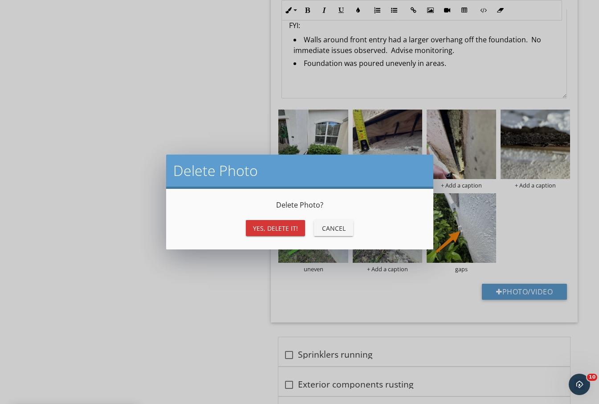
click at [288, 228] on div "Yes, Delete it!" at bounding box center [275, 227] width 45 height 9
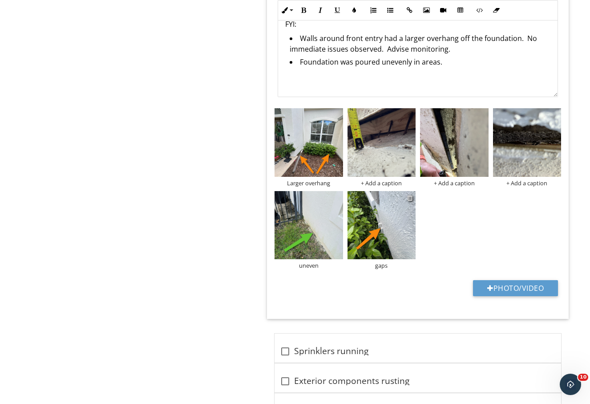
click at [411, 198] on div at bounding box center [410, 197] width 6 height 7
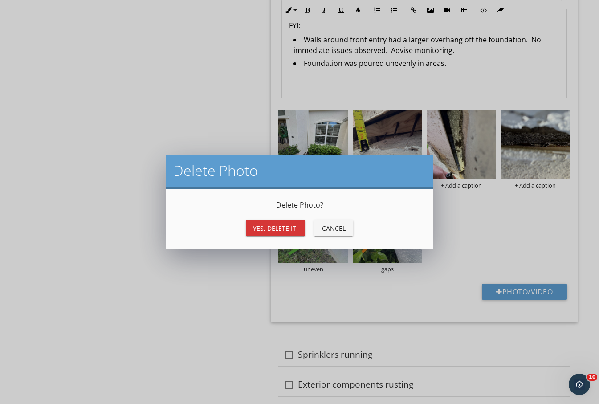
click at [289, 233] on button "Yes, Delete it!" at bounding box center [275, 228] width 59 height 16
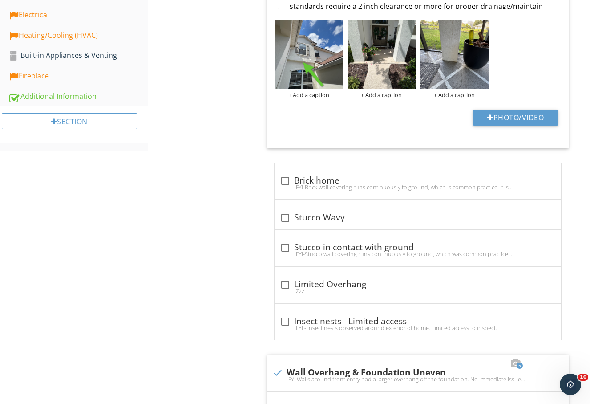
scroll to position [112, 0]
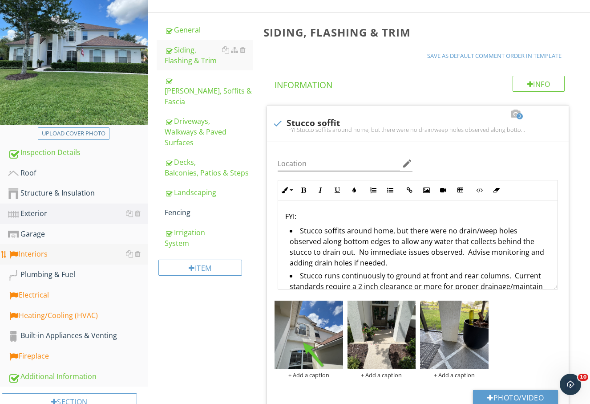
click at [55, 258] on div "Interiors" at bounding box center [78, 254] width 140 height 12
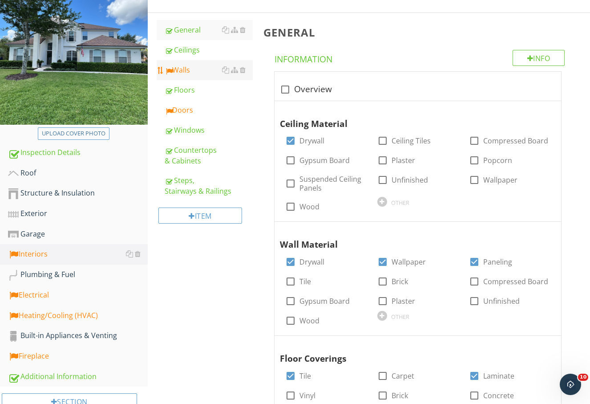
drag, startPoint x: 196, startPoint y: 70, endPoint x: 199, endPoint y: 157, distance: 86.4
click at [196, 70] on div "Walls" at bounding box center [209, 70] width 89 height 11
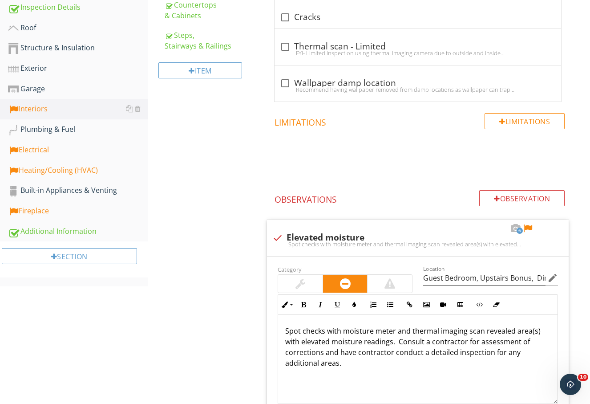
scroll to position [409, 0]
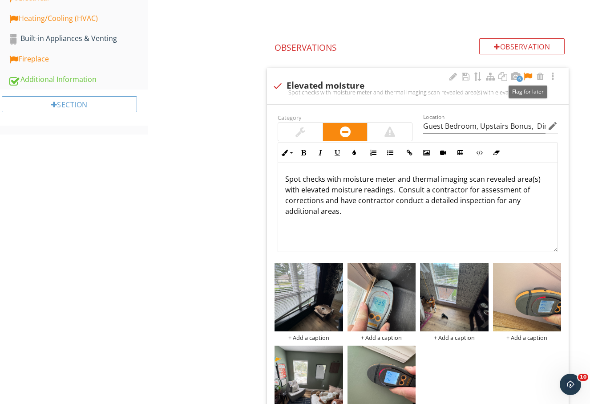
click at [529, 75] on div at bounding box center [528, 76] width 11 height 9
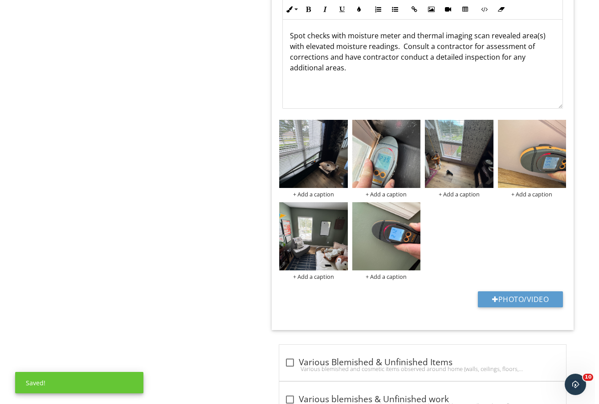
scroll to position [557, 0]
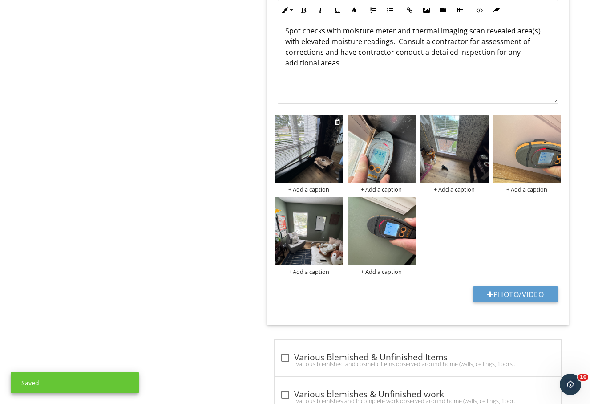
click at [324, 158] on img at bounding box center [309, 149] width 68 height 68
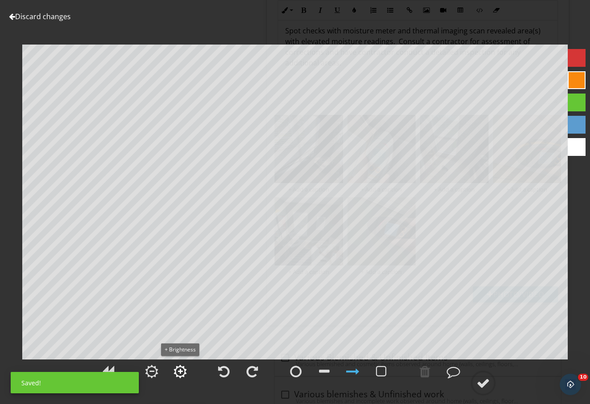
click at [181, 372] on div at bounding box center [180, 371] width 5 height 6
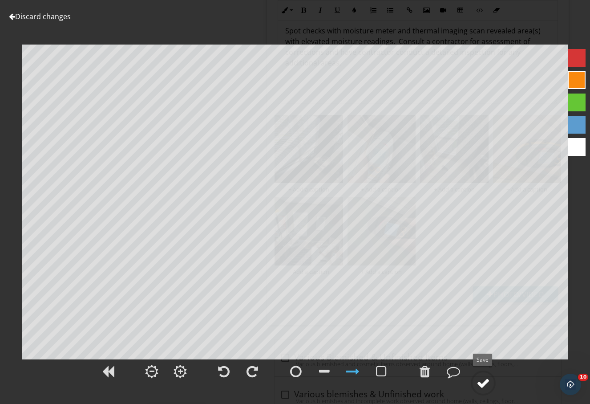
click at [485, 380] on div at bounding box center [483, 382] width 13 height 13
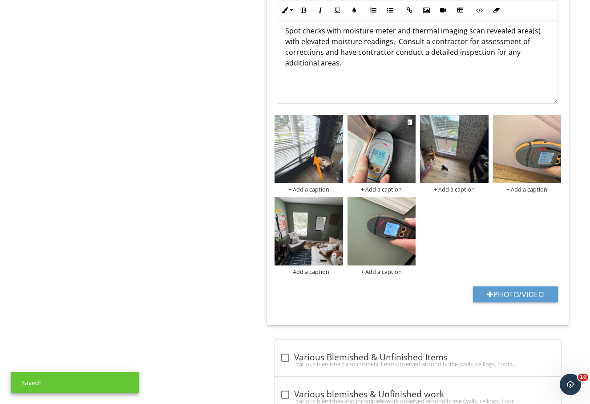
click at [389, 187] on div "+ Add a caption" at bounding box center [382, 189] width 68 height 7
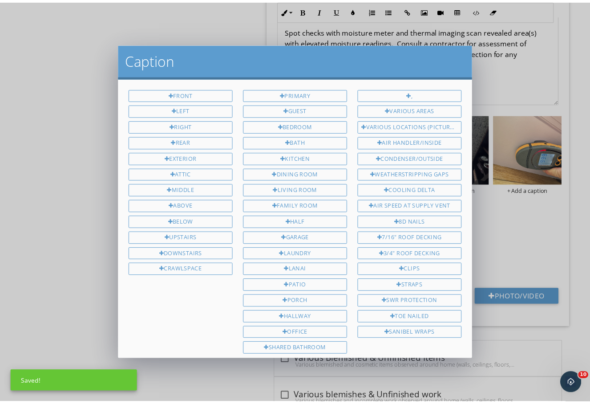
scroll to position [89, 0]
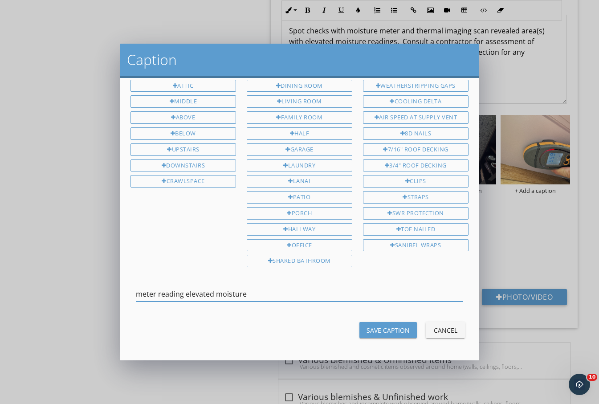
type input "meter reading elevated moisture"
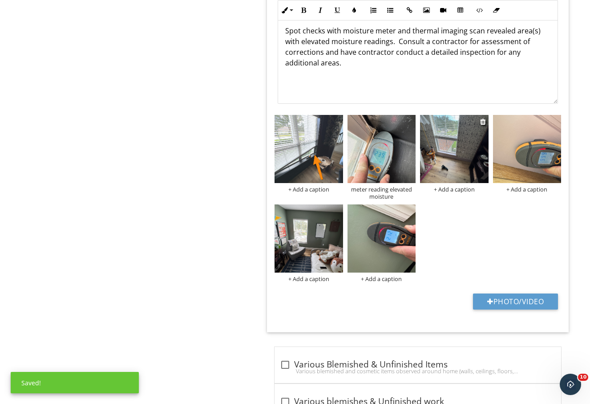
click at [456, 168] on img at bounding box center [454, 149] width 68 height 68
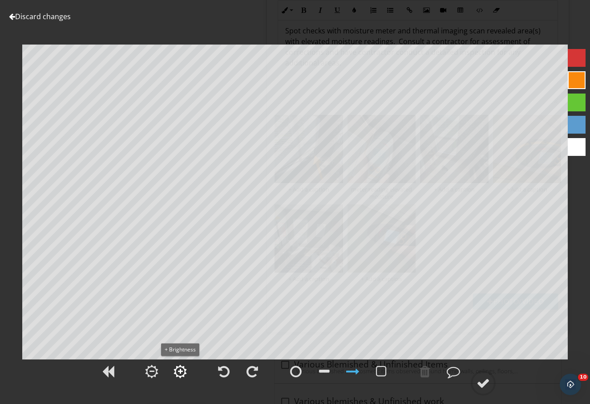
click at [179, 369] on div at bounding box center [180, 371] width 5 height 6
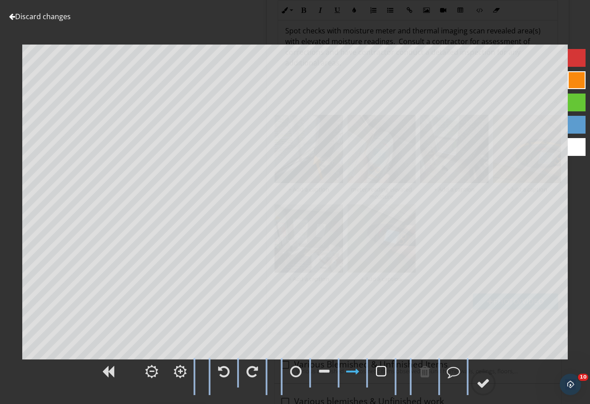
click at [382, 374] on div at bounding box center [381, 371] width 11 height 13
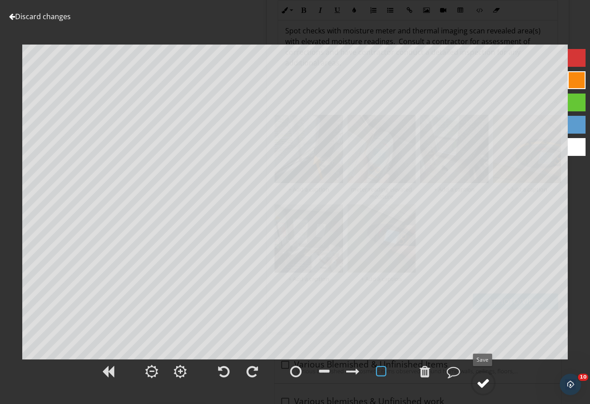
click at [482, 384] on div at bounding box center [483, 382] width 13 height 13
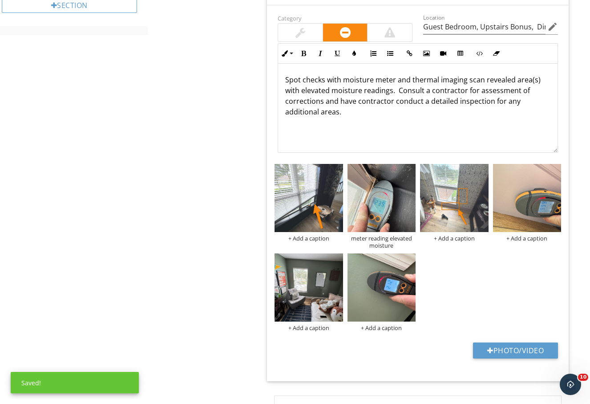
scroll to position [483, 0]
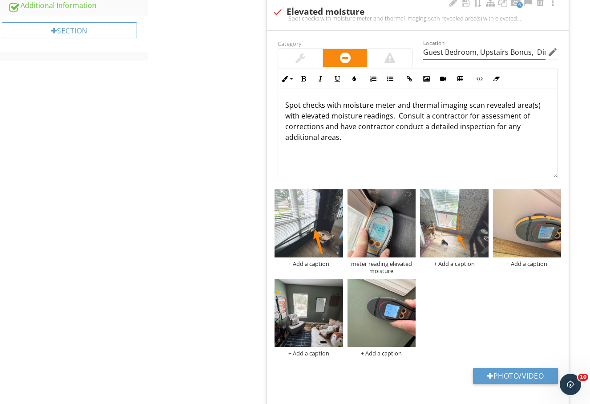
click at [425, 51] on input "Guest Bedroom, Upstairs Bonus, Dining room" at bounding box center [484, 52] width 122 height 15
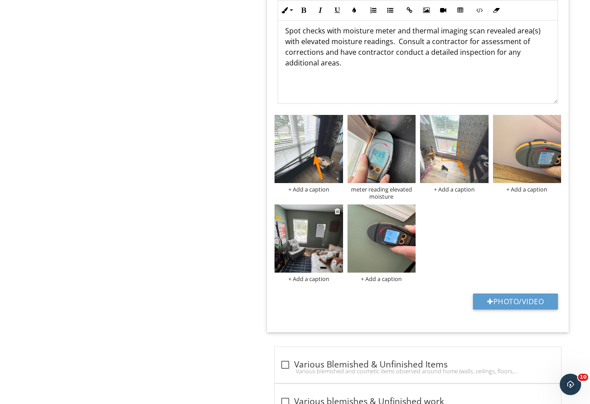
type input "Right Guest Bedroom, Upstairs Bonus, Dining room"
click at [297, 249] on img at bounding box center [309, 238] width 68 height 68
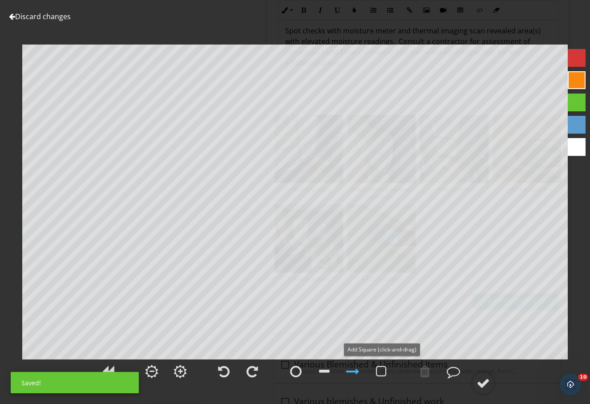
drag, startPoint x: 383, startPoint y: 371, endPoint x: 370, endPoint y: 355, distance: 20.7
click at [383, 370] on div at bounding box center [381, 371] width 11 height 13
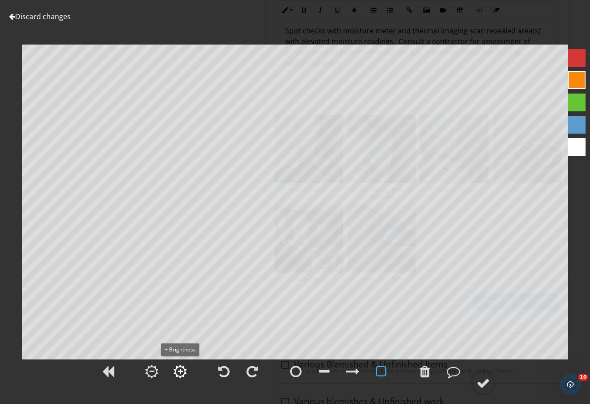
click at [180, 375] on div at bounding box center [180, 371] width 13 height 13
click at [349, 371] on div at bounding box center [352, 371] width 13 height 13
click at [488, 385] on div at bounding box center [483, 382] width 13 height 13
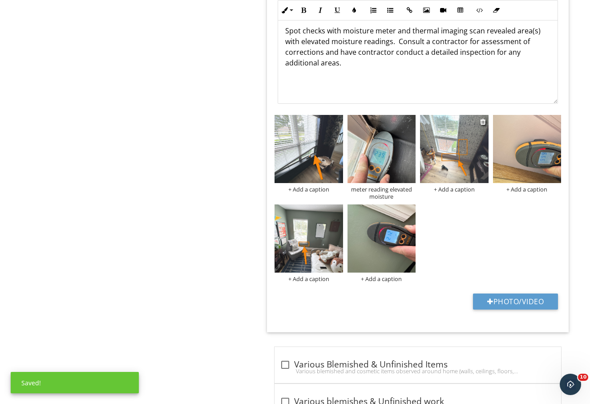
click at [454, 146] on img at bounding box center [454, 149] width 68 height 68
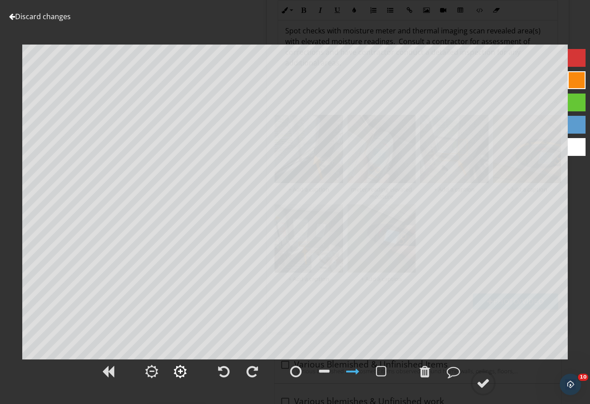
click at [183, 371] on div at bounding box center [180, 371] width 13 height 13
click at [486, 385] on div at bounding box center [483, 382] width 13 height 13
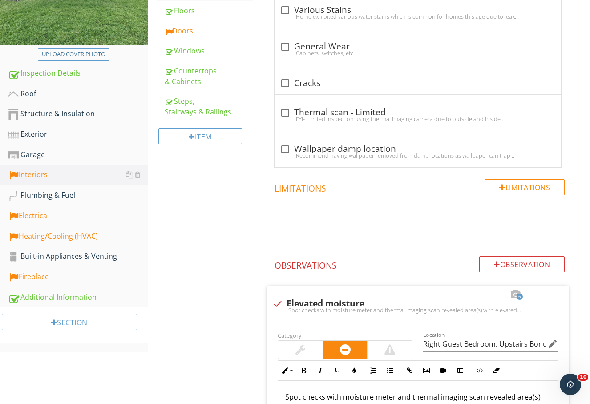
scroll to position [112, 0]
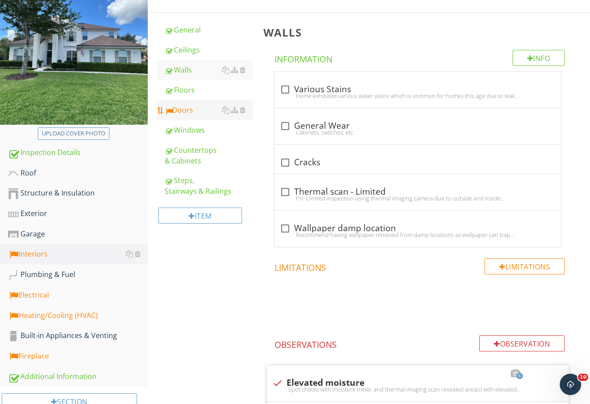
click at [183, 112] on div "Doors" at bounding box center [209, 110] width 89 height 11
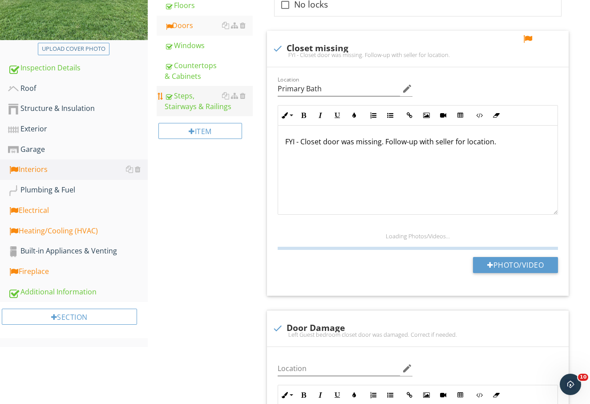
scroll to position [335, 0]
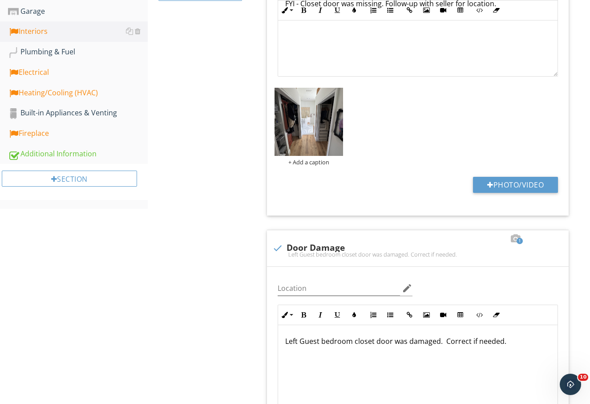
type input "Various Areas"
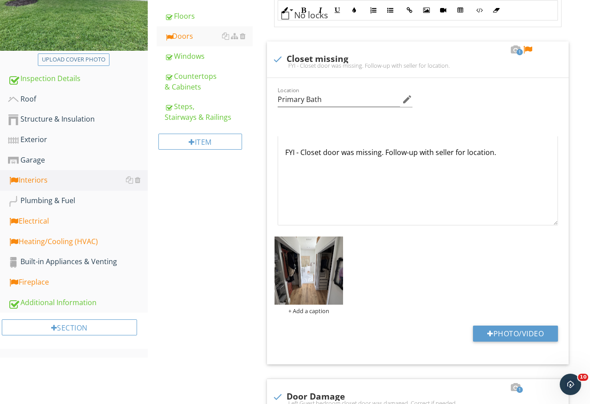
scroll to position [115, 0]
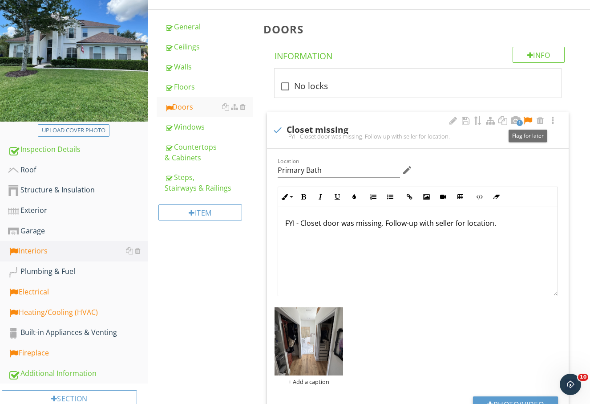
click at [528, 119] on div at bounding box center [528, 120] width 11 height 9
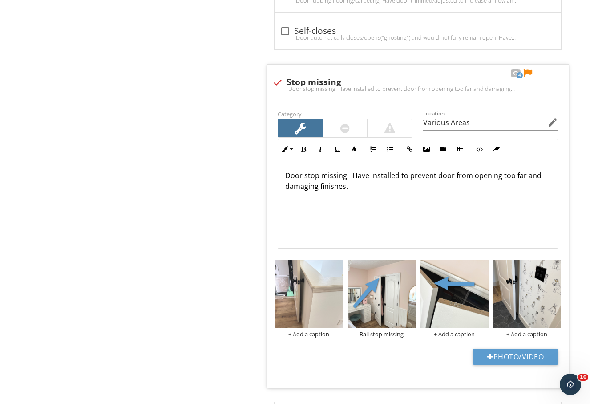
scroll to position [2111, 0]
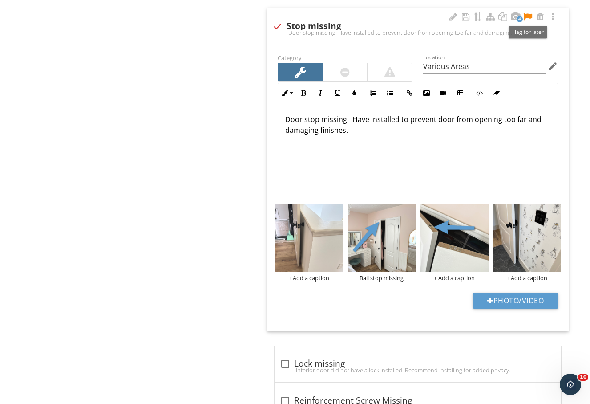
click at [529, 15] on div at bounding box center [528, 16] width 11 height 9
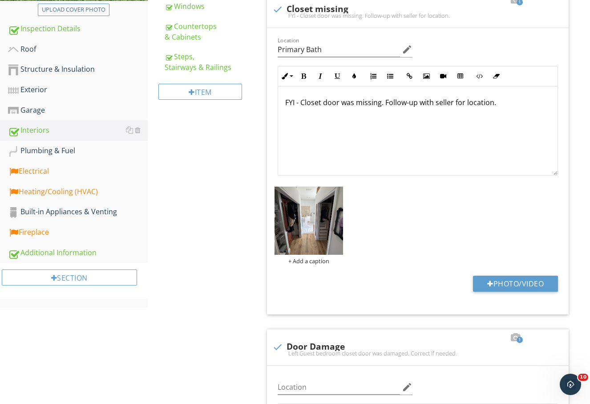
scroll to position [251, 0]
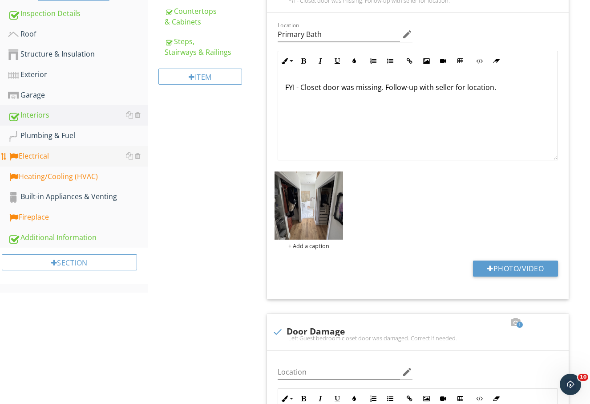
click at [69, 158] on div "Electrical" at bounding box center [78, 156] width 140 height 12
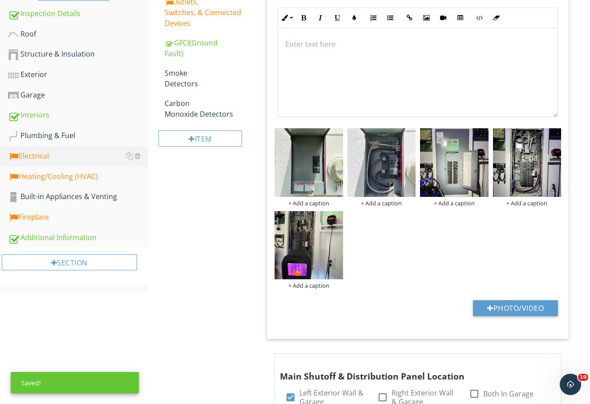
scroll to position [103, 0]
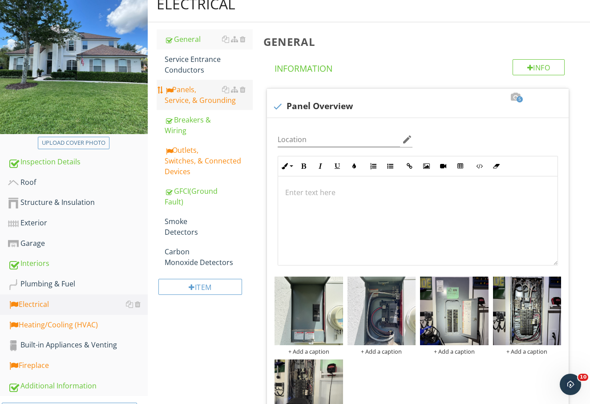
click at [193, 88] on div "Panels, Service, & Grounding" at bounding box center [209, 94] width 89 height 21
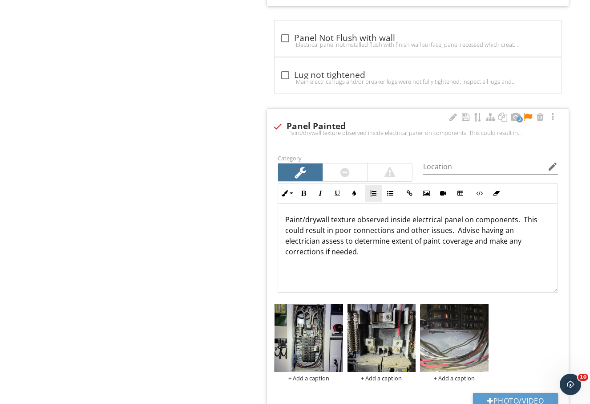
scroll to position [771, 0]
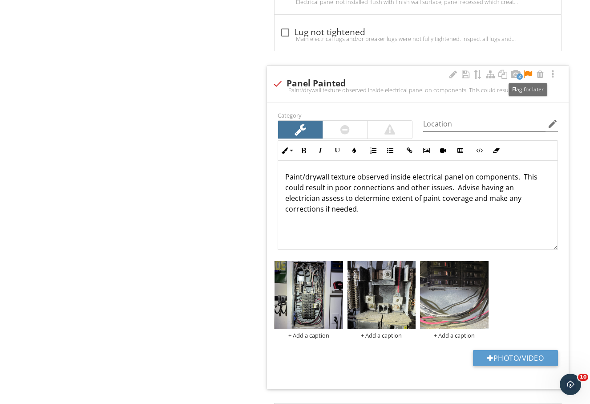
click at [527, 74] on div at bounding box center [528, 74] width 11 height 9
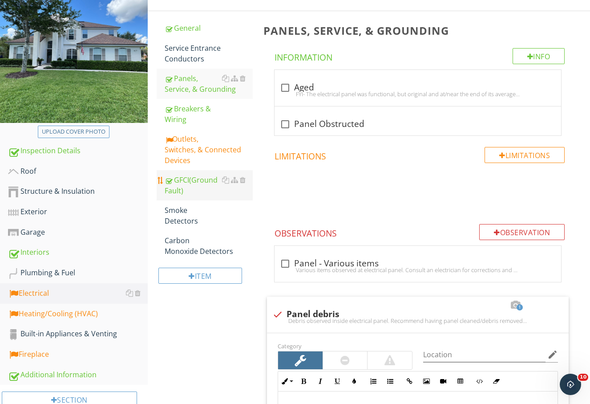
scroll to position [103, 0]
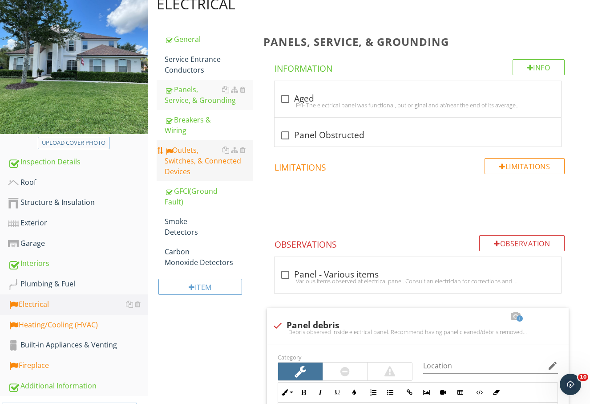
click at [188, 159] on div "Outlets, Switches, & Connected Devices" at bounding box center [209, 161] width 89 height 32
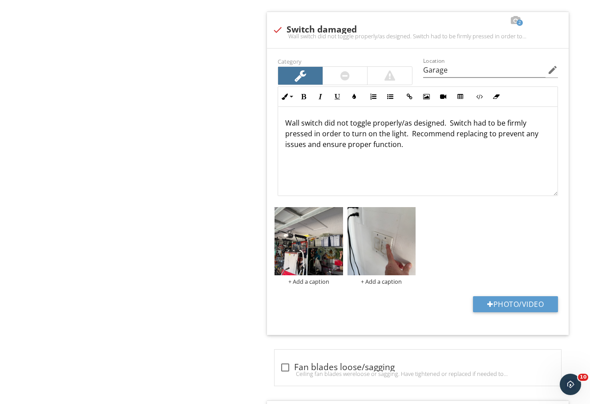
scroll to position [1216, 0]
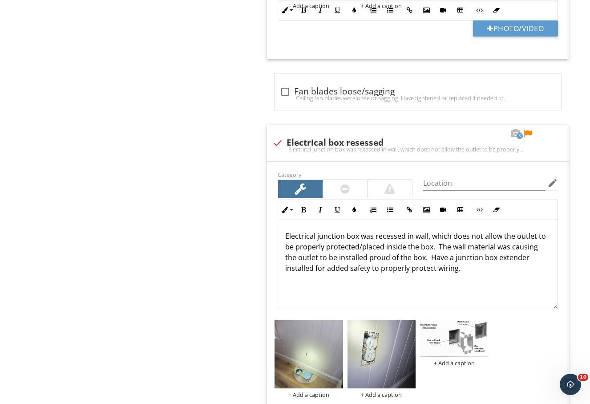
scroll to position [1512, 0]
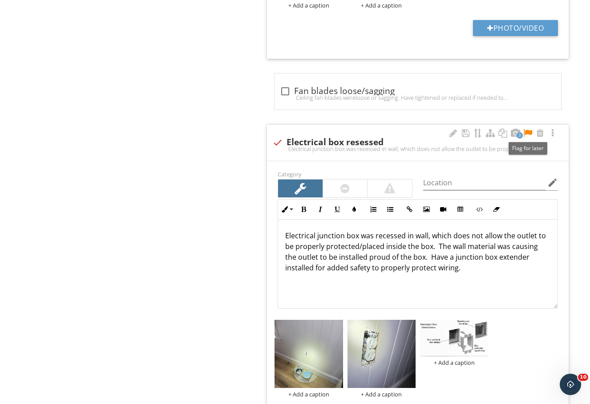
click at [529, 131] on div at bounding box center [528, 133] width 11 height 9
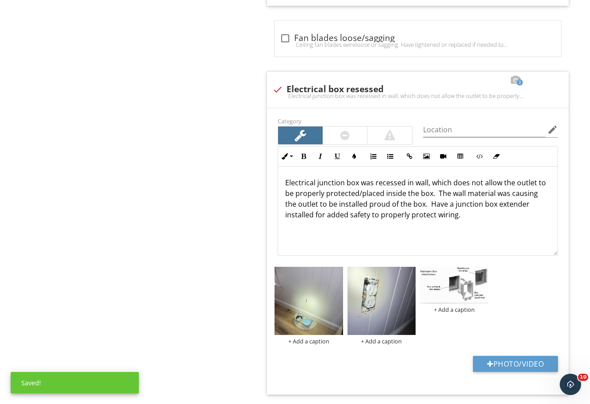
scroll to position [1586, 0]
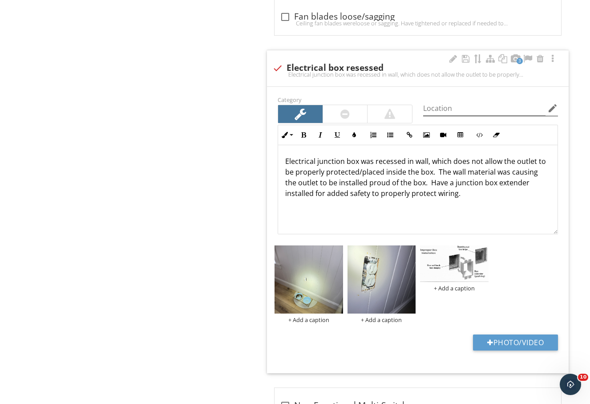
click at [555, 108] on icon "edit" at bounding box center [553, 108] width 11 height 11
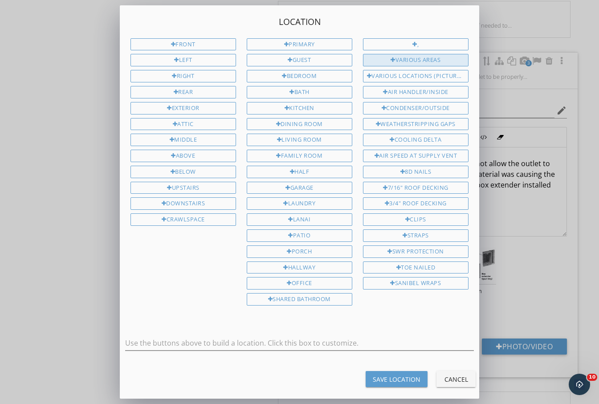
click at [426, 62] on div "Various Areas" at bounding box center [415, 60] width 105 height 12
type input "Various Areas"
click at [390, 380] on div "Save Location" at bounding box center [397, 378] width 48 height 9
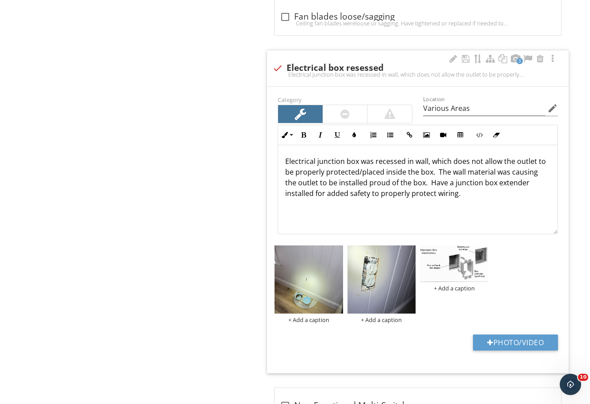
type input "Various Areas"
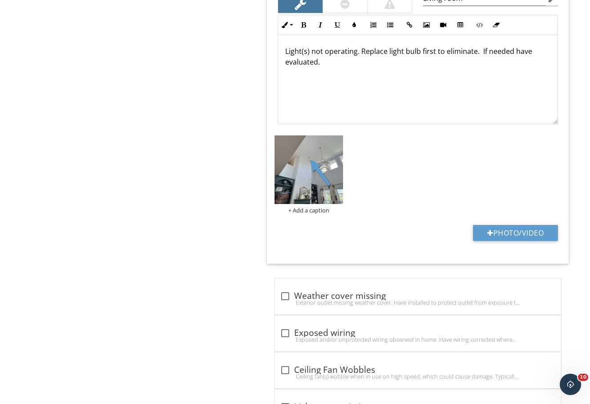
scroll to position [152, 0]
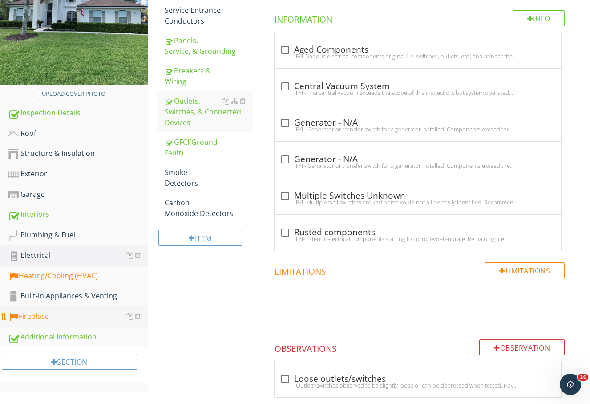
click at [63, 319] on div "Fireplace" at bounding box center [78, 317] width 140 height 12
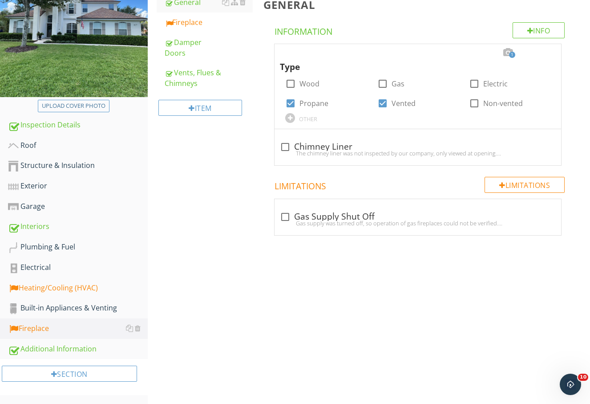
scroll to position [140, 0]
click at [182, 22] on div "Fireplace" at bounding box center [209, 22] width 89 height 11
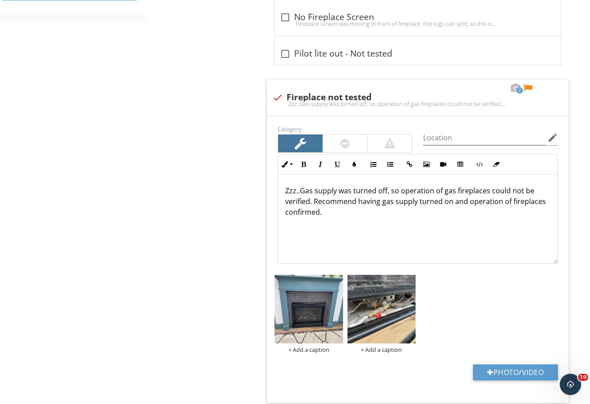
scroll to position [523, 0]
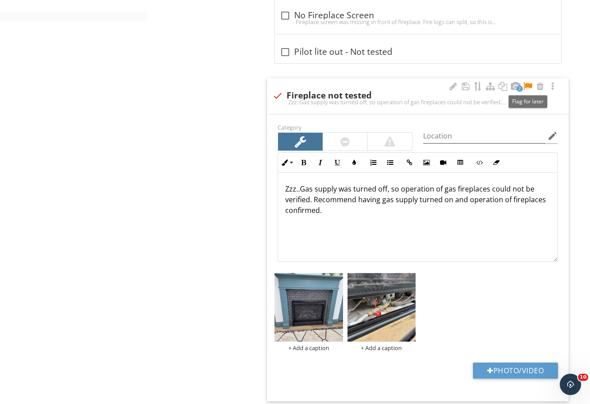
click at [531, 86] on div at bounding box center [528, 86] width 11 height 9
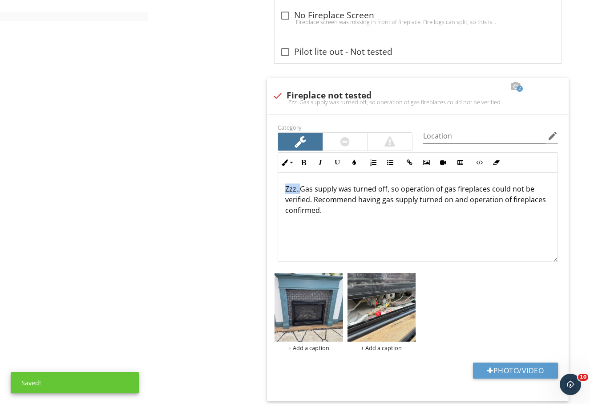
drag, startPoint x: 302, startPoint y: 192, endPoint x: 263, endPoint y: 190, distance: 39.2
click at [263, 190] on div "Fireplace Info Information check_box_outline_blank Fireplace Closed-Off Firepla…" at bounding box center [424, 63] width 332 height 923
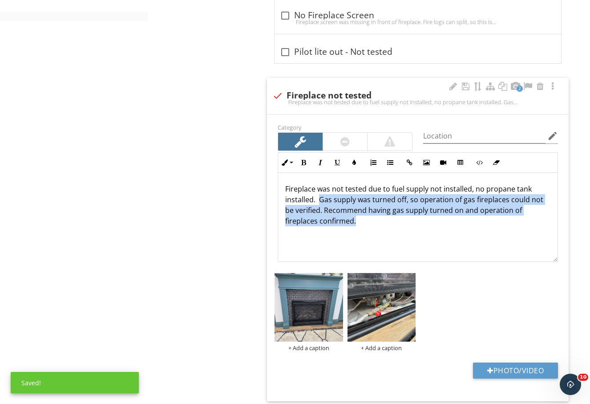
drag, startPoint x: 319, startPoint y: 199, endPoint x: 381, endPoint y: 222, distance: 65.9
click at [381, 222] on p "Fireplace was not tested due to fuel supply not installed, no propane tank inst…" at bounding box center [417, 204] width 265 height 43
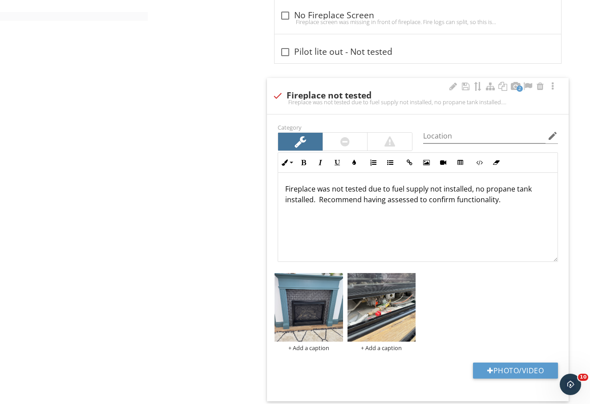
click at [282, 187] on div "Fireplace was not tested due to fuel supply not installed, no propane tank inst…" at bounding box center [418, 217] width 280 height 89
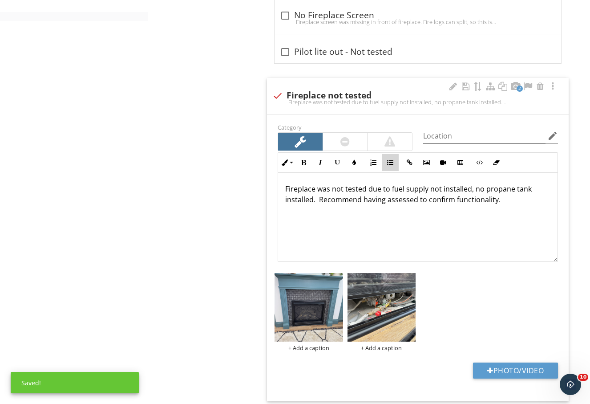
click at [394, 164] on button "Unordered List" at bounding box center [390, 162] width 17 height 17
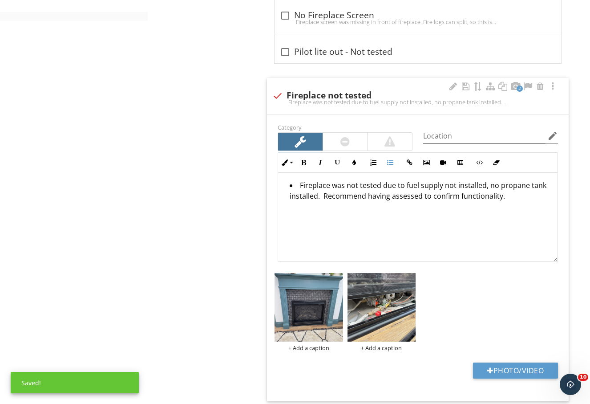
click at [538, 200] on li "Fireplace was not tested due to fuel supply not installed, no propane tank inst…" at bounding box center [420, 192] width 261 height 24
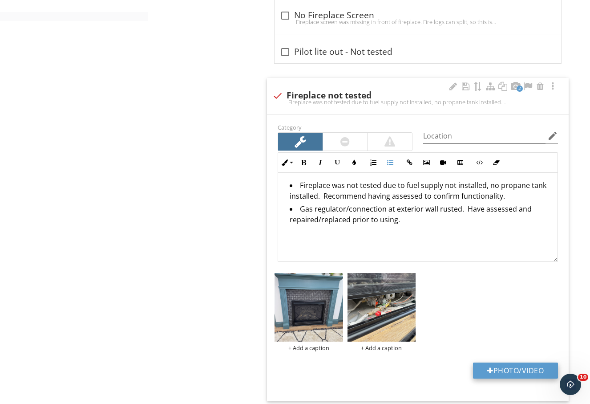
click at [536, 366] on button "Photo/Video" at bounding box center [515, 370] width 85 height 16
type input "C:\fakepath\photo (14).jpg"
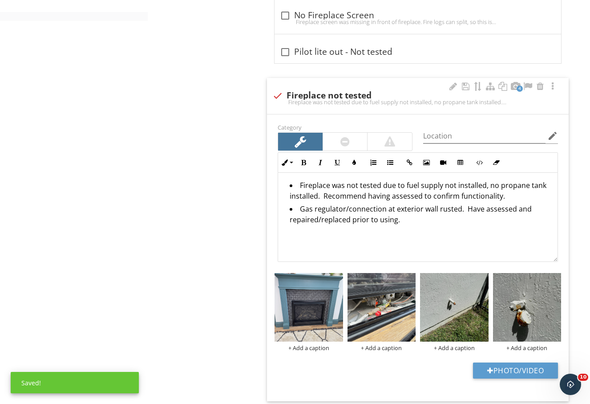
scroll to position [152, 0]
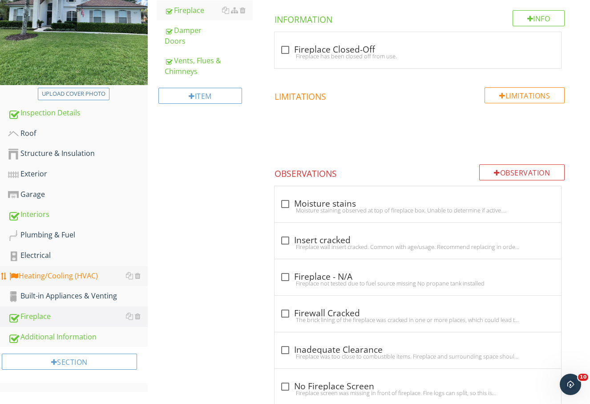
click at [57, 270] on div "Heating/Cooling (HVAC)" at bounding box center [78, 276] width 140 height 12
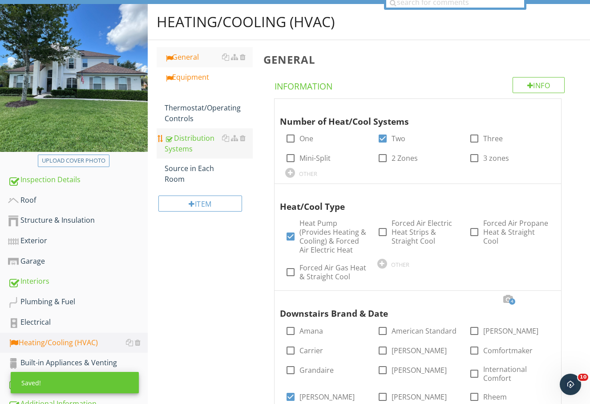
scroll to position [77, 0]
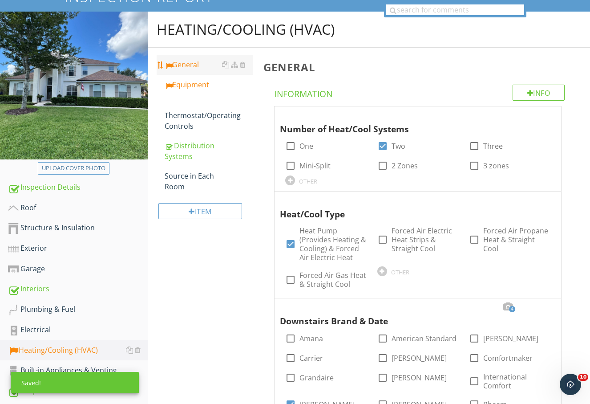
click at [189, 68] on div "General" at bounding box center [209, 64] width 89 height 11
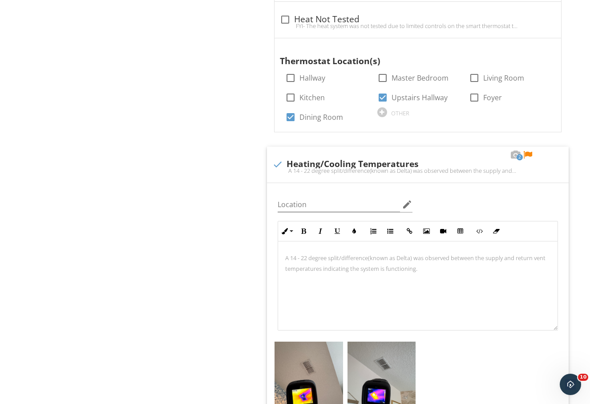
scroll to position [1190, 0]
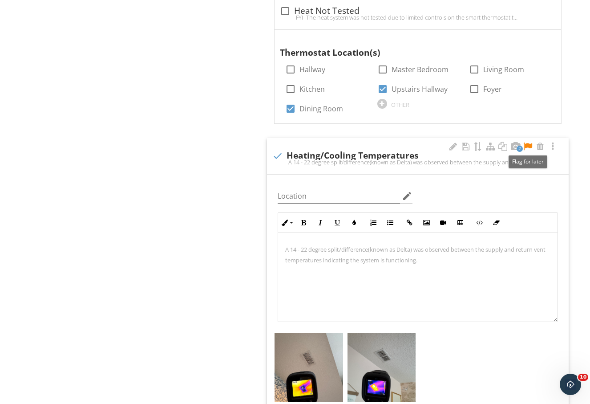
click at [529, 146] on div at bounding box center [528, 146] width 11 height 9
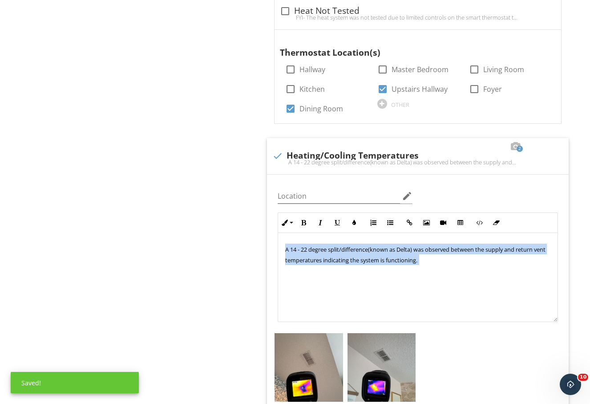
drag, startPoint x: 491, startPoint y: 290, endPoint x: 222, endPoint y: 182, distance: 290.0
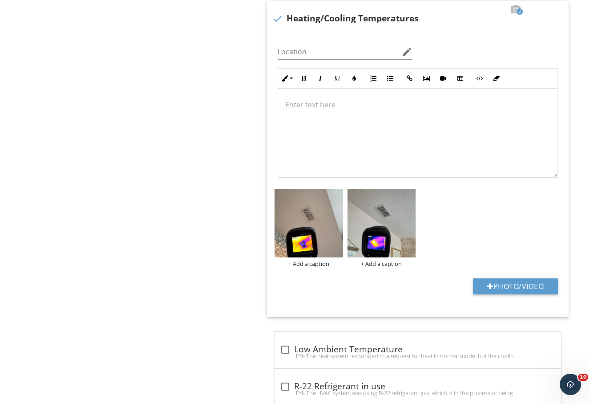
scroll to position [1332, 0]
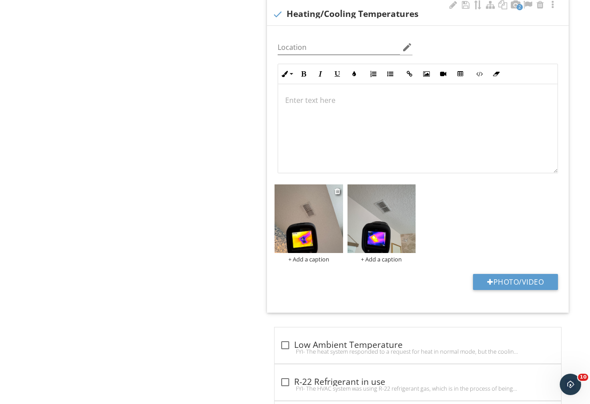
click at [314, 240] on img at bounding box center [309, 218] width 68 height 68
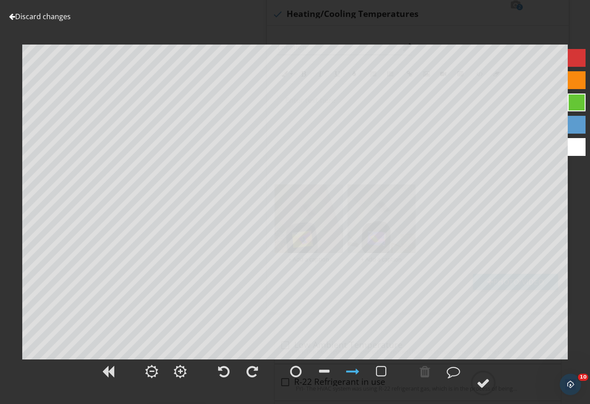
click at [46, 20] on link "Discard changes" at bounding box center [40, 17] width 62 height 10
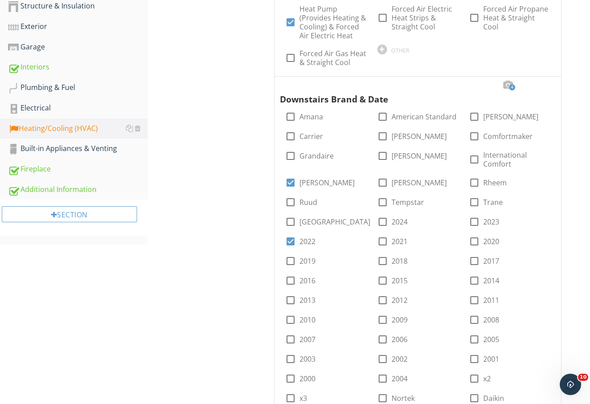
scroll to position [145, 0]
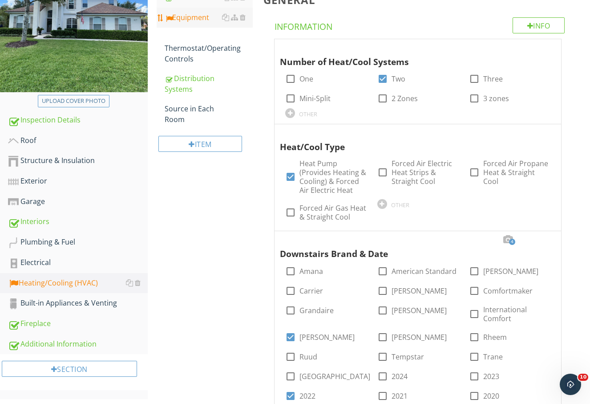
click at [184, 12] on div "Equipment" at bounding box center [209, 17] width 89 height 11
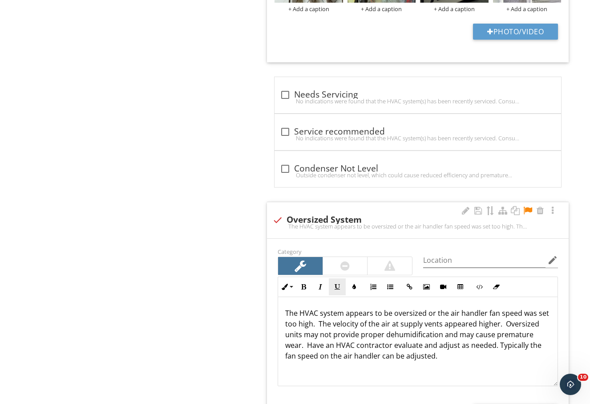
scroll to position [1183, 0]
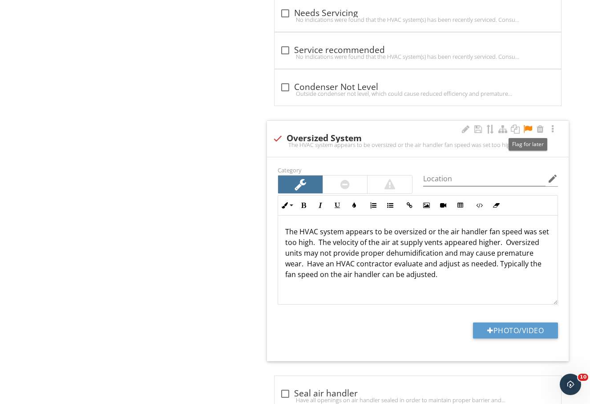
click at [528, 127] on div at bounding box center [528, 129] width 11 height 9
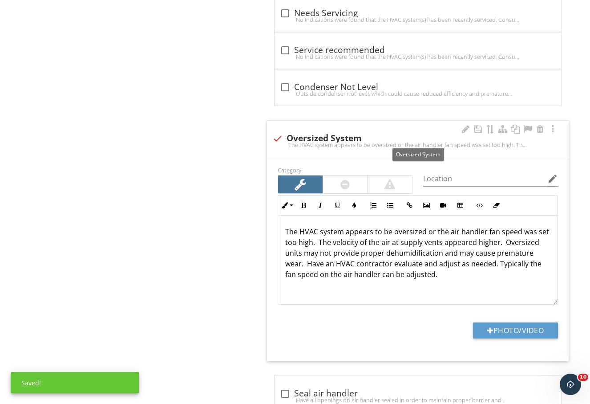
click at [276, 140] on div at bounding box center [277, 138] width 15 height 15
checkbox input "true"
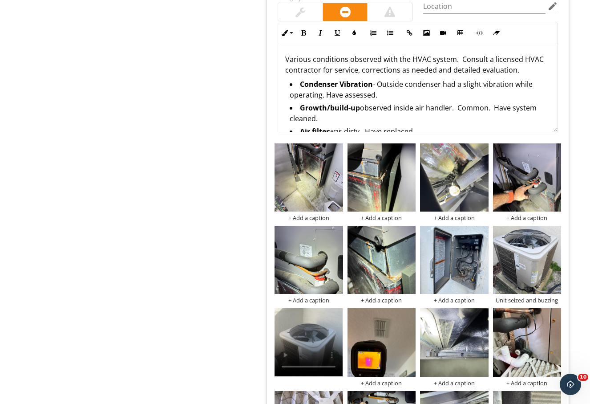
scroll to position [643, 0]
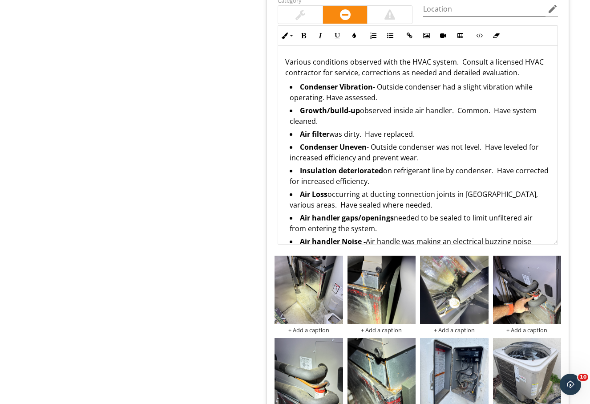
drag, startPoint x: 552, startPoint y: 133, endPoint x: 468, endPoint y: 245, distance: 140.2
click at [552, 242] on div "Various conditions observed with the HVAC system. Consult a licensed HVAC contr…" at bounding box center [418, 145] width 280 height 199
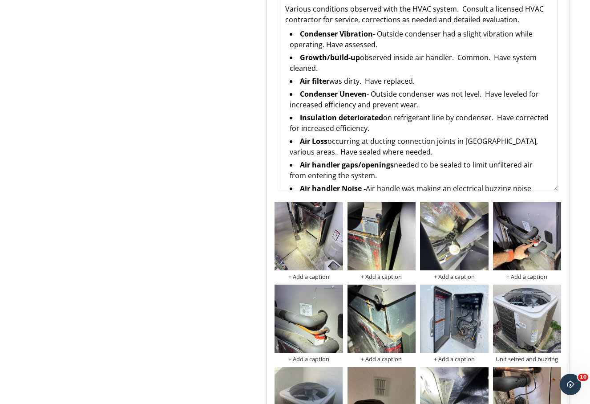
scroll to position [717, 0]
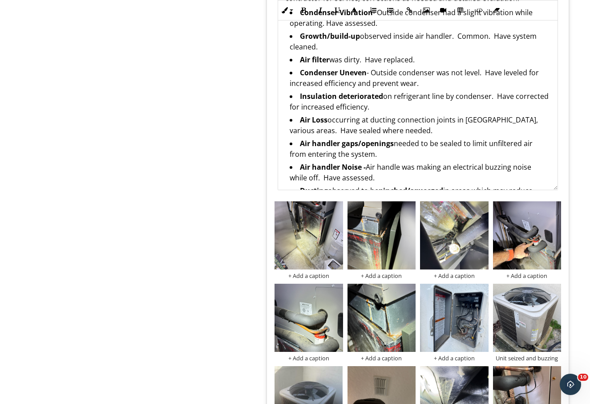
drag, startPoint x: 553, startPoint y: 168, endPoint x: 554, endPoint y: 191, distance: 22.7
click at [554, 190] on div "Various conditions observed with the HVAC system. Consult a licensed HVAC contr…" at bounding box center [418, 81] width 280 height 219
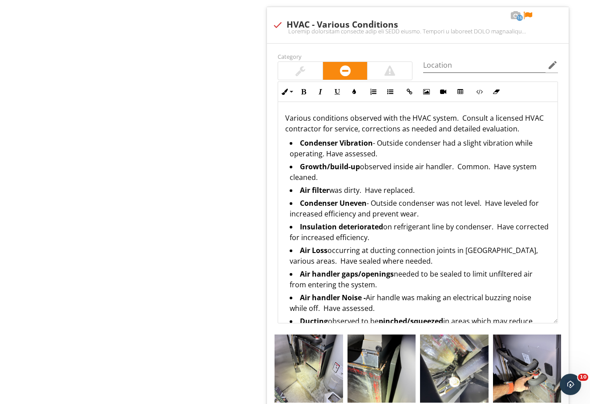
scroll to position [569, 0]
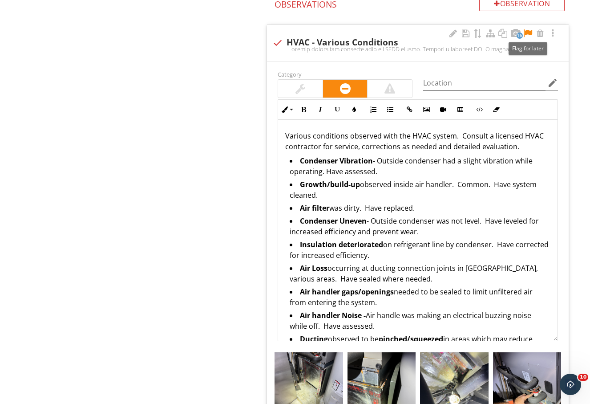
click at [528, 34] on div at bounding box center [528, 33] width 11 height 9
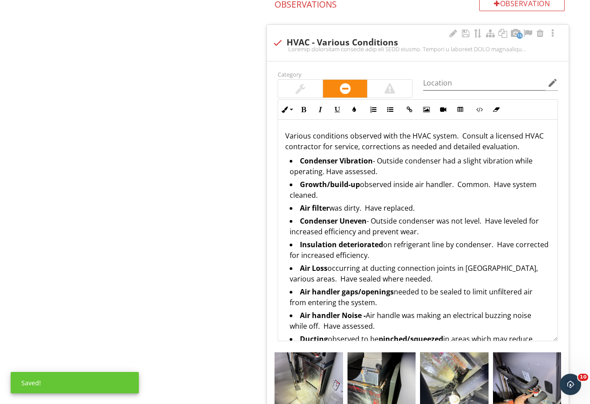
click at [302, 162] on strong "Condenser Vibration" at bounding box center [336, 161] width 73 height 10
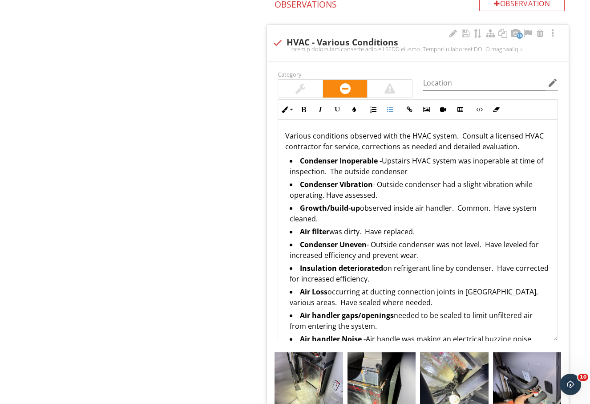
click at [461, 163] on li "Condenser Inoperable - Upstairs HVAC system was inoperable at time of inspectio…" at bounding box center [420, 167] width 261 height 24
drag, startPoint x: 475, startPoint y: 161, endPoint x: 510, endPoint y: 162, distance: 35.6
click at [510, 162] on li "Condenser Inoperable - Upstairs HVAC system was inoperable at time of inspectio…" at bounding box center [420, 167] width 261 height 24
click at [424, 174] on li "Condenser Inoperable - Upstairs HVAC system was not cooling at time of inspecti…" at bounding box center [420, 167] width 261 height 24
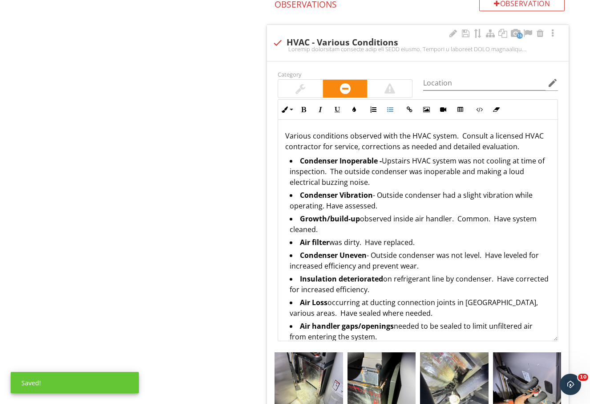
drag, startPoint x: 396, startPoint y: 207, endPoint x: 303, endPoint y: 193, distance: 94.5
click at [303, 195] on li "Condenser Vibration - Outside condenser had a slight vibration while operating.…" at bounding box center [420, 202] width 261 height 24
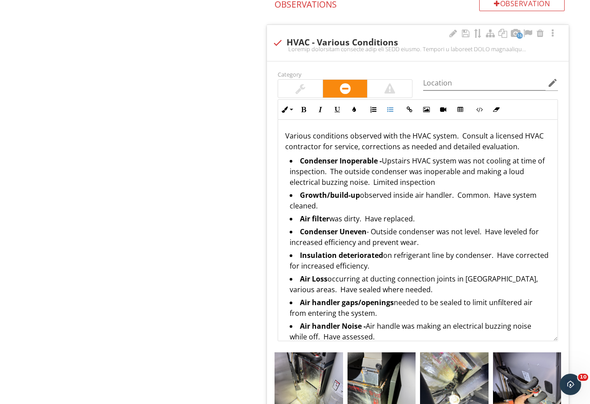
click at [417, 197] on li "Growth/build-up observed inside air handler. Common. Have system cleaned." at bounding box center [420, 202] width 261 height 24
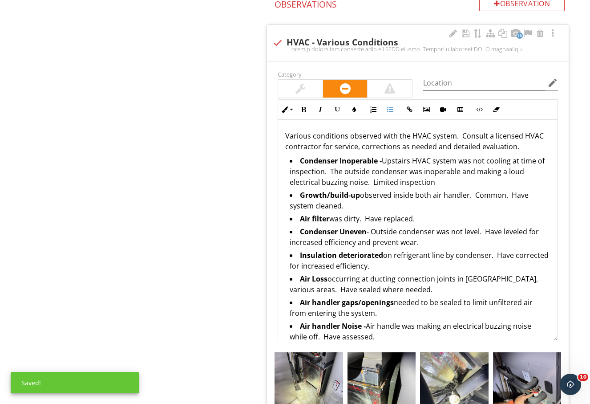
click at [469, 196] on li "Growth/build-up observed inside both air handler. Common. Have system cleaned." at bounding box center [420, 202] width 261 height 24
click at [329, 221] on strong "Air filter" at bounding box center [314, 219] width 29 height 10
click at [346, 220] on li "Air filters was dirty. Have replaced." at bounding box center [420, 219] width 261 height 13
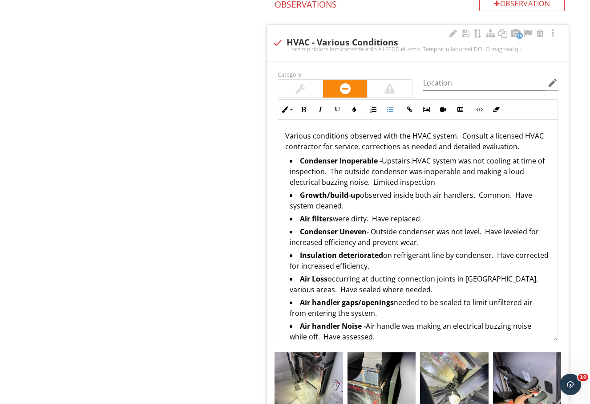
scroll to position [74, 0]
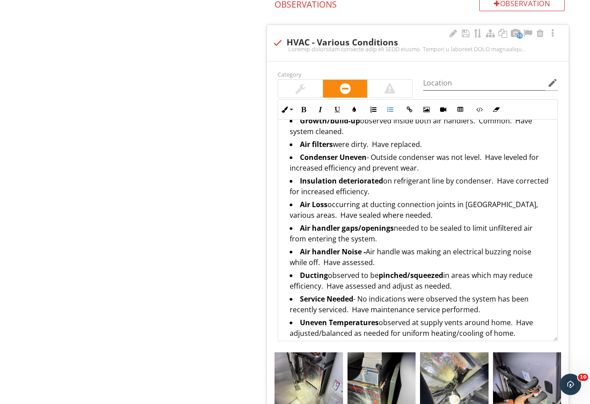
click at [437, 158] on li "Condenser Uneven - Outside condenser was not level. Have leveled for increased …" at bounding box center [420, 164] width 261 height 24
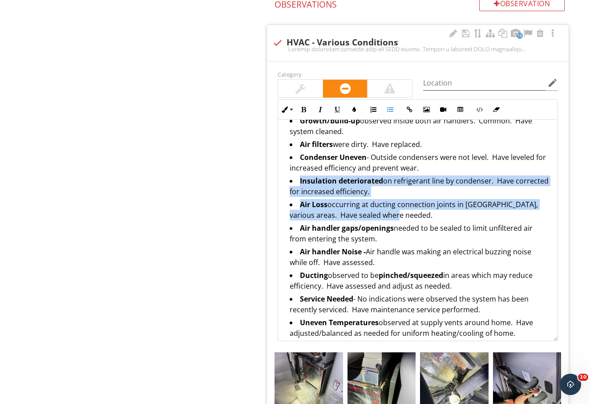
drag, startPoint x: 299, startPoint y: 182, endPoint x: 393, endPoint y: 214, distance: 98.8
click at [393, 215] on ul "Condenser Inoperable - Upstairs HVAC system was not cooling at time of inspecti…" at bounding box center [417, 245] width 265 height 328
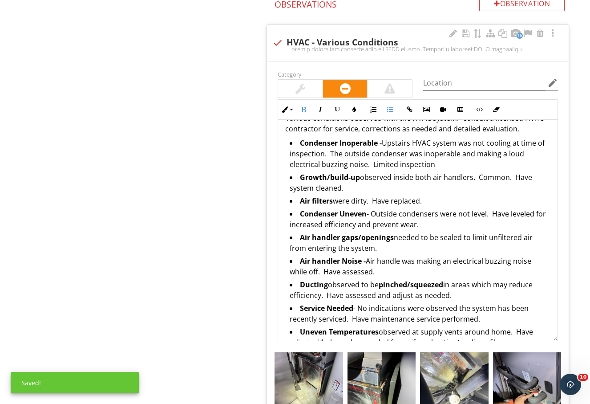
scroll to position [0, 0]
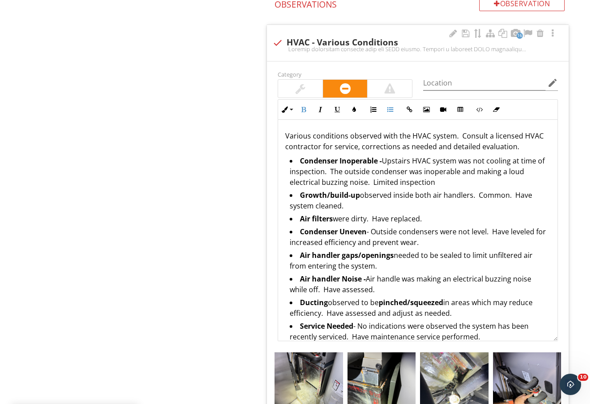
click at [466, 180] on li "Condenser Inoperable - Upstairs HVAC system was not cooling at time of inspecti…" at bounding box center [420, 172] width 261 height 34
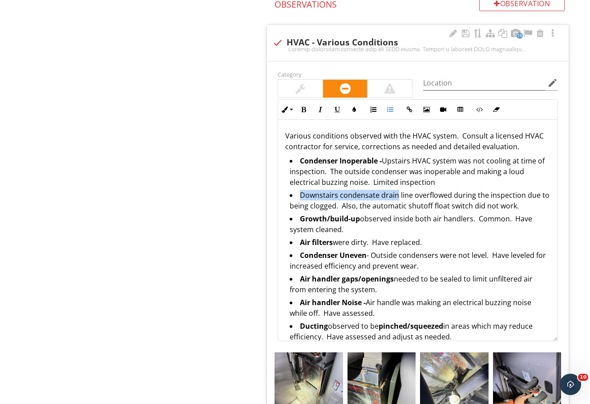
drag, startPoint x: 301, startPoint y: 194, endPoint x: 397, endPoint y: 197, distance: 95.7
click at [397, 197] on li "Downstairs condensate drain line overflowed during the inspection due to being …" at bounding box center [420, 202] width 261 height 24
click at [306, 114] on button "Bold" at bounding box center [303, 109] width 17 height 17
click at [396, 226] on li "Growth/build-up observed inside both air handlers. Common. Have system cleaned." at bounding box center [420, 225] width 261 height 24
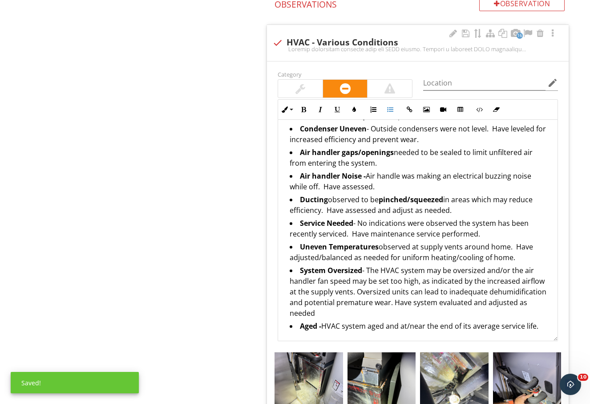
scroll to position [63, 0]
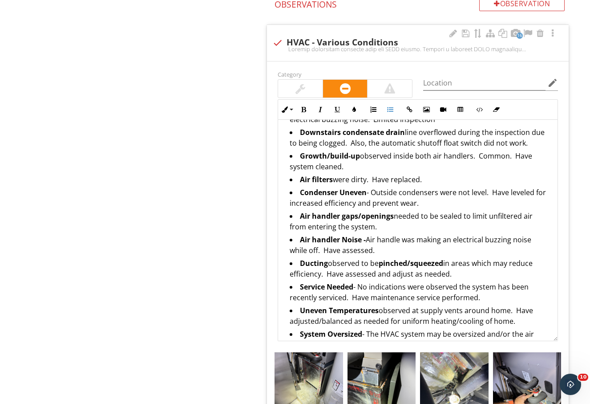
drag, startPoint x: 301, startPoint y: 223, endPoint x: 380, endPoint y: 234, distance: 79.6
click at [380, 234] on li "Air handler gaps/openings needed to be sealed to limit unfiltered air from ente…" at bounding box center [420, 223] width 261 height 24
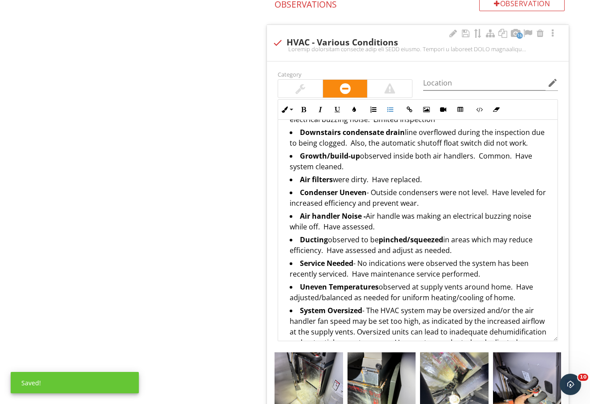
drag, startPoint x: 383, startPoint y: 238, endPoint x: 296, endPoint y: 228, distance: 88.2
click at [296, 228] on li "Air handler Noise - Air handle was making an electrical buzzing noise while off…" at bounding box center [420, 223] width 261 height 24
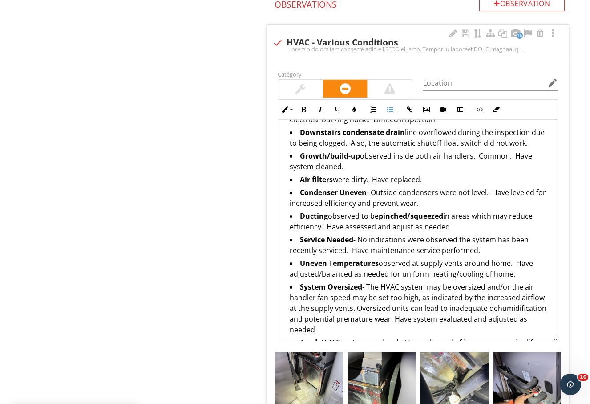
drag, startPoint x: 300, startPoint y: 227, endPoint x: 452, endPoint y: 236, distance: 152.1
click at [452, 234] on li "Ducting observed to be pinched/squeezed in areas which may reduce efficiency. H…" at bounding box center [420, 223] width 261 height 24
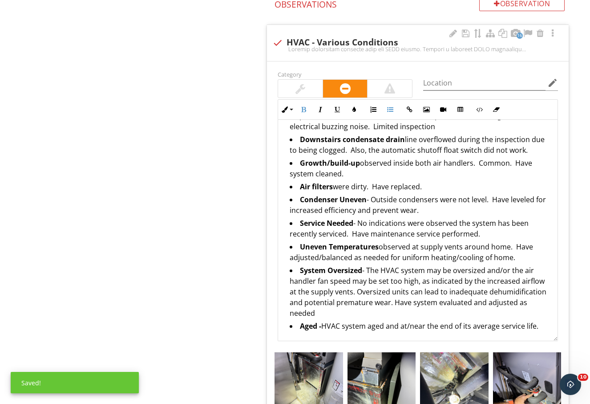
drag, startPoint x: 300, startPoint y: 247, endPoint x: 514, endPoint y: 256, distance: 213.8
click at [513, 256] on span "Uneven Temperatures observed at supply vents around home. Have adjusted/balance…" at bounding box center [411, 252] width 243 height 20
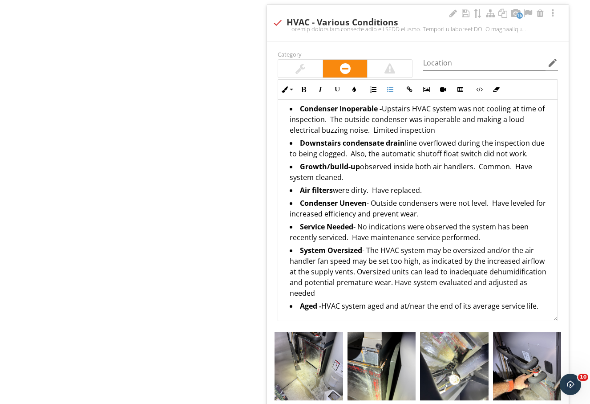
scroll to position [43, 0]
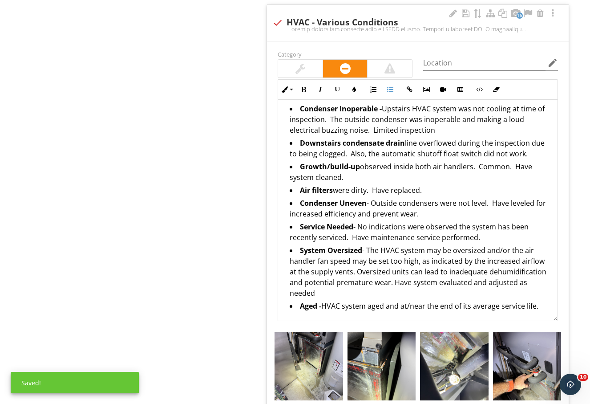
drag, startPoint x: 540, startPoint y: 308, endPoint x: 299, endPoint y: 320, distance: 242.0
click at [299, 320] on div "Various conditions observed with the HVAC system. Consult a licensed HVAC contr…" at bounding box center [418, 194] width 280 height 253
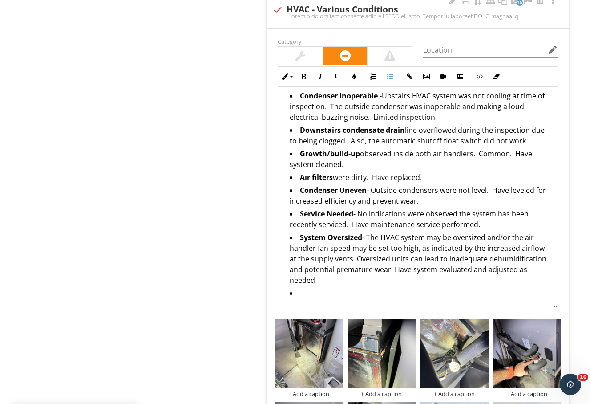
scroll to position [30, 0]
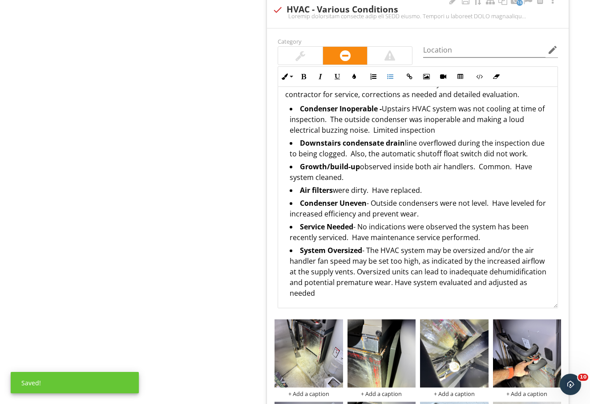
click at [543, 144] on div "Various conditions observed with the HVAC system. Consult a licensed HVAC contr…" at bounding box center [418, 188] width 280 height 240
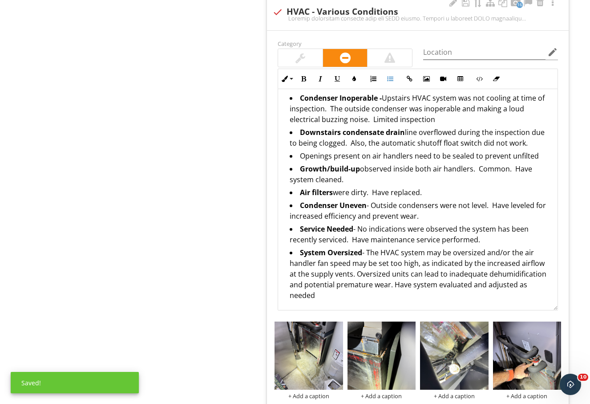
scroll to position [589, 0]
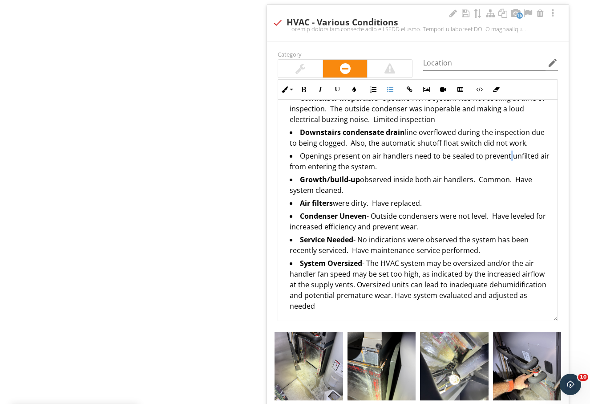
drag, startPoint x: 527, startPoint y: 159, endPoint x: 510, endPoint y: 160, distance: 17.4
click at [510, 160] on li "Openings present on air handlers need to be sealed to prevent unfilted air from…" at bounding box center [420, 162] width 261 height 24
click at [521, 160] on li "Openings present on air handlers need to be sealed to prevent unfilted air from…" at bounding box center [420, 162] width 261 height 24
click at [524, 159] on li "Openings present on air handlers need to be sealed to prevent unfilted air from…" at bounding box center [420, 162] width 261 height 24
click at [528, 159] on li "Openings present on air handlers need to be sealed to prevent unfilted air from…" at bounding box center [420, 162] width 261 height 24
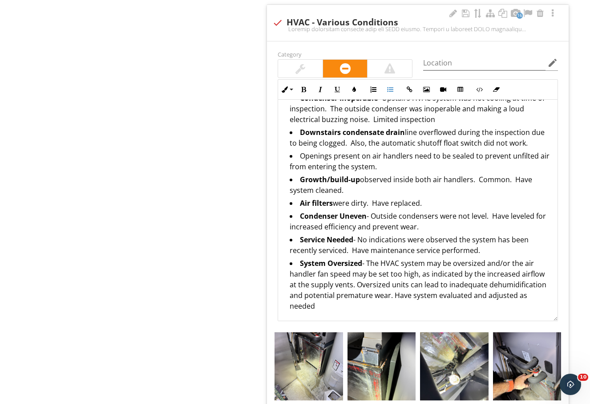
click at [532, 158] on li "Openings present on air handlers need to be sealed to prevent unfilted air from…" at bounding box center [420, 162] width 261 height 24
click at [476, 172] on li "Openings present on air handlers need to be sealed to prevent unfiltered air fr…" at bounding box center [420, 162] width 261 height 24
drag, startPoint x: 300, startPoint y: 158, endPoint x: 332, endPoint y: 156, distance: 32.1
click at [332, 156] on li "Openings present on air handlers need to be sealed to prevent unfiltered air fr…" at bounding box center [420, 162] width 261 height 24
click at [308, 90] on button "Bold" at bounding box center [303, 89] width 17 height 17
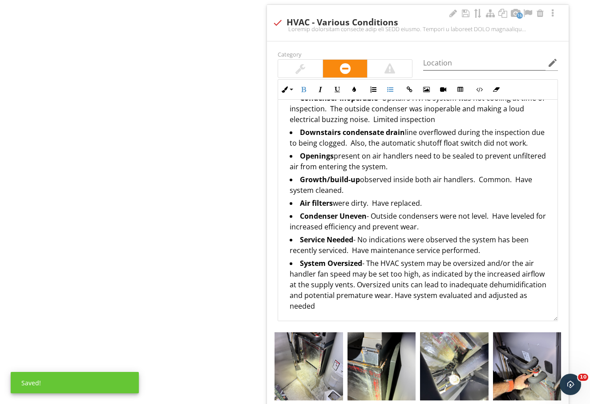
click at [442, 170] on li "Openings present on air handlers need to be sealed to prevent unfiltered air fr…" at bounding box center [420, 162] width 261 height 24
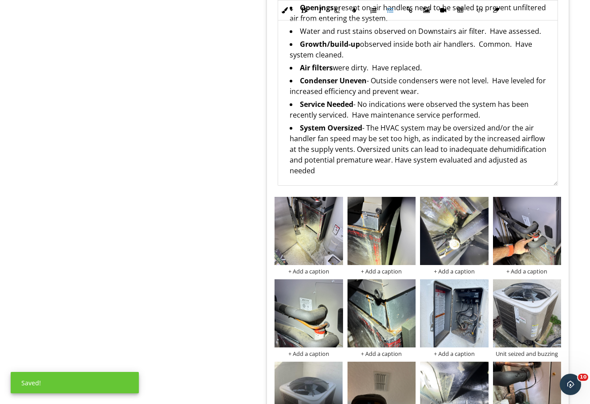
scroll to position [799, 0]
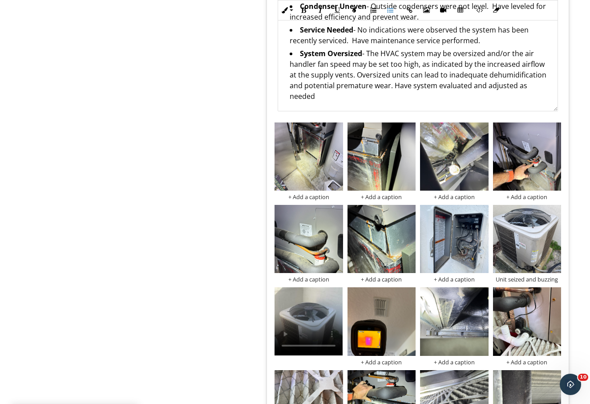
click at [380, 102] on li "System Oversized - The HVAC system may be oversized and/or the air handler fan …" at bounding box center [420, 76] width 261 height 56
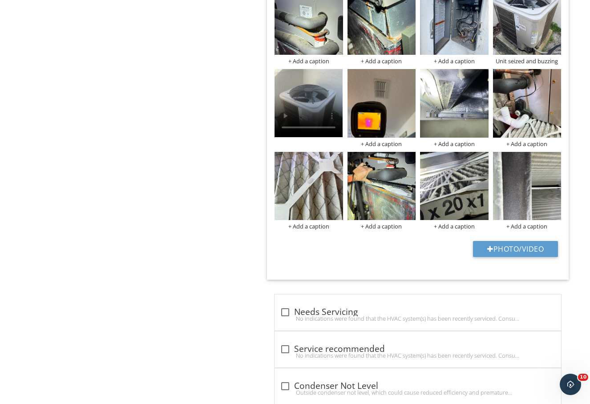
scroll to position [1021, 0]
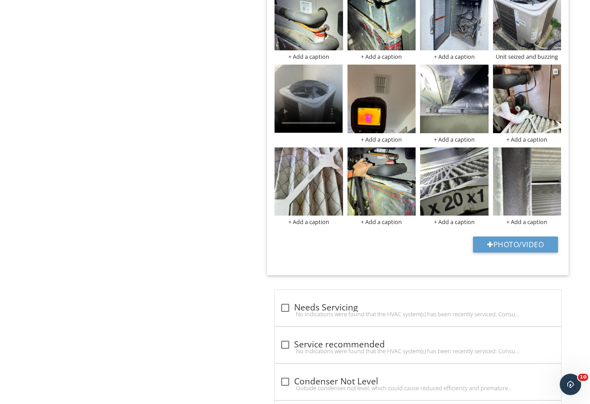
click at [534, 97] on img at bounding box center [527, 99] width 68 height 68
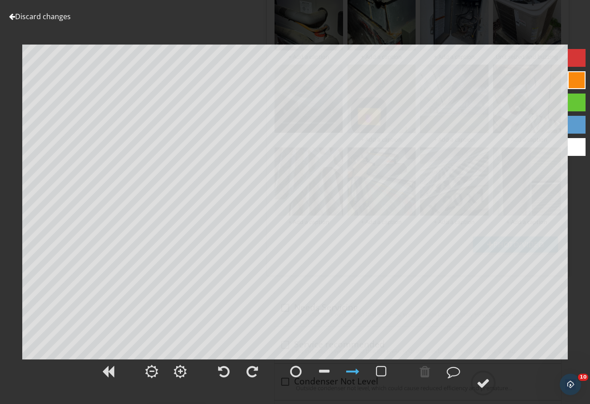
click at [60, 20] on link "Discard changes" at bounding box center [40, 17] width 62 height 10
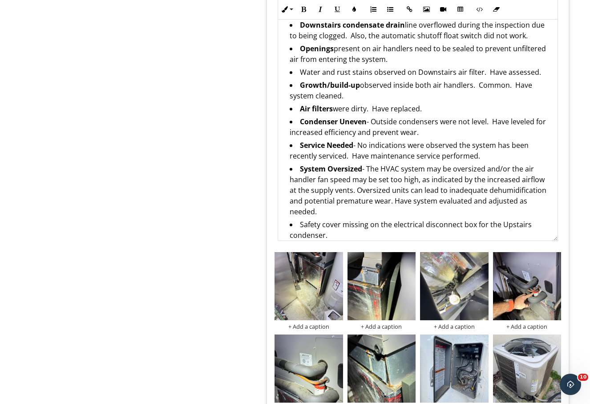
scroll to position [650, 0]
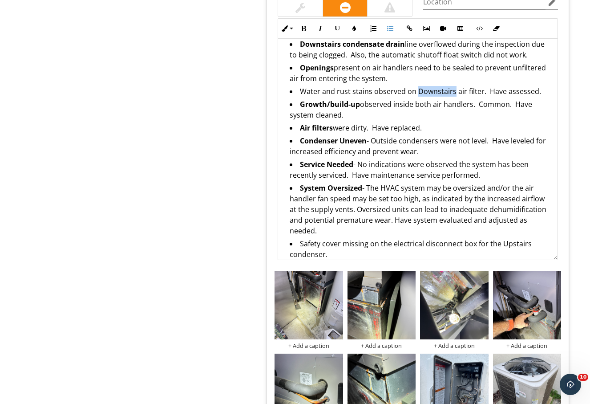
drag, startPoint x: 417, startPoint y: 92, endPoint x: 453, endPoint y: 94, distance: 36.1
click at [453, 94] on li "Water and rust stains observed on Downstairs air filter. Have assessed." at bounding box center [420, 92] width 261 height 13
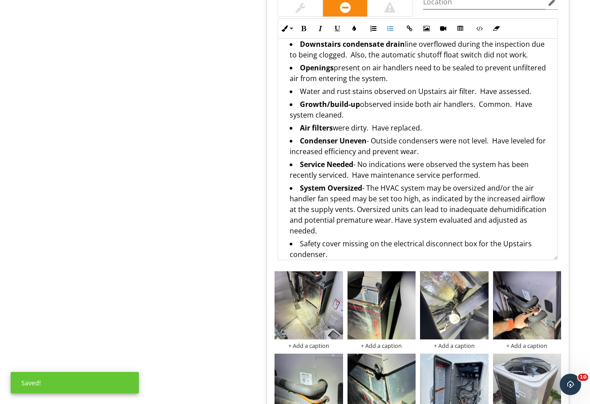
click at [470, 93] on li "Water and rust stains observed on Upstairs air filter. Have assessed." at bounding box center [420, 92] width 261 height 13
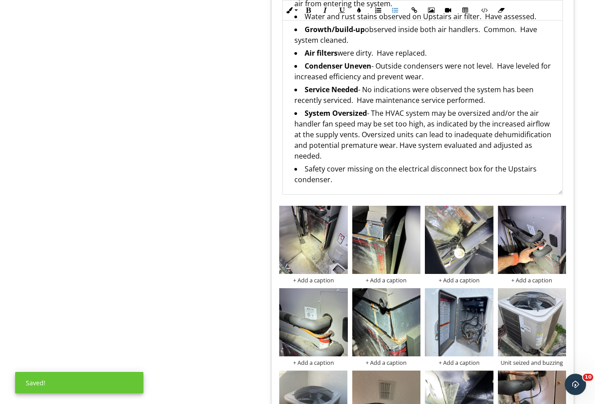
scroll to position [799, 0]
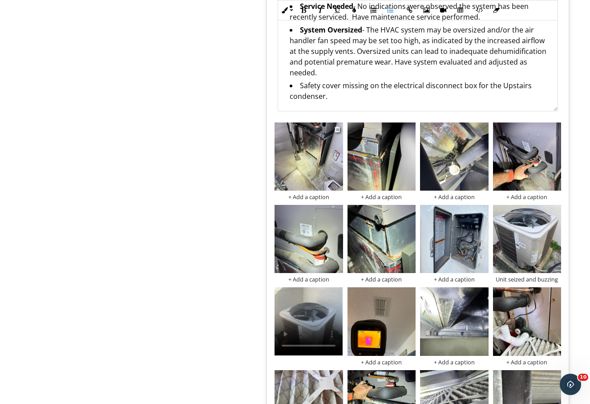
click at [303, 196] on div "+ Add a caption" at bounding box center [309, 196] width 68 height 7
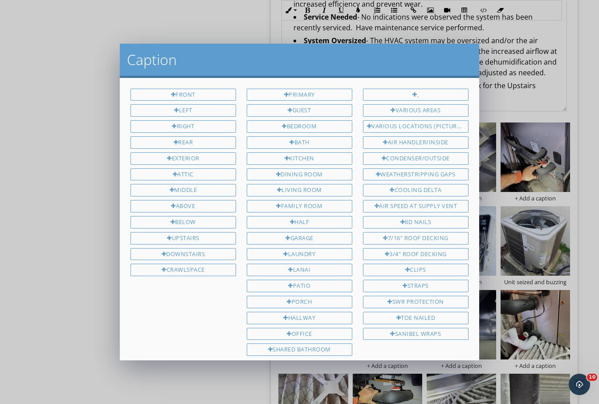
scroll to position [89, 0]
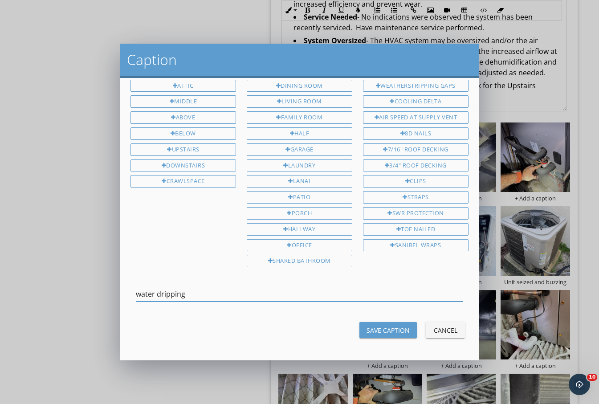
type input "water dripping"
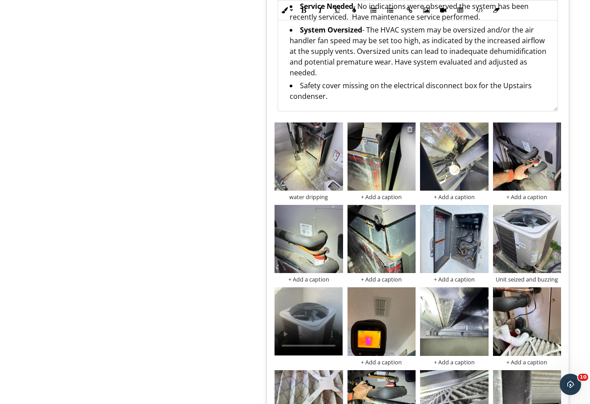
click at [410, 130] on div at bounding box center [410, 129] width 6 height 7
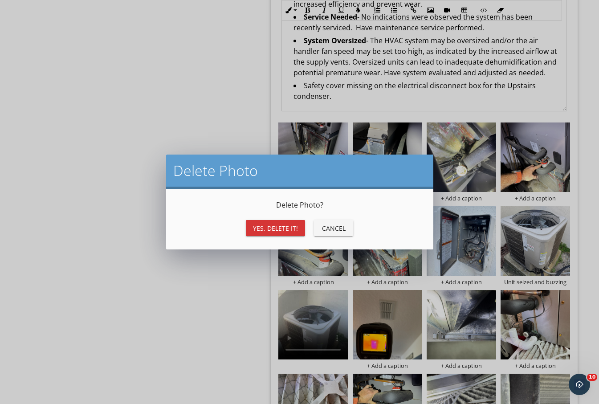
click at [276, 231] on div "Yes, Delete it!" at bounding box center [275, 227] width 45 height 9
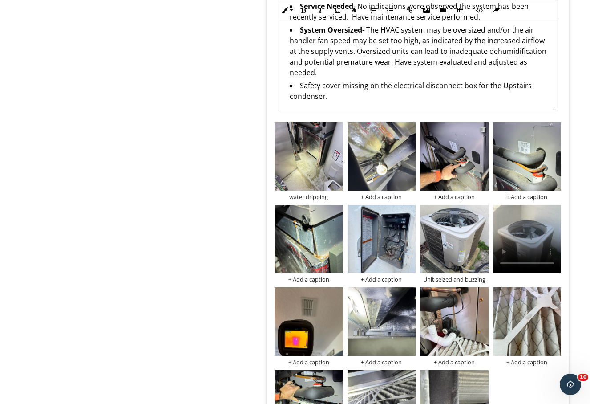
click at [482, 131] on div at bounding box center [483, 129] width 6 height 7
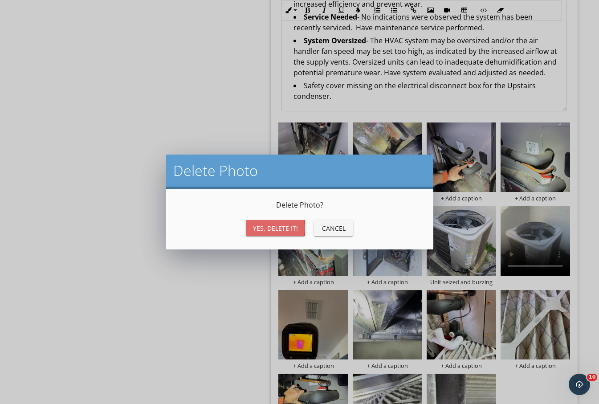
click at [279, 234] on button "Yes, Delete it!" at bounding box center [275, 228] width 59 height 16
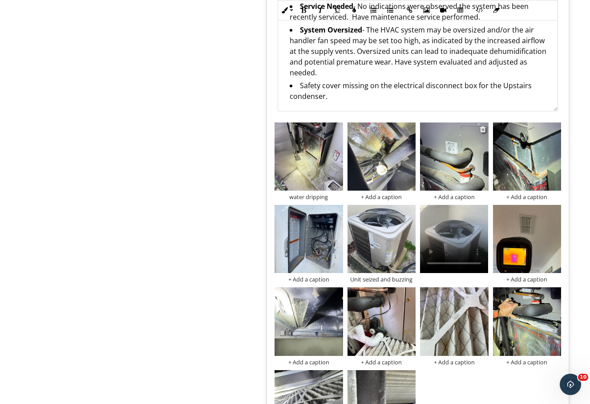
click at [461, 196] on div "+ Add a caption" at bounding box center [454, 196] width 68 height 7
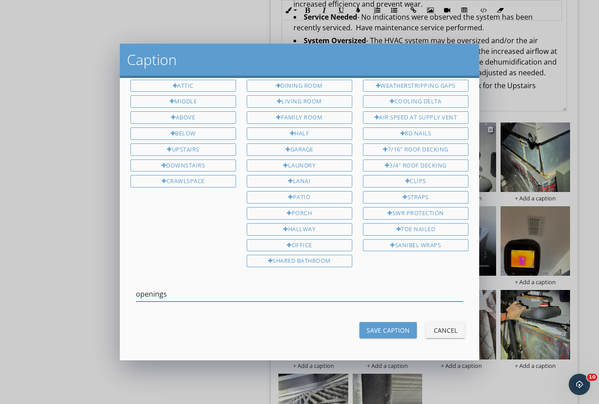
type input "openings"
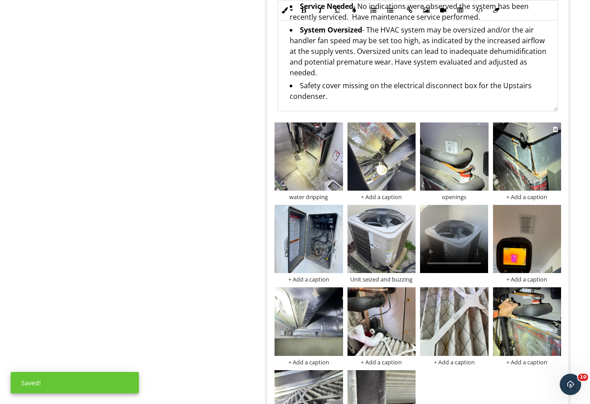
click at [536, 196] on div "+ Add a caption" at bounding box center [527, 196] width 68 height 7
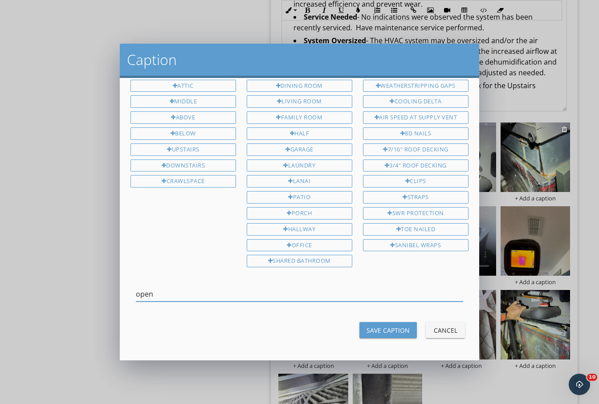
type input "open"
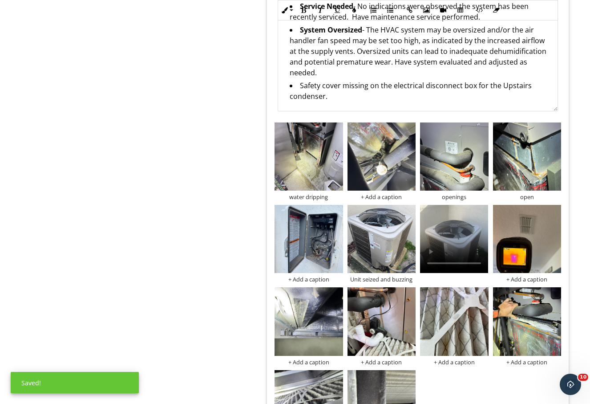
scroll to position [427, 0]
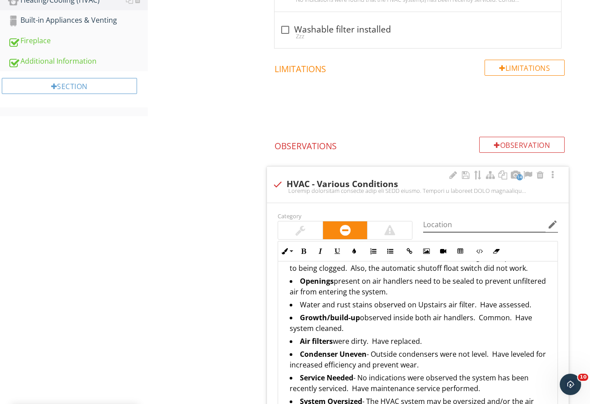
click at [555, 223] on icon "edit" at bounding box center [553, 224] width 11 height 11
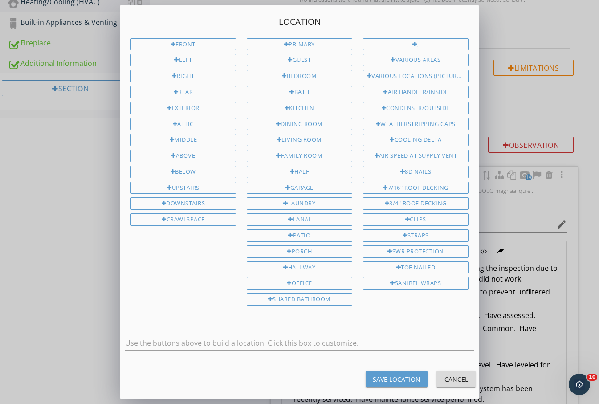
drag, startPoint x: 448, startPoint y: 377, endPoint x: 450, endPoint y: 369, distance: 8.2
click at [449, 375] on div "Cancel" at bounding box center [455, 378] width 25 height 9
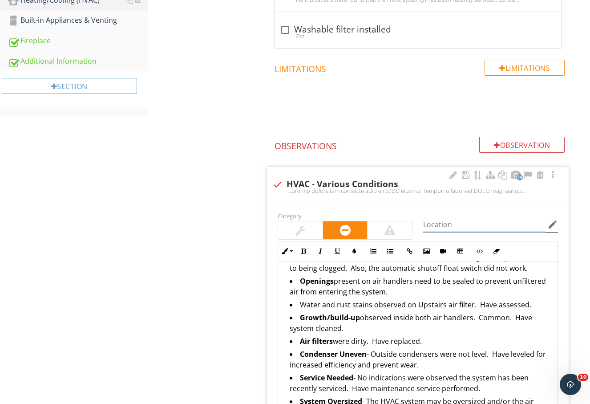
click at [486, 226] on input "Location" at bounding box center [484, 224] width 122 height 15
type input "P"
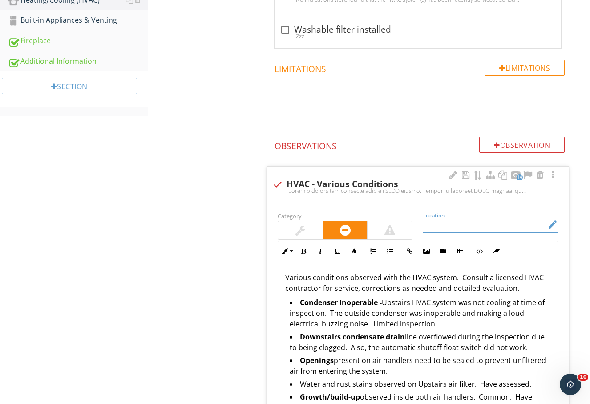
click at [539, 289] on p "Various conditions observed with the HVAC system. Consult a licensed HVAC contr…" at bounding box center [417, 282] width 265 height 21
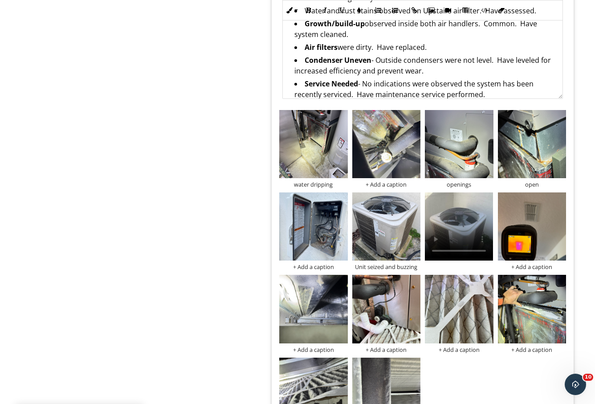
scroll to position [872, 0]
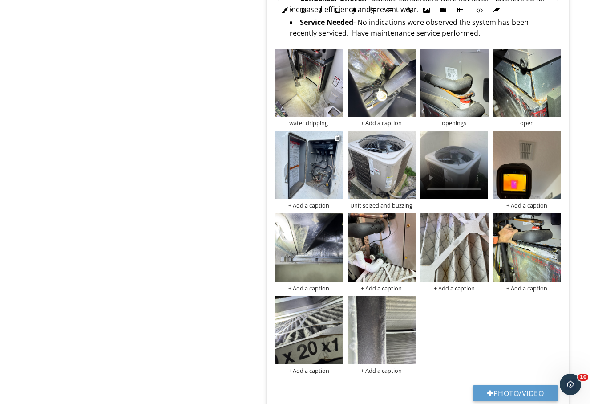
click at [308, 207] on div "+ Add a caption" at bounding box center [309, 205] width 68 height 7
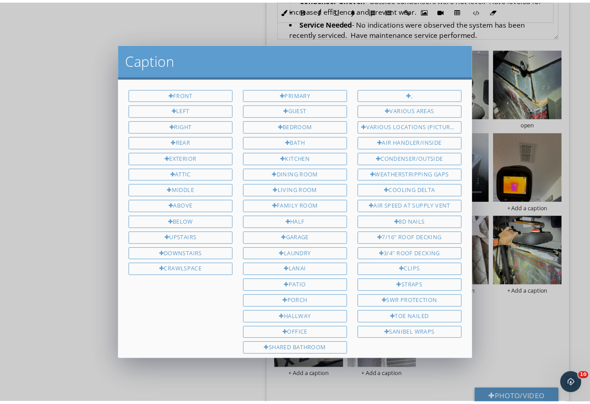
scroll to position [89, 0]
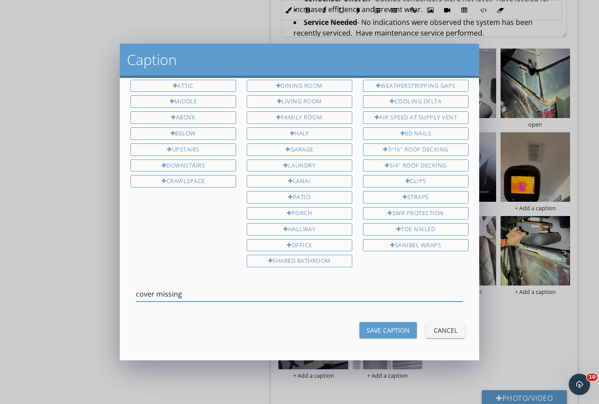
type input "cover missing"
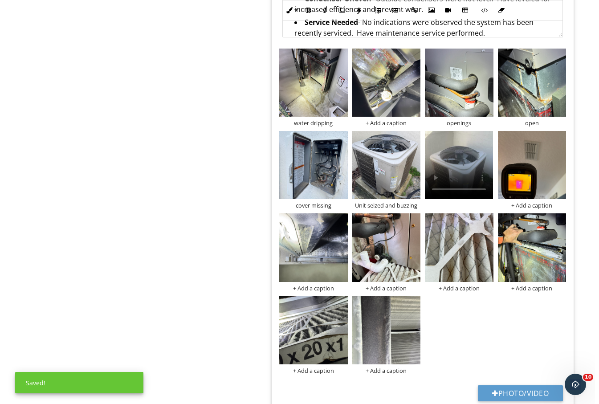
scroll to position [947, 0]
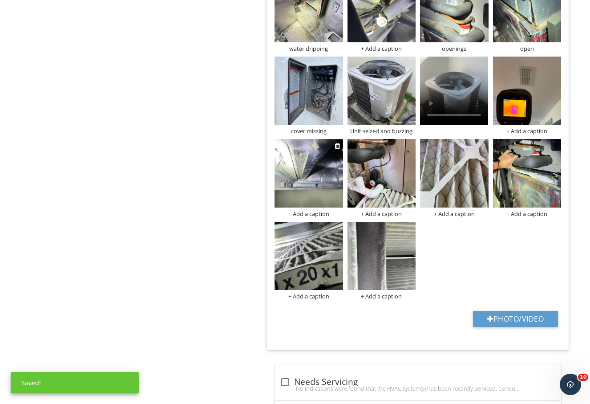
click at [303, 178] on img at bounding box center [309, 173] width 68 height 68
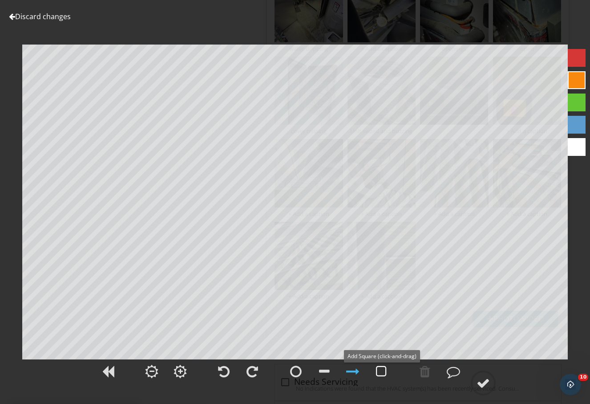
click at [379, 372] on div at bounding box center [381, 371] width 11 height 13
click at [485, 381] on div at bounding box center [483, 382] width 13 height 13
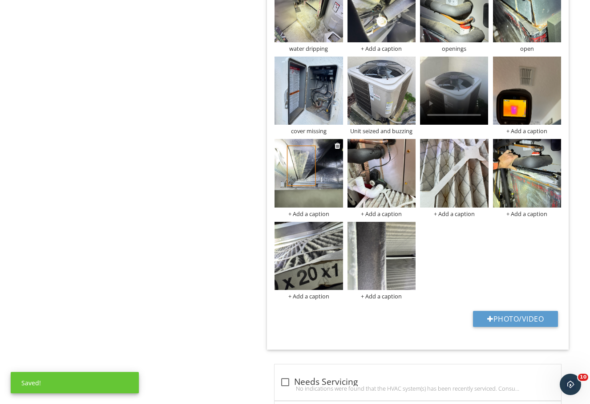
click at [313, 213] on div "+ Add a caption" at bounding box center [309, 213] width 68 height 7
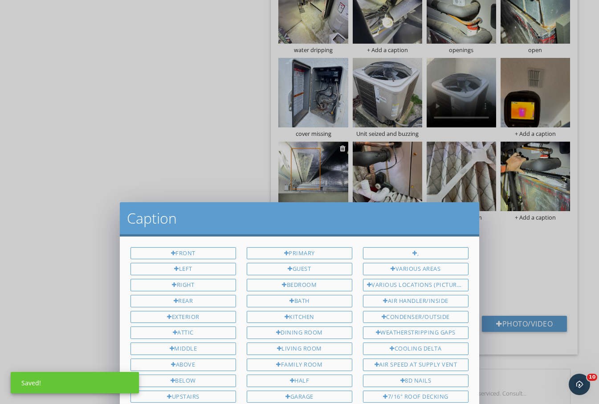
scroll to position [0, 0]
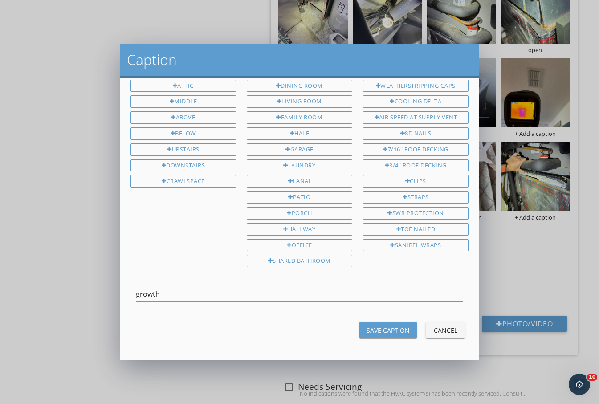
type input "growth"
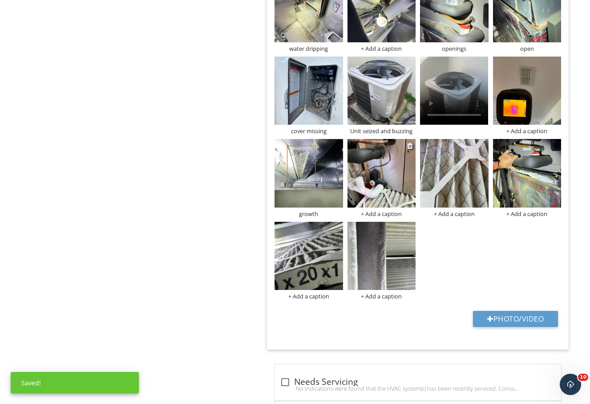
click at [377, 213] on div "+ Add a caption" at bounding box center [382, 213] width 68 height 7
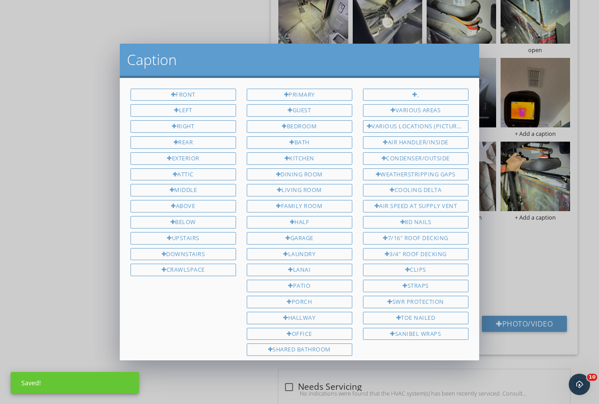
scroll to position [89, 0]
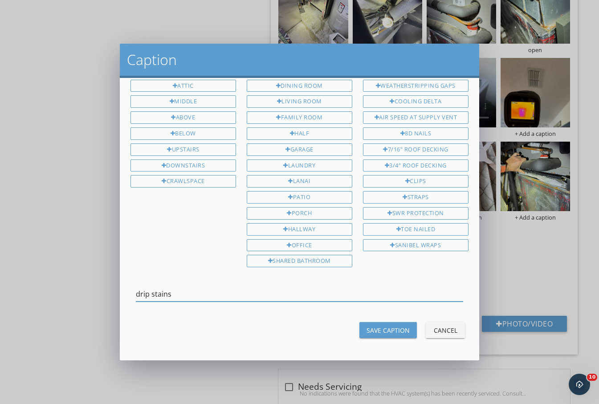
type input "drip stains"
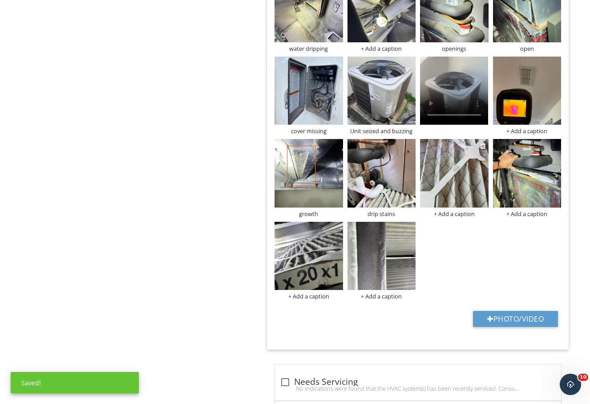
click at [463, 217] on div "+ Add a caption" at bounding box center [454, 213] width 68 height 7
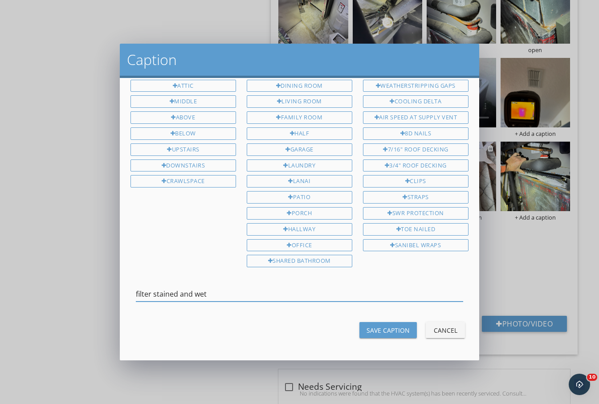
type input "filter stained and wet"
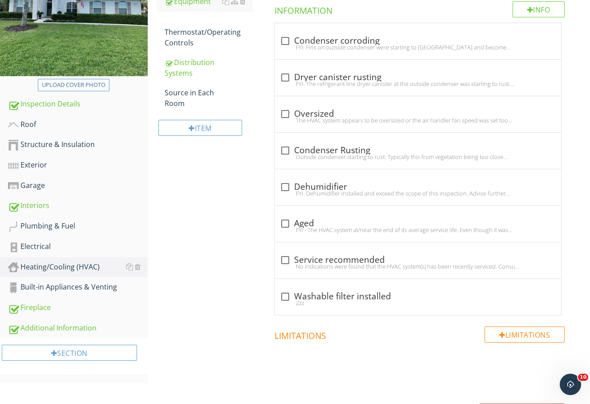
scroll to position [57, 0]
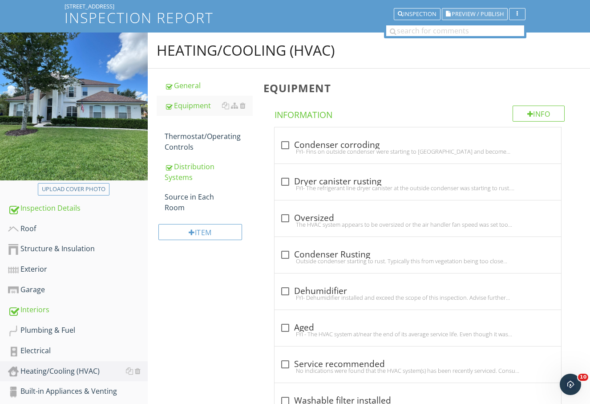
click at [457, 14] on span "Preview / Publish" at bounding box center [478, 14] width 52 height 6
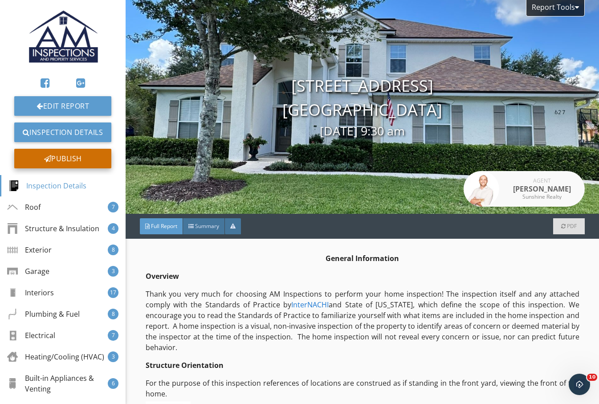
click at [81, 157] on div "Publish" at bounding box center [62, 159] width 97 height 20
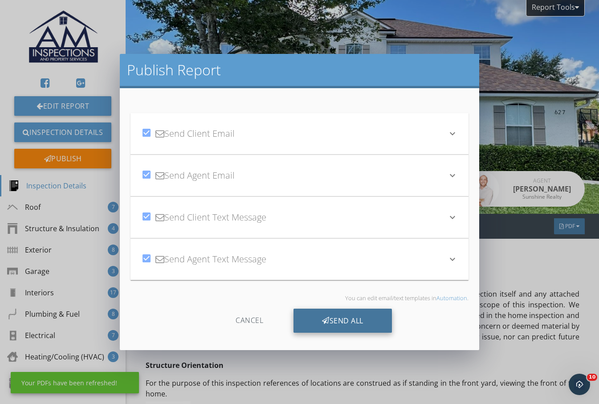
click at [362, 327] on div "Send All" at bounding box center [342, 320] width 98 height 24
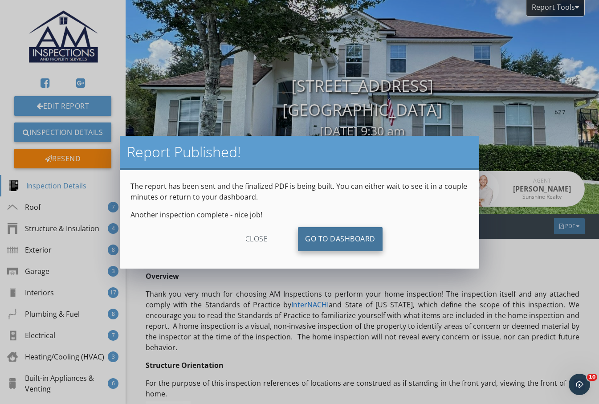
click at [354, 240] on link "Go To Dashboard" at bounding box center [340, 239] width 85 height 24
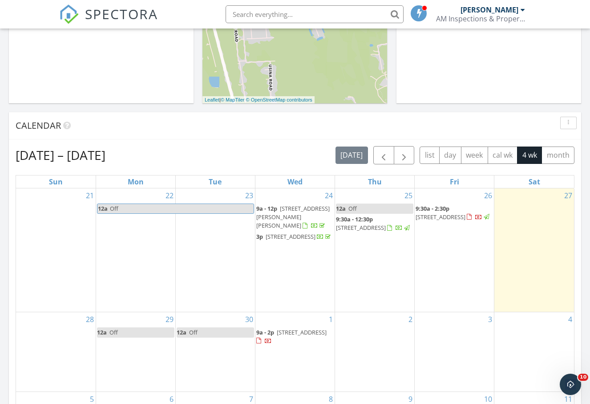
scroll to position [371, 0]
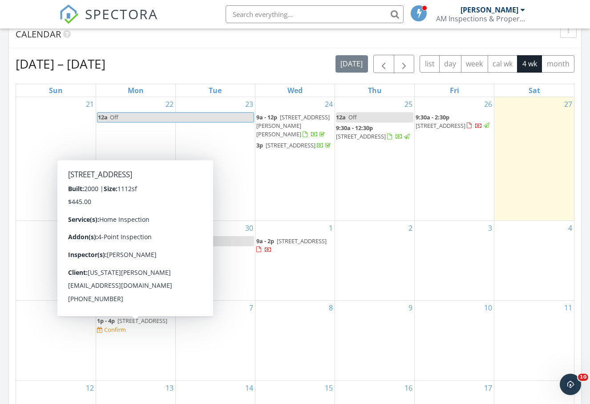
click at [126, 333] on div "Confirm" at bounding box center [115, 329] width 22 height 7
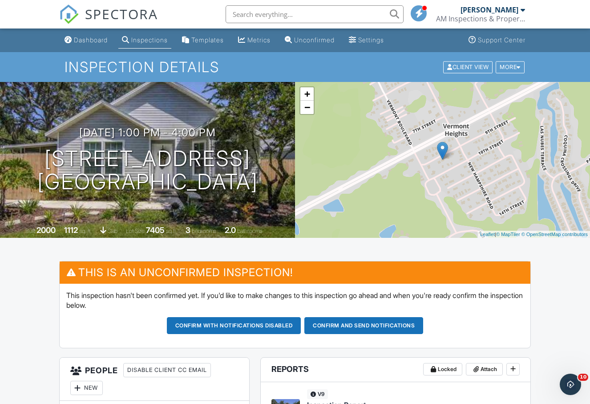
click at [77, 38] on div "Dashboard" at bounding box center [91, 40] width 34 height 8
